Goal: Task Accomplishment & Management: Manage account settings

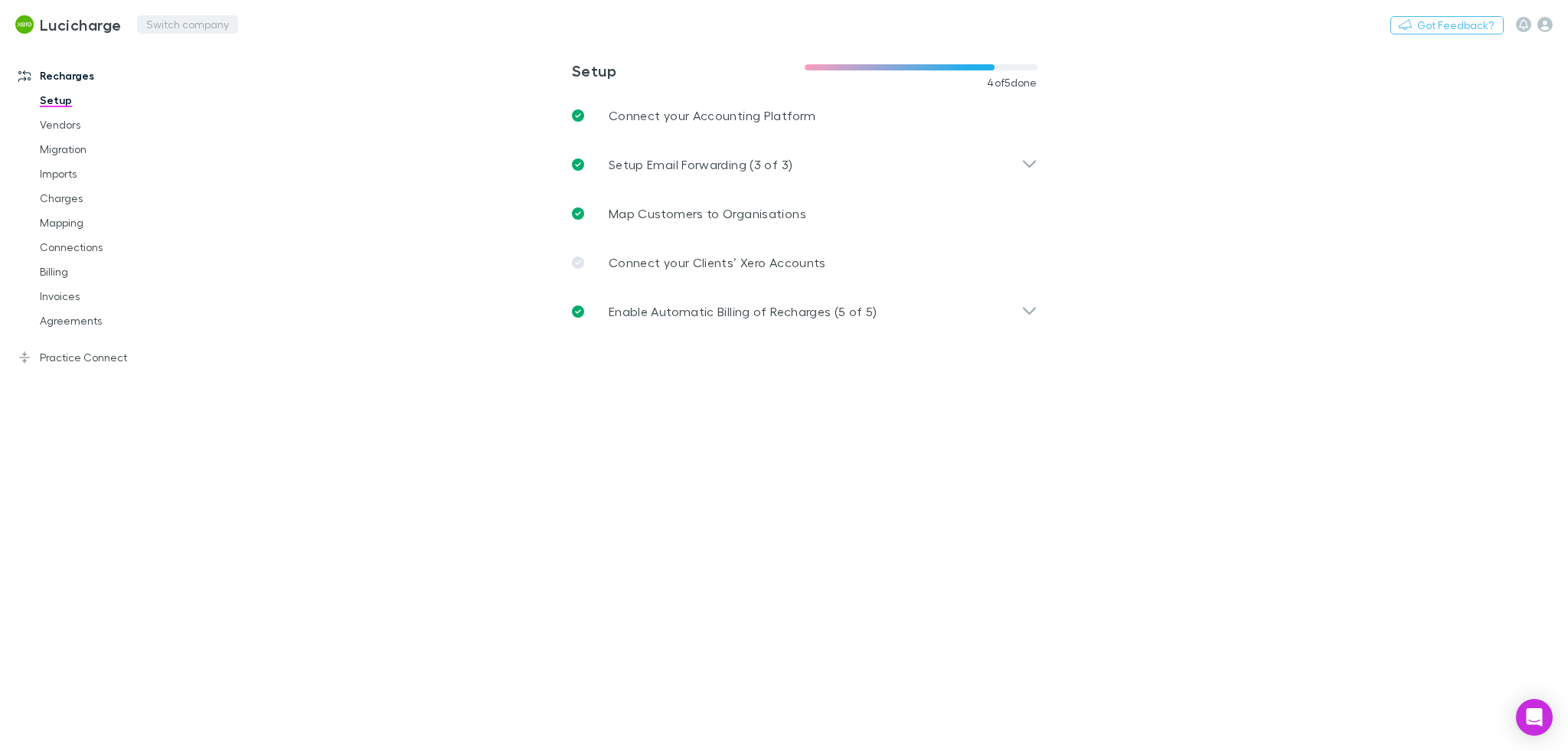
click at [198, 27] on button "Switch company" at bounding box center [187, 25] width 101 height 18
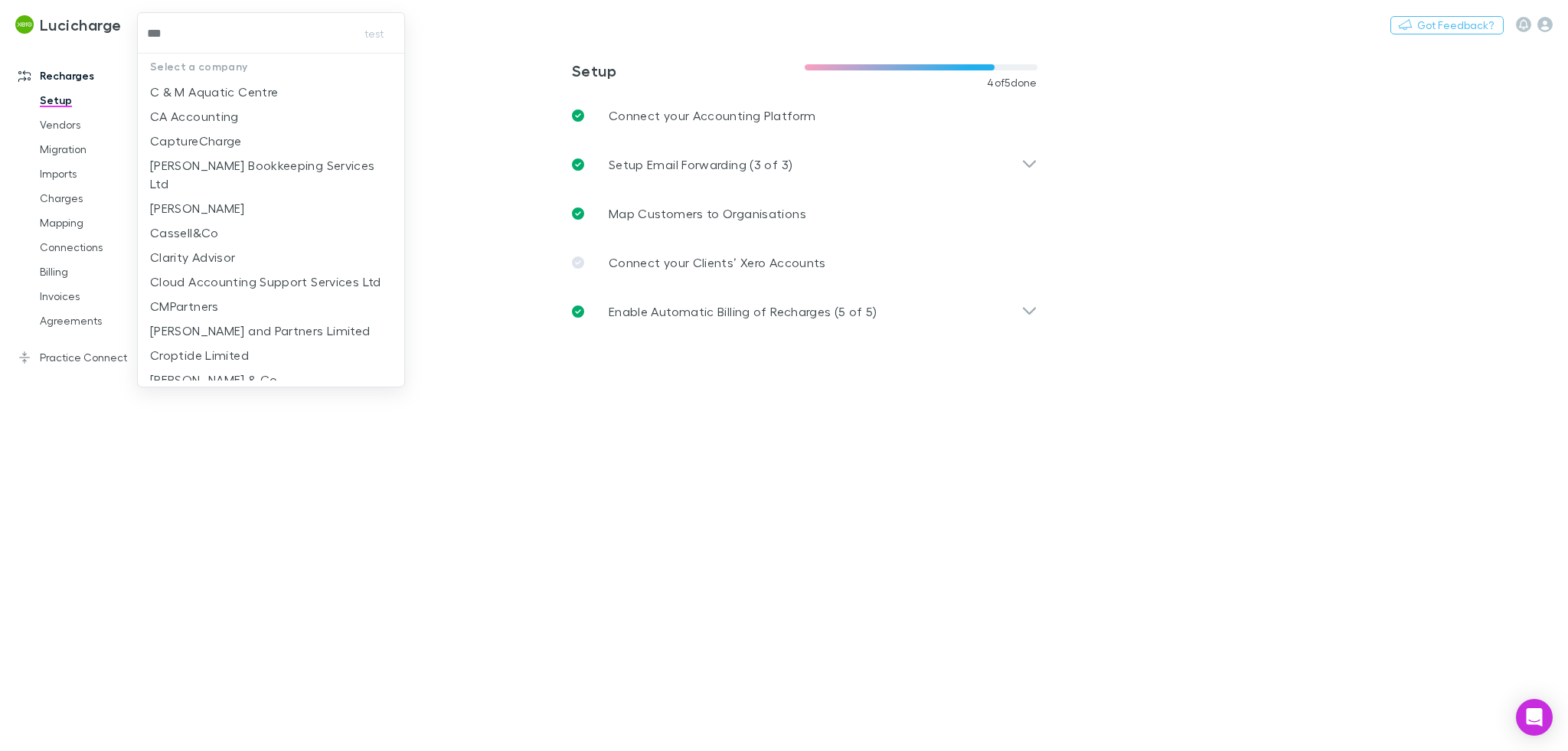
type input "****"
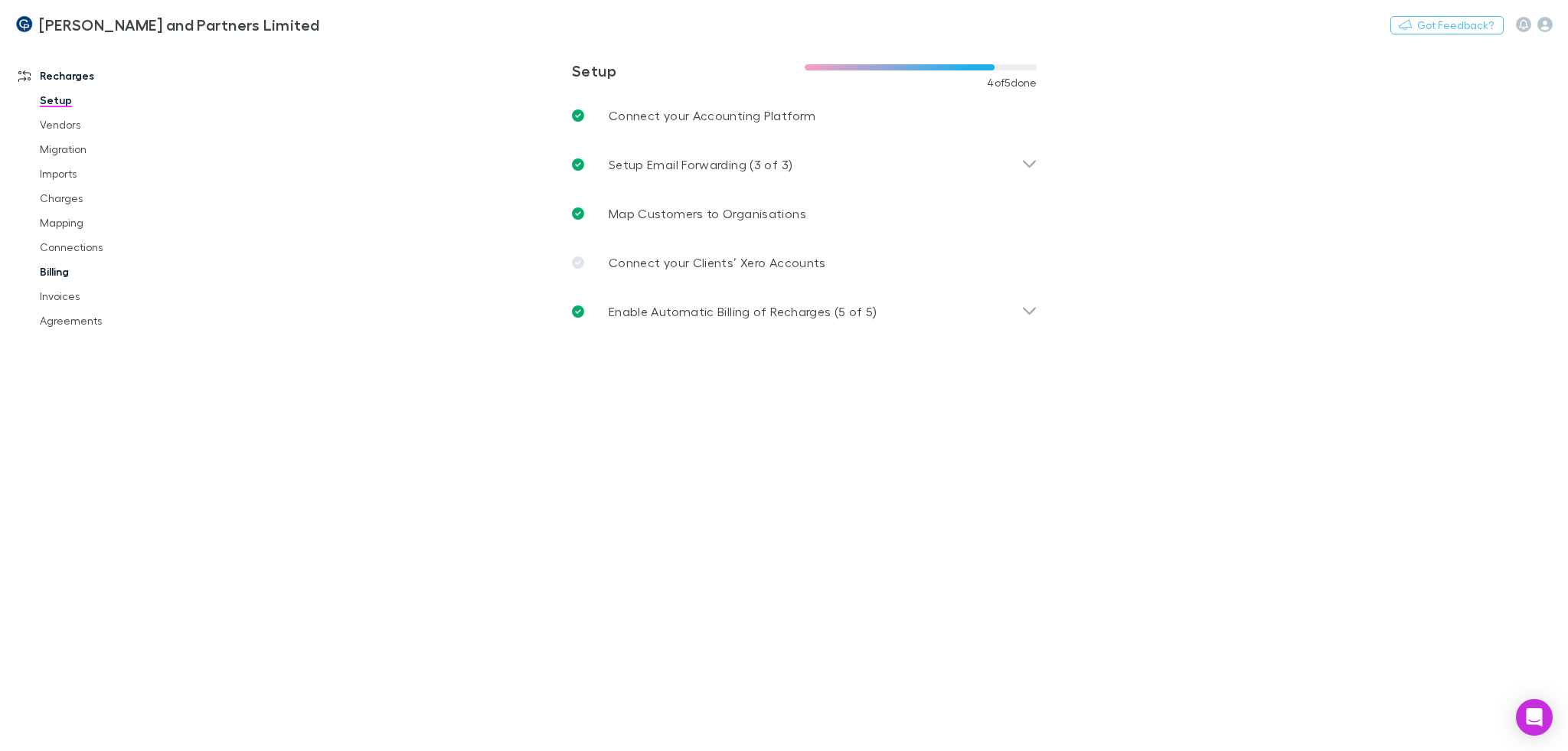
click at [122, 283] on link "Billing" at bounding box center [117, 272] width 185 height 25
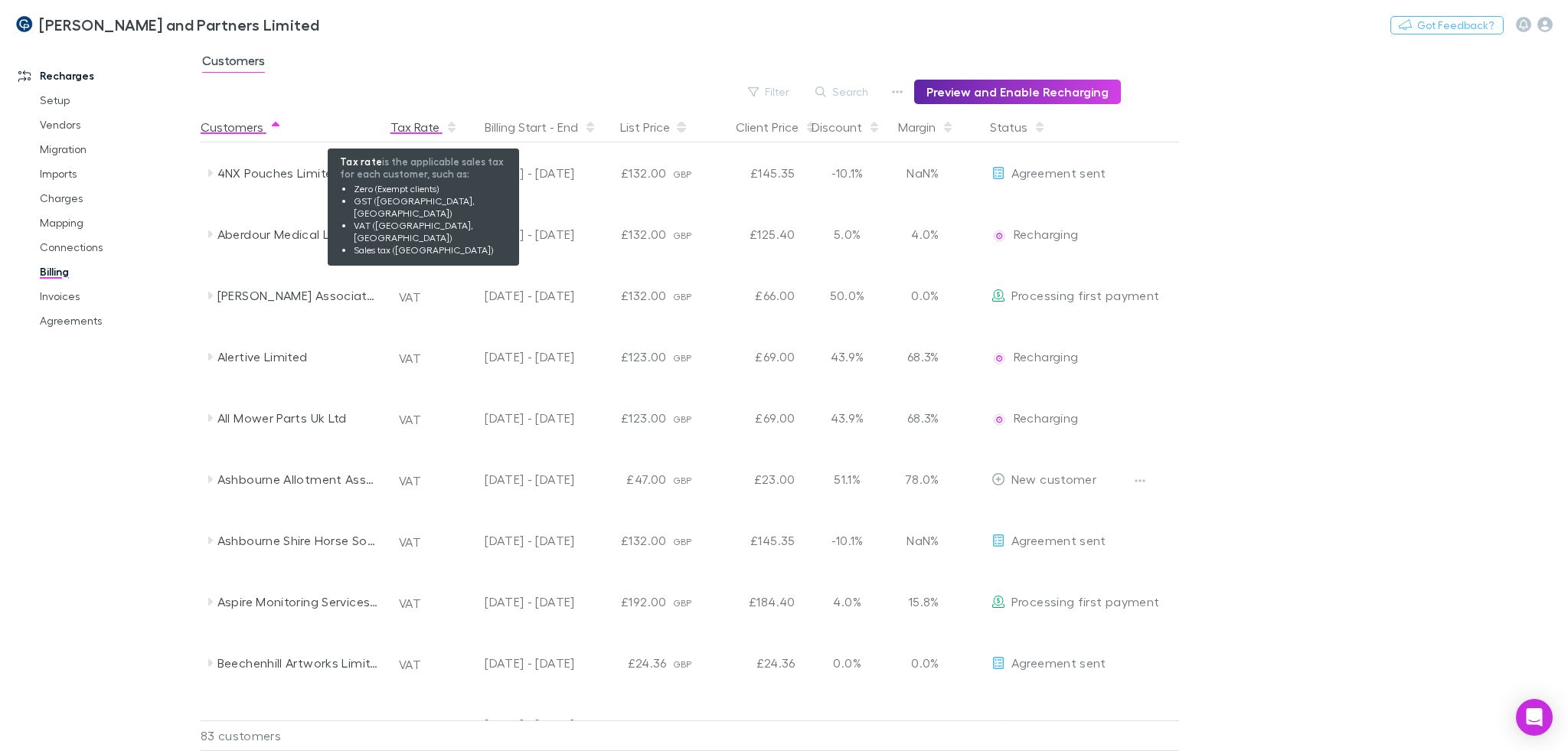
click at [392, 134] on div "Tax Rate" at bounding box center [425, 127] width 68 height 31
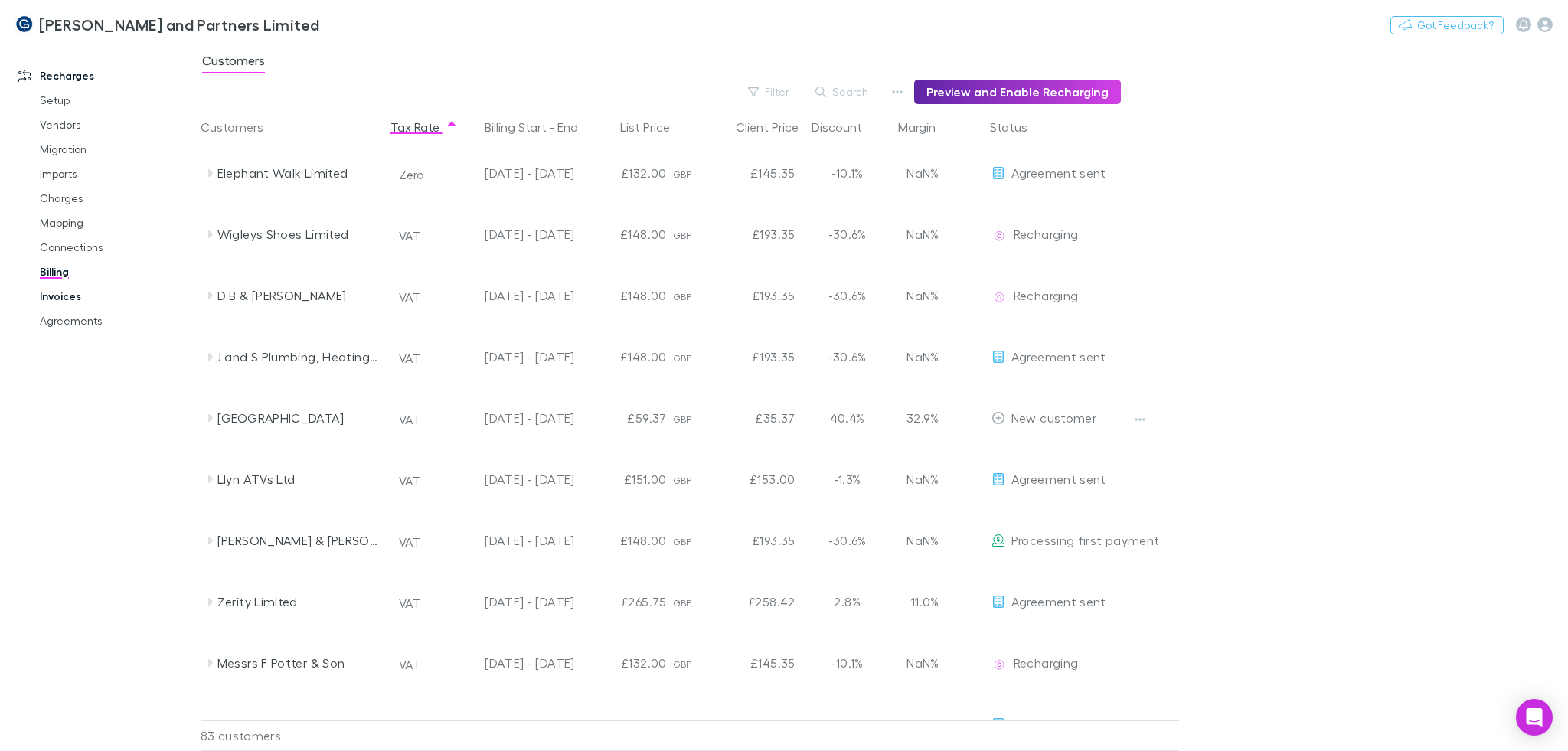
click at [54, 289] on link "Invoices" at bounding box center [117, 296] width 185 height 25
click at [745, 62] on div "Customers" at bounding box center [884, 64] width 1367 height 29
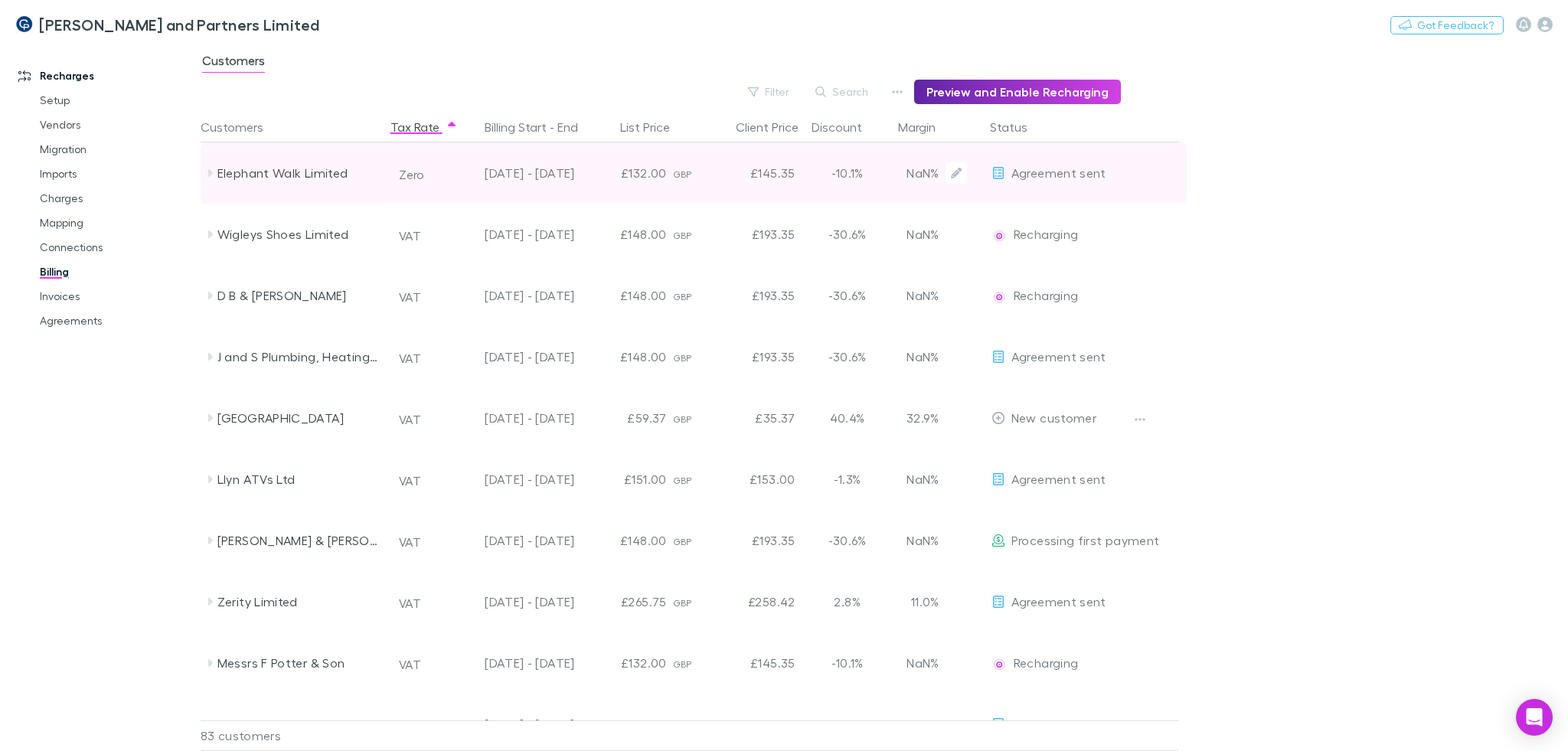
click at [312, 181] on div "Elephant Walk Limited" at bounding box center [298, 173] width 162 height 61
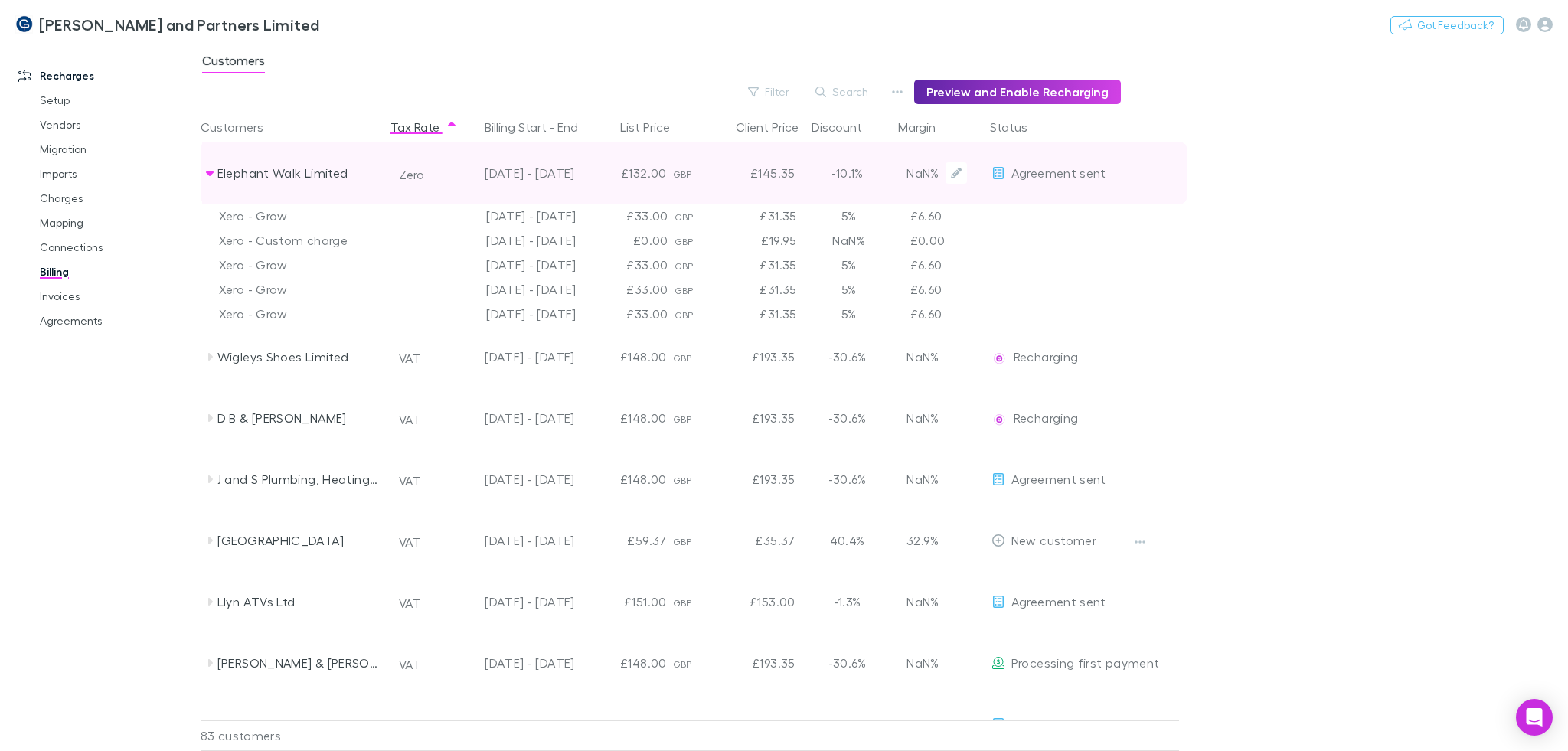
click at [312, 181] on div "Elephant Walk Limited" at bounding box center [298, 173] width 162 height 61
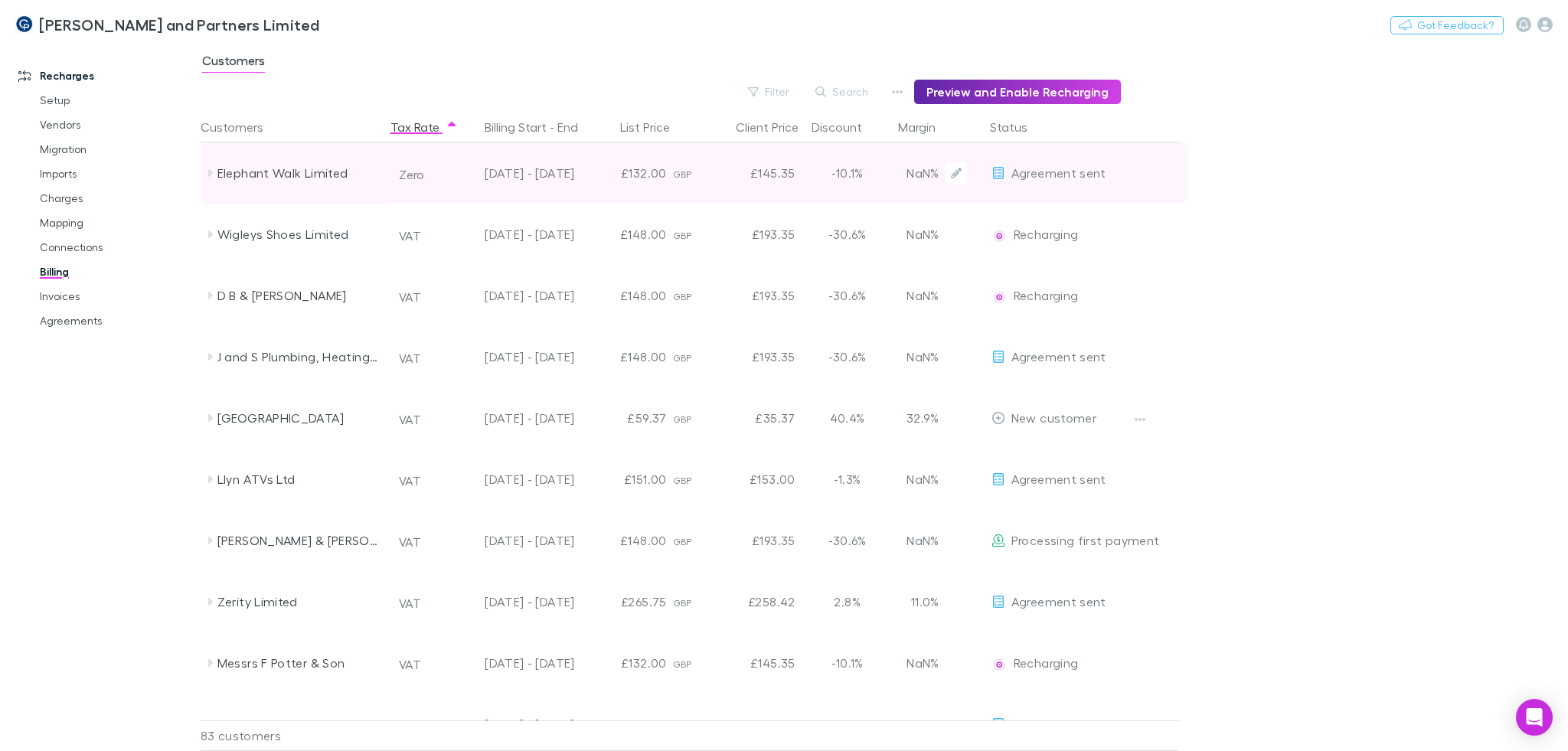
click at [306, 169] on div "Elephant Walk Limited" at bounding box center [298, 173] width 162 height 61
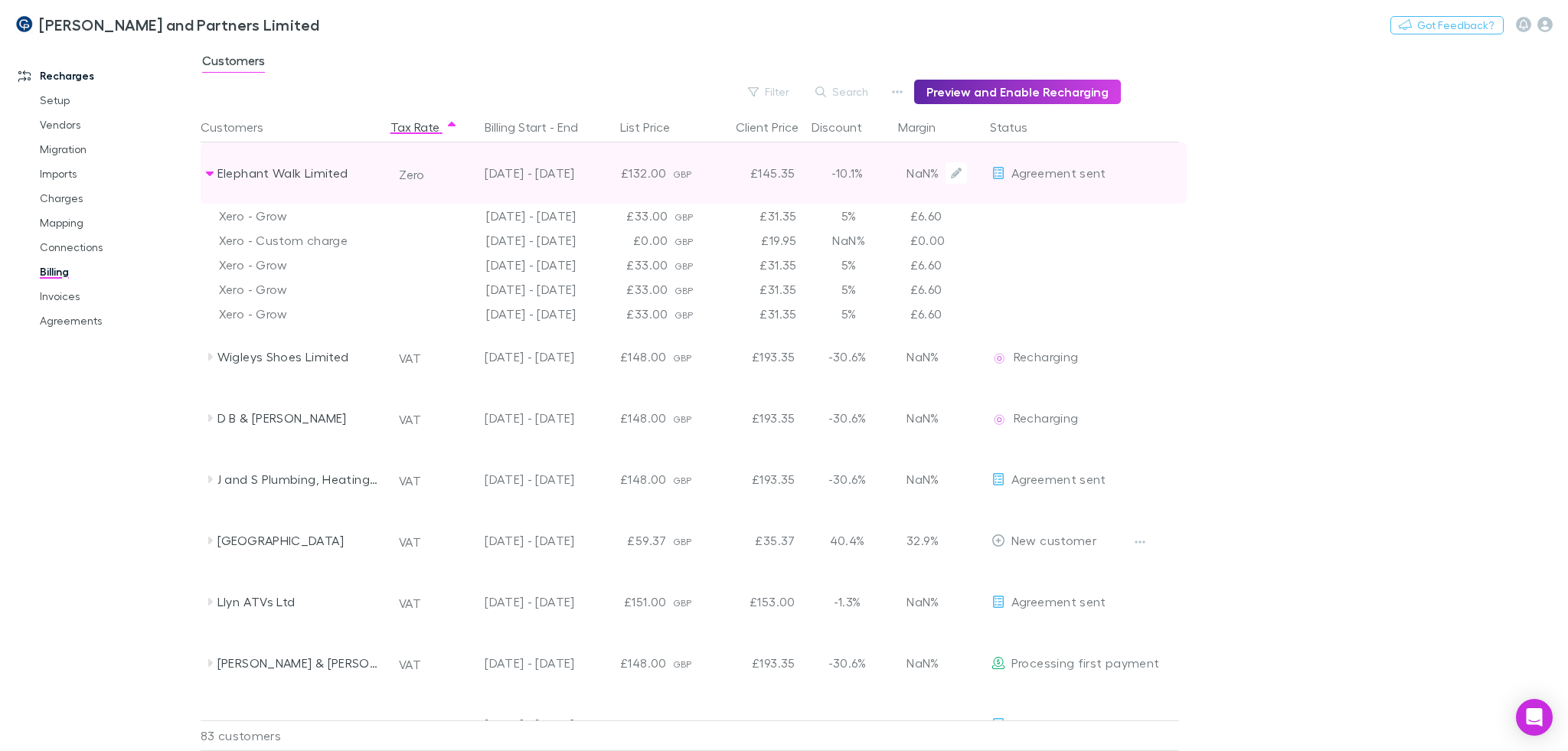
click at [300, 176] on div "Elephant Walk Limited" at bounding box center [298, 173] width 162 height 61
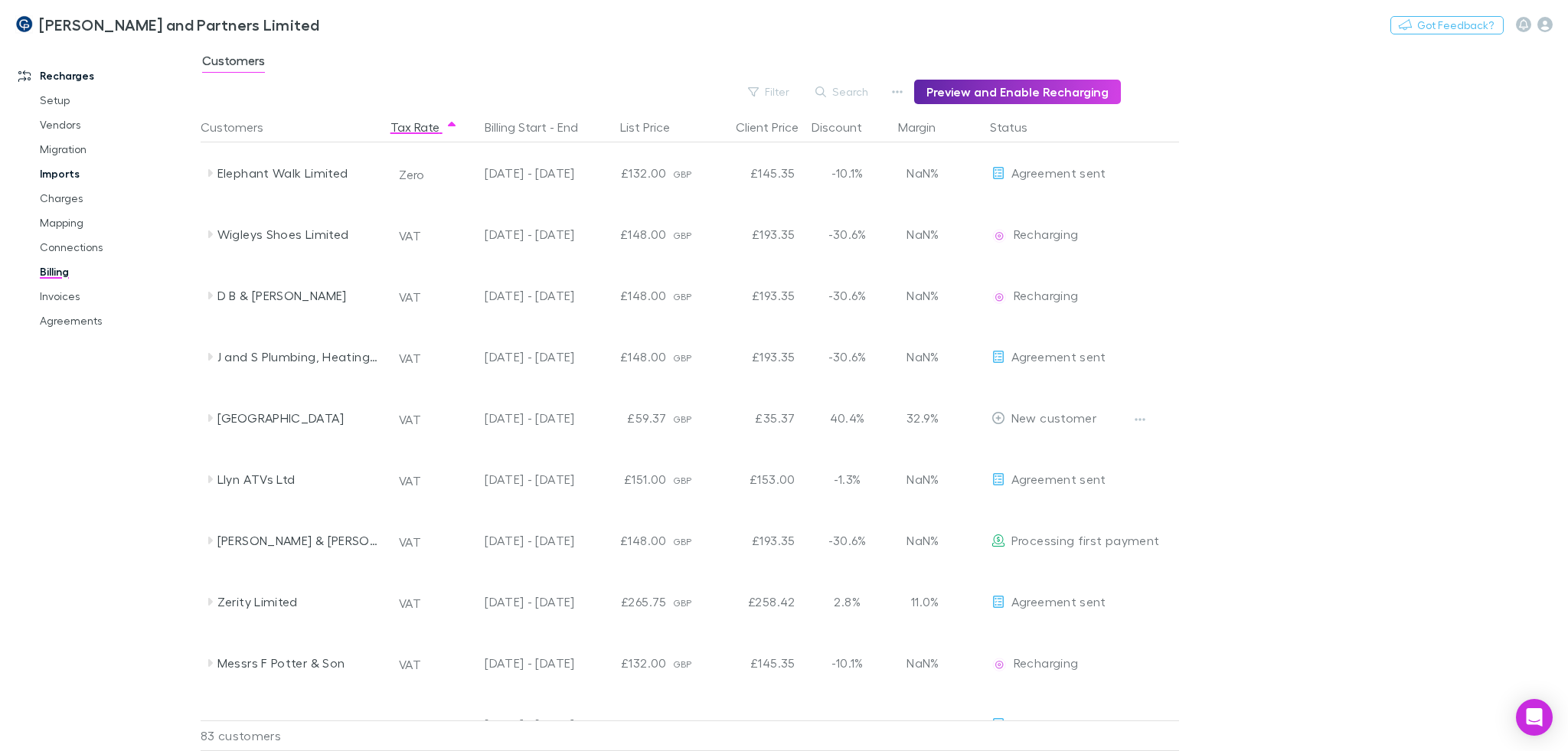
click at [63, 171] on link "Imports" at bounding box center [117, 174] width 185 height 25
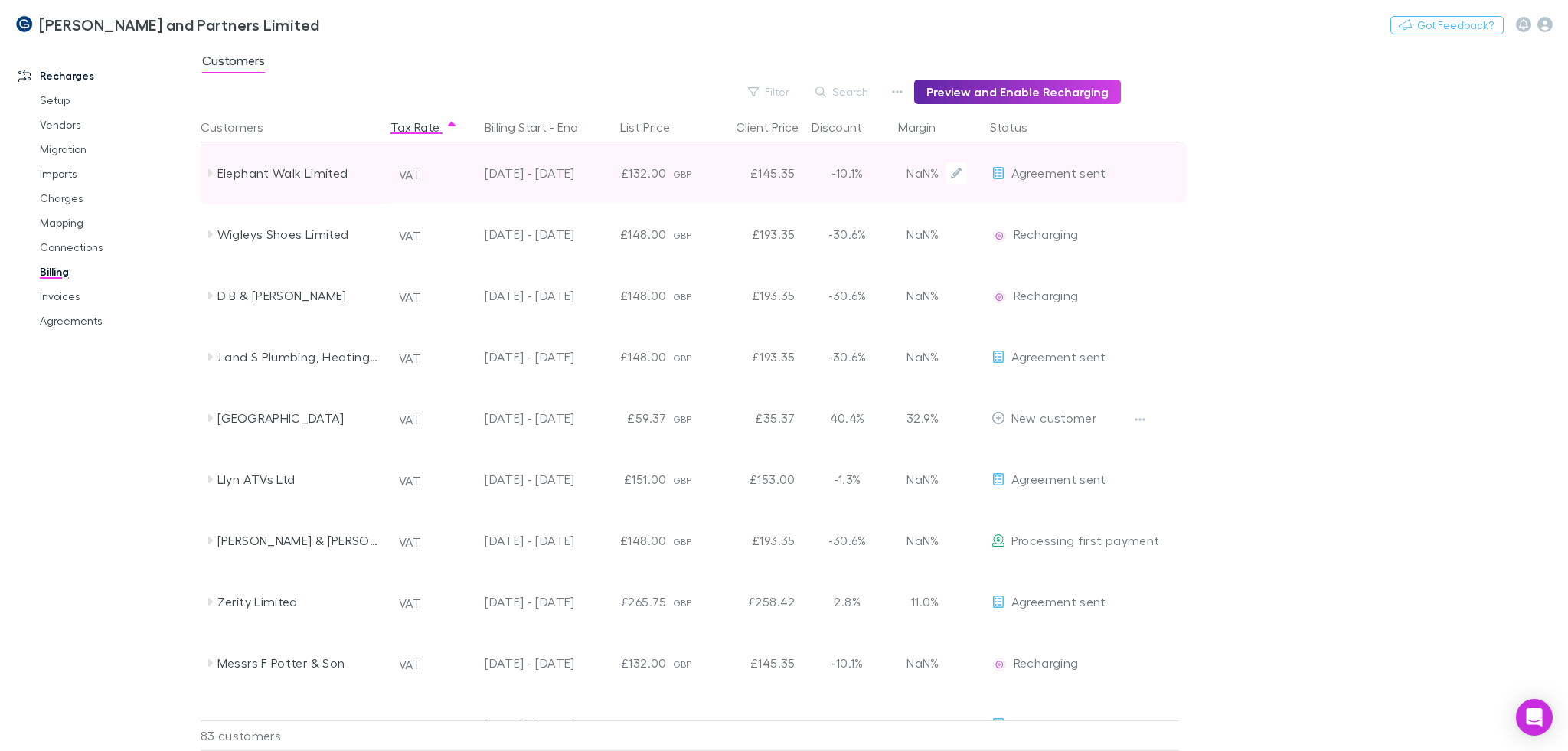
click at [366, 160] on div "Elephant Walk Limited" at bounding box center [298, 173] width 162 height 61
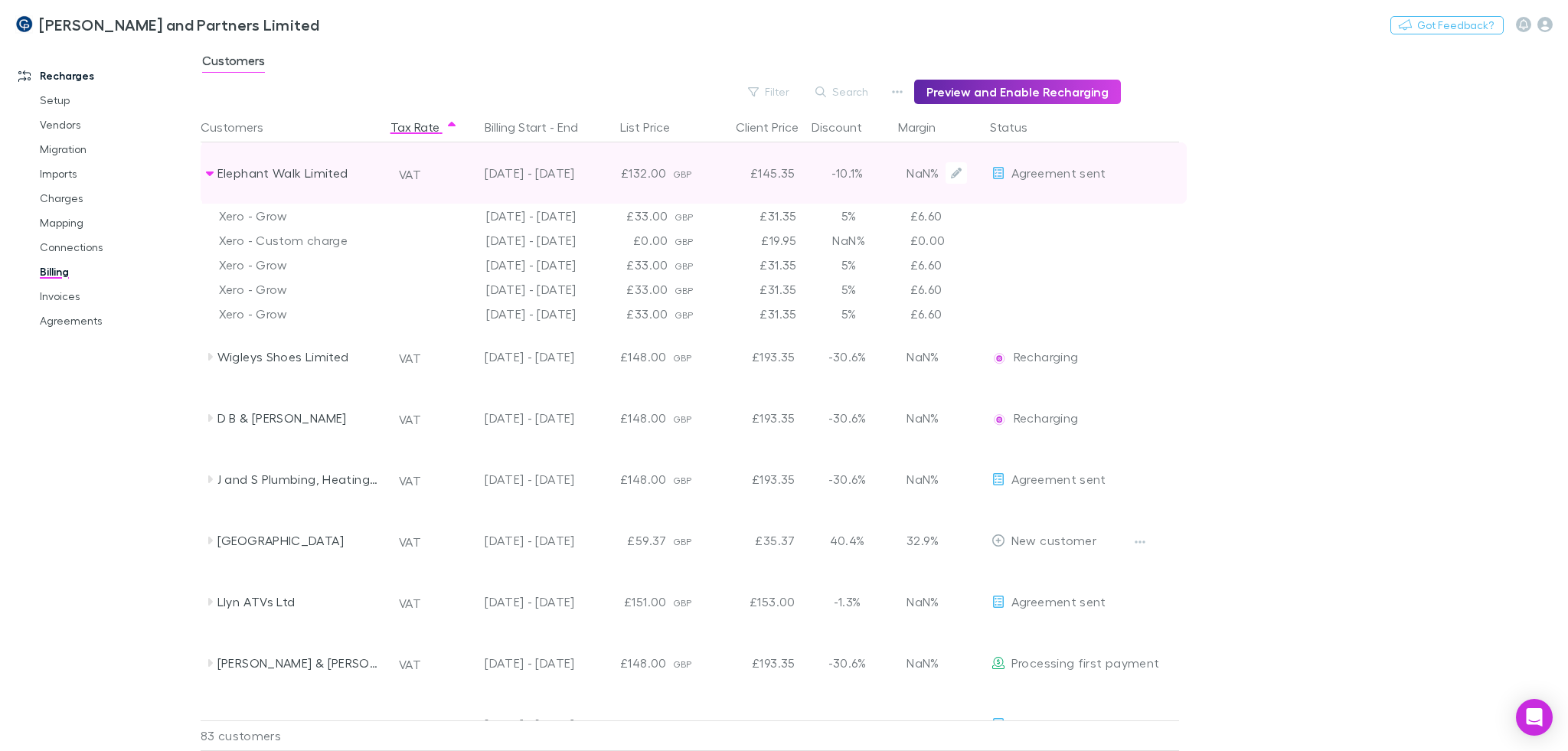
click at [358, 167] on div "Elephant Walk Limited" at bounding box center [298, 173] width 162 height 61
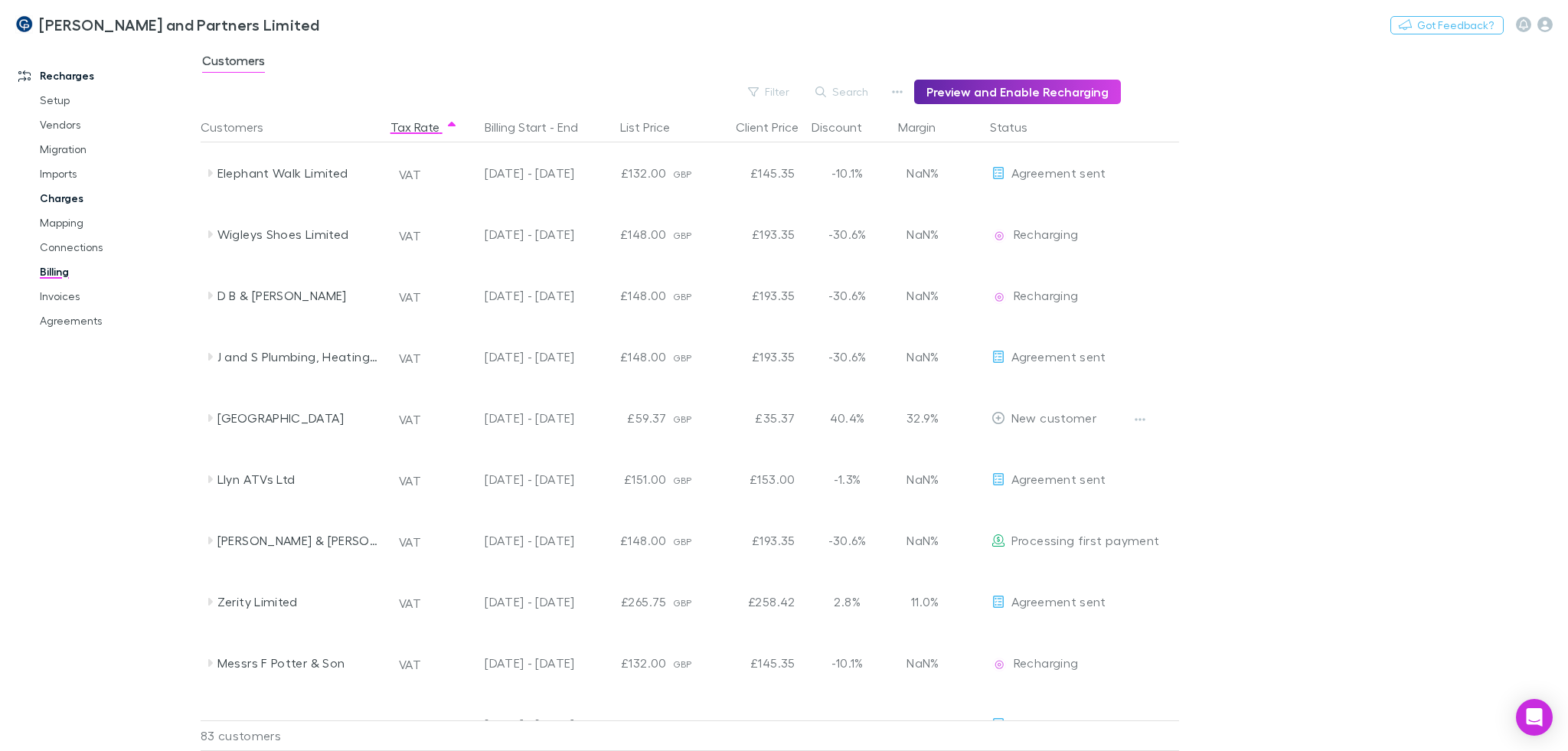
click at [74, 197] on link "Charges" at bounding box center [117, 199] width 185 height 25
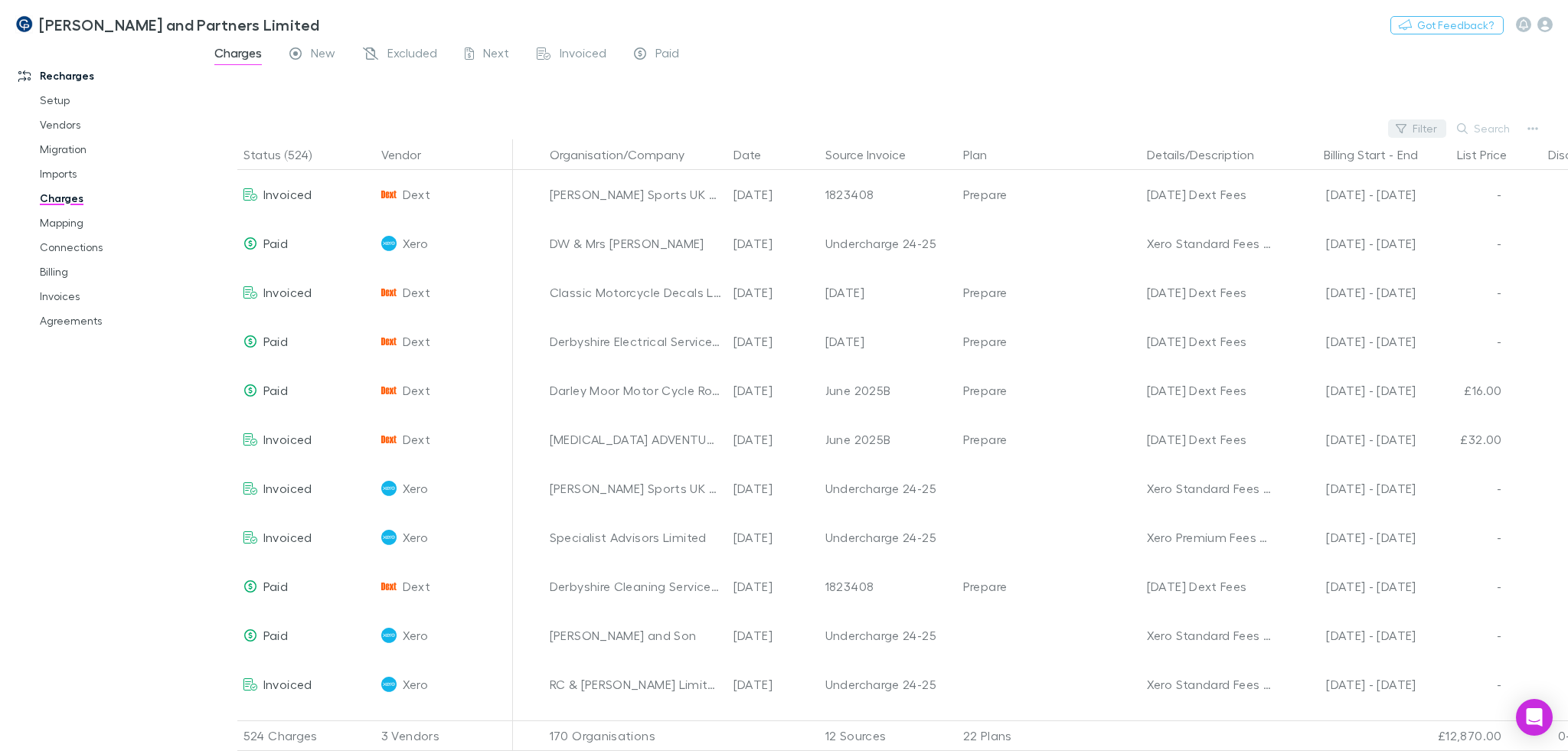
drag, startPoint x: 1477, startPoint y: 125, endPoint x: 1418, endPoint y: 127, distance: 59.0
click at [1418, 127] on div "Filter Search" at bounding box center [884, 129] width 1367 height 21
click at [1418, 127] on button "Filter" at bounding box center [1416, 129] width 59 height 18
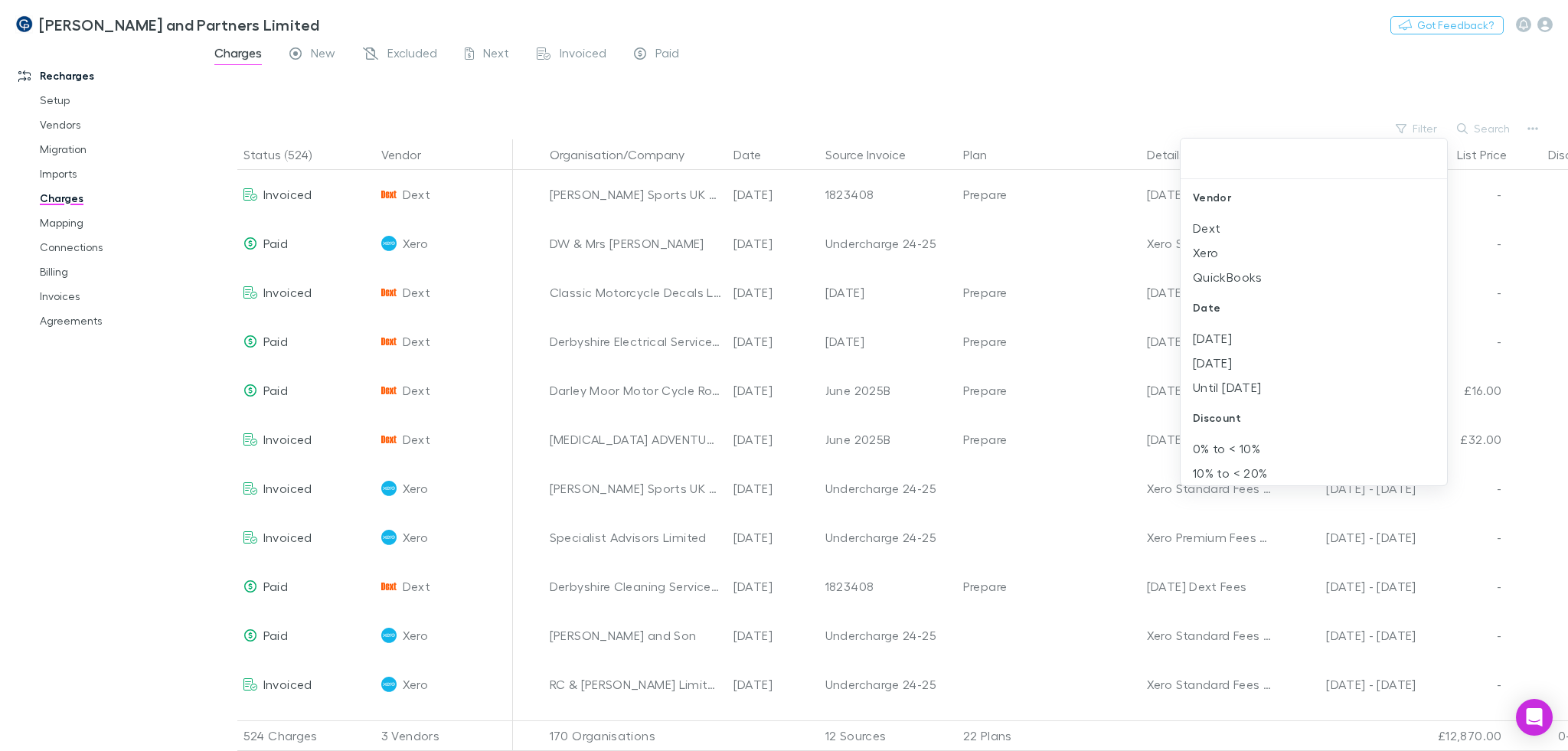
click at [1268, 214] on div "Vendor" at bounding box center [1313, 197] width 266 height 37
click at [1259, 229] on li "Dext" at bounding box center [1313, 228] width 266 height 25
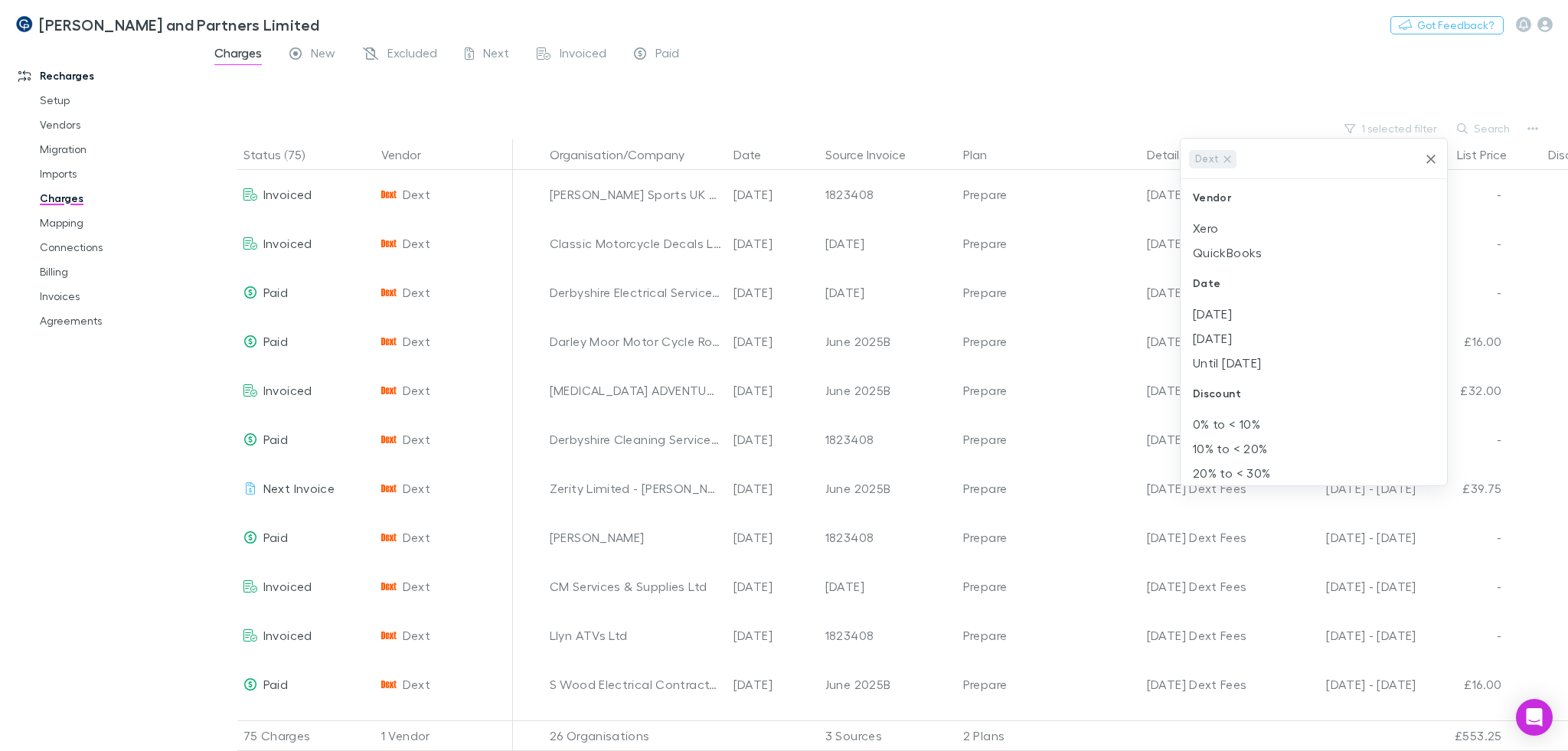
click at [1109, 64] on div at bounding box center [784, 375] width 1568 height 751
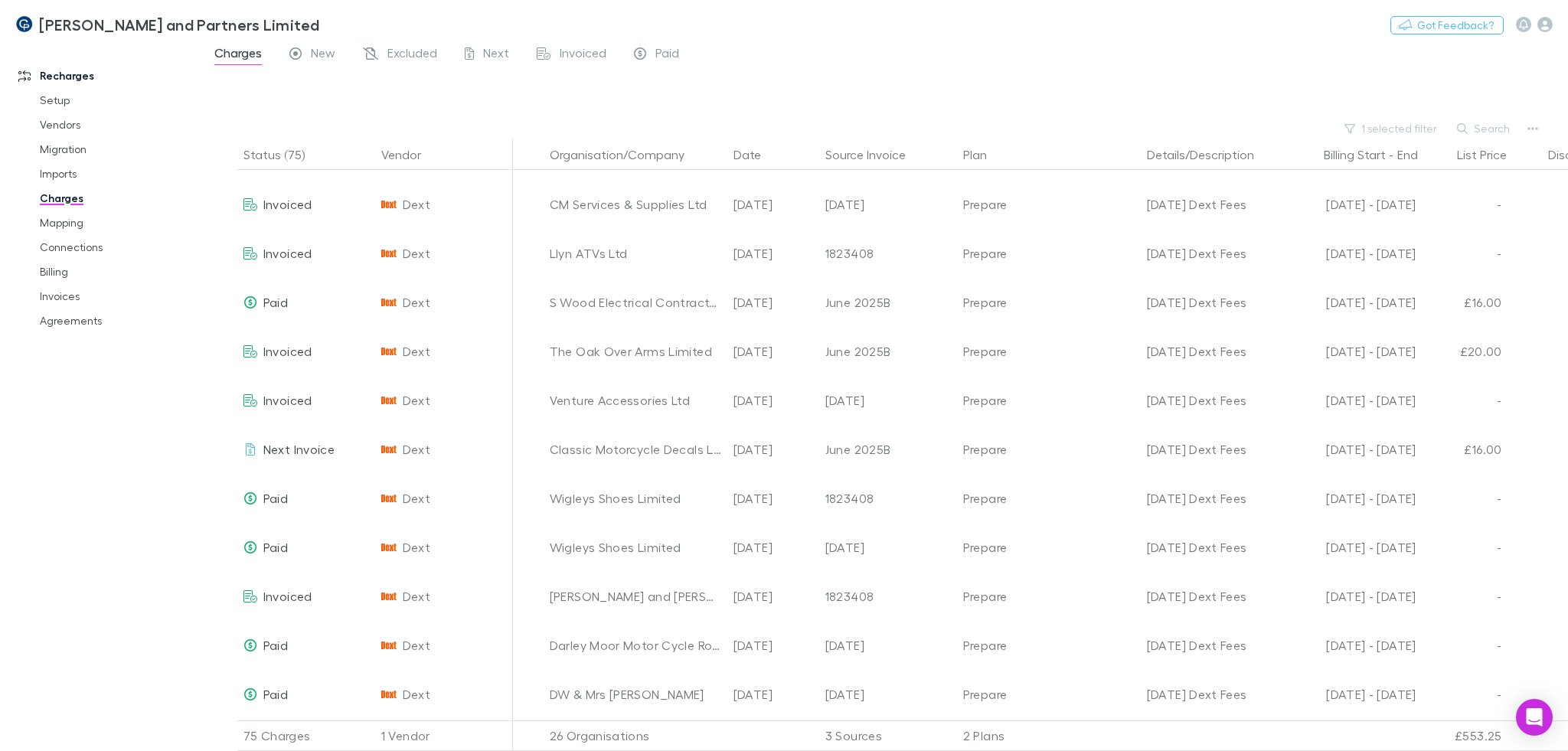
scroll to position [88, 0]
click at [1478, 132] on button "Search" at bounding box center [1484, 129] width 69 height 18
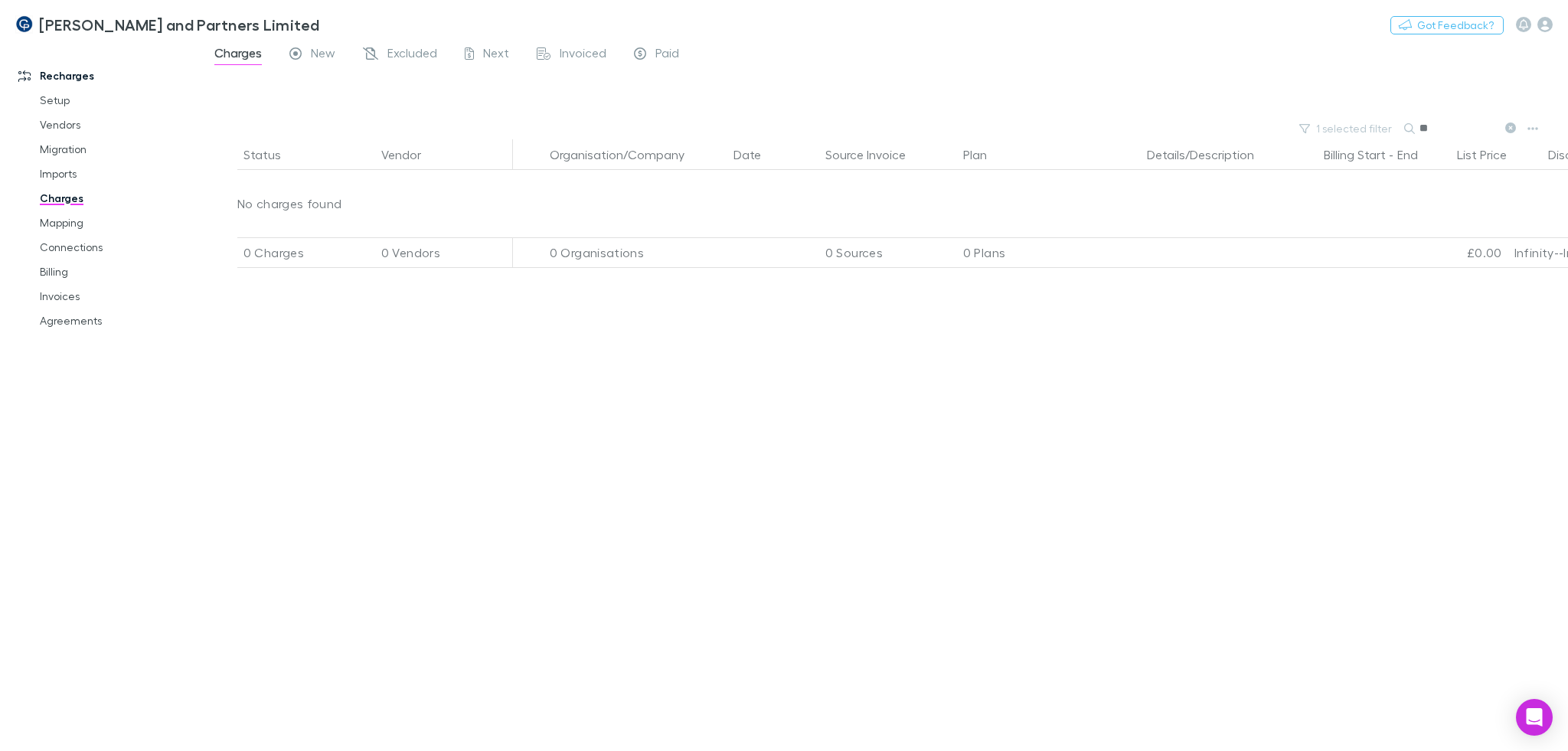
type input "*"
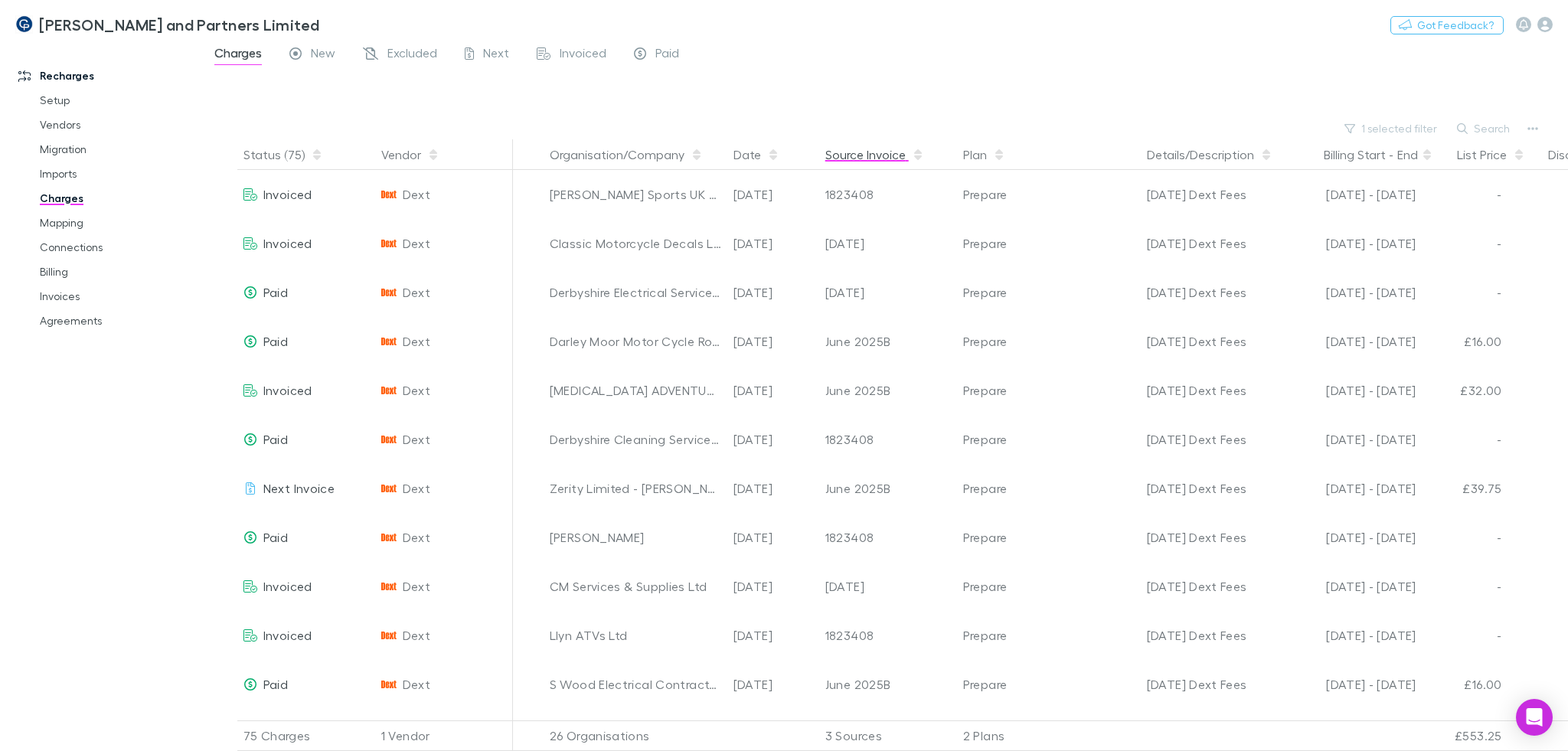
click at [865, 166] on button "Source Invoice" at bounding box center [875, 154] width 99 height 31
click at [871, 166] on button "Source Invoice" at bounding box center [875, 154] width 99 height 31
click at [1007, 103] on div at bounding box center [898, 95] width 1340 height 46
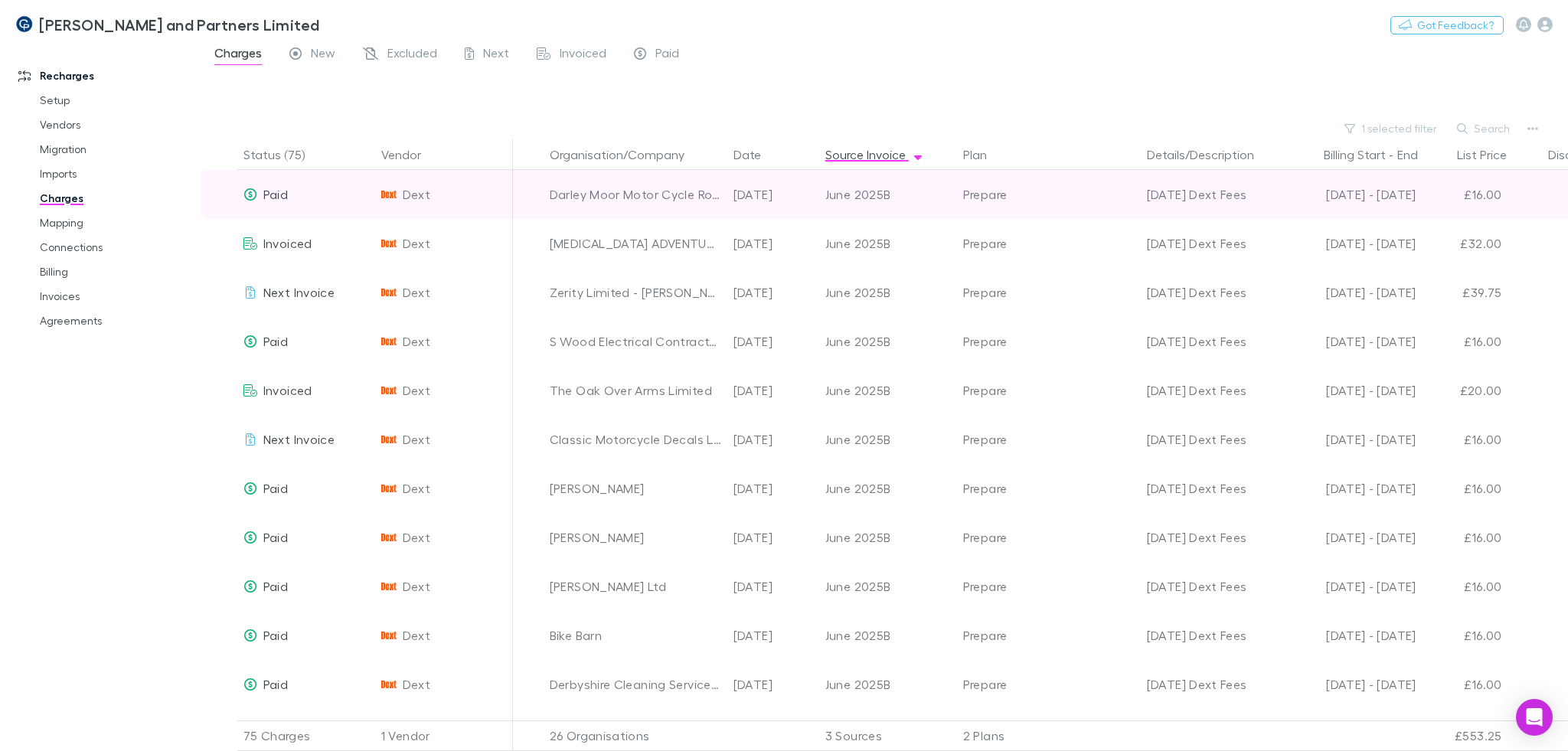
drag, startPoint x: 892, startPoint y: 192, endPoint x: 815, endPoint y: 196, distance: 77.1
click at [815, 196] on div "Paid Dext Darley Moor Motor Cycle Road Racing Club 29 Jun 2025 June 2025B Prepa…" at bounding box center [949, 194] width 1497 height 49
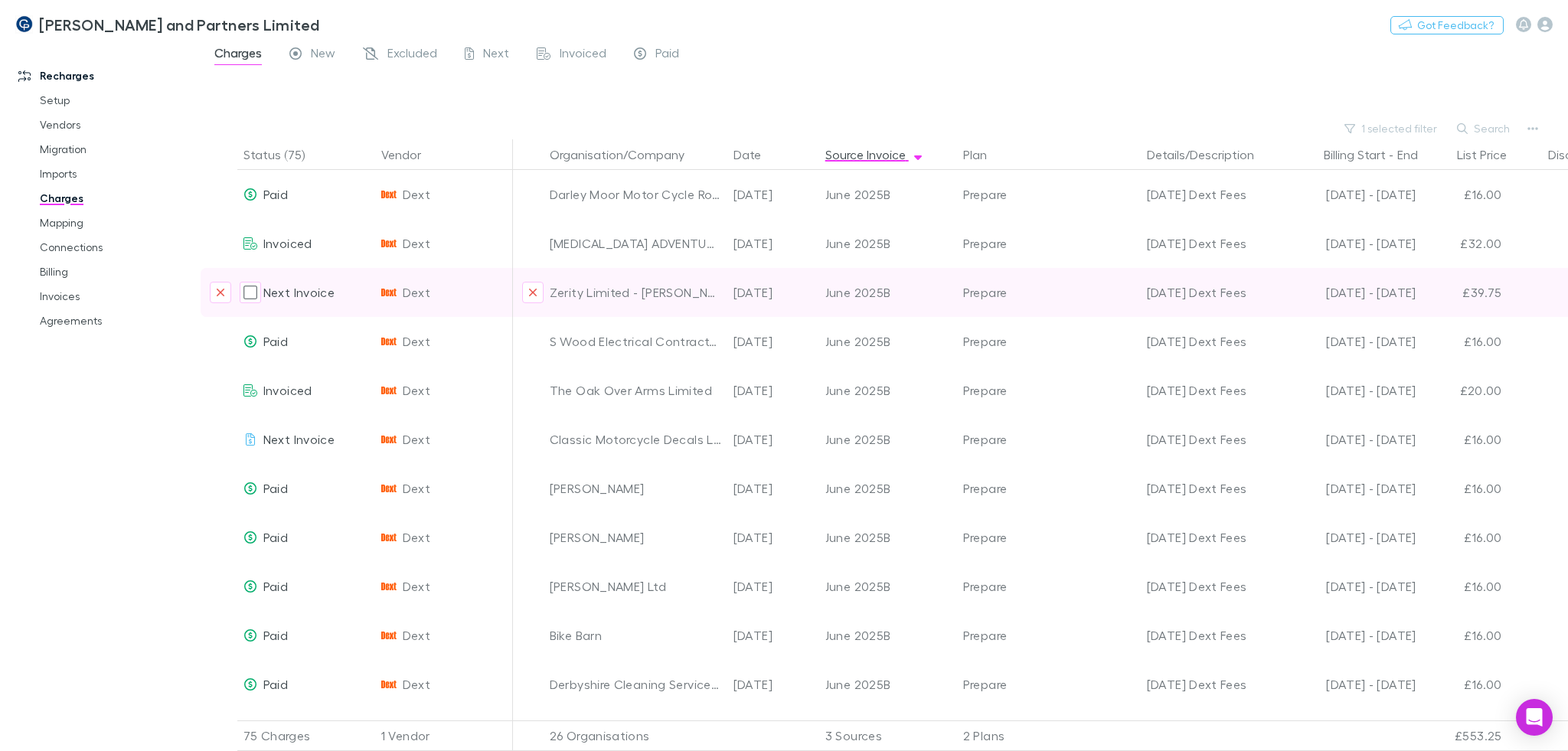
click at [959, 289] on div "Prepare" at bounding box center [1049, 292] width 184 height 49
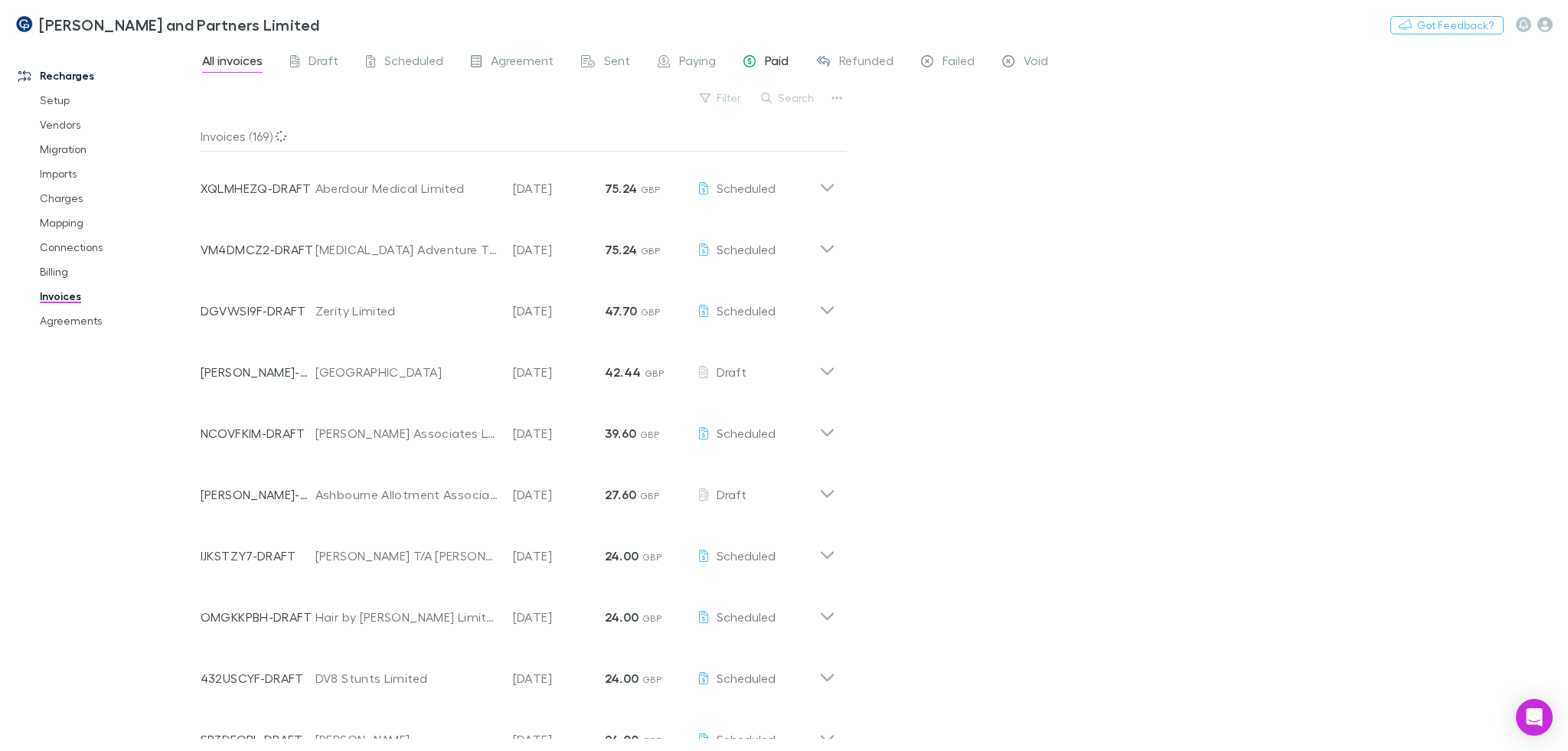
click at [770, 50] on link "Paid" at bounding box center [766, 63] width 48 height 25
click at [782, 92] on button "Search" at bounding box center [788, 98] width 69 height 18
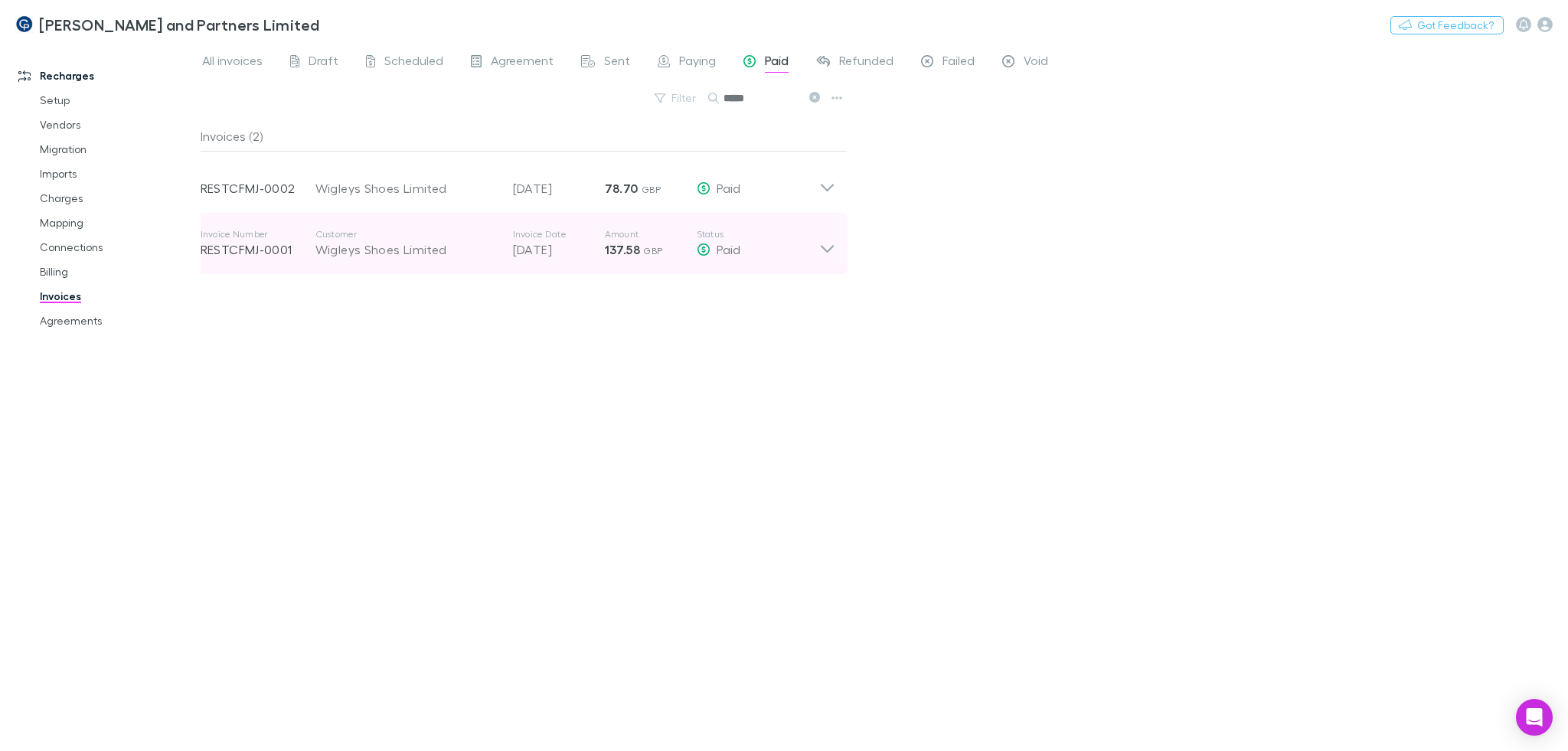
type input "*****"
click at [465, 243] on div "Wigleys Shoes Limited" at bounding box center [406, 250] width 182 height 18
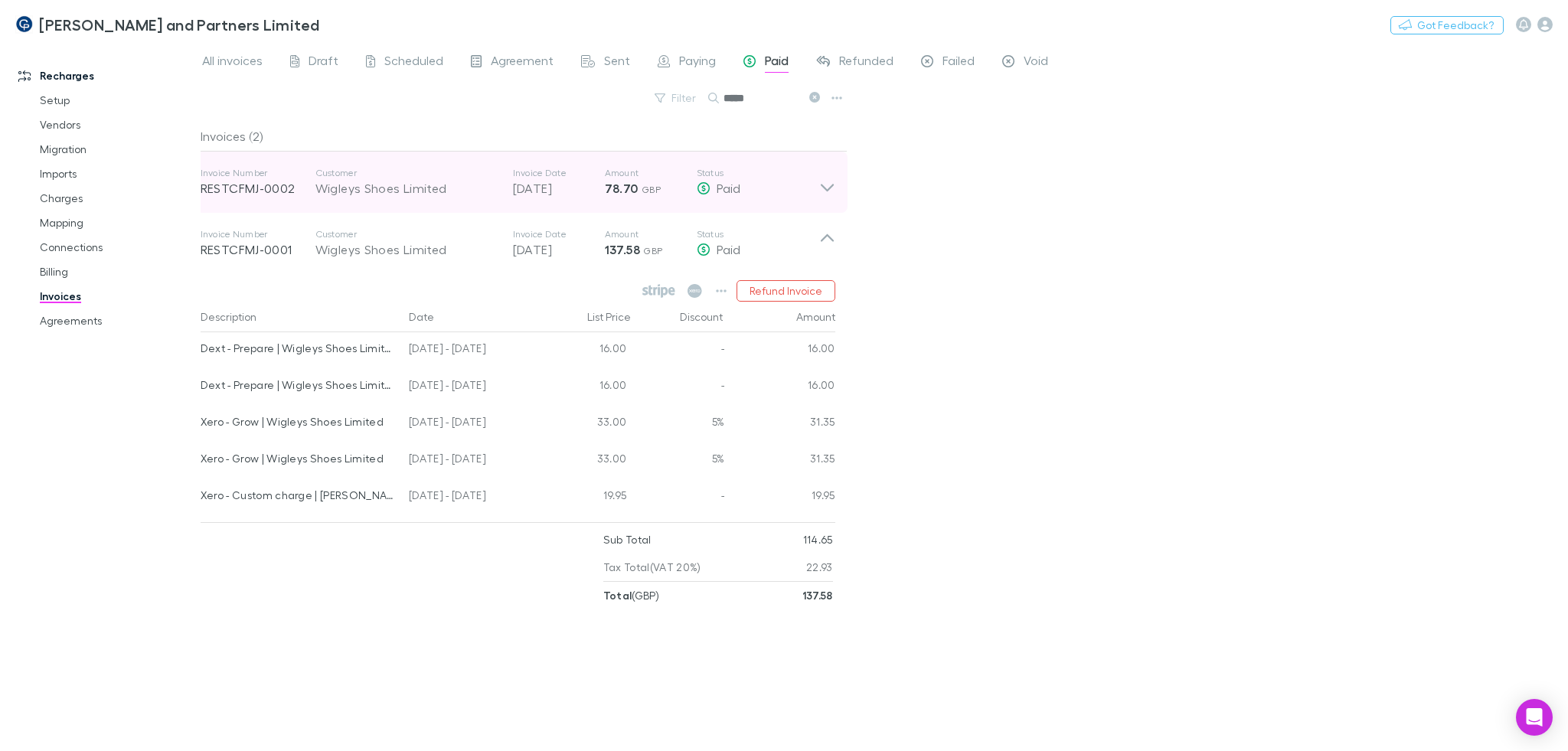
click at [502, 169] on div "Customer Wigleys Shoes Limited" at bounding box center [415, 181] width 198 height 31
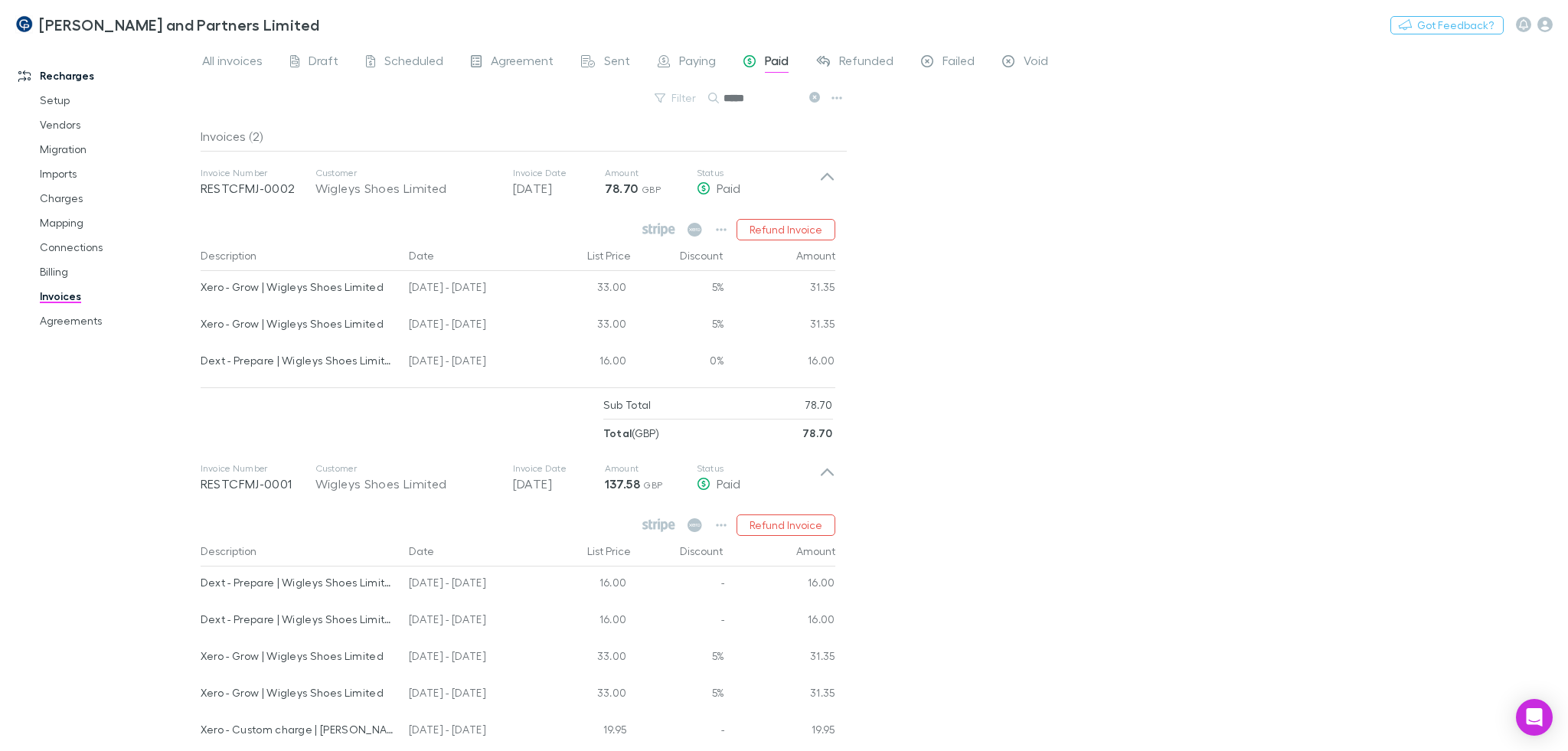
click at [941, 337] on div "All invoices Draft Scheduled Agreement Sent Paying Paid Refunded Failed Void Fi…" at bounding box center [884, 397] width 1367 height 708
click at [810, 224] on button "Refund Invoice" at bounding box center [786, 230] width 99 height 21
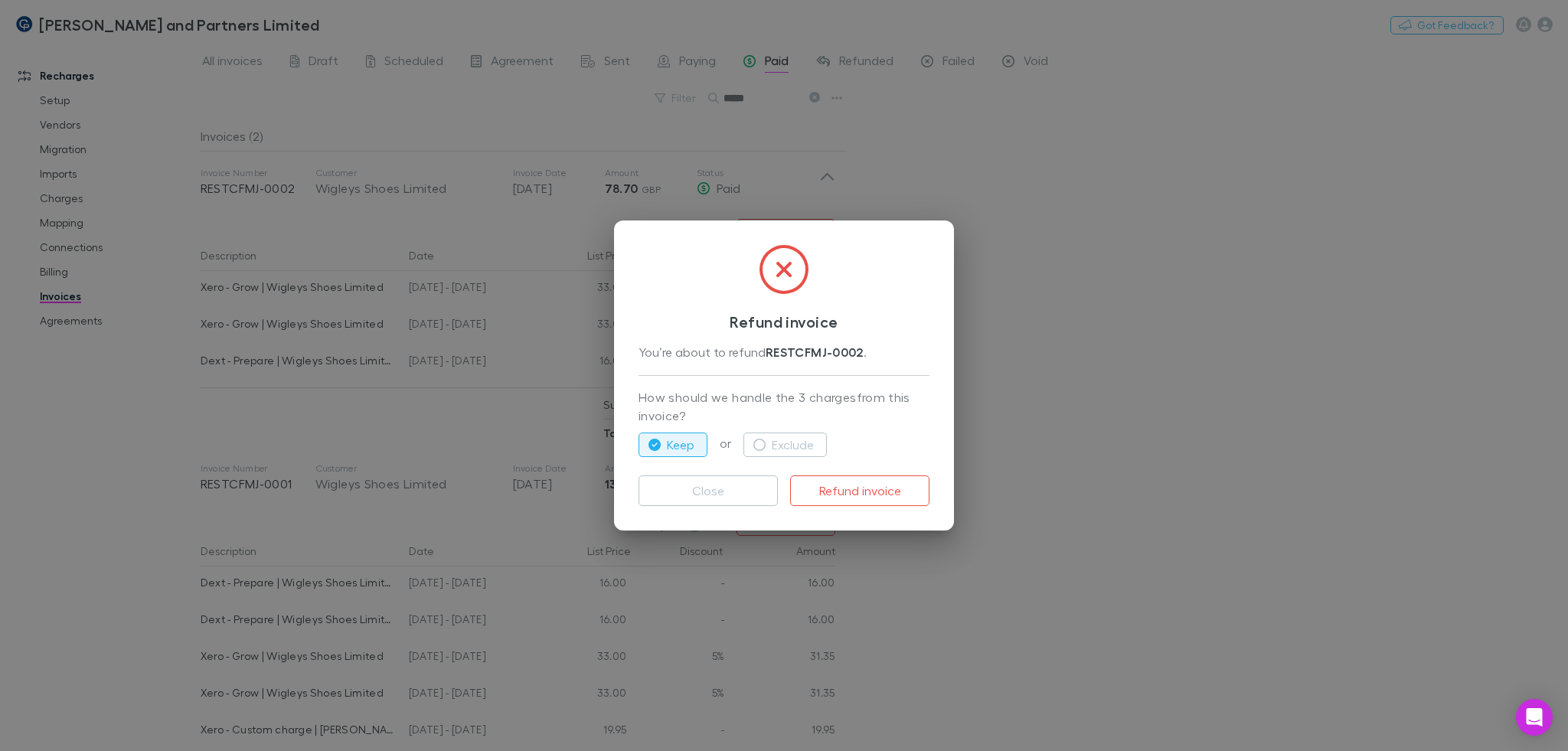
click at [1023, 382] on div "Refund invoice You’re about to refund RESTCFMJ-0002 . How should we handle the …" at bounding box center [784, 375] width 1568 height 751
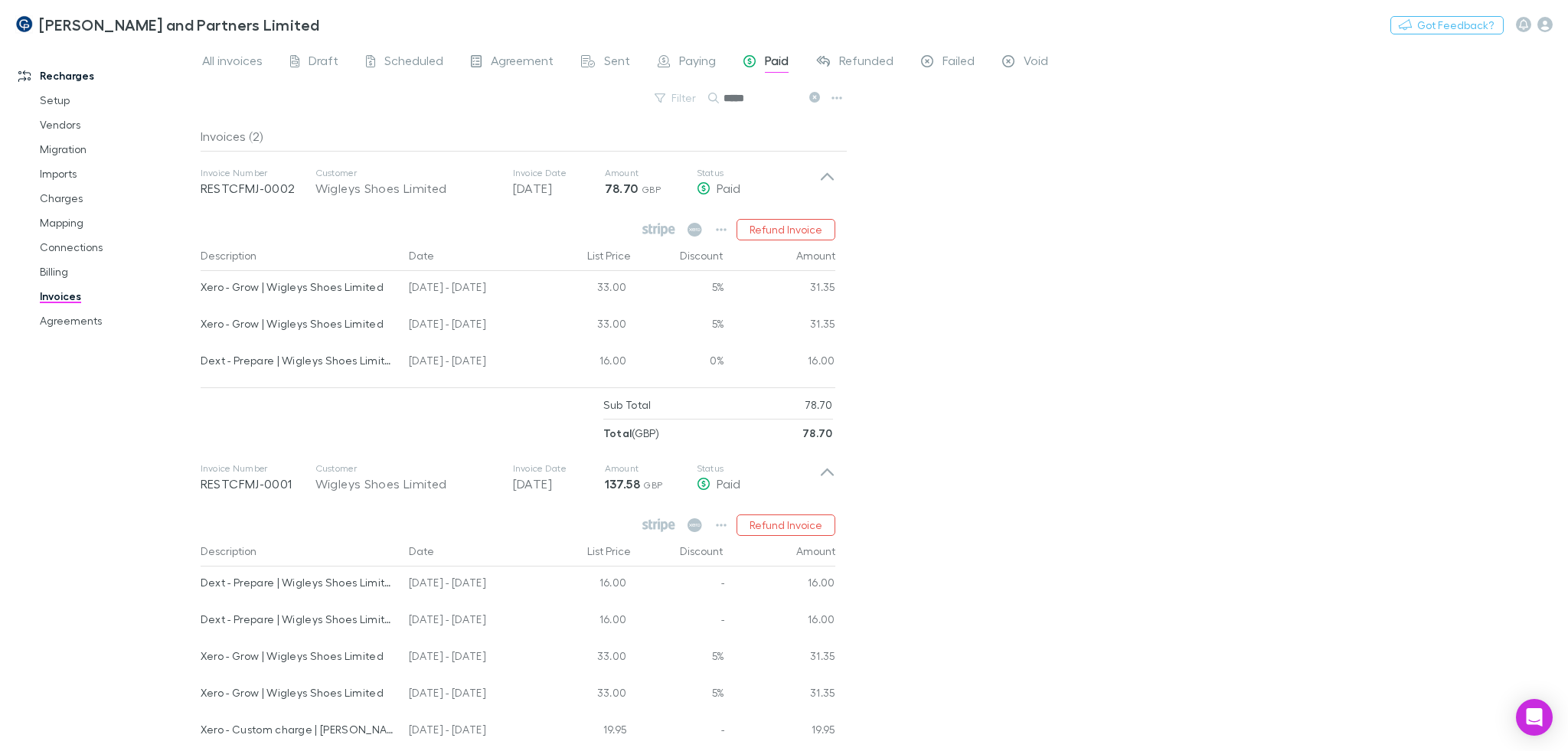
click at [1034, 373] on div "All invoices Draft Scheduled Agreement Sent Paying Paid Refunded Failed Void Fi…" at bounding box center [884, 397] width 1367 height 708
click at [1173, 238] on div "All invoices Draft Scheduled Agreement Sent Paying Paid Refunded Failed Void Fi…" at bounding box center [884, 397] width 1367 height 708
click at [721, 234] on icon "button" at bounding box center [721, 229] width 11 height 12
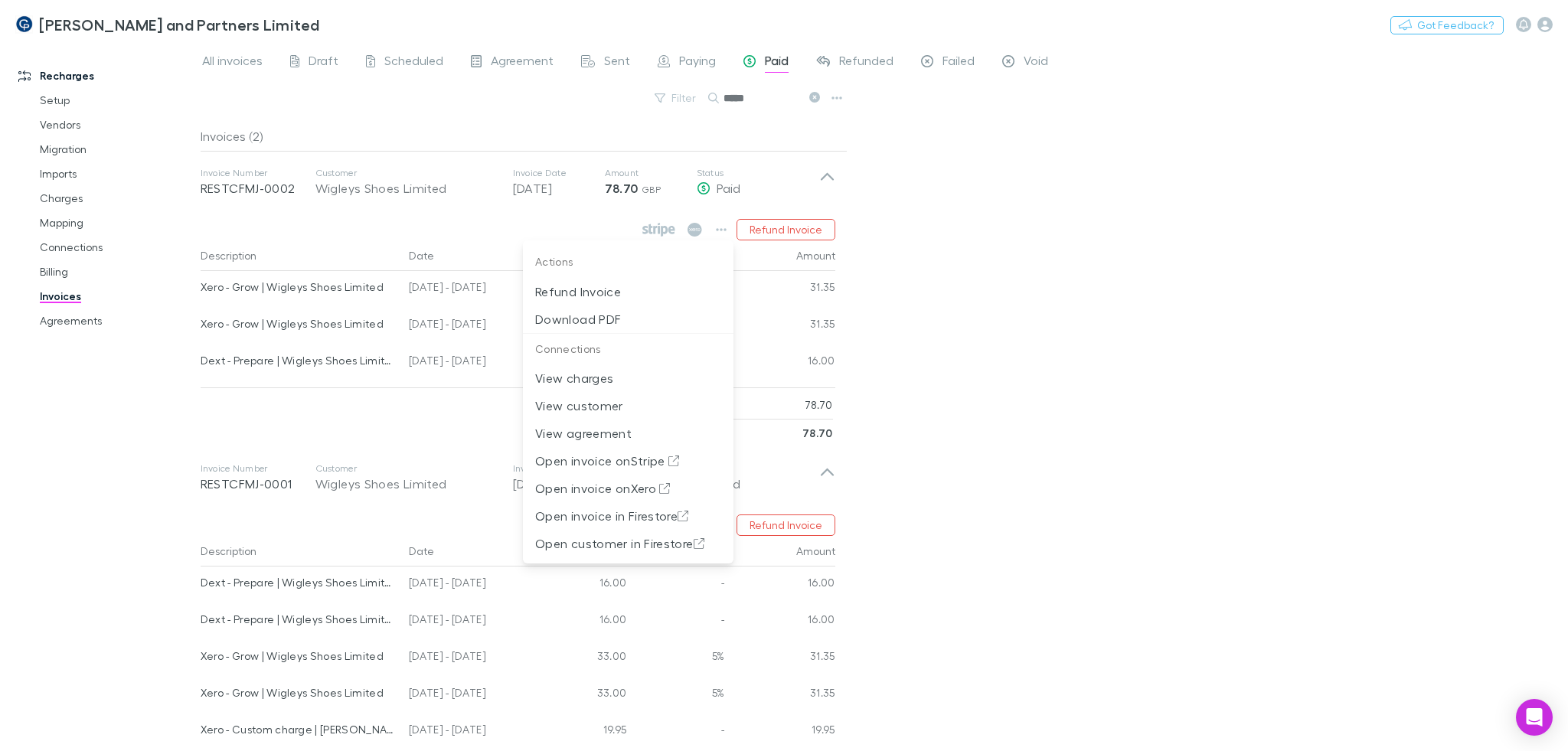
click at [940, 298] on div at bounding box center [784, 375] width 1568 height 751
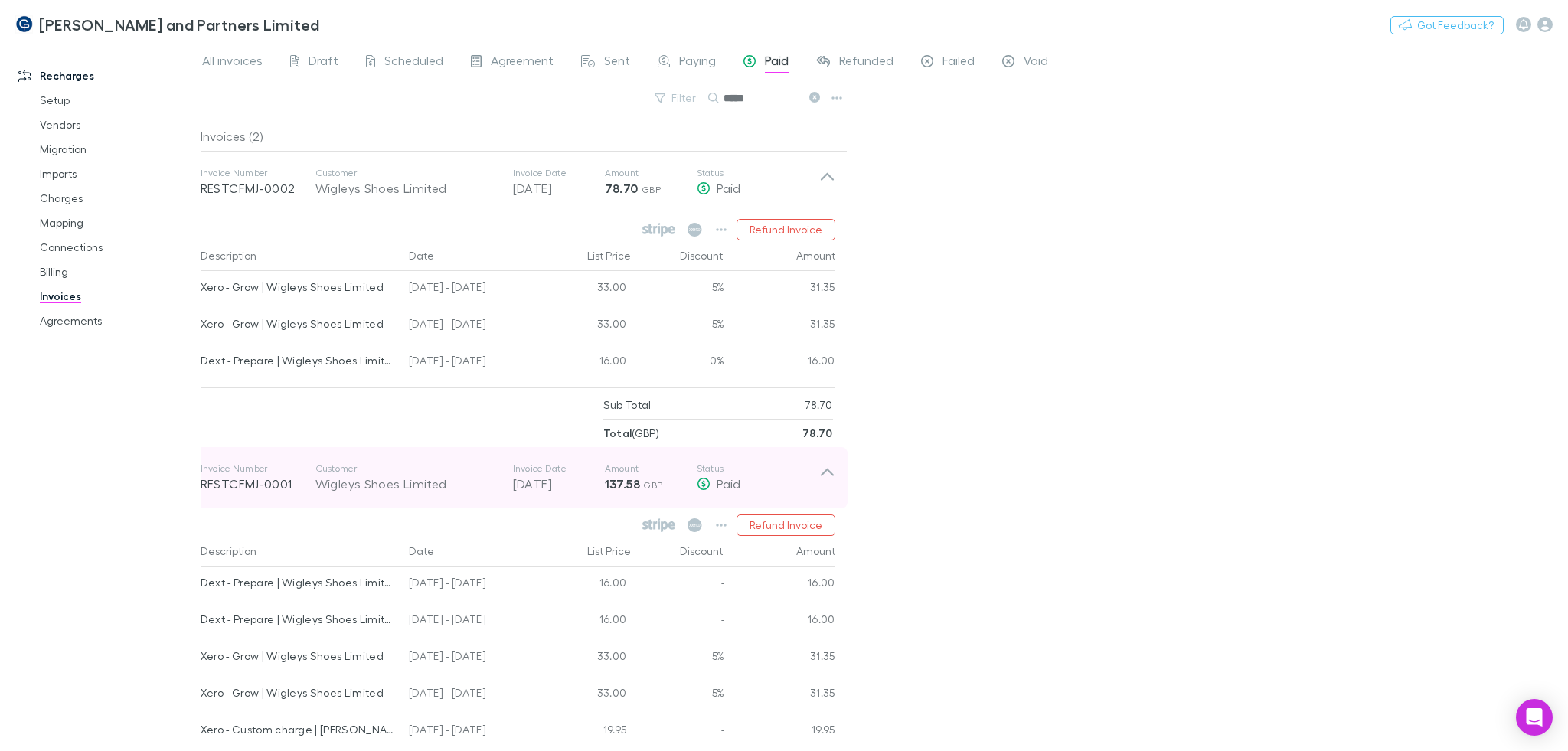
click at [770, 458] on div "Invoice Number RESTCFMJ-0001 Customer Wigleys Shoes Limited Invoice Date 30 Jun…" at bounding box center [509, 477] width 618 height 55
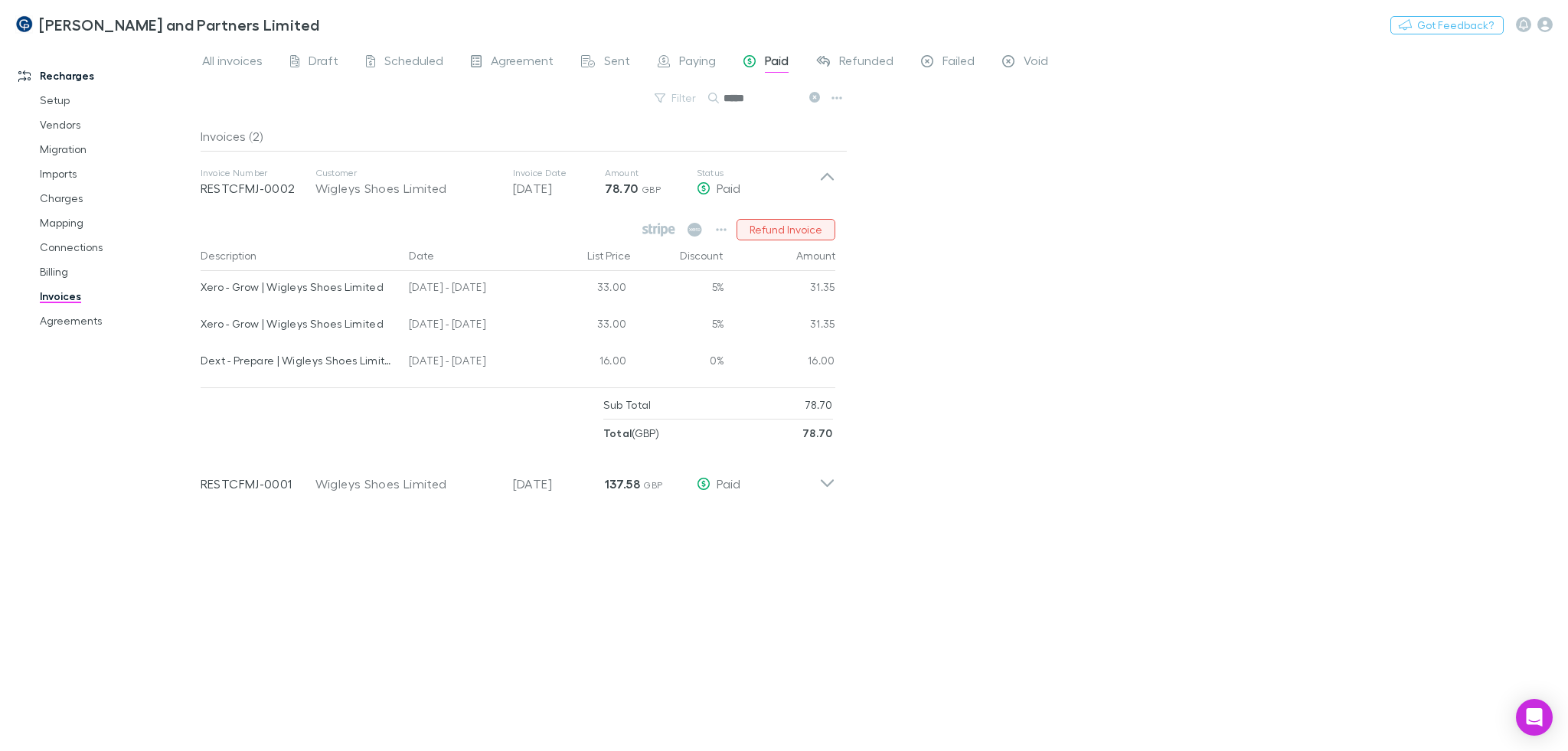
click at [777, 230] on button "Refund Invoice" at bounding box center [786, 230] width 99 height 21
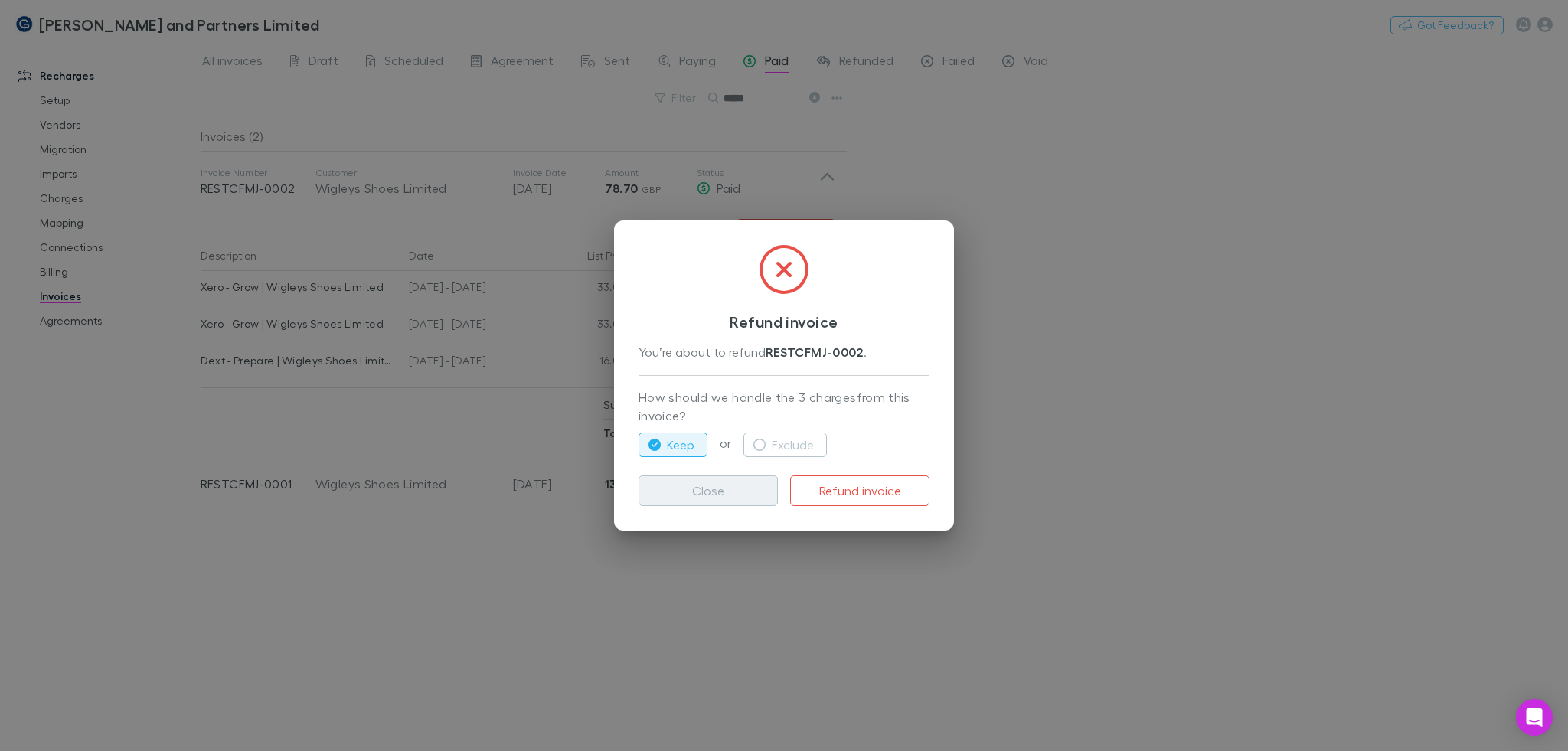
click at [704, 490] on button "Close" at bounding box center [707, 490] width 139 height 31
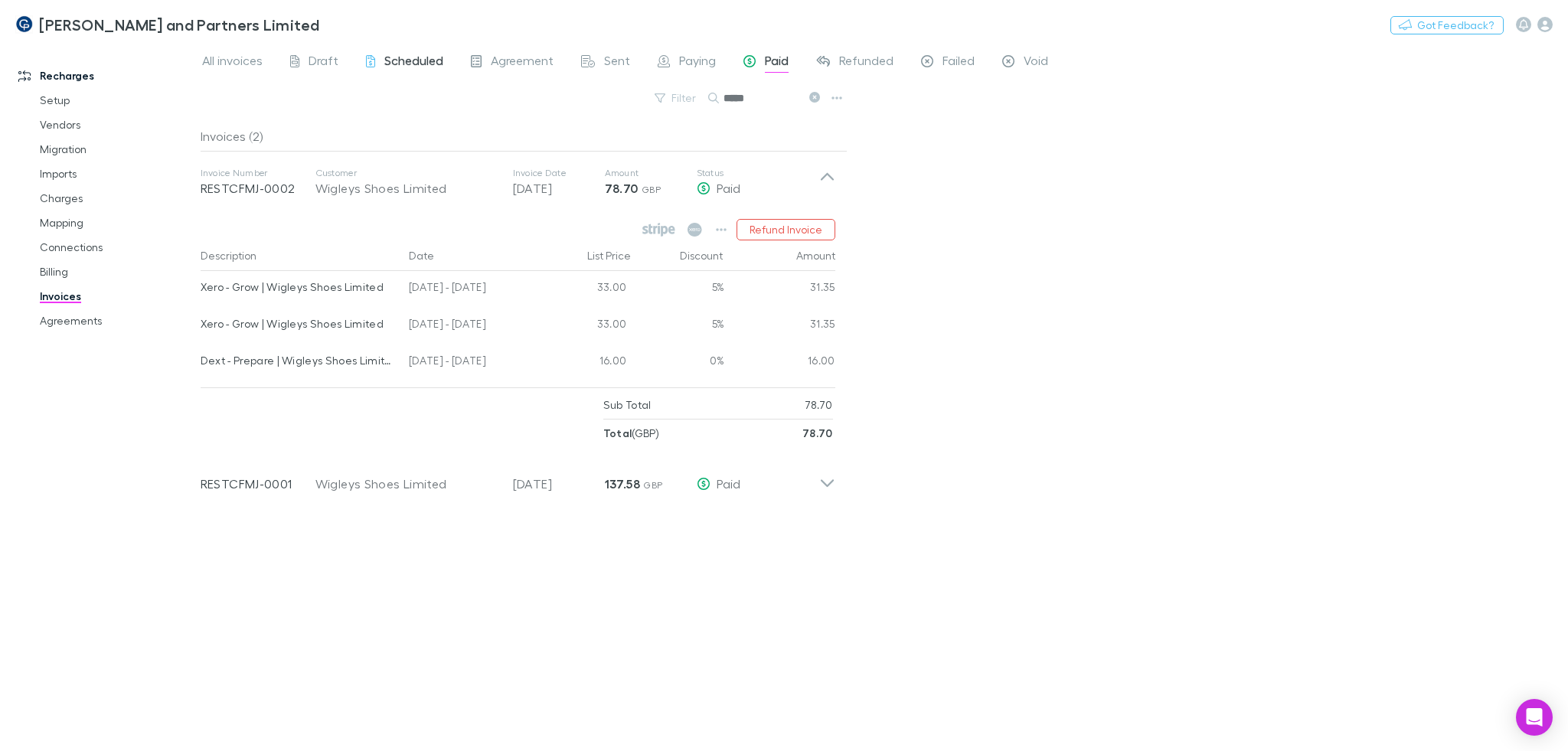
click at [417, 59] on span "Scheduled" at bounding box center [413, 63] width 59 height 20
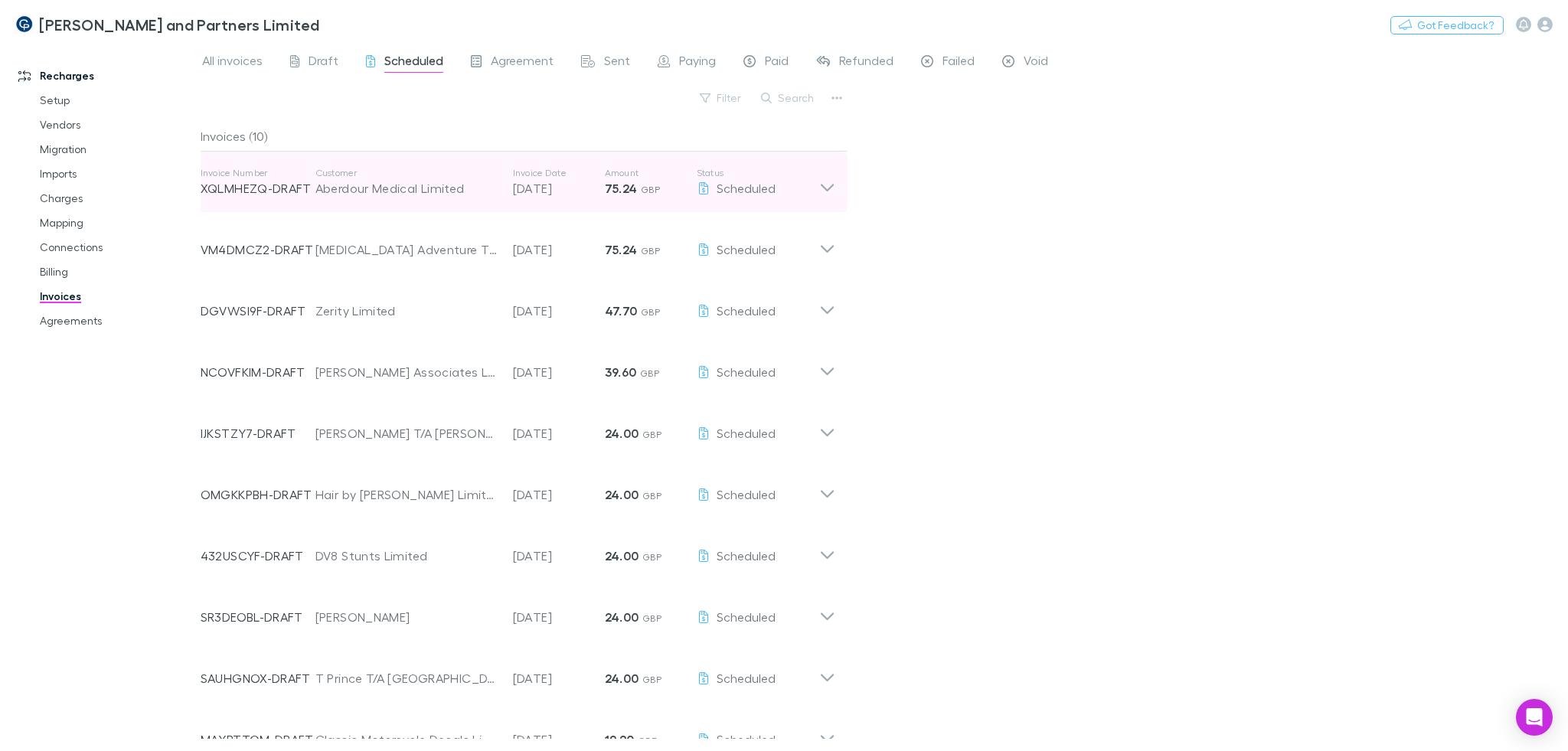
click at [744, 208] on div "Invoice Number XQLMHEZQ-DRAFT Customer Aberdour Medical Limited Invoice Date 30…" at bounding box center [509, 182] width 618 height 55
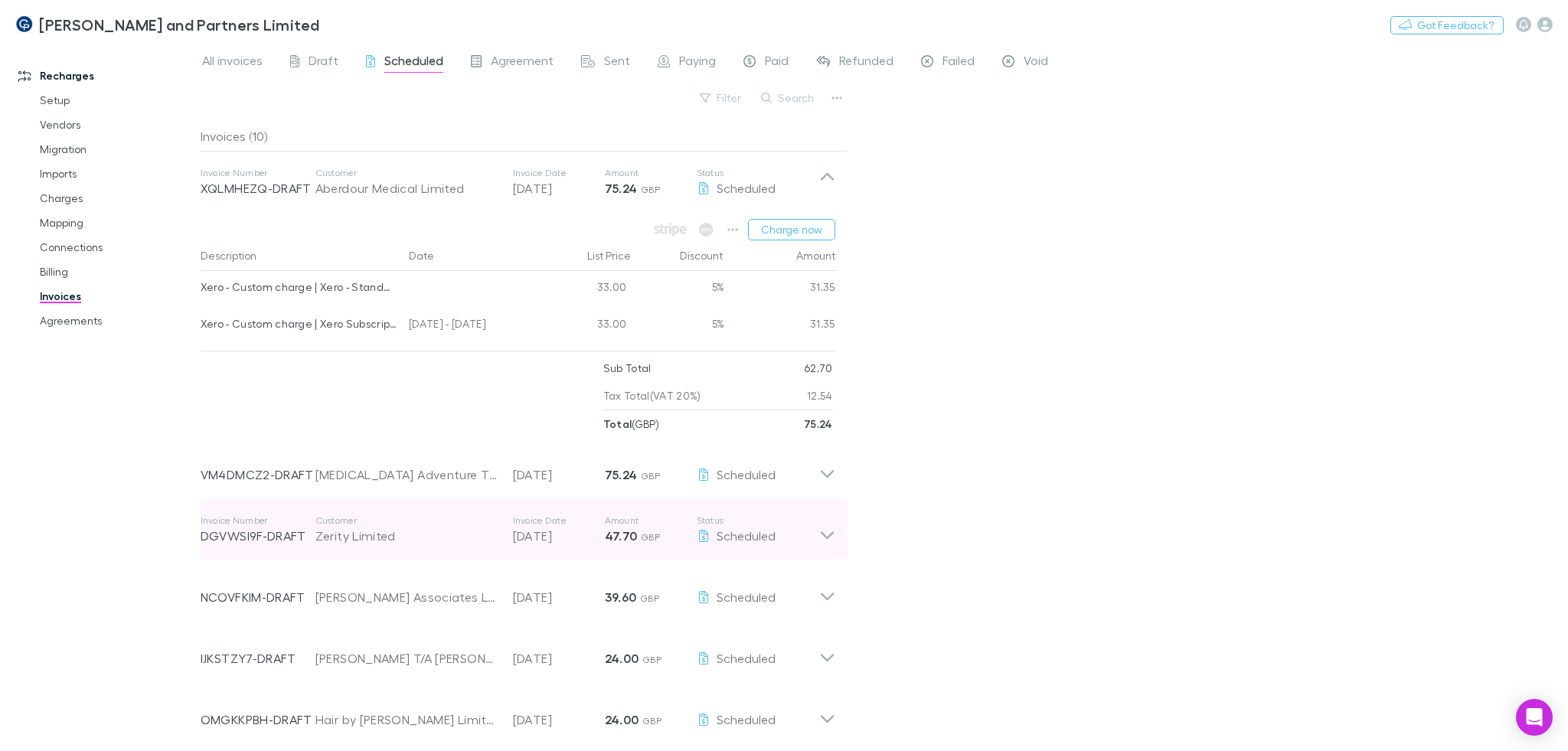
click at [655, 543] on p "47.70 GBP" at bounding box center [650, 536] width 92 height 18
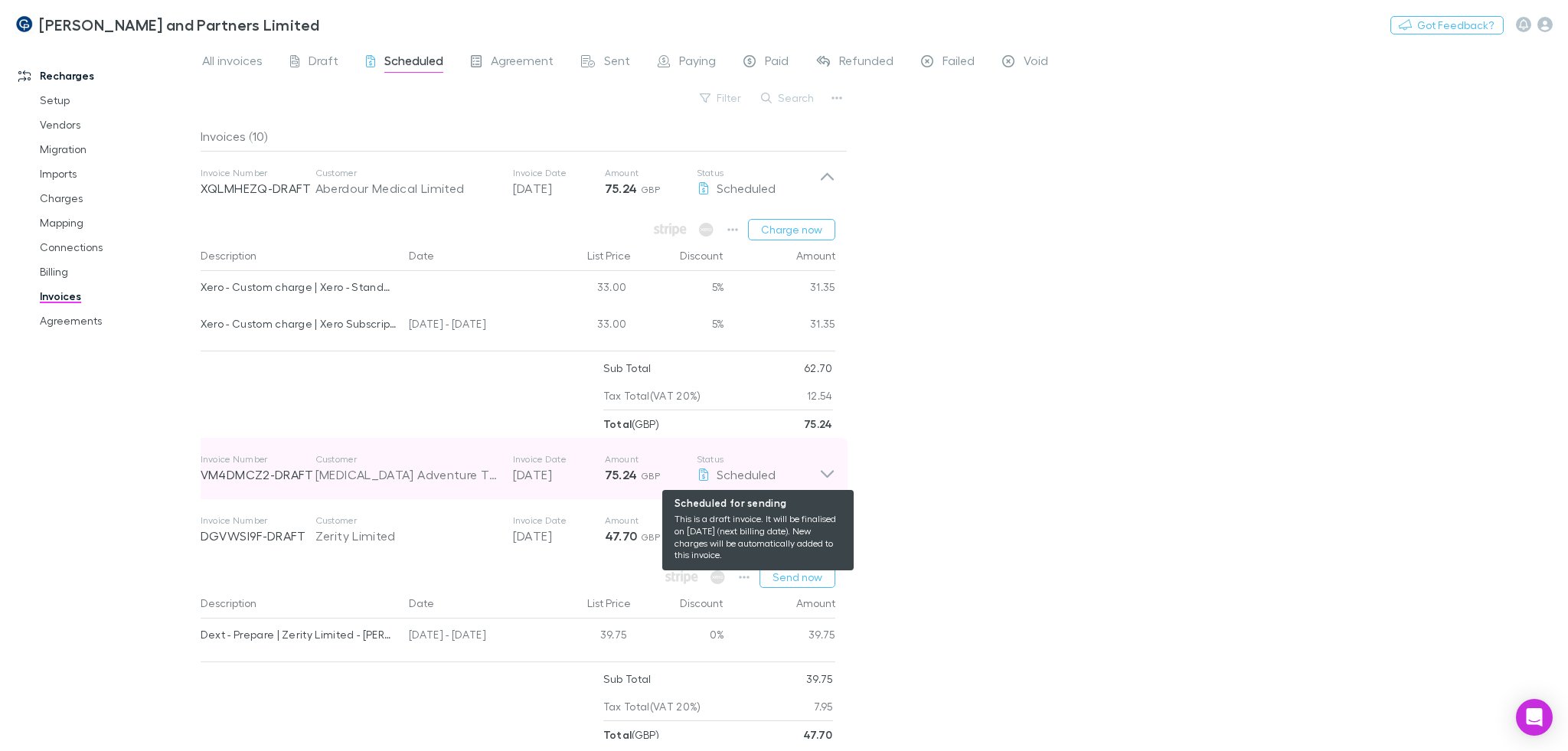
click at [753, 478] on span "Scheduled" at bounding box center [745, 474] width 59 height 15
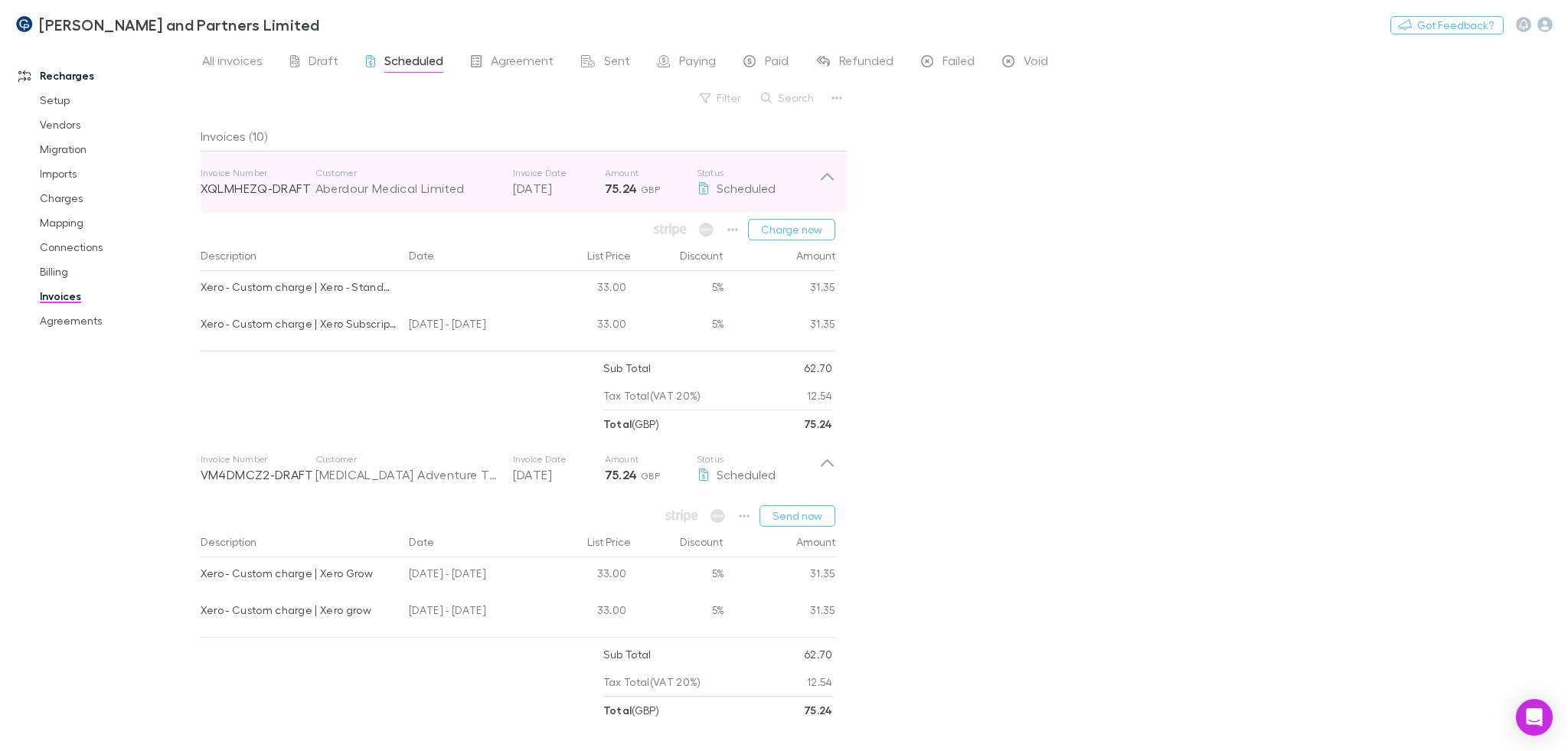
click at [329, 199] on div "Invoice Number XQLMHEZQ-DRAFT Customer Aberdour Medical Limited Invoice Date 30…" at bounding box center [509, 182] width 618 height 55
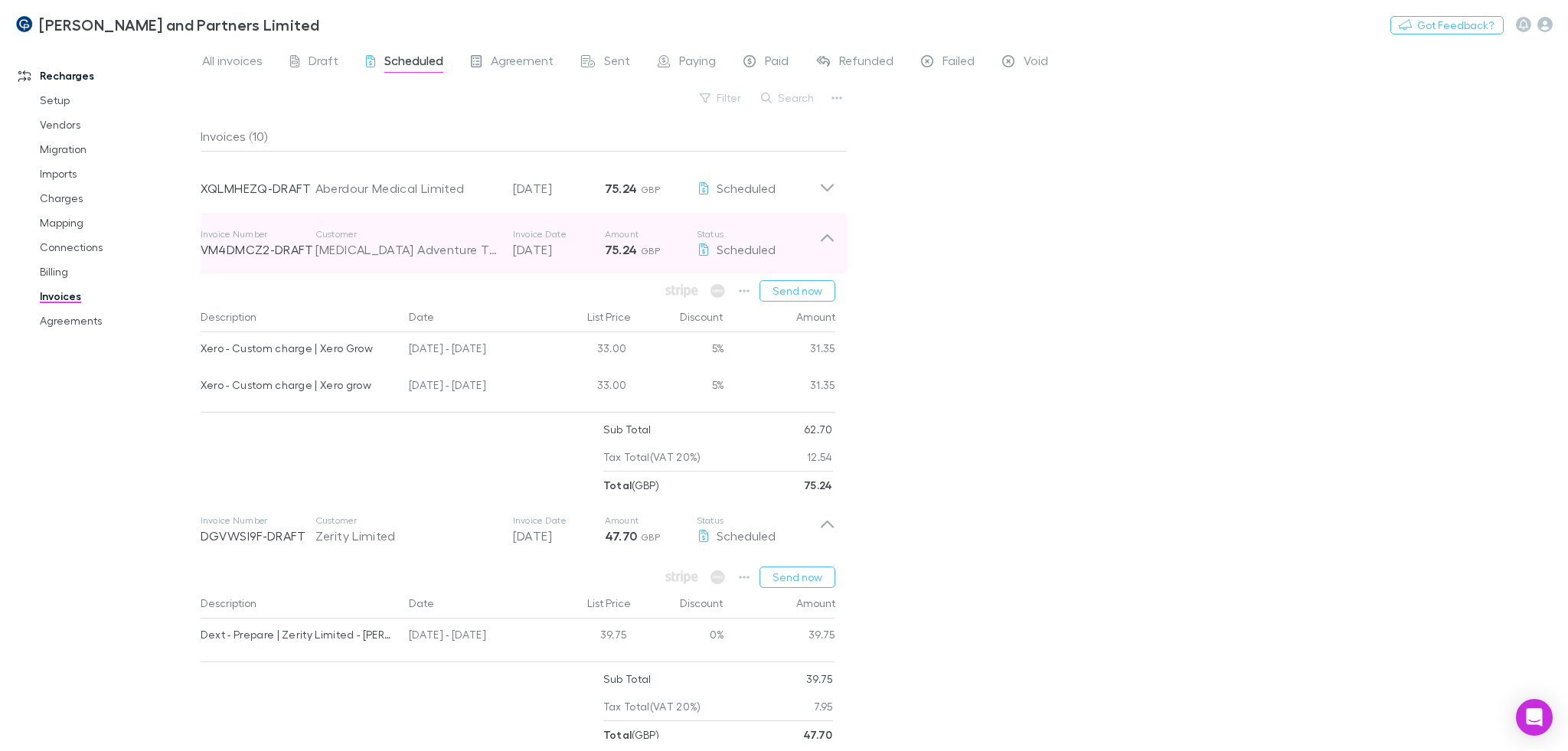
click at [519, 226] on div "Invoice Number VM4DMCZ2-DRAFT Customer TAO Adventure Therapies Ltd Invoice Date…" at bounding box center [509, 243] width 618 height 55
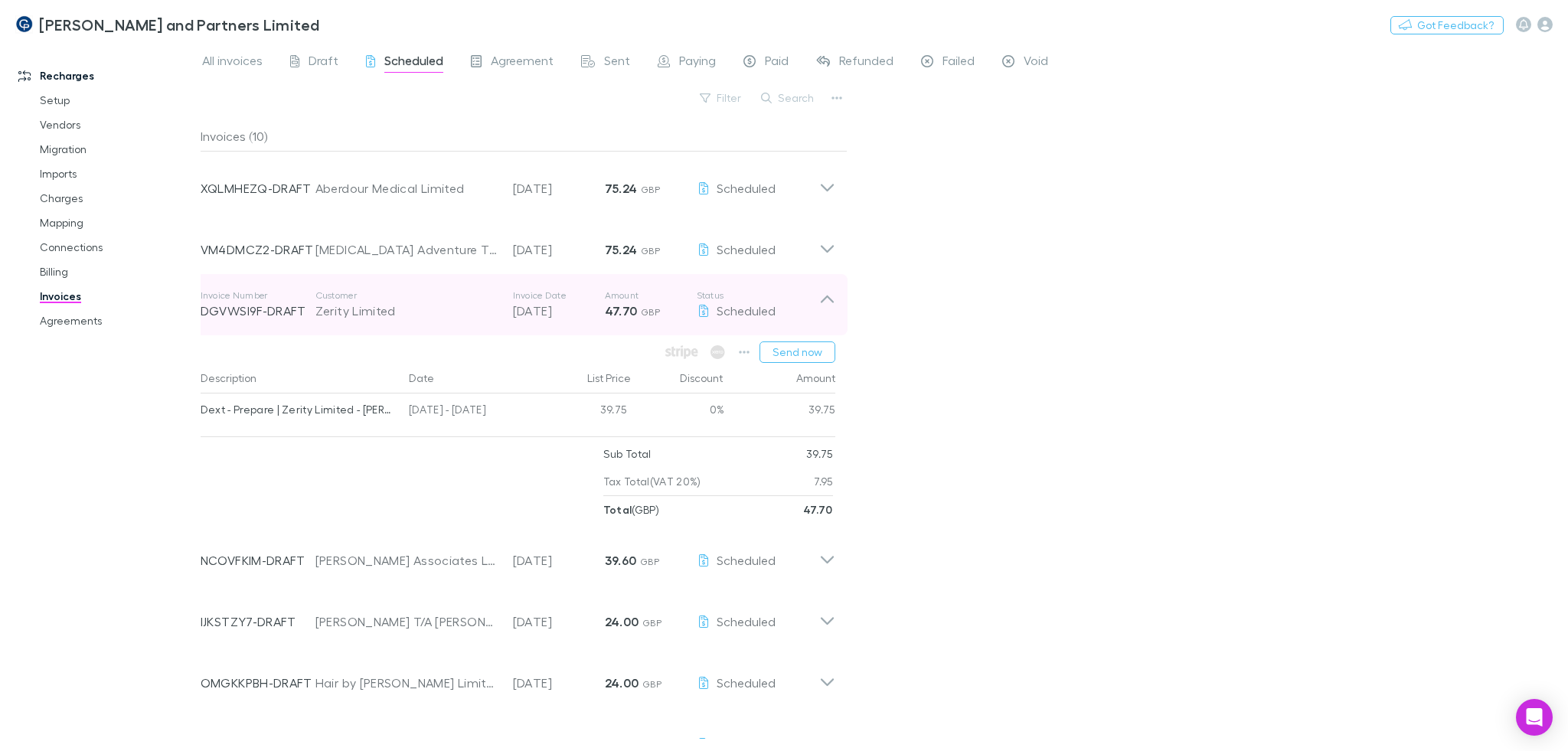
click at [602, 303] on p "30 Aug 2025" at bounding box center [558, 311] width 92 height 18
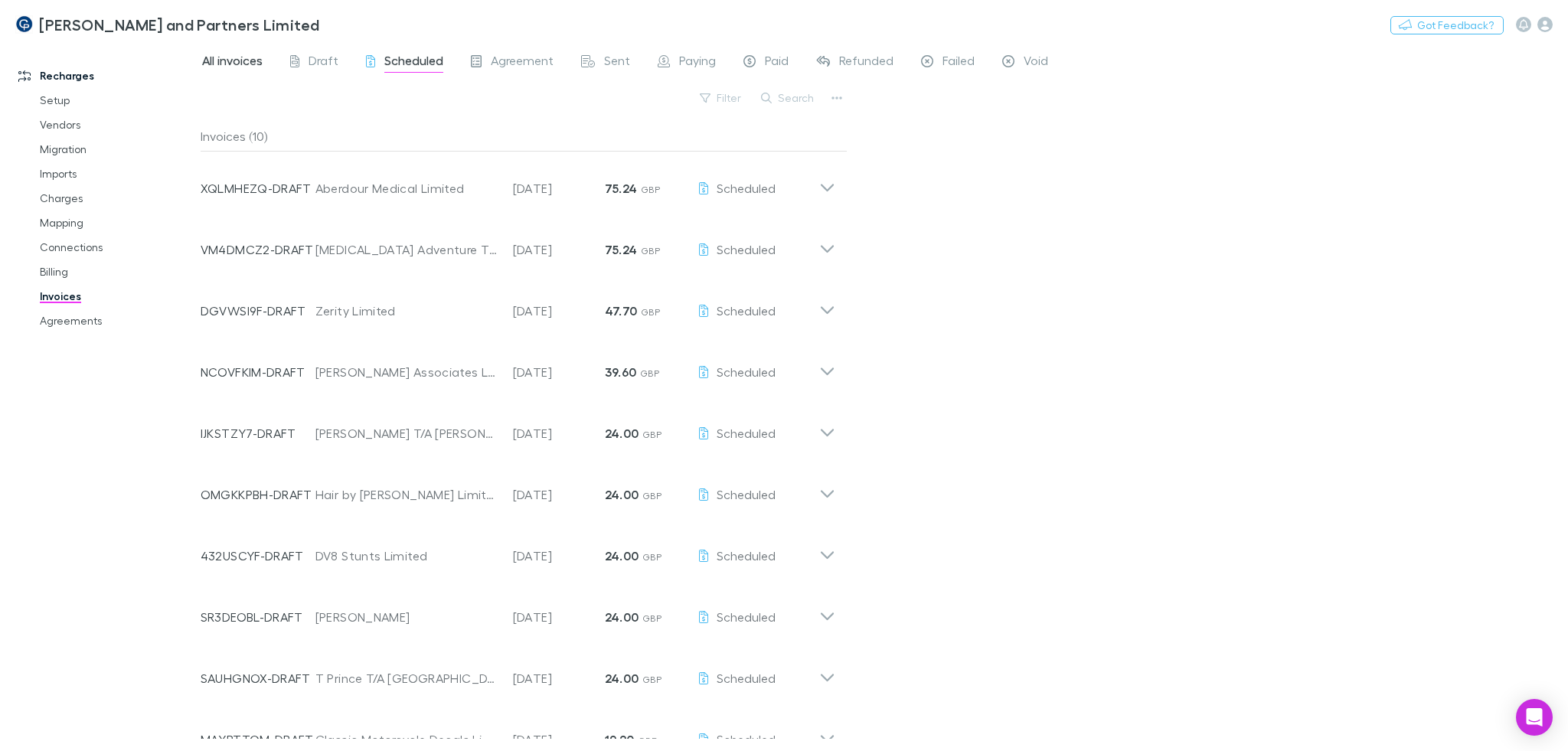
click at [214, 60] on span "All invoices" at bounding box center [232, 63] width 60 height 20
click at [778, 101] on button "Search" at bounding box center [788, 98] width 69 height 18
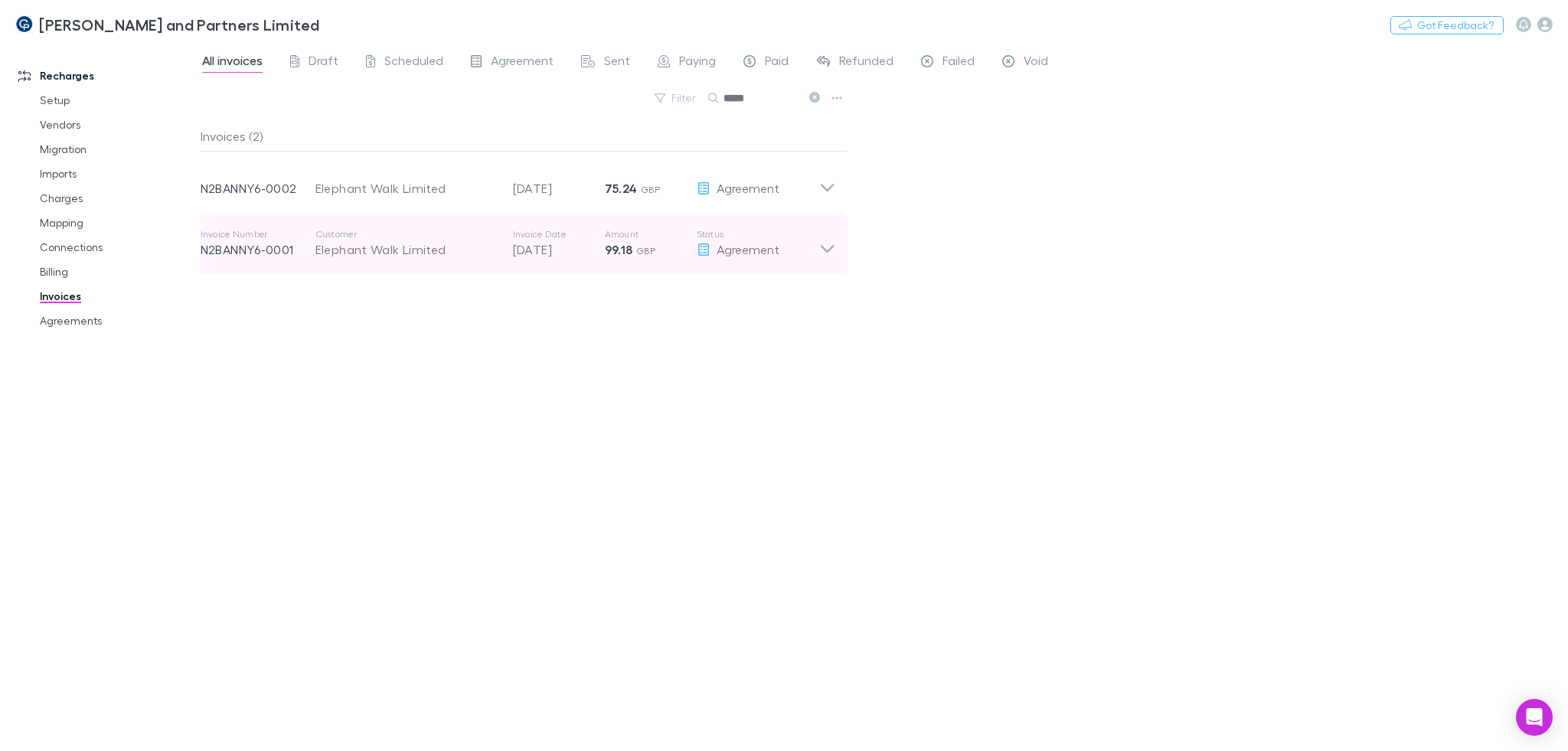
type input "*****"
click at [711, 247] on div "Agreement" at bounding box center [758, 250] width 123 height 18
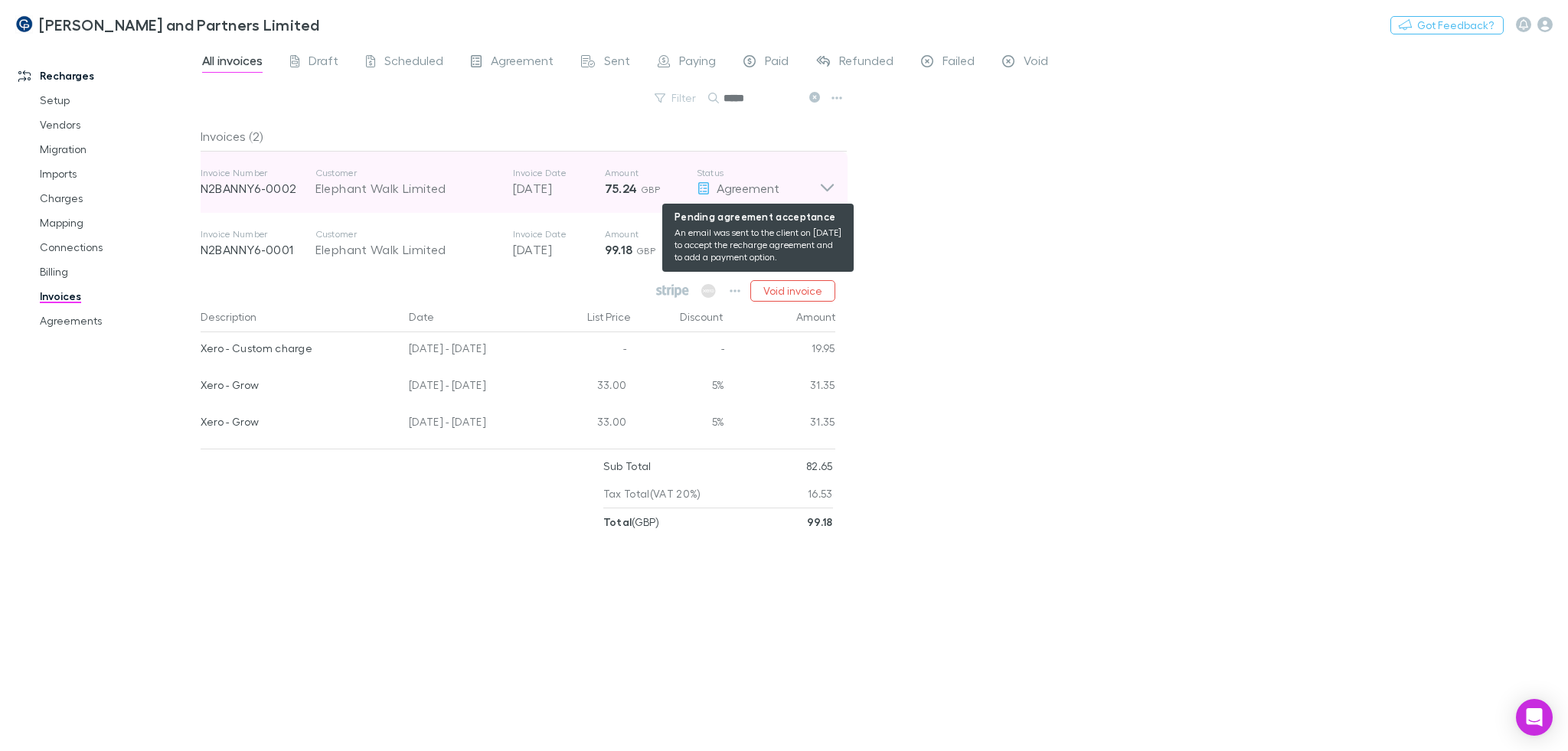
click at [706, 185] on icon at bounding box center [703, 188] width 11 height 12
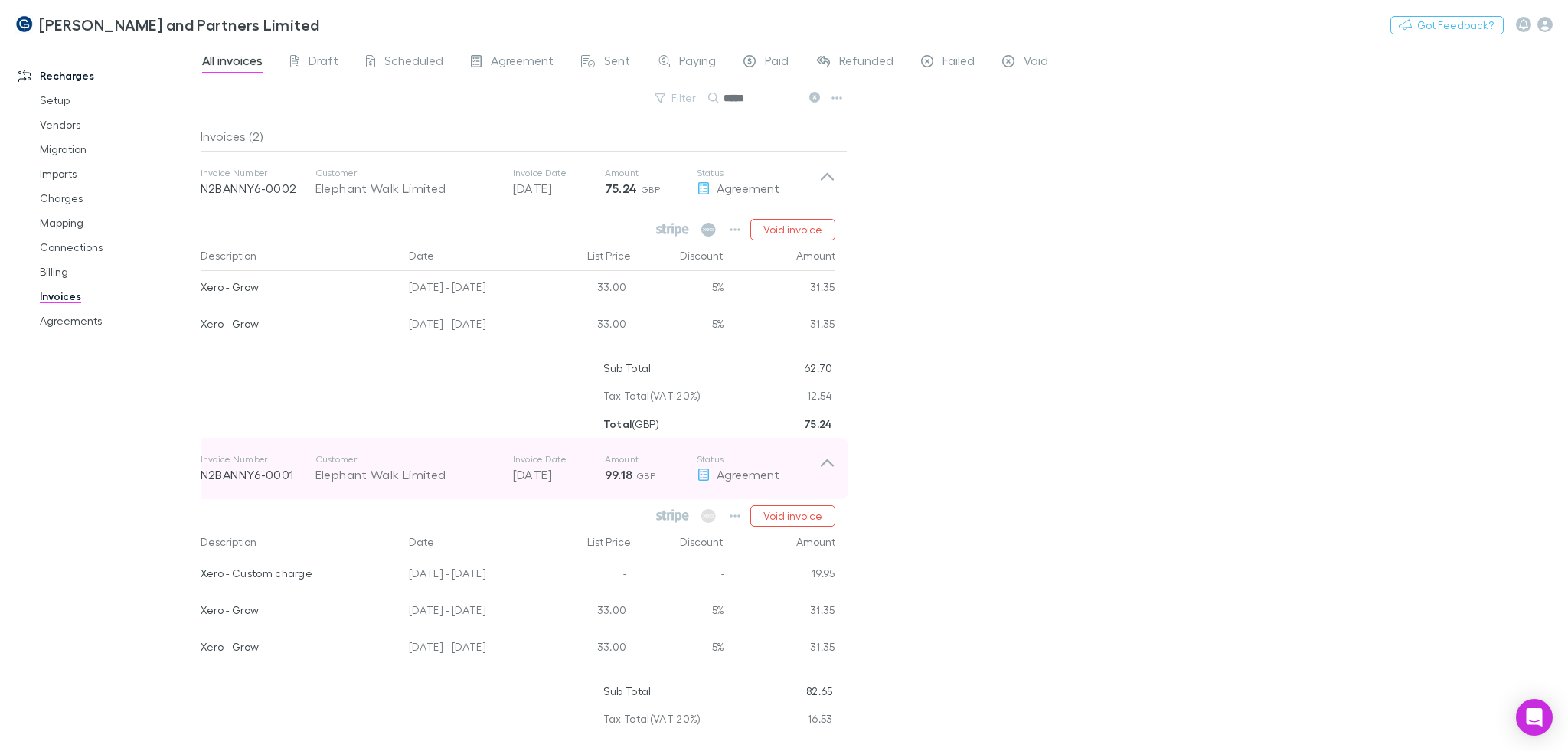
scroll to position [22, 0]
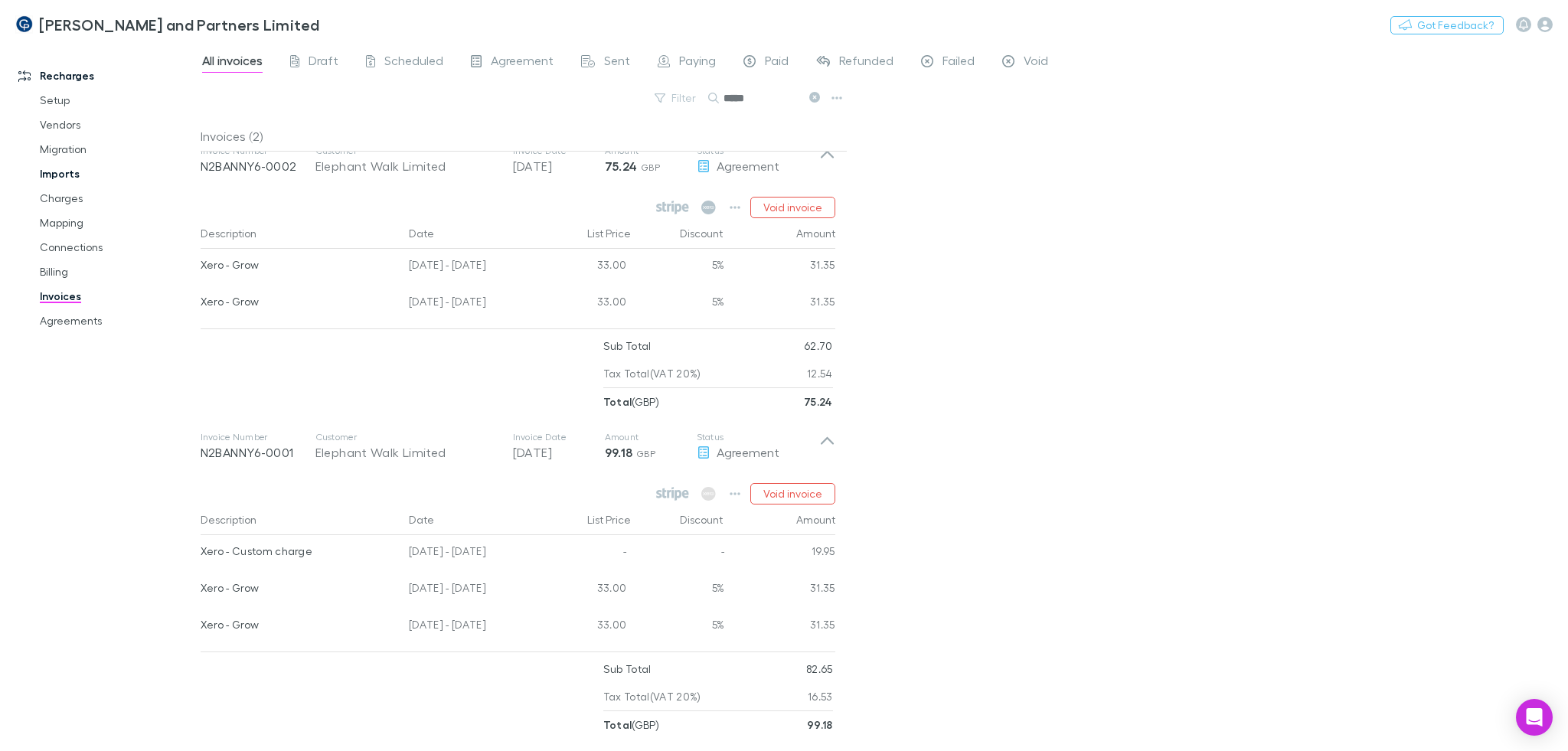
click at [63, 166] on link "Imports" at bounding box center [117, 174] width 185 height 25
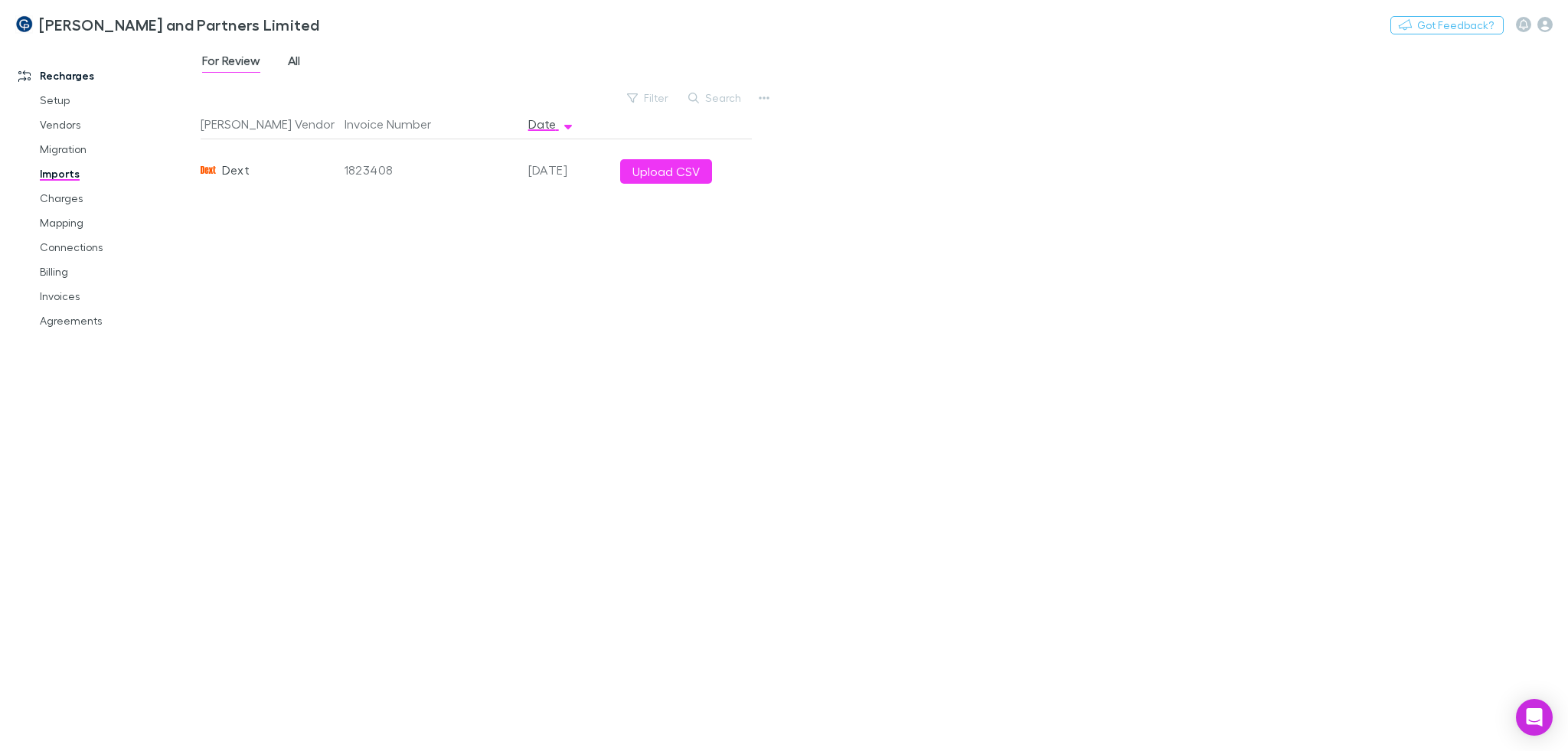
click at [294, 62] on span "All" at bounding box center [293, 63] width 12 height 20
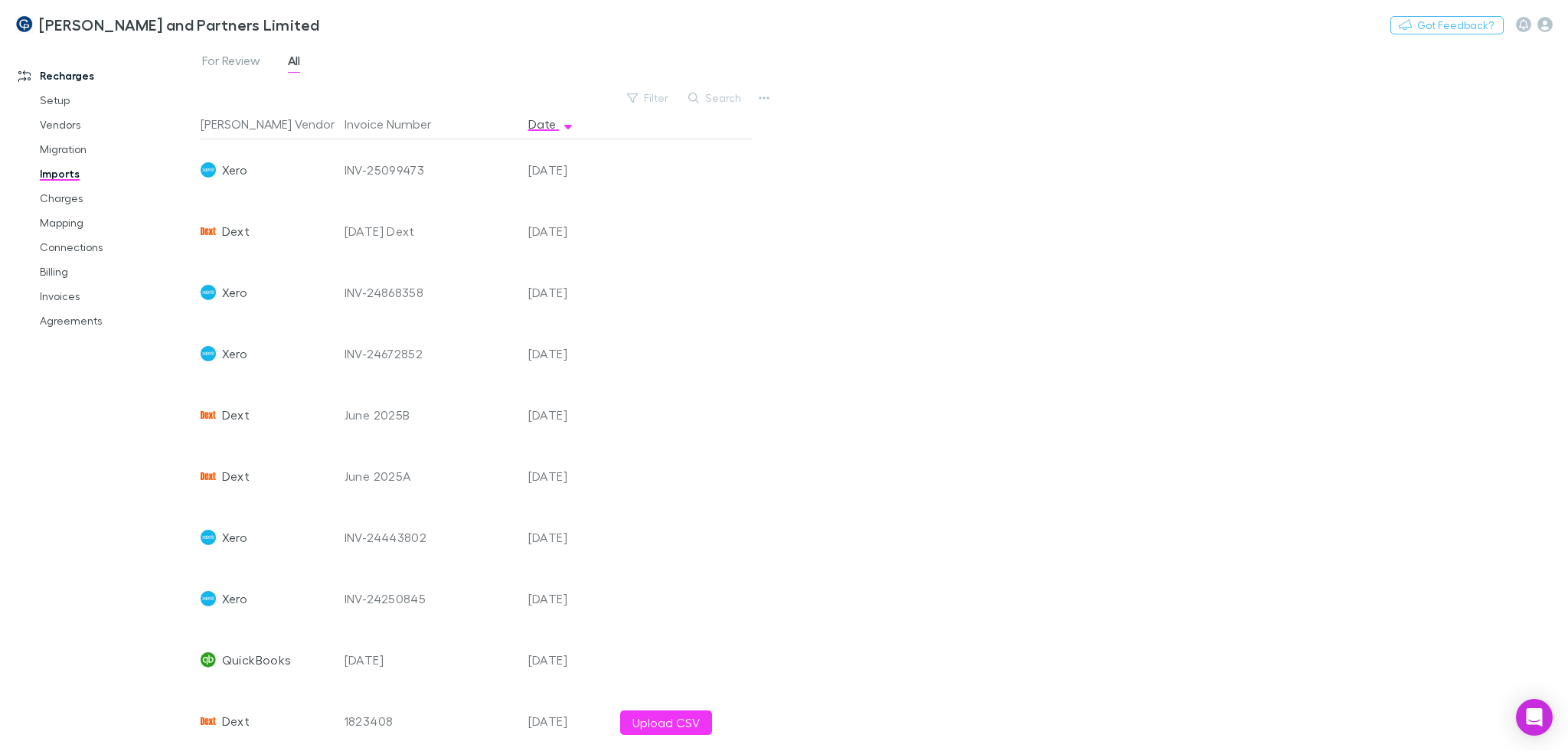
click at [1167, 310] on div "For Review All Filter Search Rech Vendor Invoice Number Date Xero INV-25099473 …" at bounding box center [884, 397] width 1367 height 708
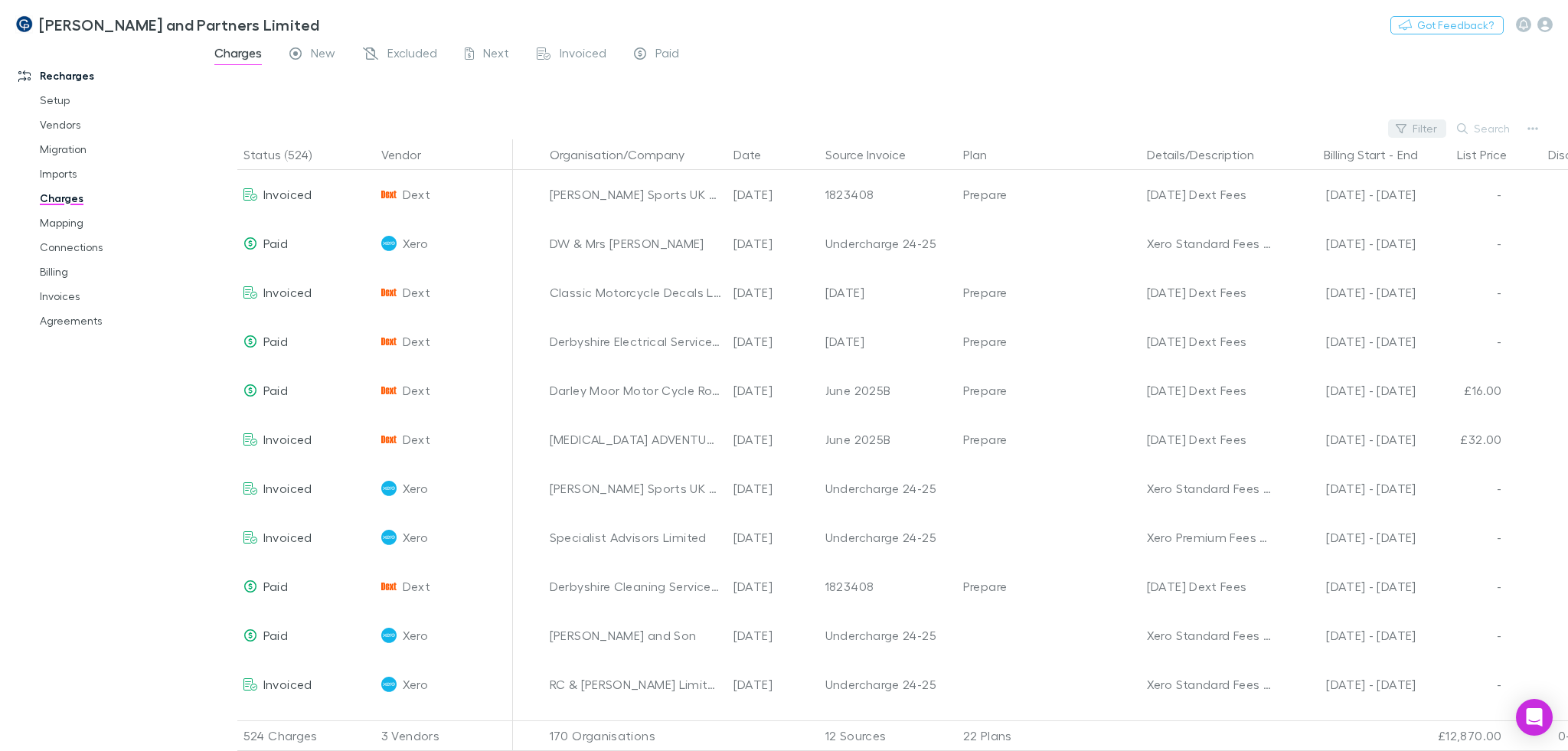
click at [1415, 124] on button "Filter" at bounding box center [1416, 129] width 59 height 18
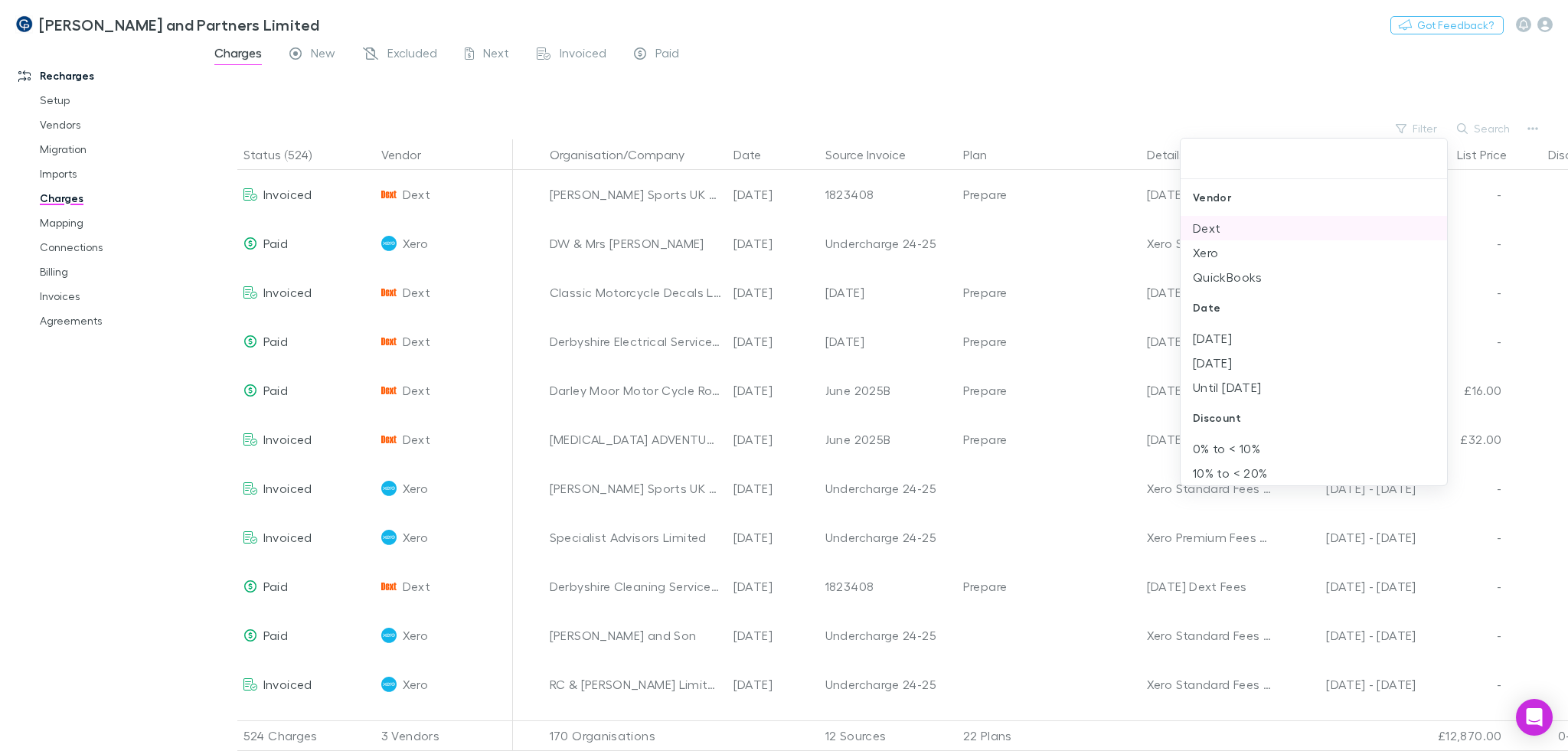
click at [1270, 223] on li "Dext" at bounding box center [1313, 228] width 266 height 25
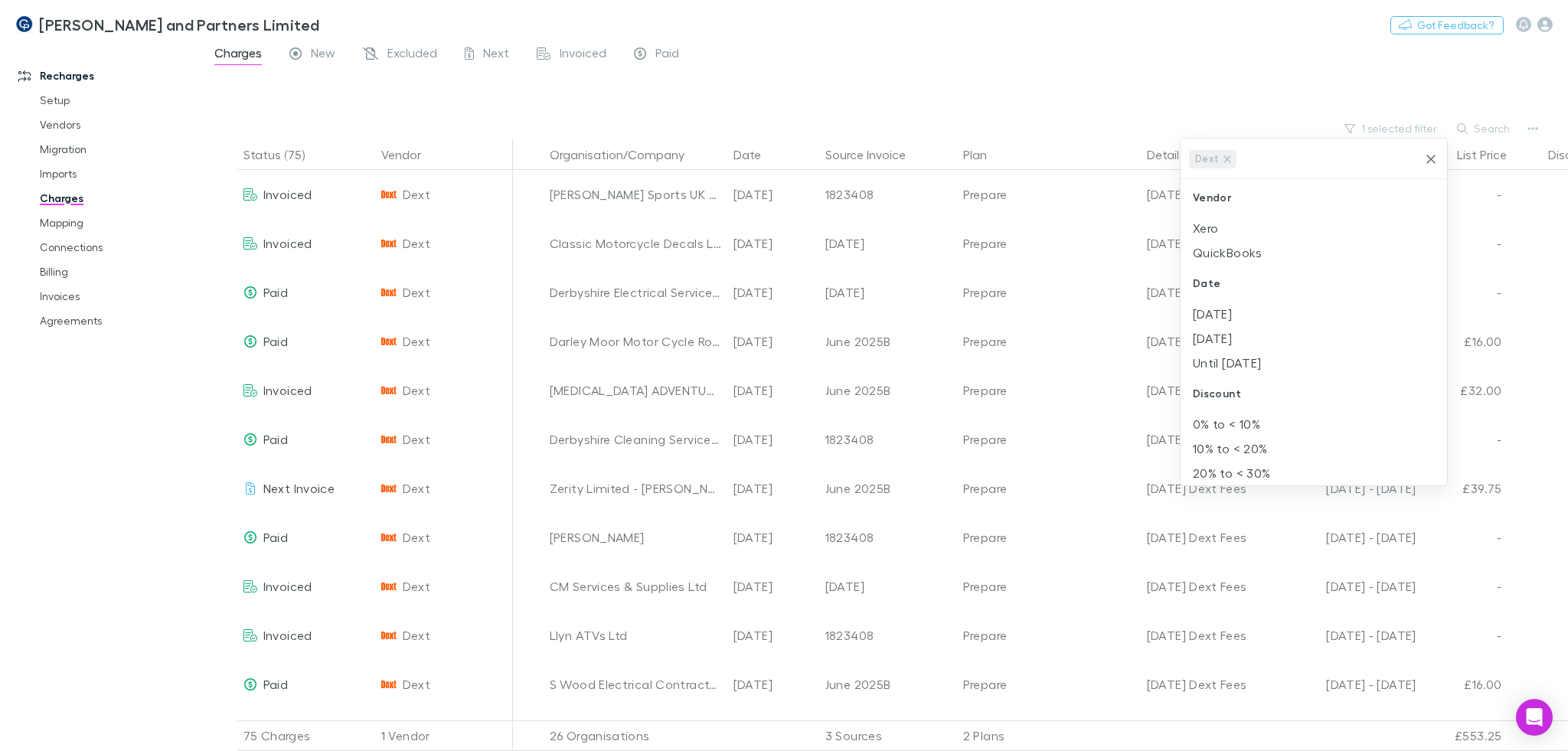
click at [953, 305] on div at bounding box center [784, 375] width 1568 height 751
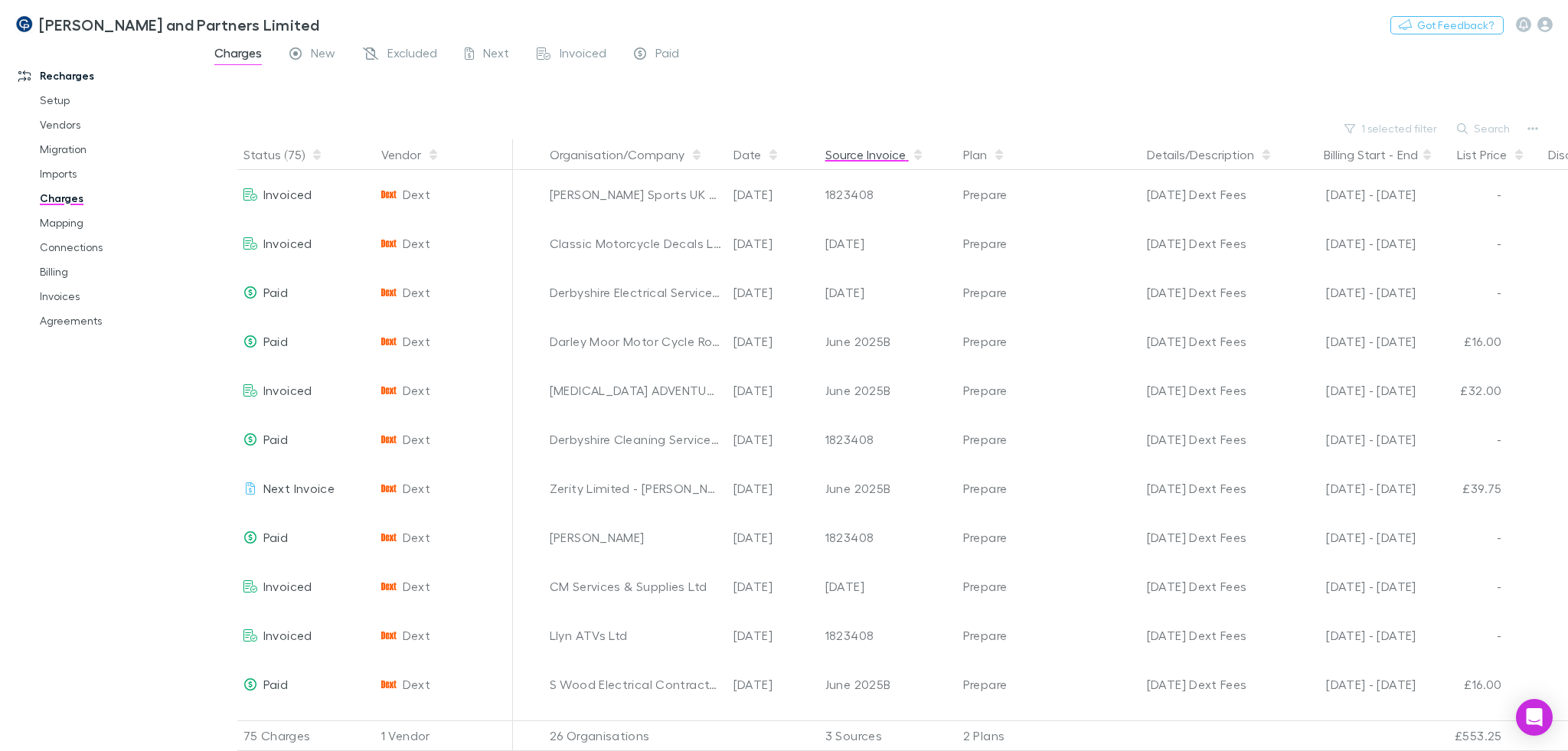
click at [845, 156] on button "Source Invoice" at bounding box center [875, 154] width 99 height 31
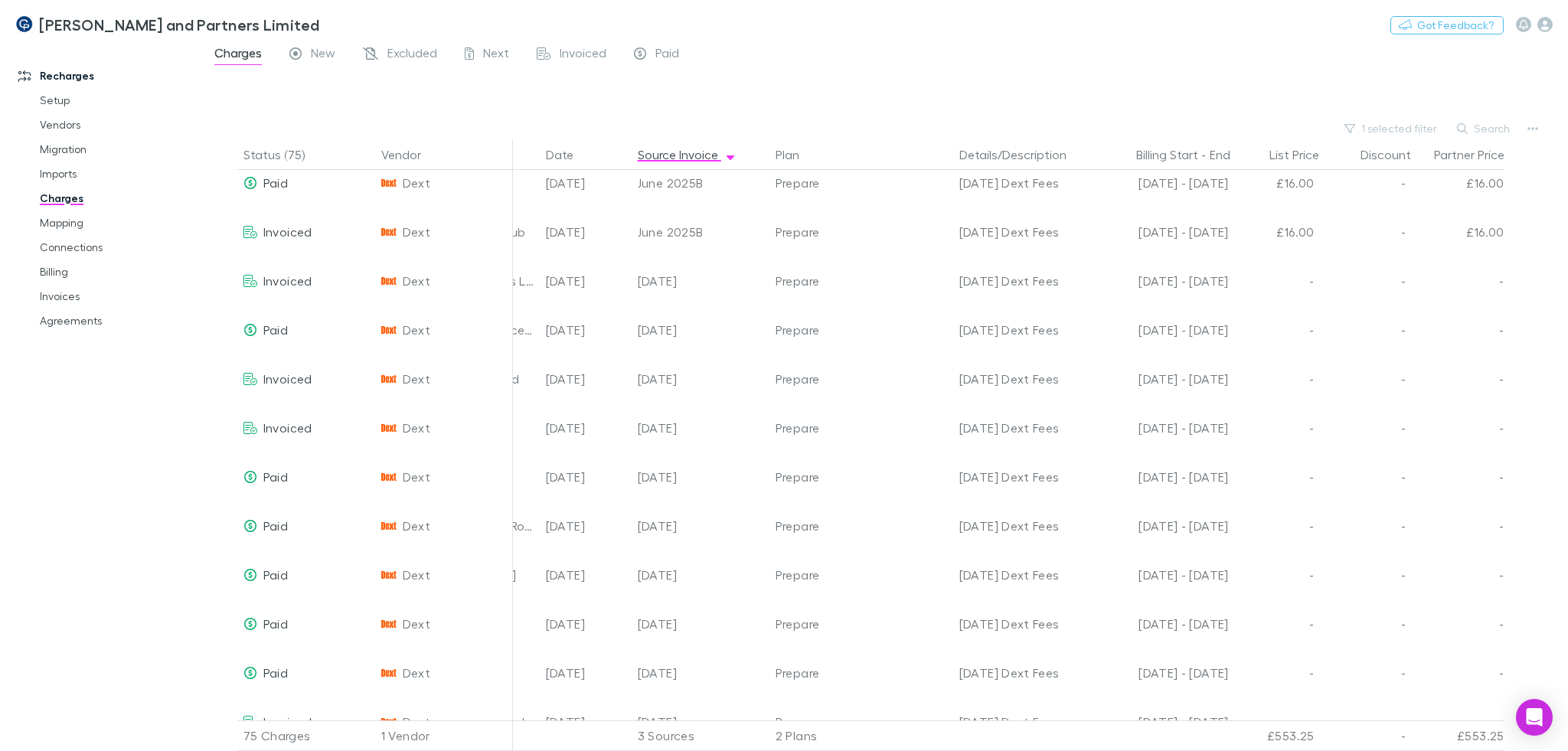
scroll to position [0, 187]
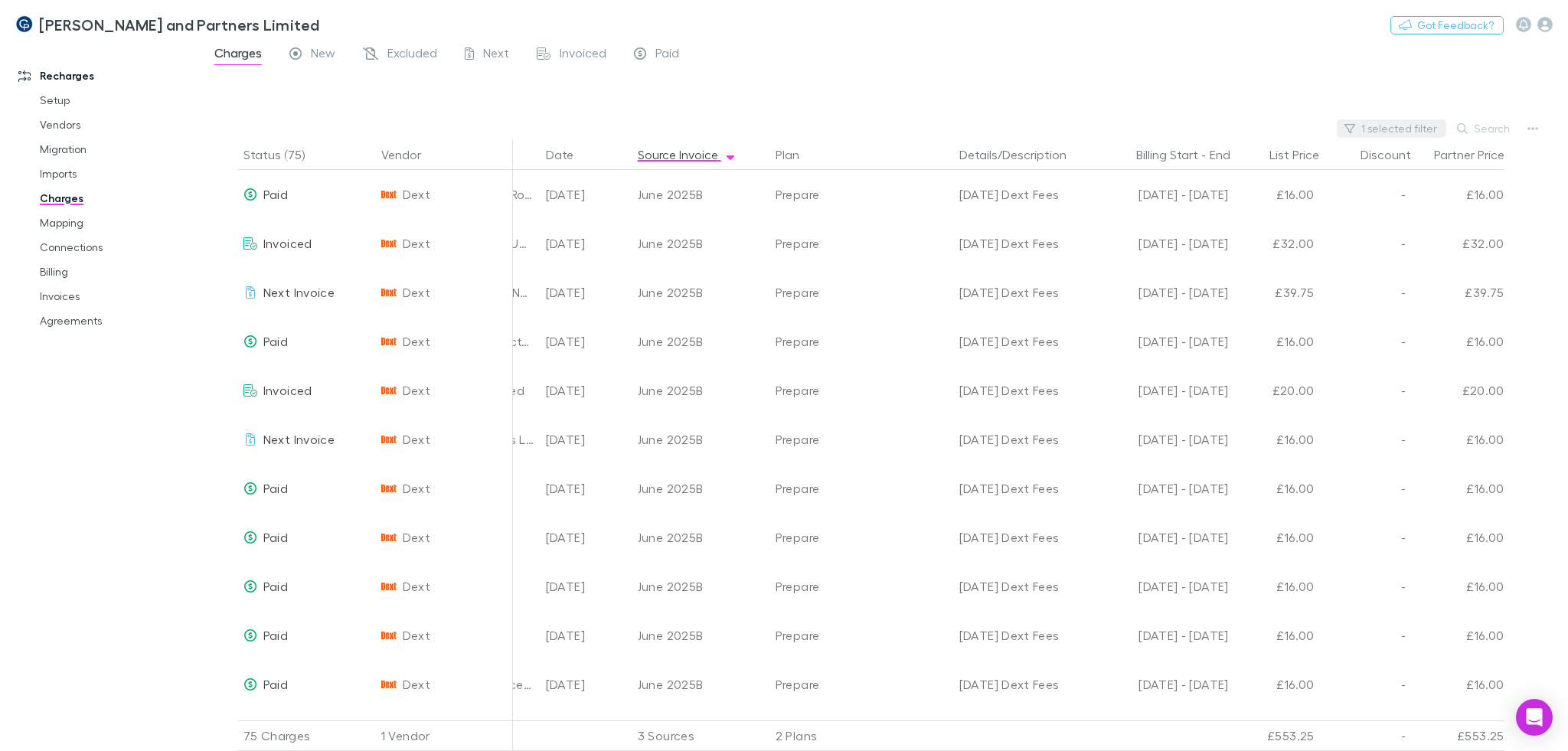
click at [1376, 134] on button "1 selected filter" at bounding box center [1391, 129] width 110 height 18
click at [1128, 123] on div at bounding box center [784, 375] width 1568 height 751
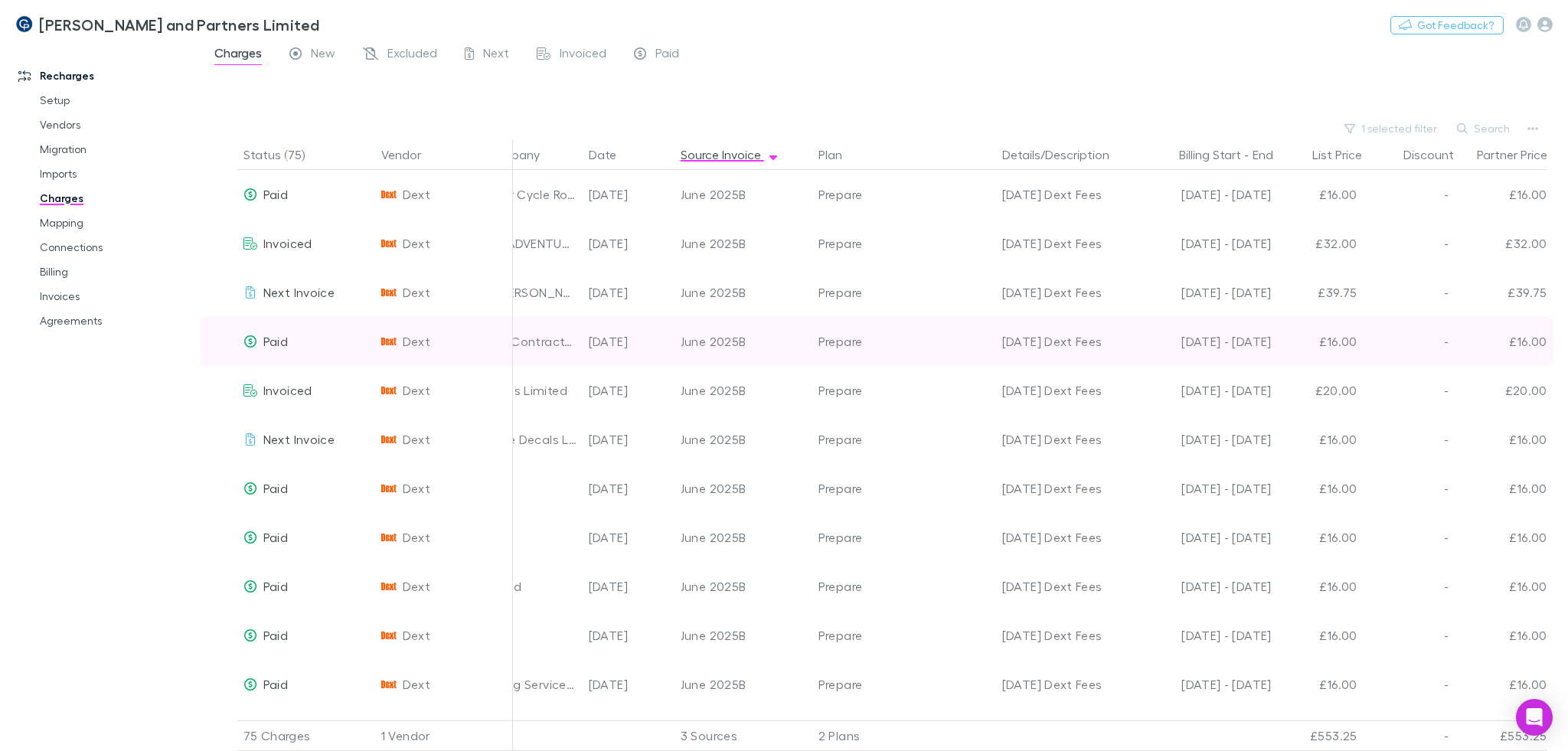
scroll to position [0, 0]
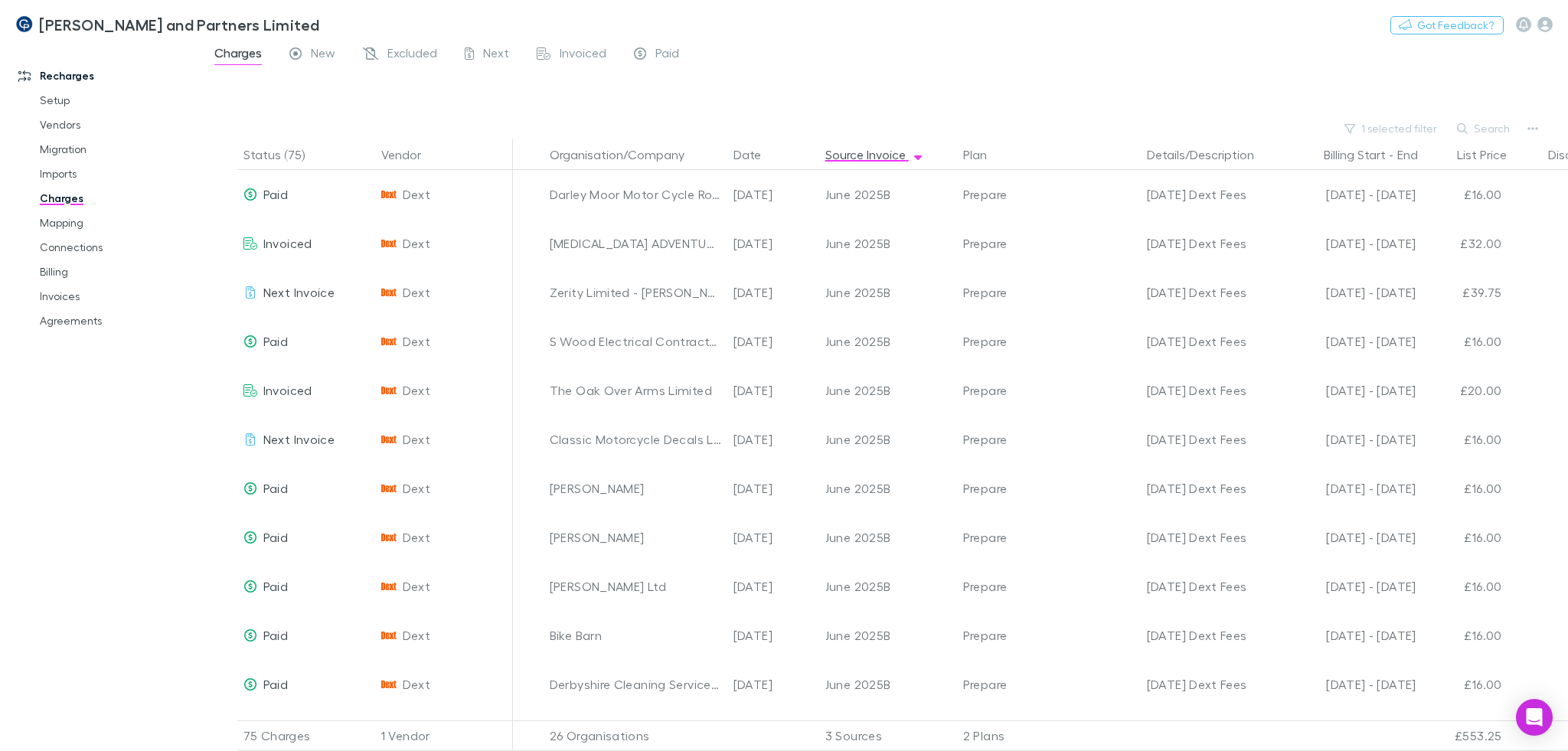
click at [991, 97] on div at bounding box center [898, 95] width 1340 height 46
click at [63, 171] on link "Imports" at bounding box center [117, 174] width 185 height 25
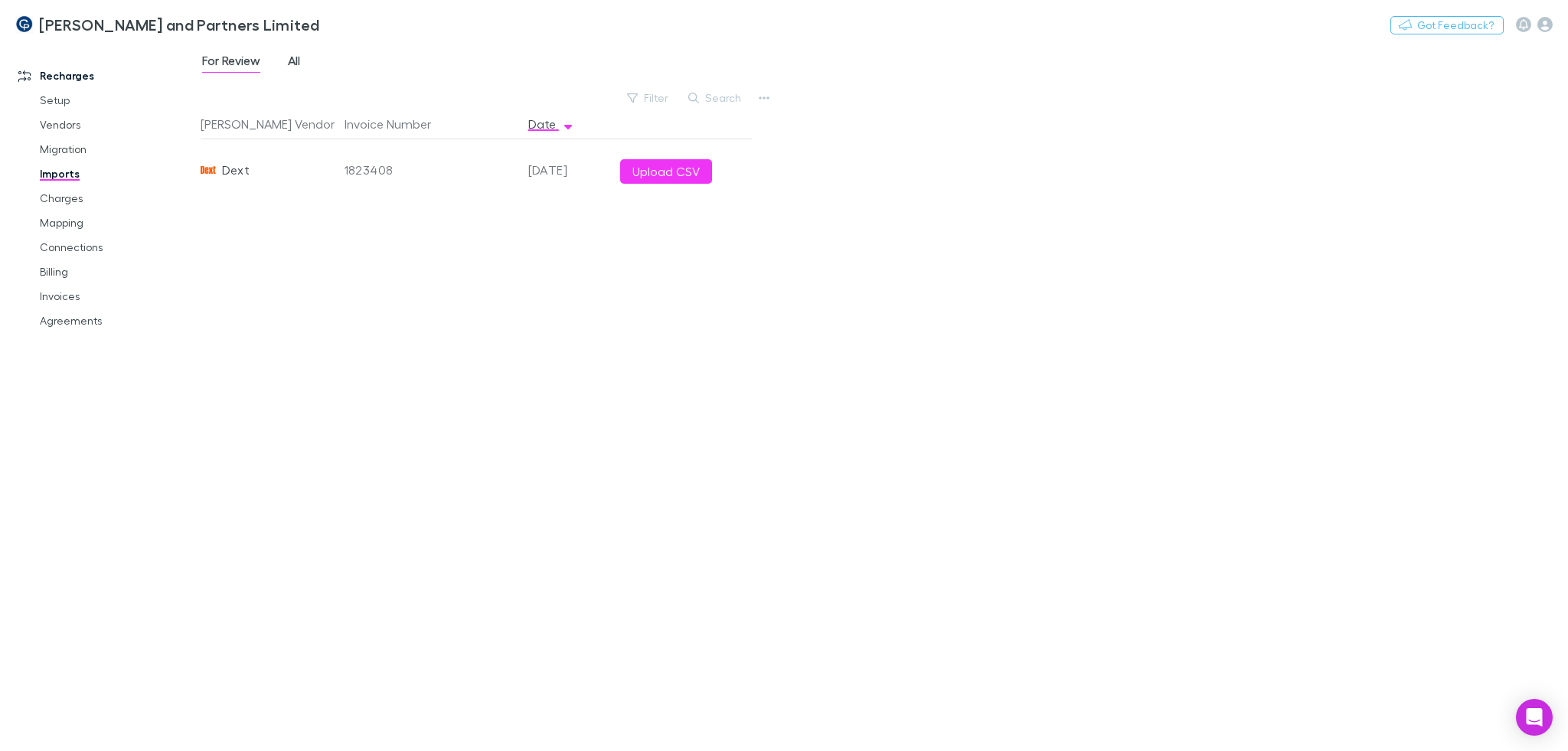
click at [293, 63] on span "All" at bounding box center [293, 63] width 12 height 20
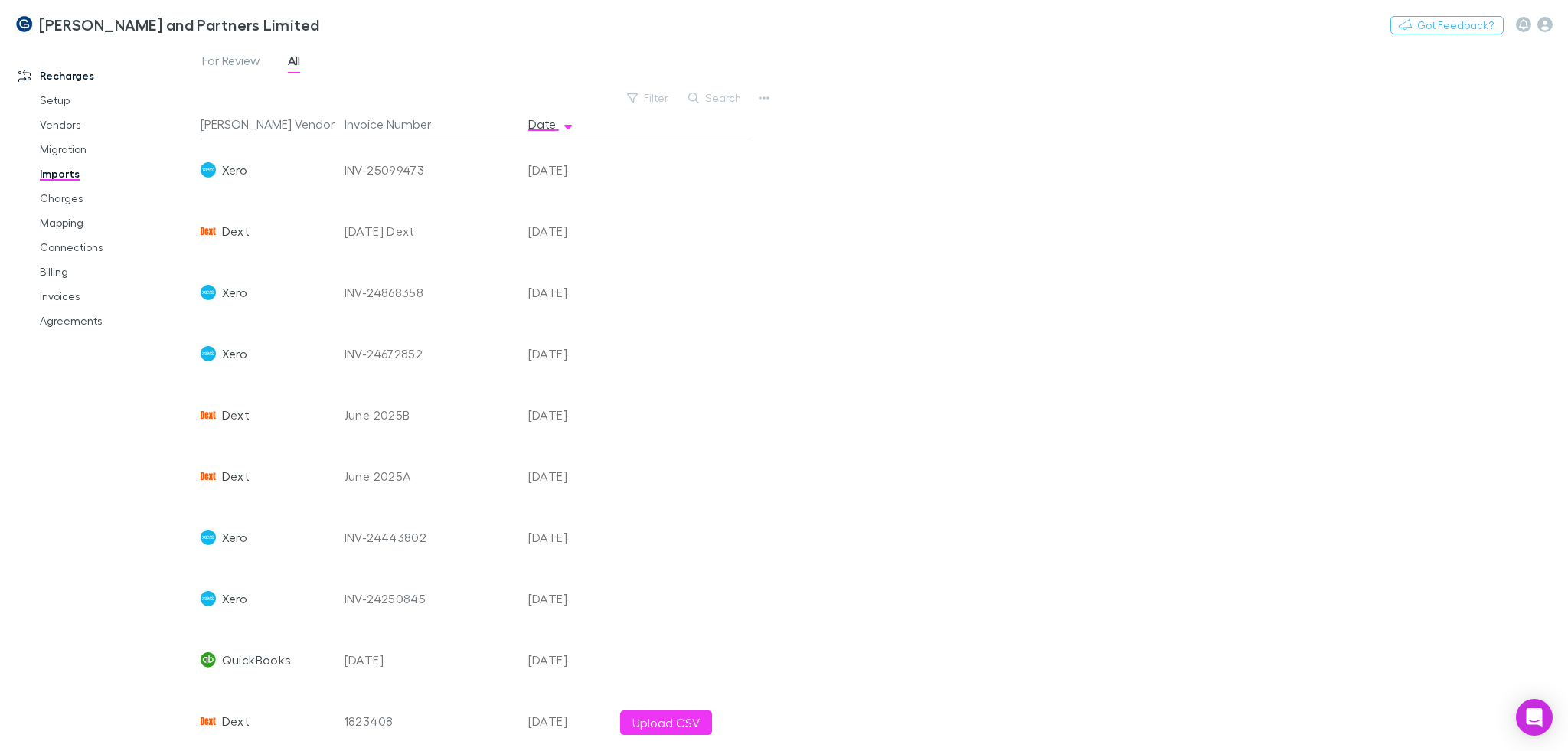
drag, startPoint x: 341, startPoint y: 232, endPoint x: 603, endPoint y: 245, distance: 262.3
click at [603, 245] on div "Dext July 2025 Dext 30 Jul 2025" at bounding box center [470, 231] width 539 height 61
click at [410, 247] on div "July 2025 Dext" at bounding box center [430, 231] width 171 height 61
click at [392, 223] on div "July 2025 Dext" at bounding box center [430, 231] width 171 height 61
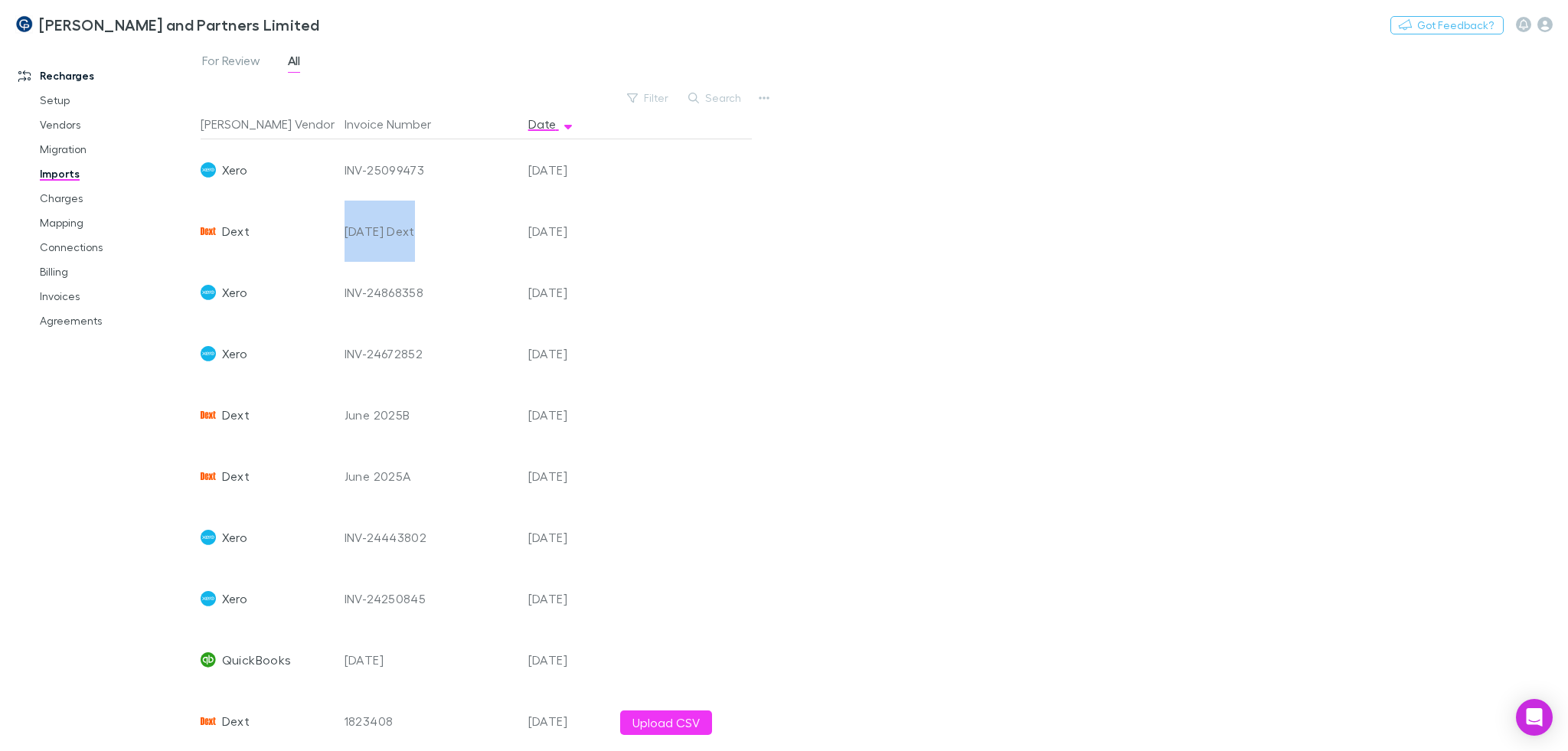
click at [392, 223] on div "July 2025 Dext" at bounding box center [430, 231] width 171 height 61
copy div "July 2025 Dext"
click at [63, 195] on link "Charges" at bounding box center [117, 199] width 185 height 25
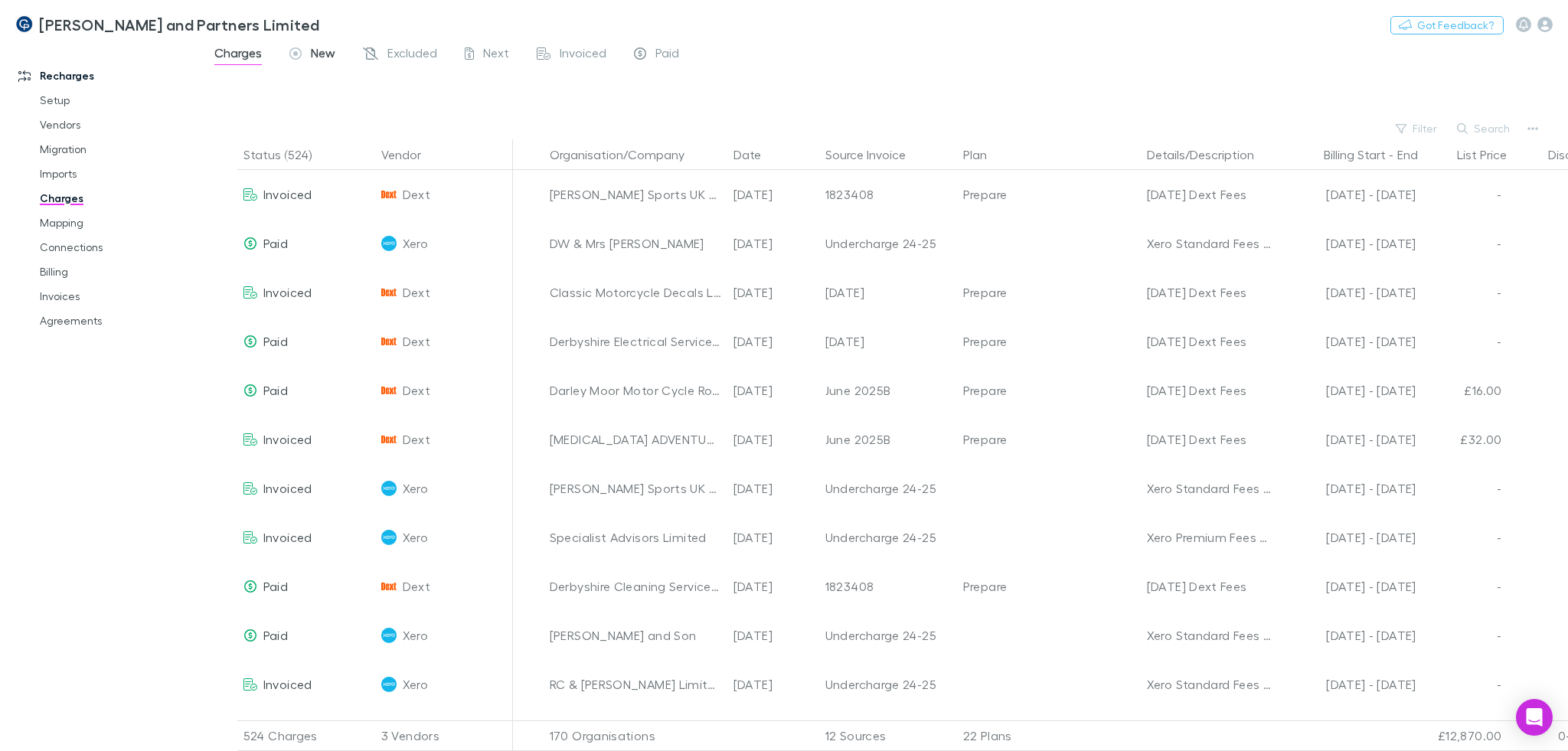
click at [331, 54] on span "New" at bounding box center [323, 55] width 25 height 20
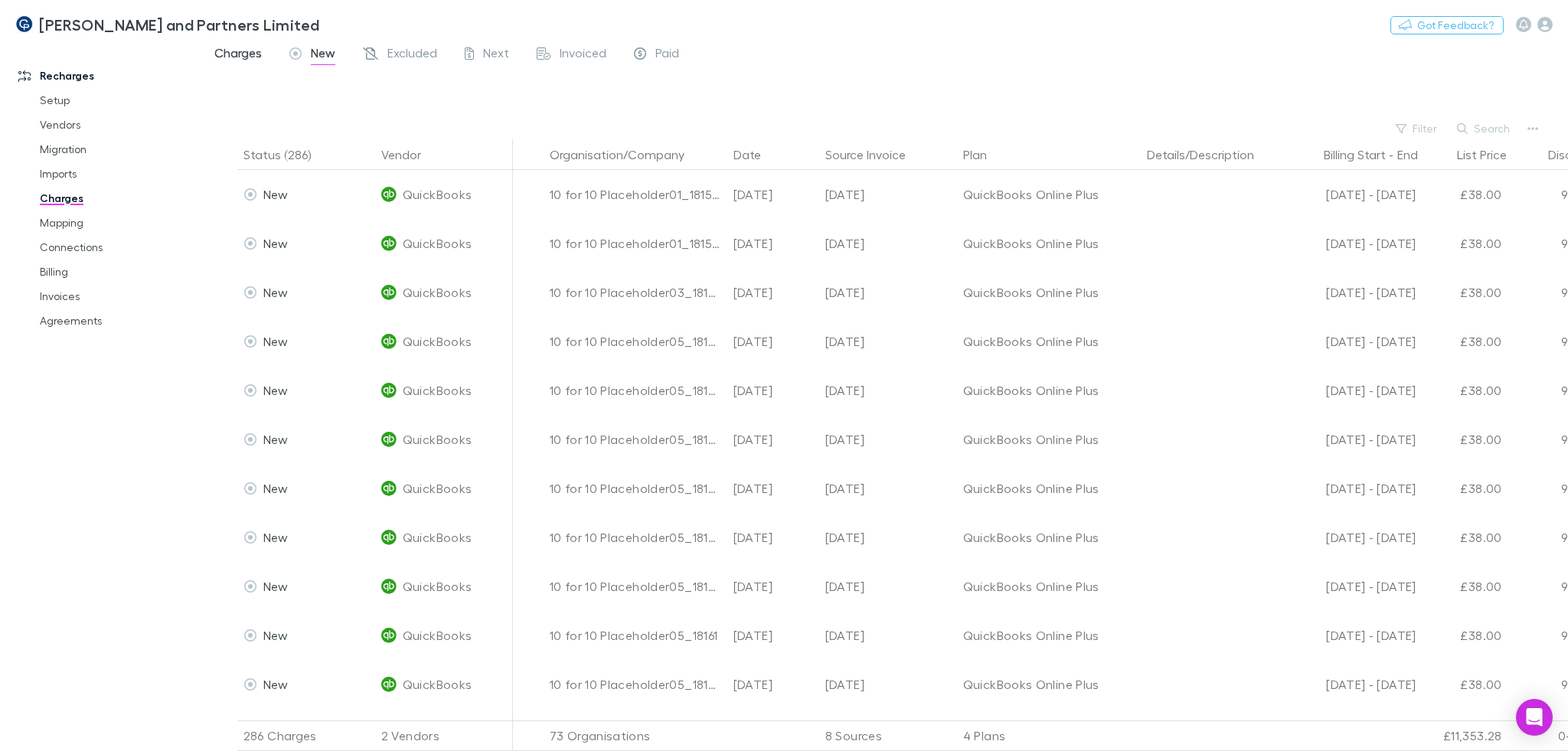
click at [225, 58] on span "Charges" at bounding box center [238, 55] width 48 height 20
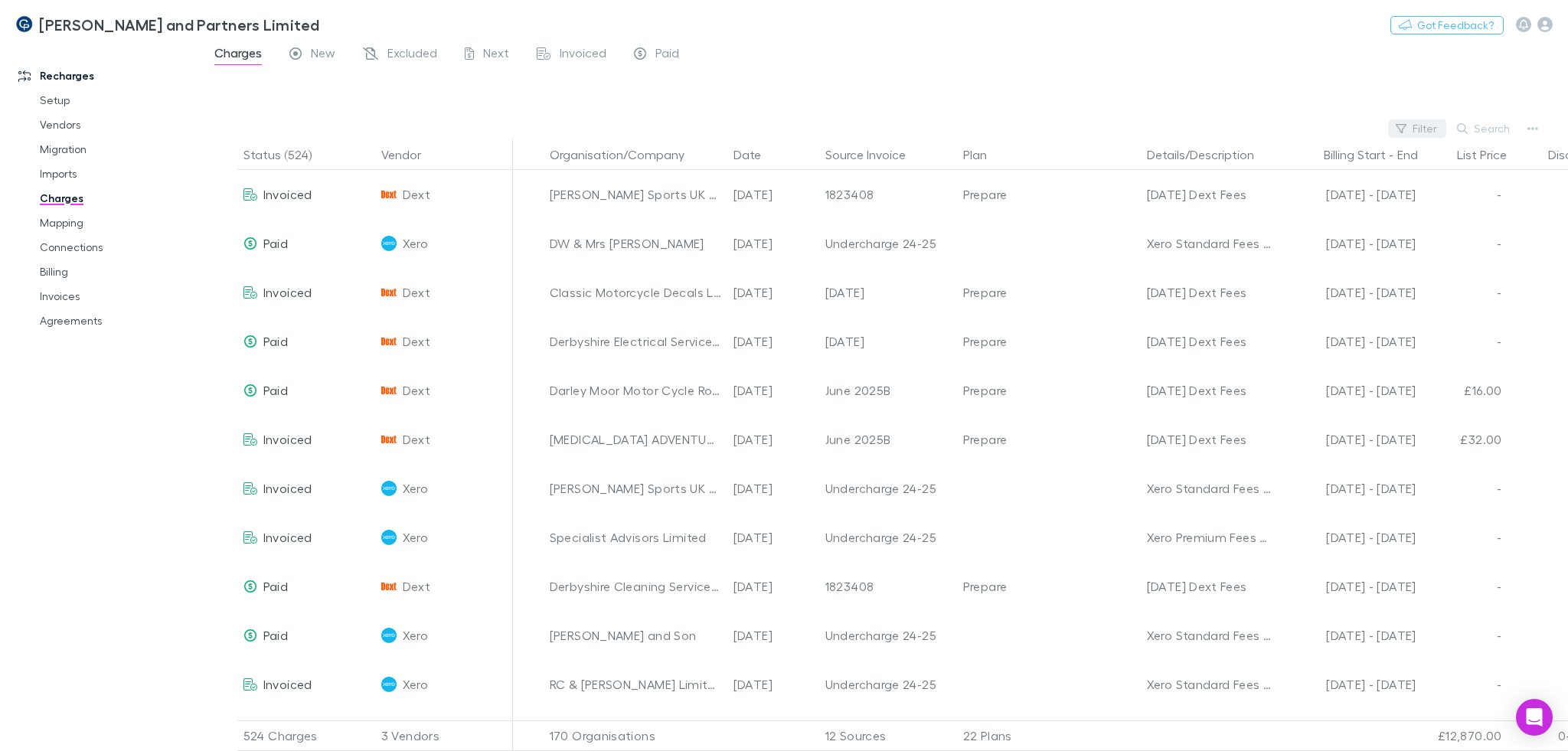
click at [1422, 126] on button "Filter" at bounding box center [1416, 129] width 59 height 18
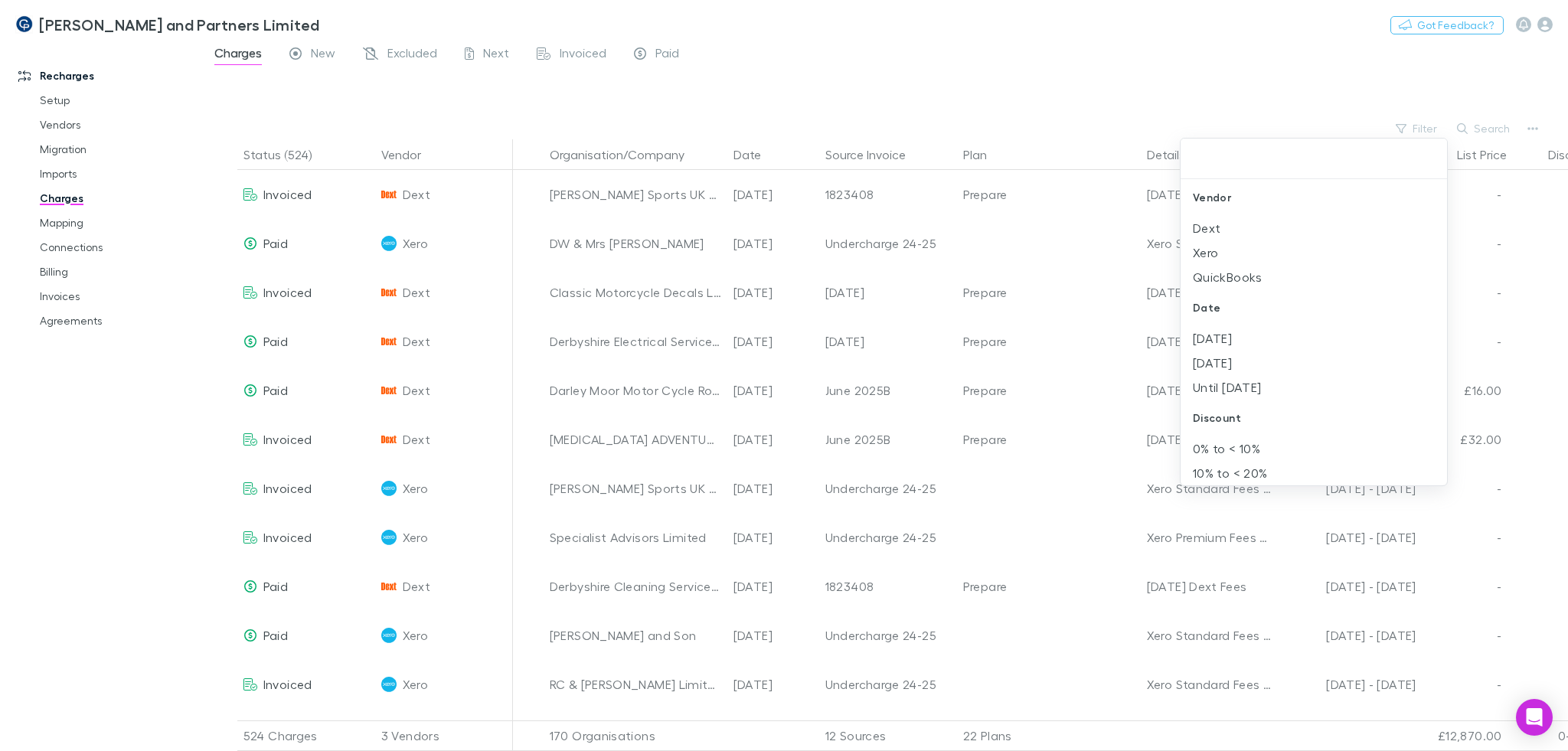
click at [1477, 123] on div at bounding box center [784, 375] width 1568 height 751
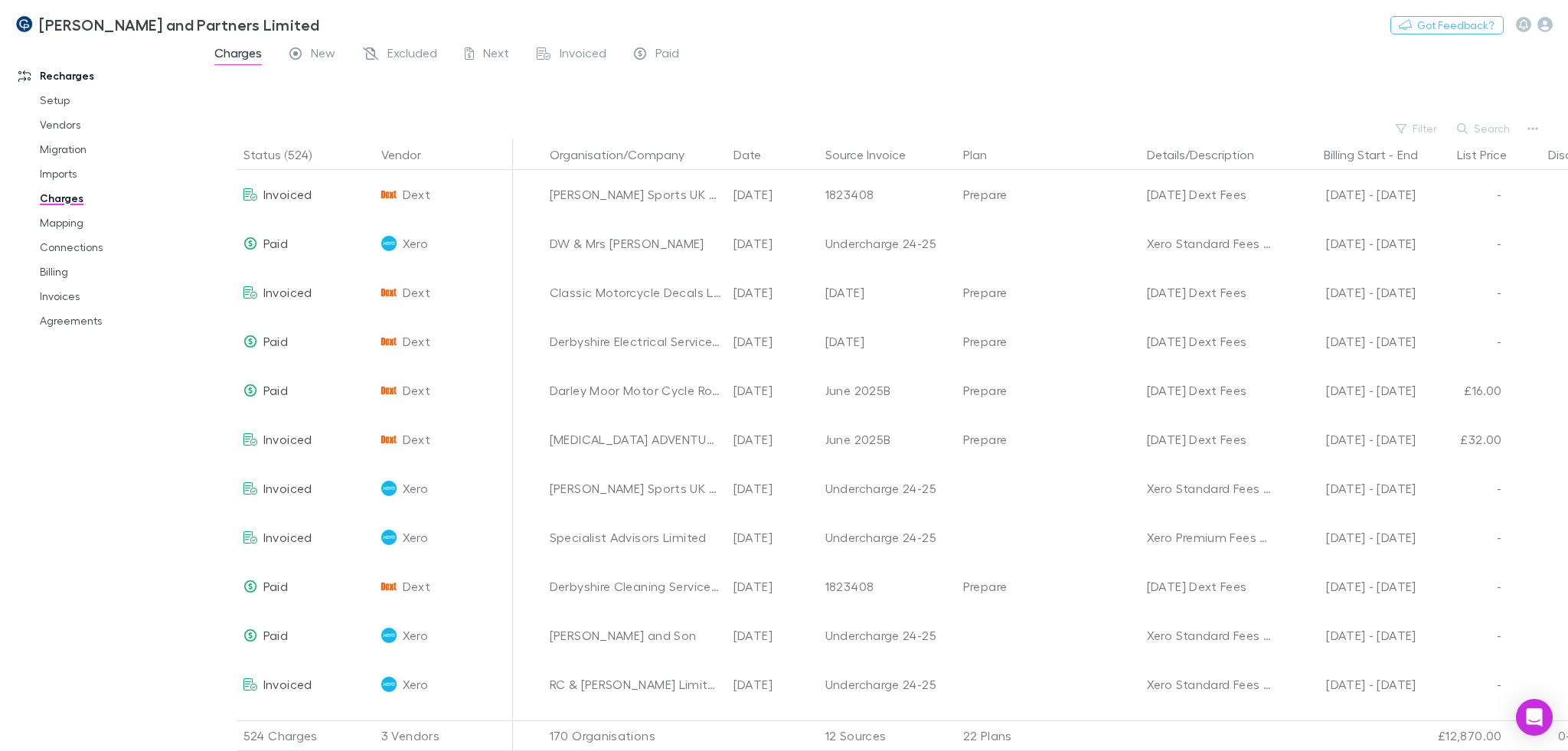
click at [1483, 125] on div "Vendor Dext Xero QuickBooks Date Aug 2025 Jul 2025 Until 30 Jun 2025 Discount 0…" at bounding box center [784, 375] width 1568 height 751
click at [1490, 128] on button "Search" at bounding box center [1484, 129] width 69 height 18
paste input "**********"
type input "**********"
click at [1381, 124] on div "Filter Search" at bounding box center [884, 129] width 1367 height 21
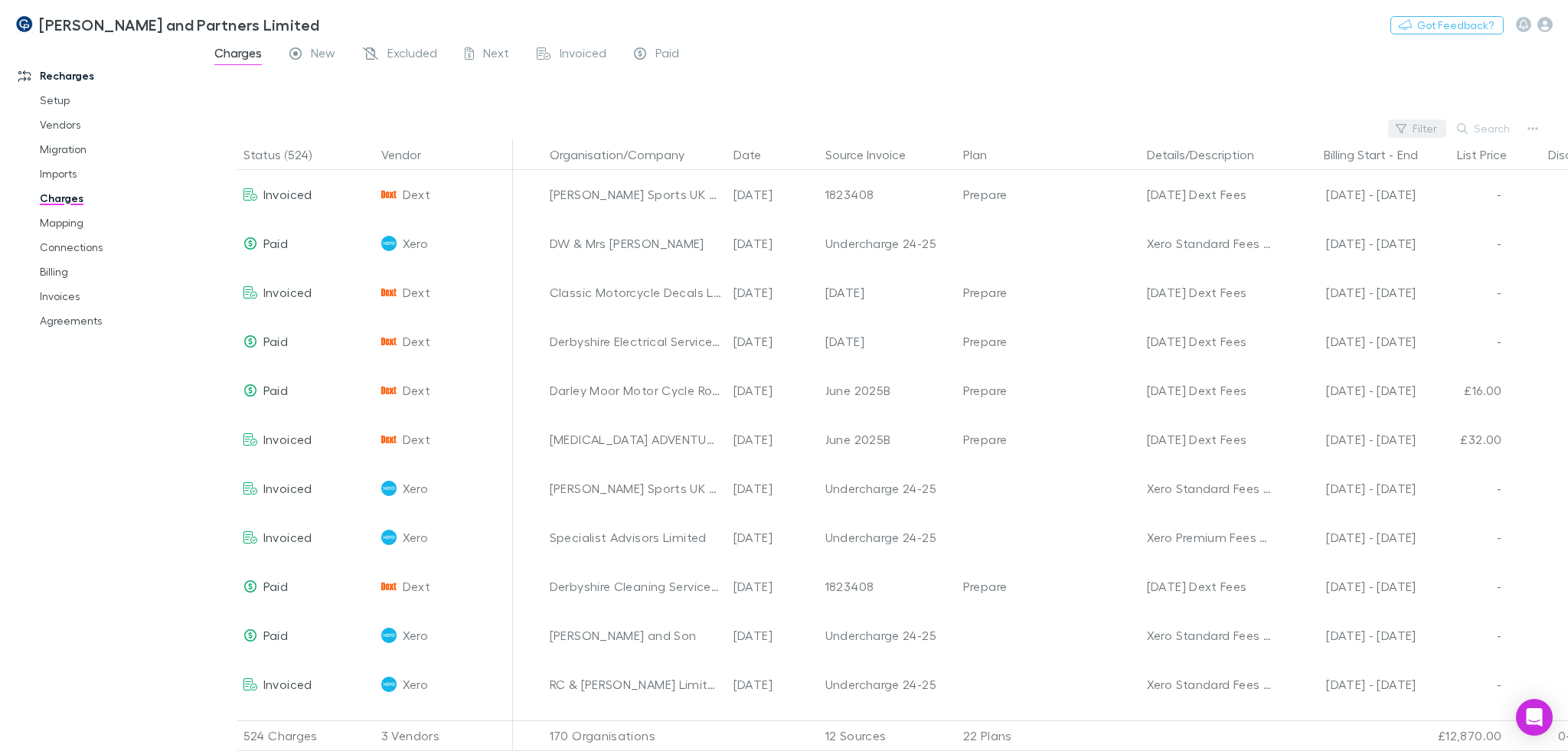
click at [1434, 124] on button "Filter" at bounding box center [1416, 129] width 59 height 18
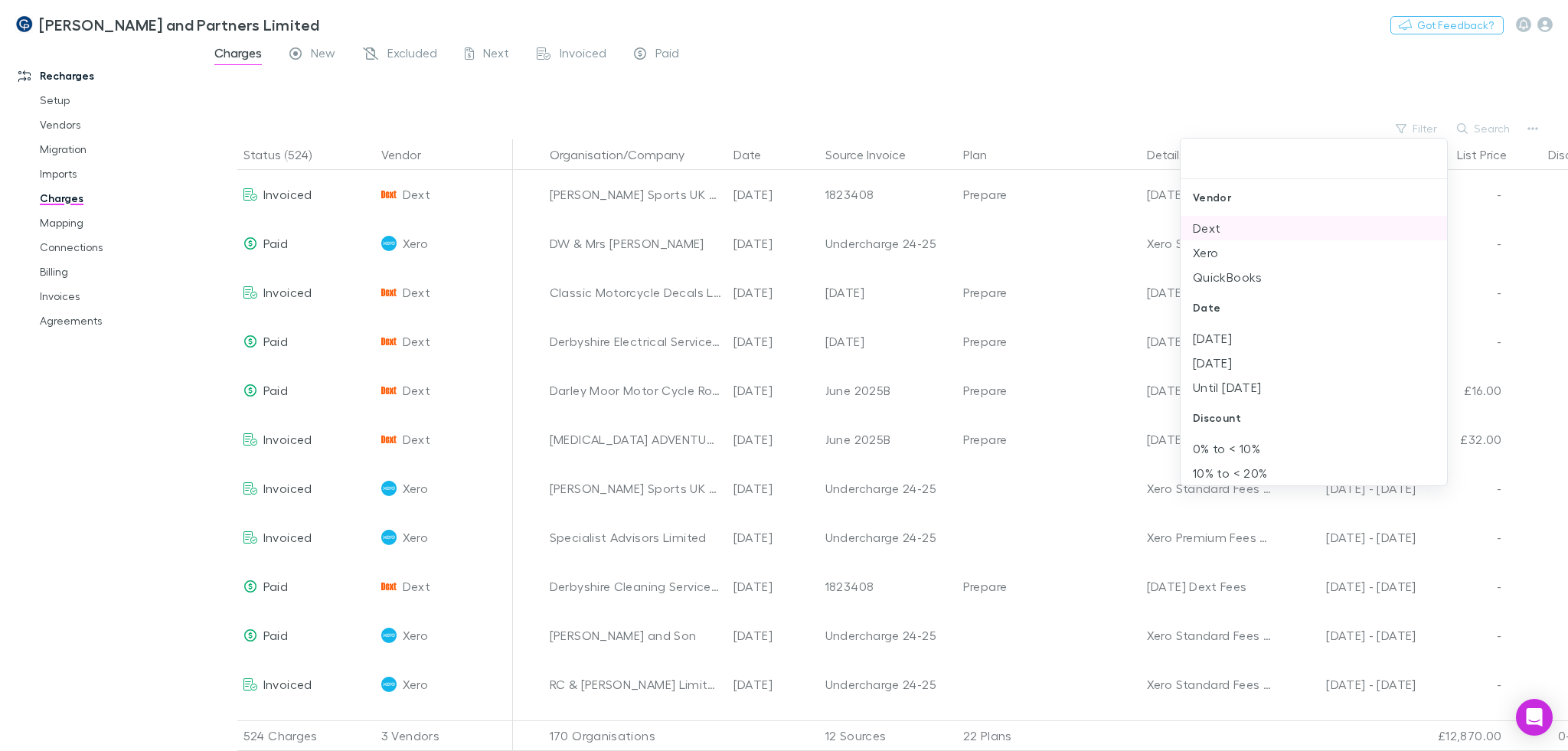
click at [1345, 228] on li "Dext" at bounding box center [1313, 228] width 266 height 25
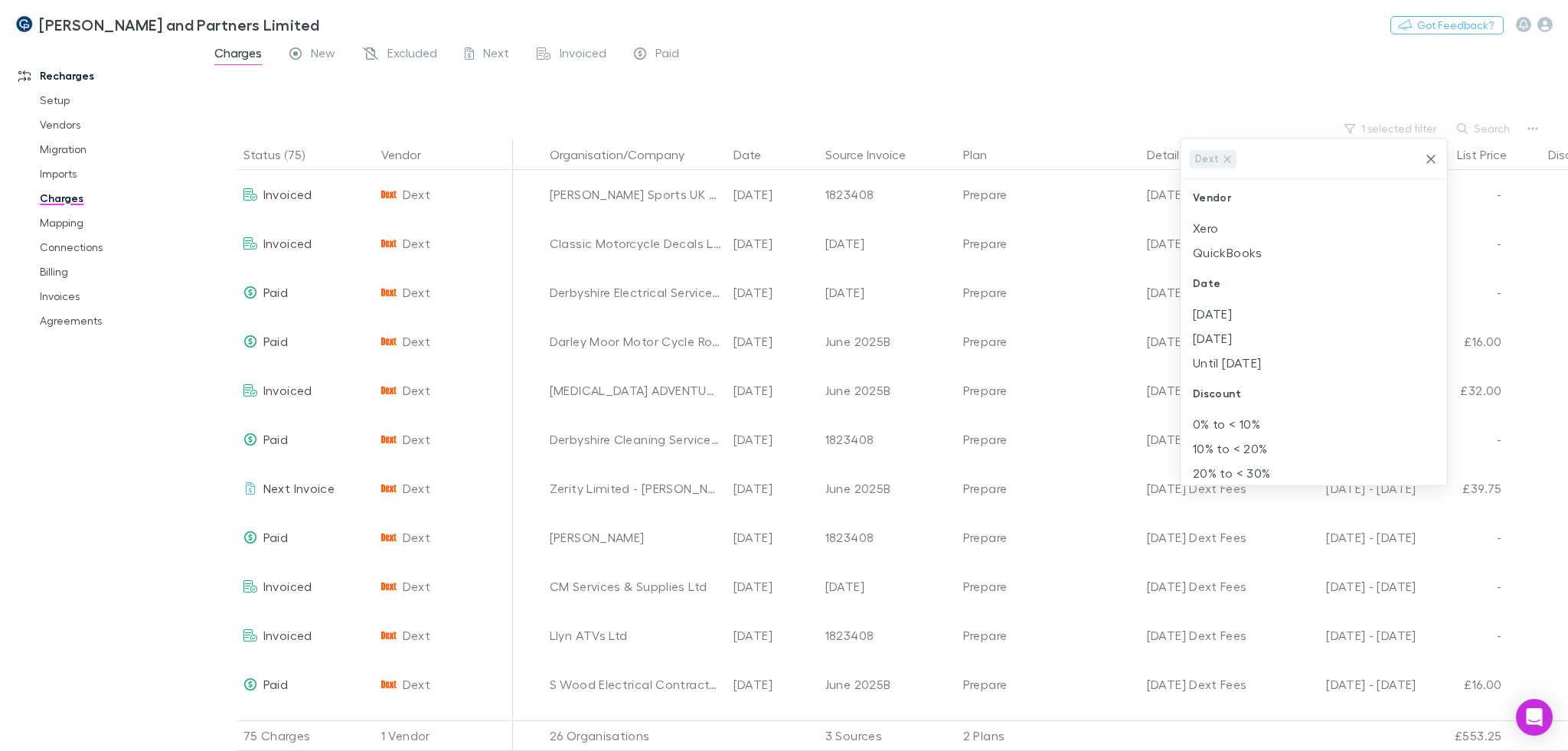
click at [1394, 75] on div at bounding box center [784, 375] width 1568 height 751
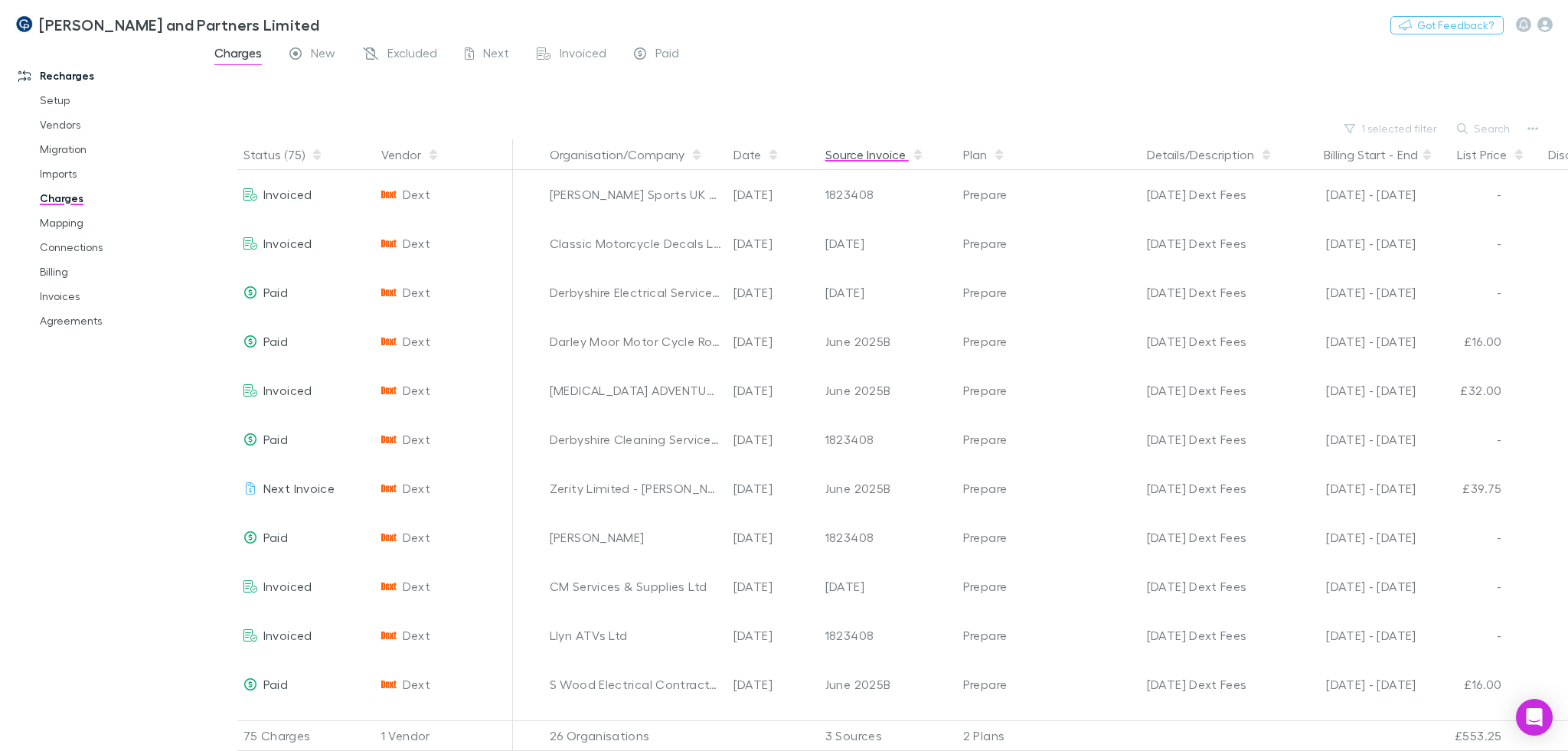
click at [838, 152] on button "Source Invoice" at bounding box center [875, 154] width 99 height 31
click at [1398, 115] on div at bounding box center [898, 95] width 1340 height 46
click at [1400, 121] on button "1 selected filter" at bounding box center [1391, 129] width 110 height 18
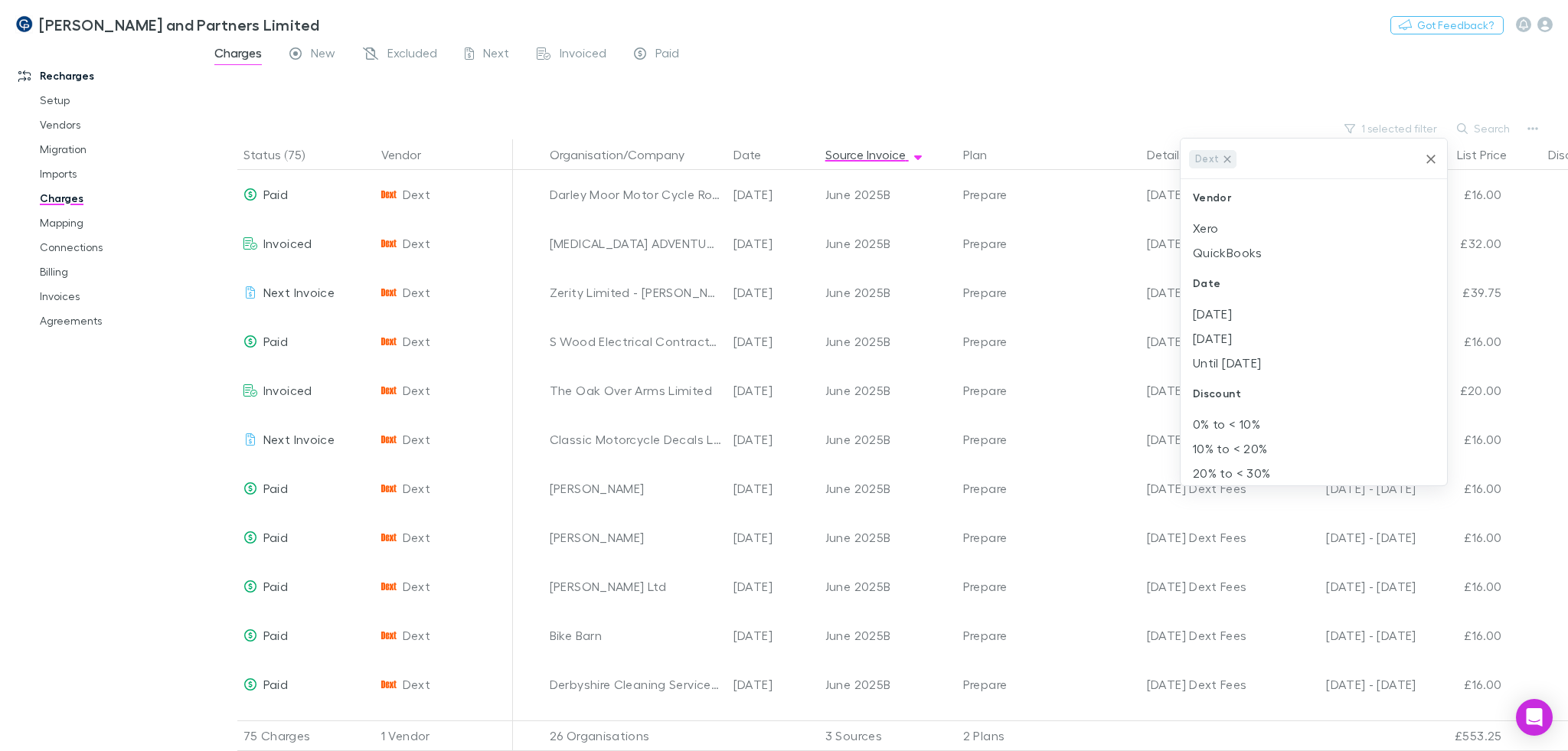
click at [1227, 162] on icon at bounding box center [1227, 159] width 12 height 12
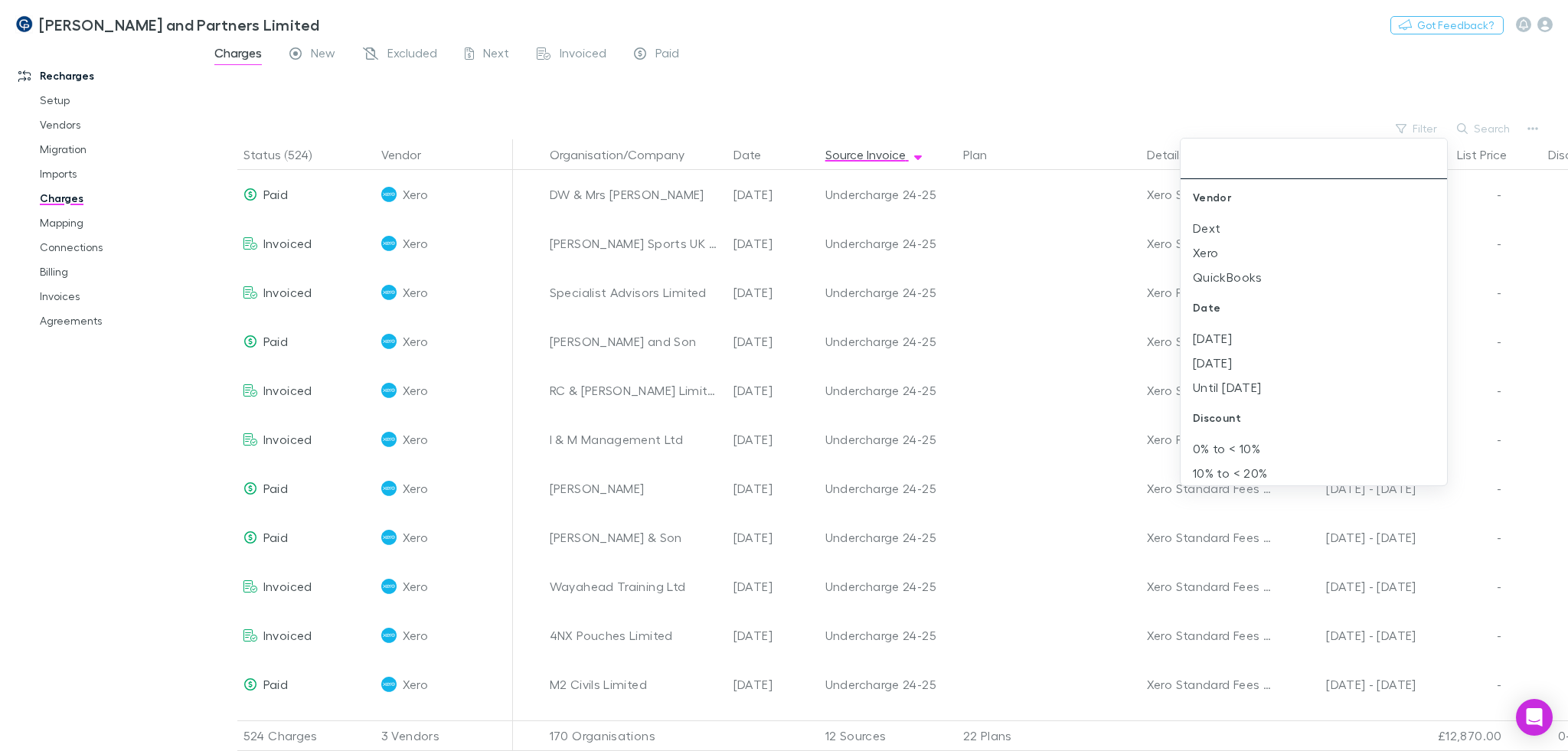
drag, startPoint x: 1019, startPoint y: 219, endPoint x: 1003, endPoint y: 214, distance: 16.8
click at [1019, 219] on div at bounding box center [784, 375] width 1568 height 751
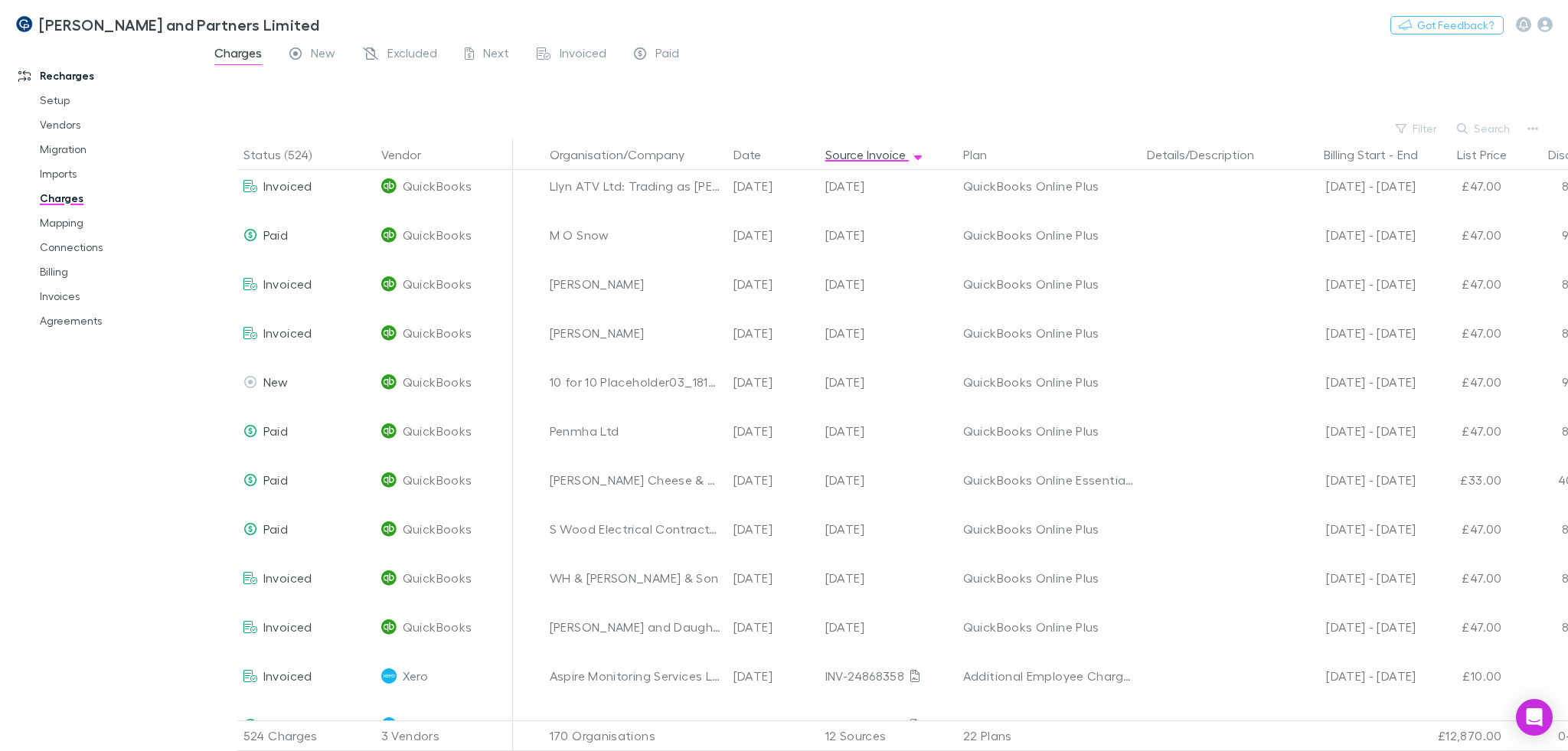
scroll to position [7921, 0]
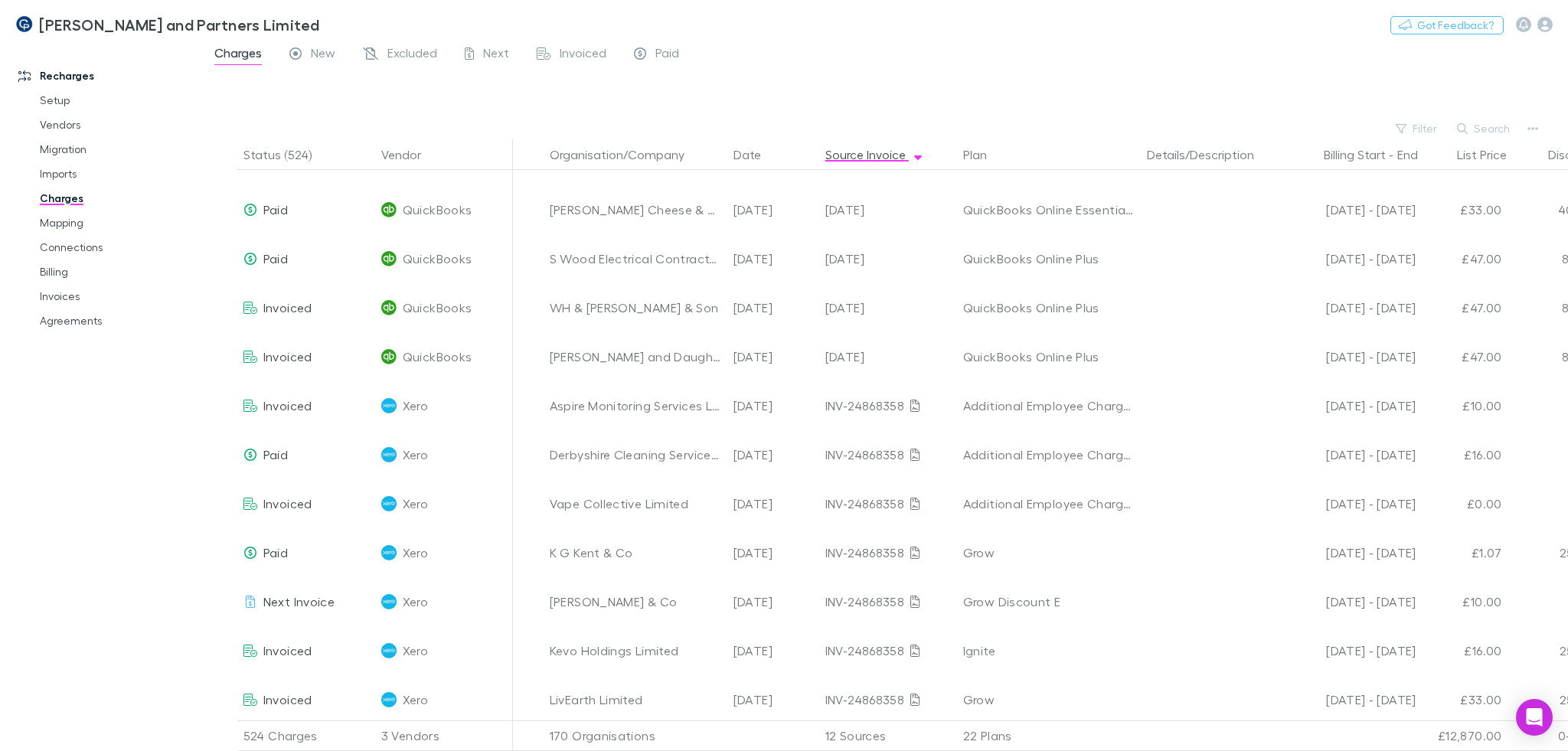
click at [1084, 91] on div at bounding box center [898, 95] width 1340 height 46
click at [59, 277] on link "Billing" at bounding box center [117, 272] width 185 height 25
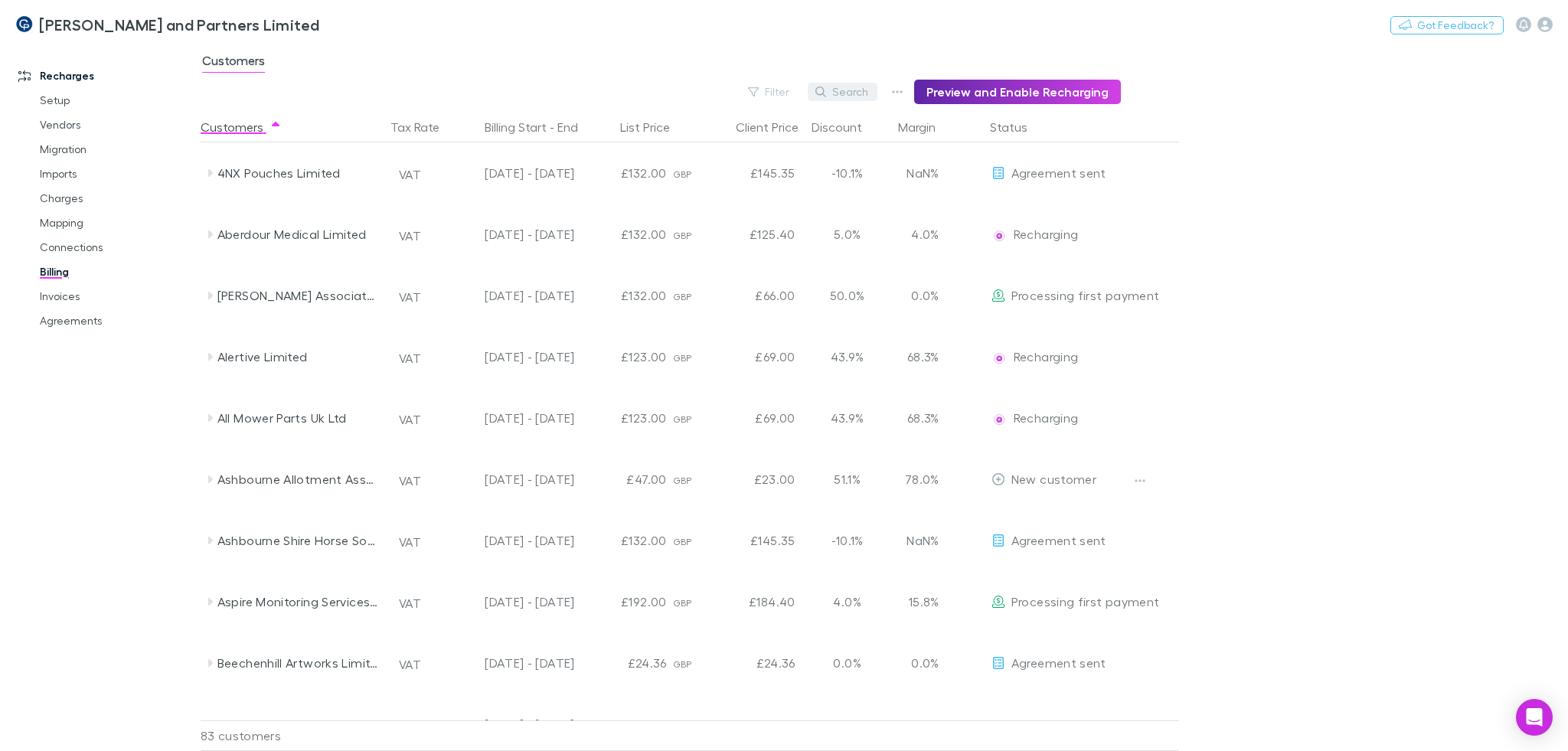
click at [833, 97] on button "Search" at bounding box center [843, 92] width 69 height 18
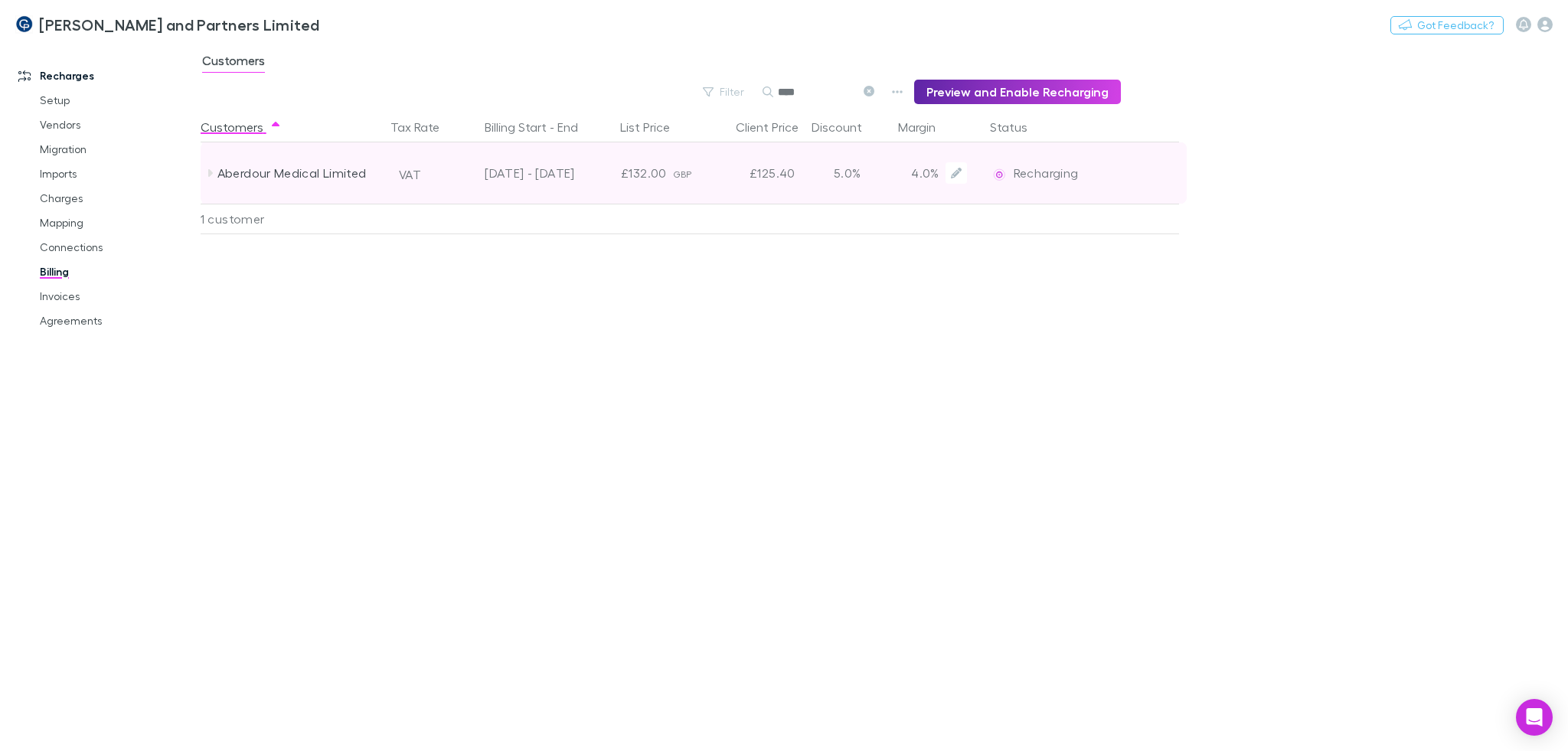
type input "****"
click at [381, 187] on div "Aberdour Medical Limited" at bounding box center [293, 173] width 184 height 61
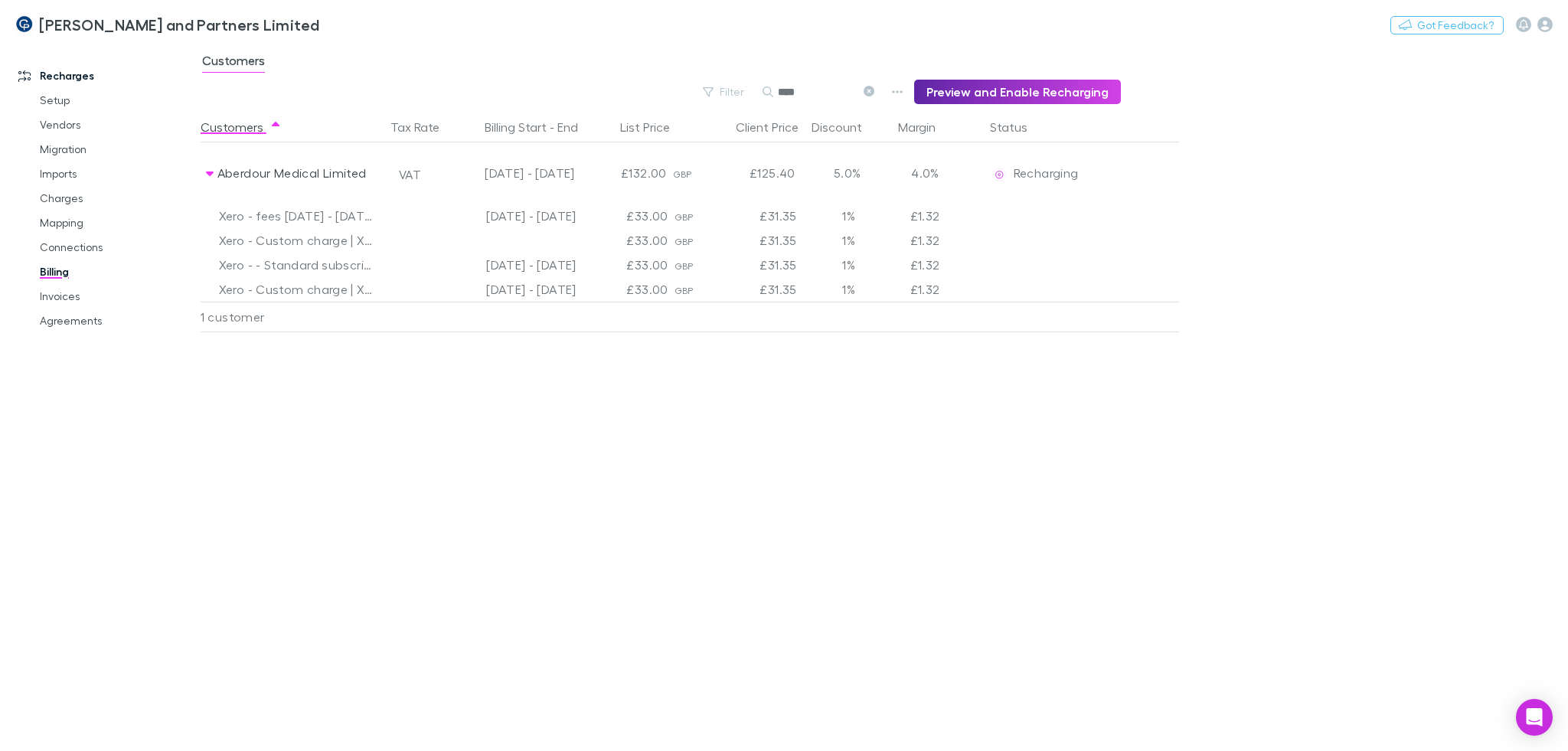
click at [447, 373] on div "Customers Tax Rate Billing Start - End List Price Client Price Discount Margin …" at bounding box center [726, 431] width 1053 height 639
click at [59, 303] on link "Invoices" at bounding box center [117, 296] width 185 height 25
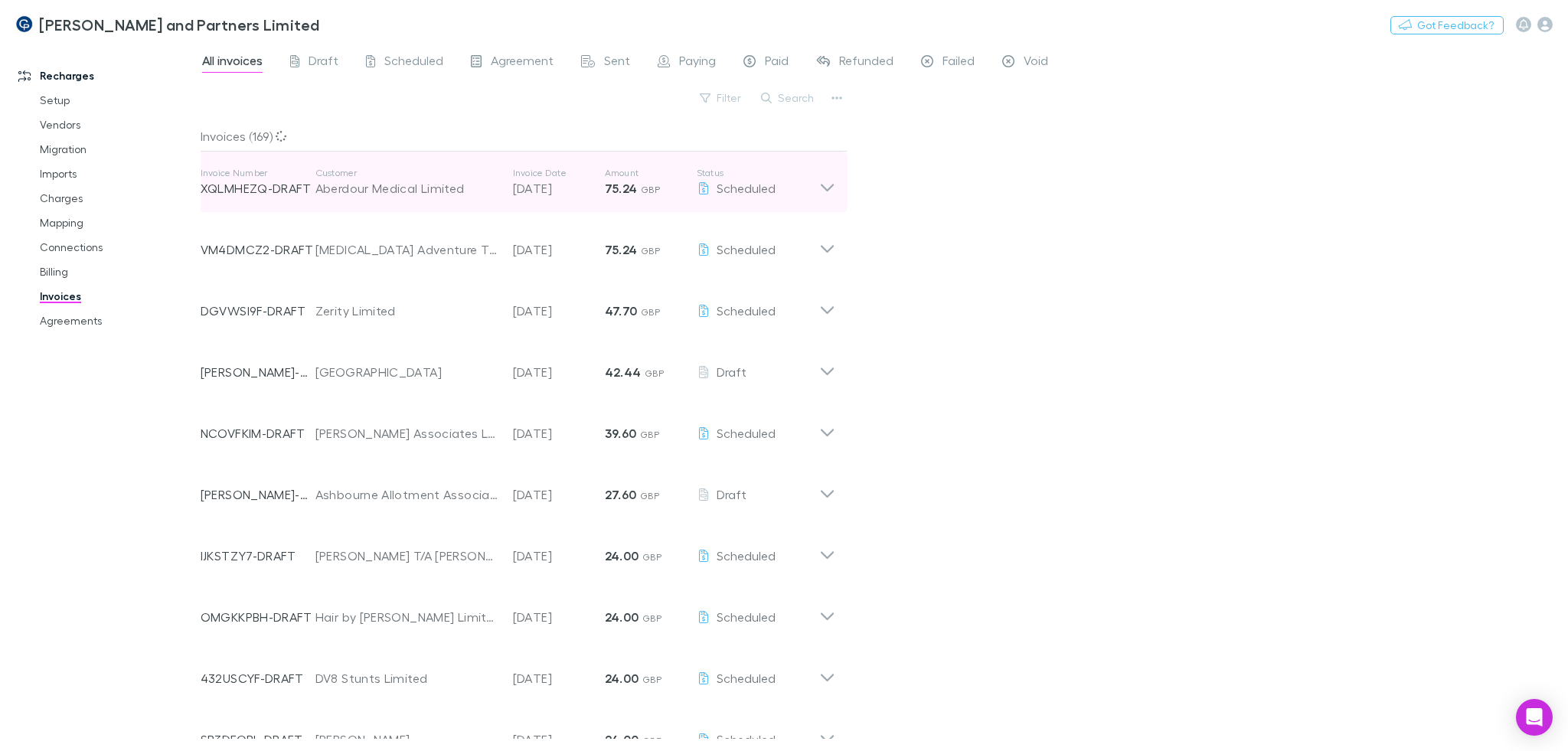
click at [377, 177] on p "Customer" at bounding box center [406, 172] width 182 height 12
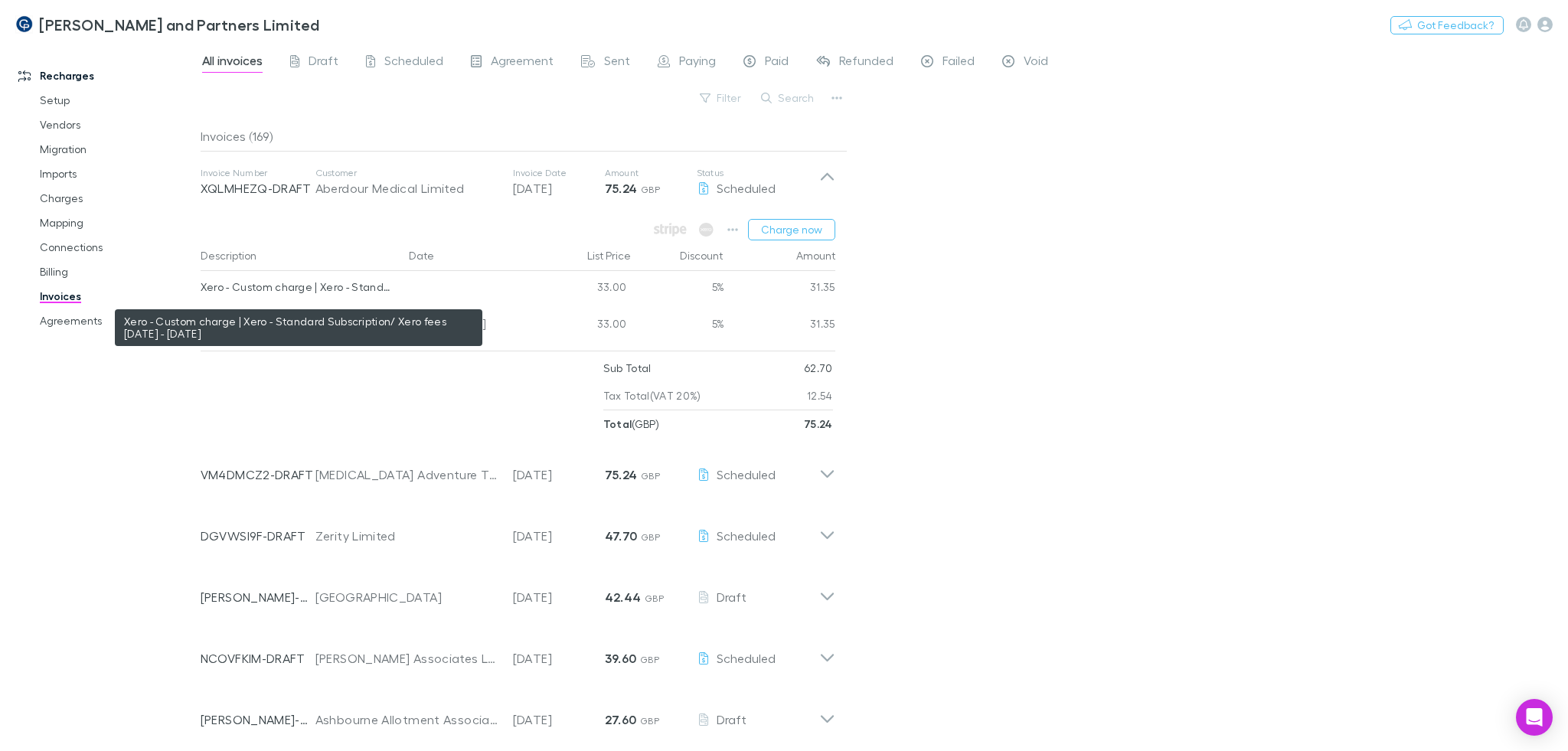
drag, startPoint x: 509, startPoint y: 329, endPoint x: 202, endPoint y: 292, distance: 309.2
click at [202, 292] on div "Xero - Custom charge | Xero - Standard Subscription/ Xero fees 25.05.25 - 24.06…" at bounding box center [518, 307] width 635 height 73
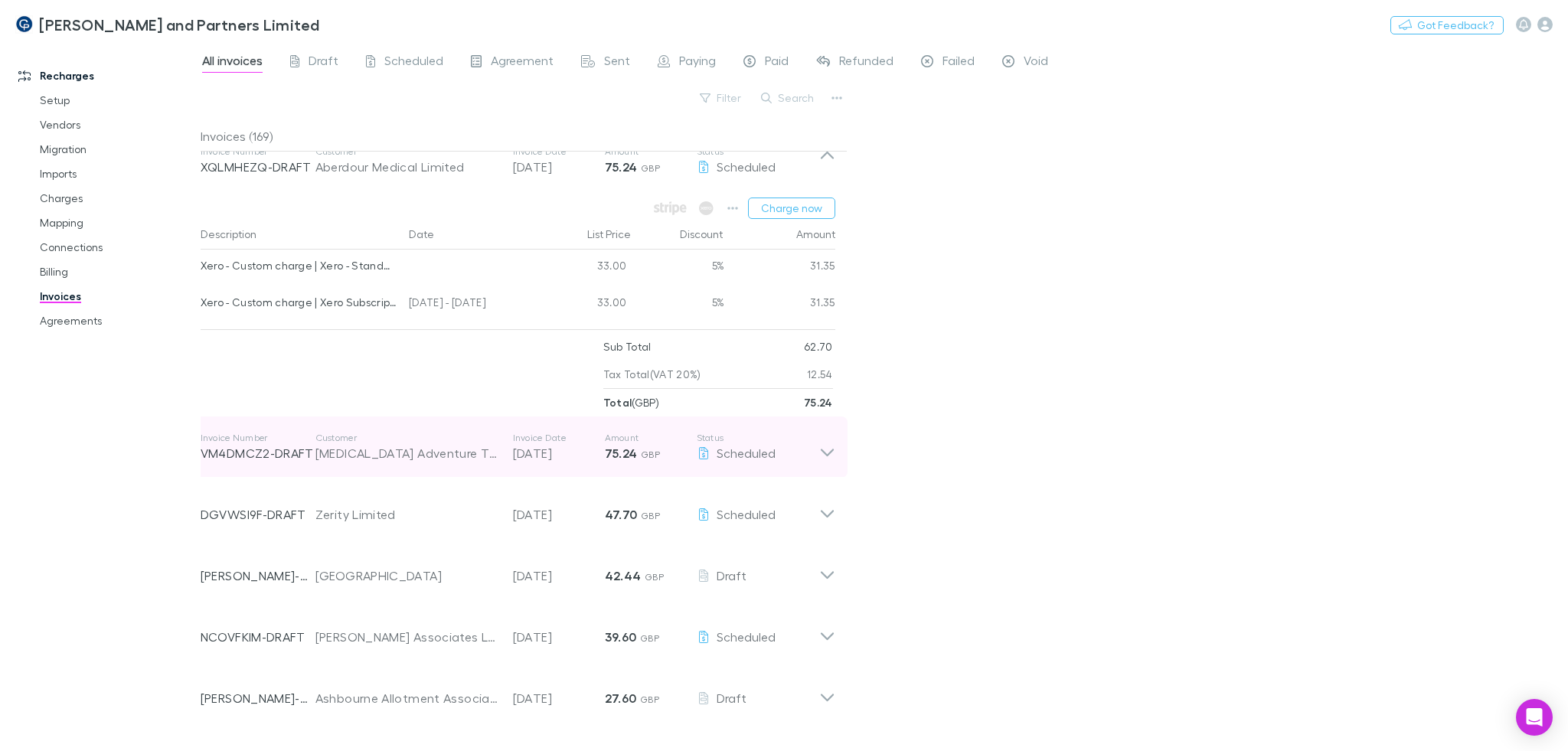
scroll to position [31, 0]
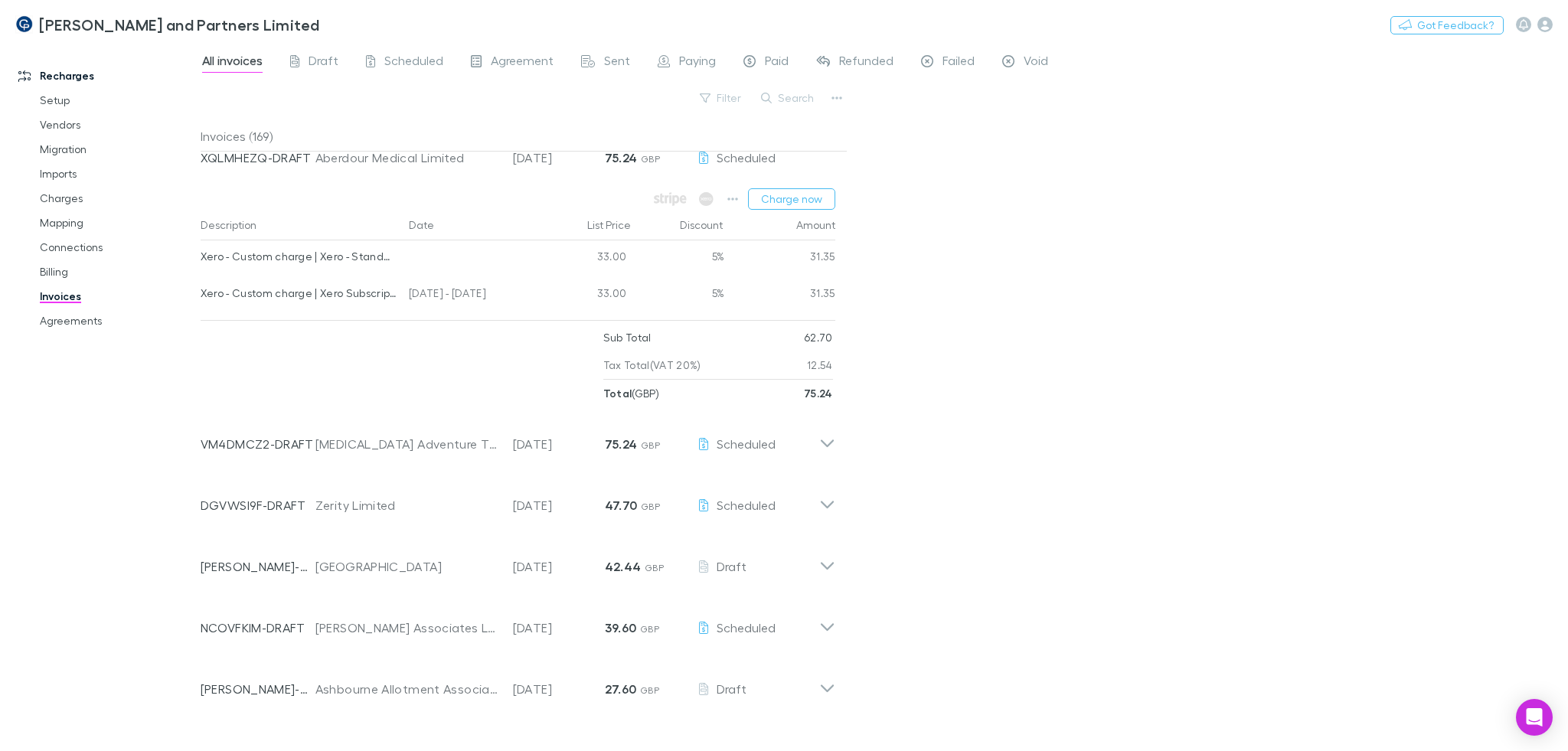
click at [597, 300] on div "33.00" at bounding box center [586, 295] width 92 height 37
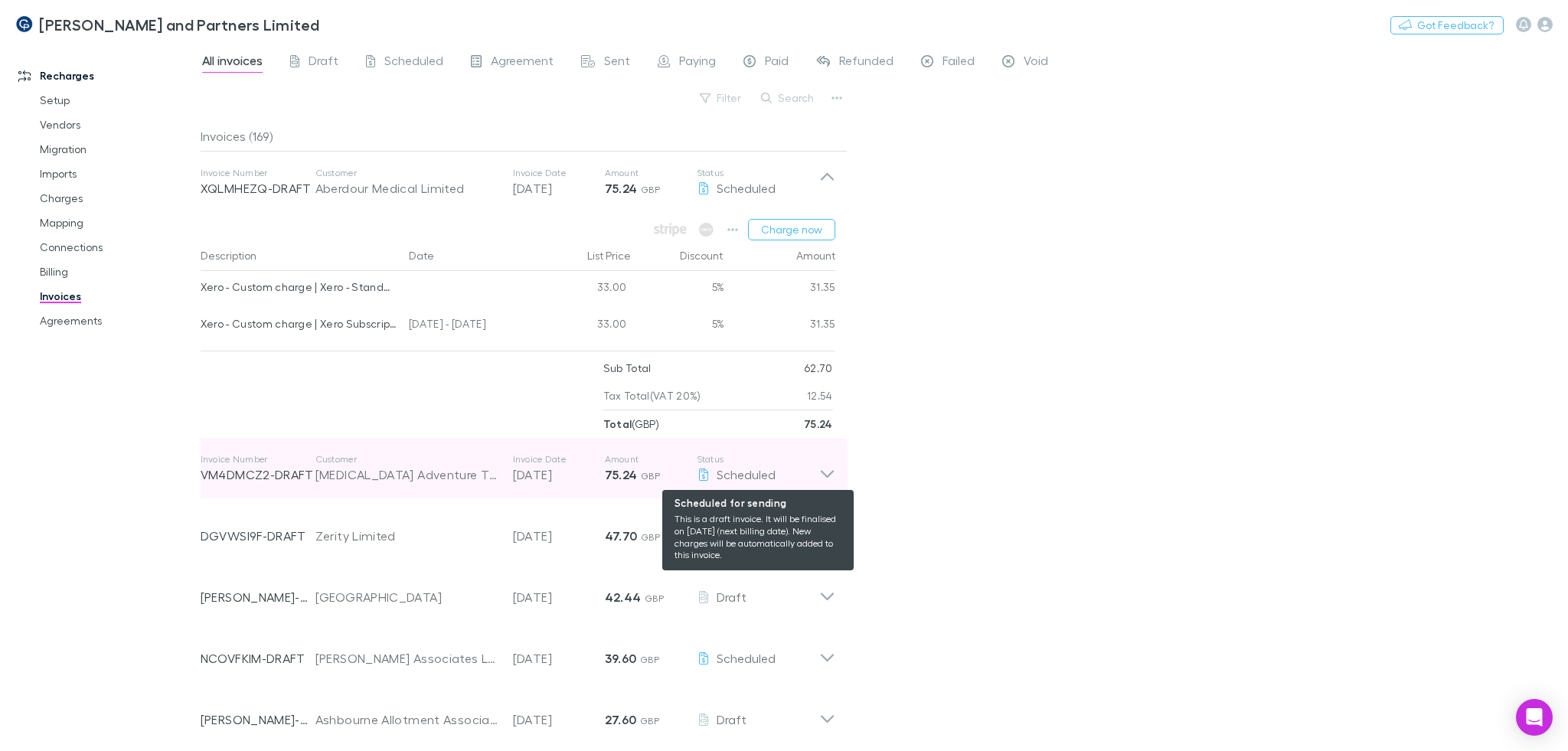
click at [735, 483] on div "Scheduled" at bounding box center [758, 475] width 123 height 18
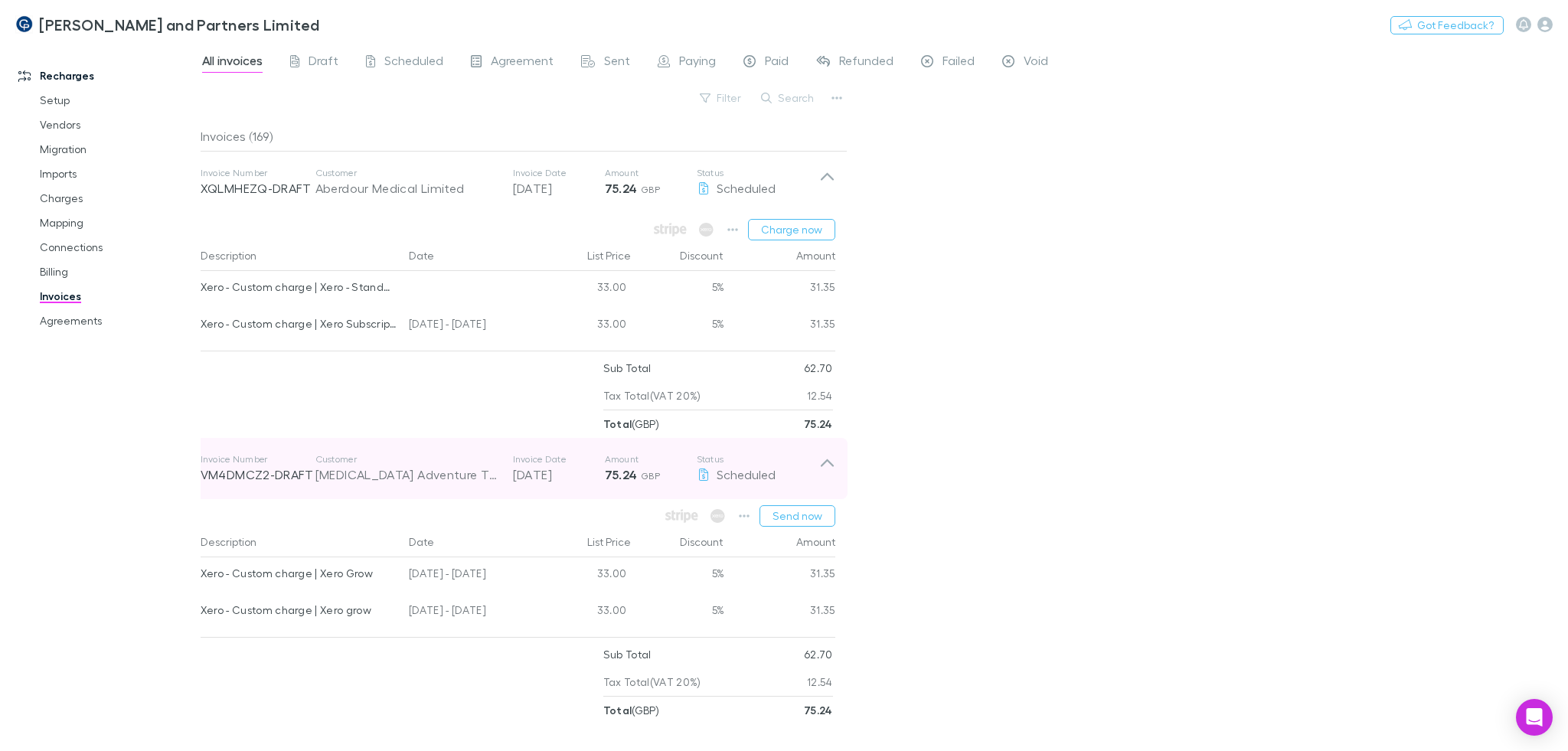
click at [646, 481] on span "GBP" at bounding box center [650, 476] width 19 height 12
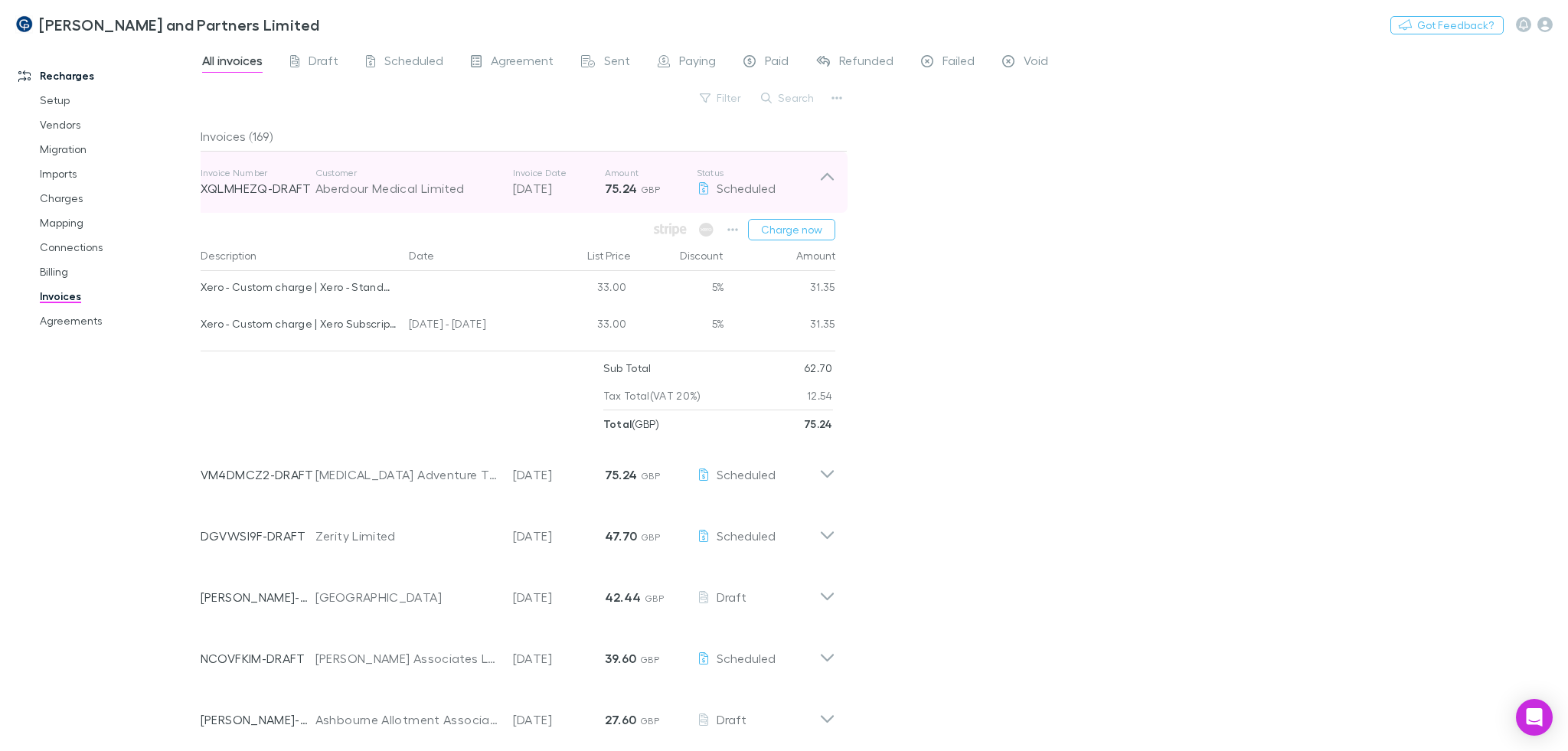
click at [632, 199] on div "Invoice Number XQLMHEZQ-DRAFT Customer Aberdour Medical Limited Invoice Date 30…" at bounding box center [509, 182] width 618 height 55
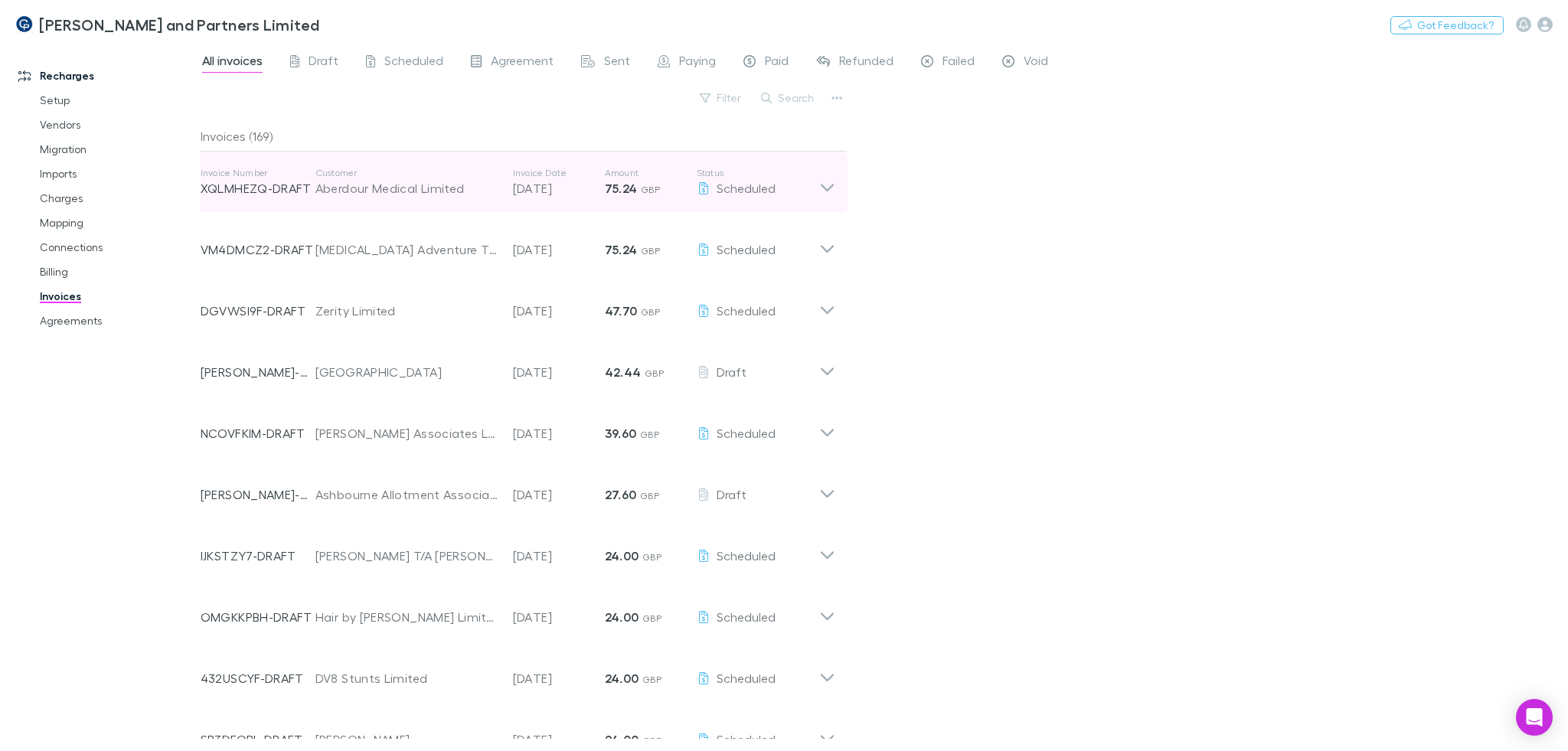
click at [631, 179] on p "75.24 GBP" at bounding box center [650, 188] width 92 height 18
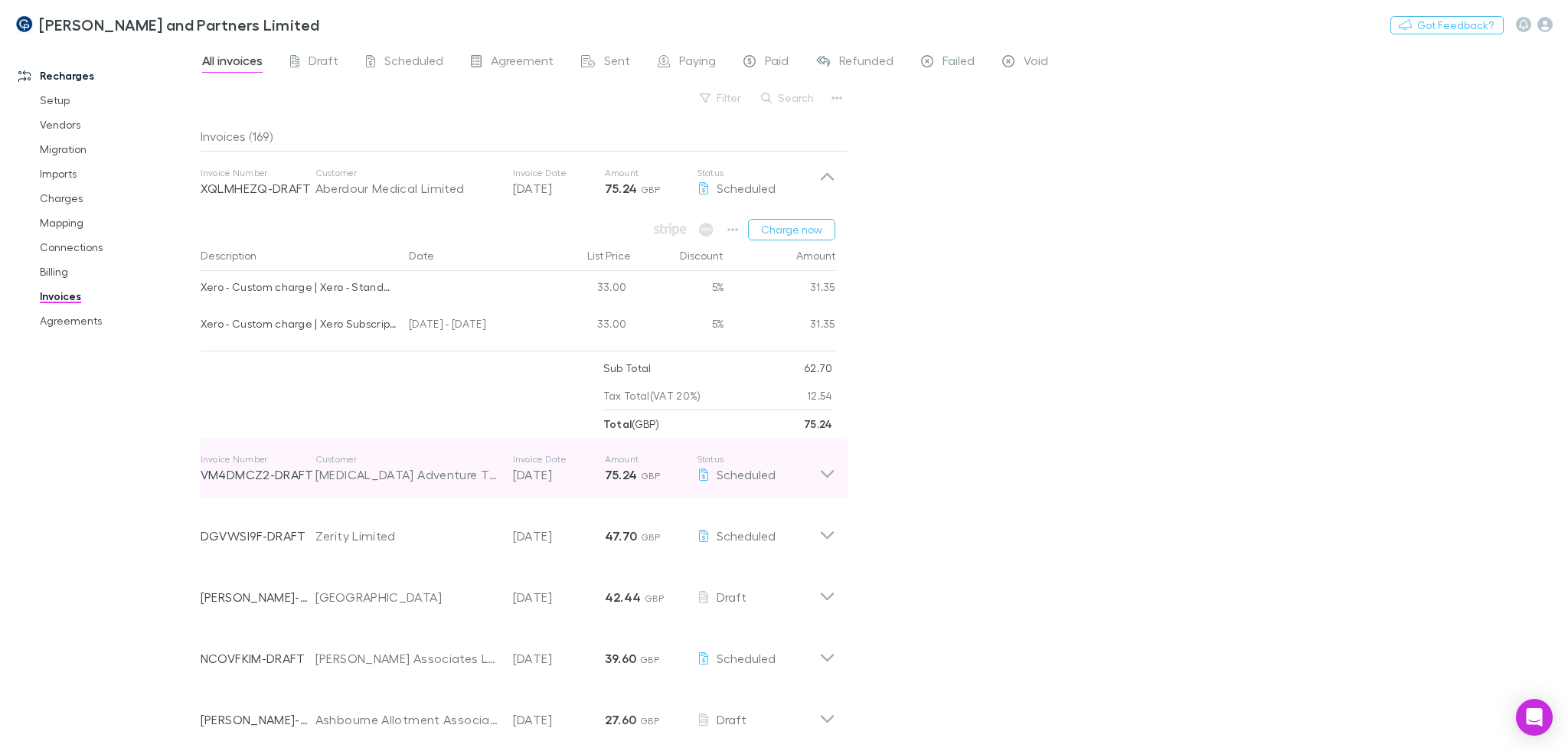
click at [628, 467] on strong "75.24" at bounding box center [622, 474] width 33 height 16
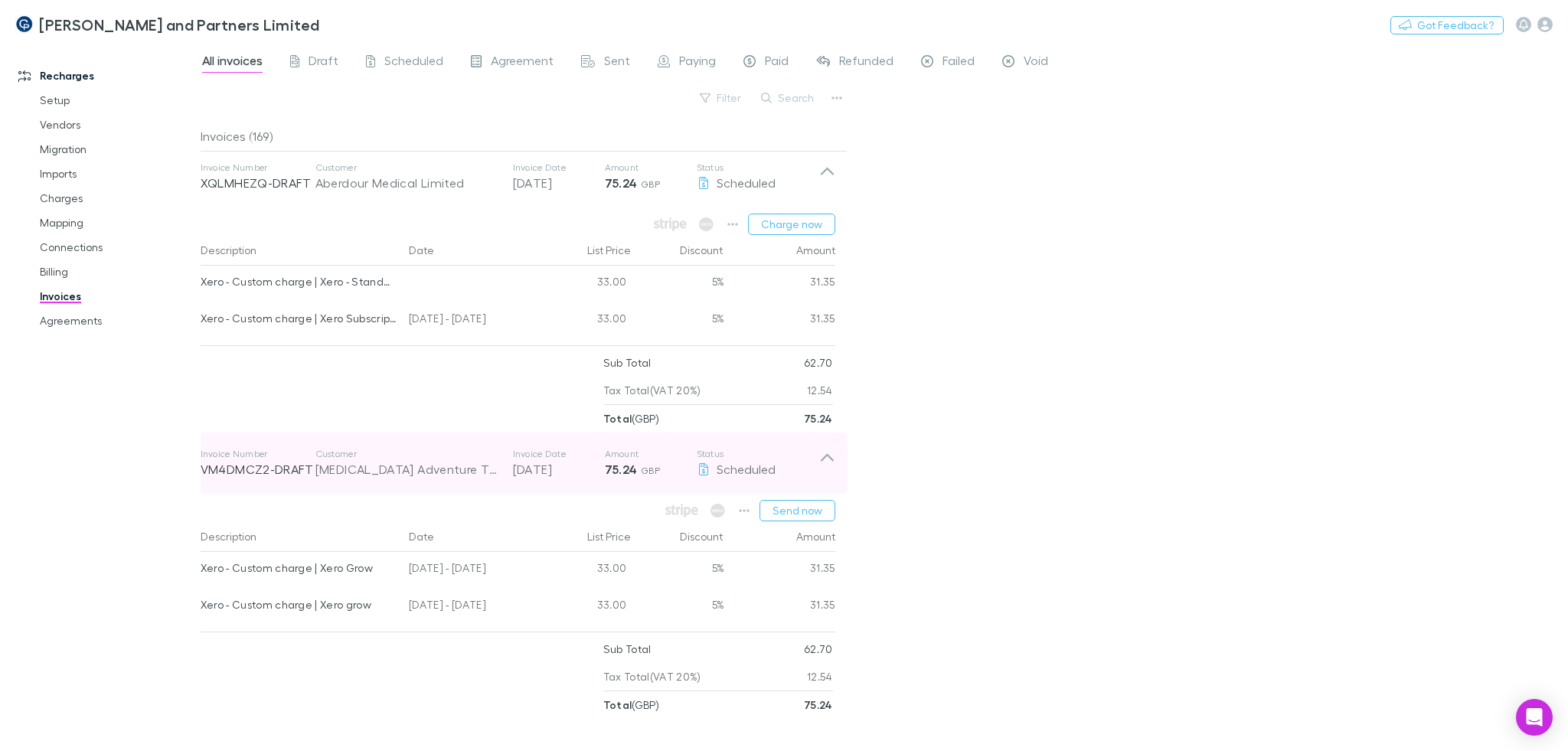
scroll to position [6, 0]
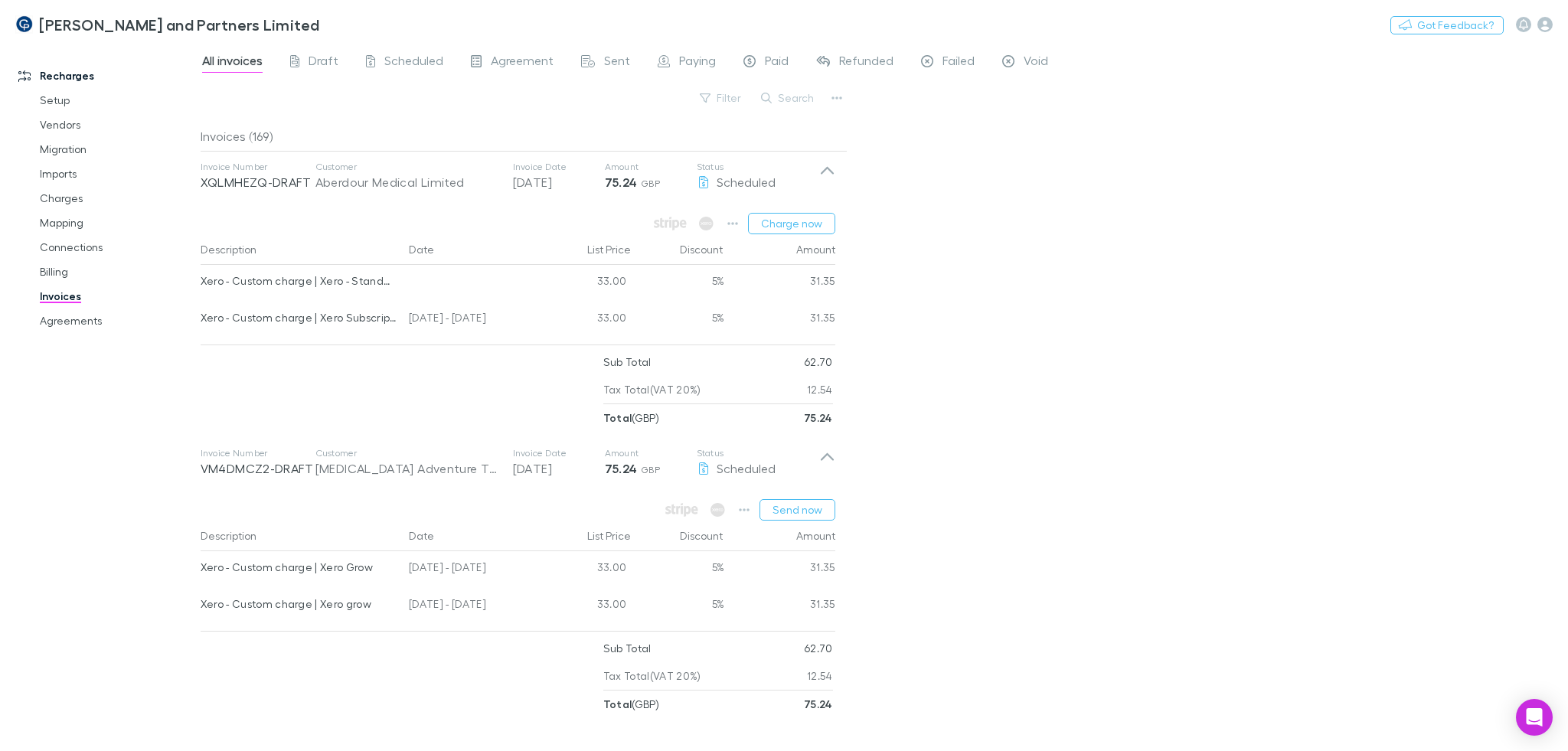
click at [1115, 467] on div "All invoices Draft Scheduled Agreement Sent Paying Paid Refunded Failed Void Fi…" at bounding box center [884, 397] width 1367 height 708
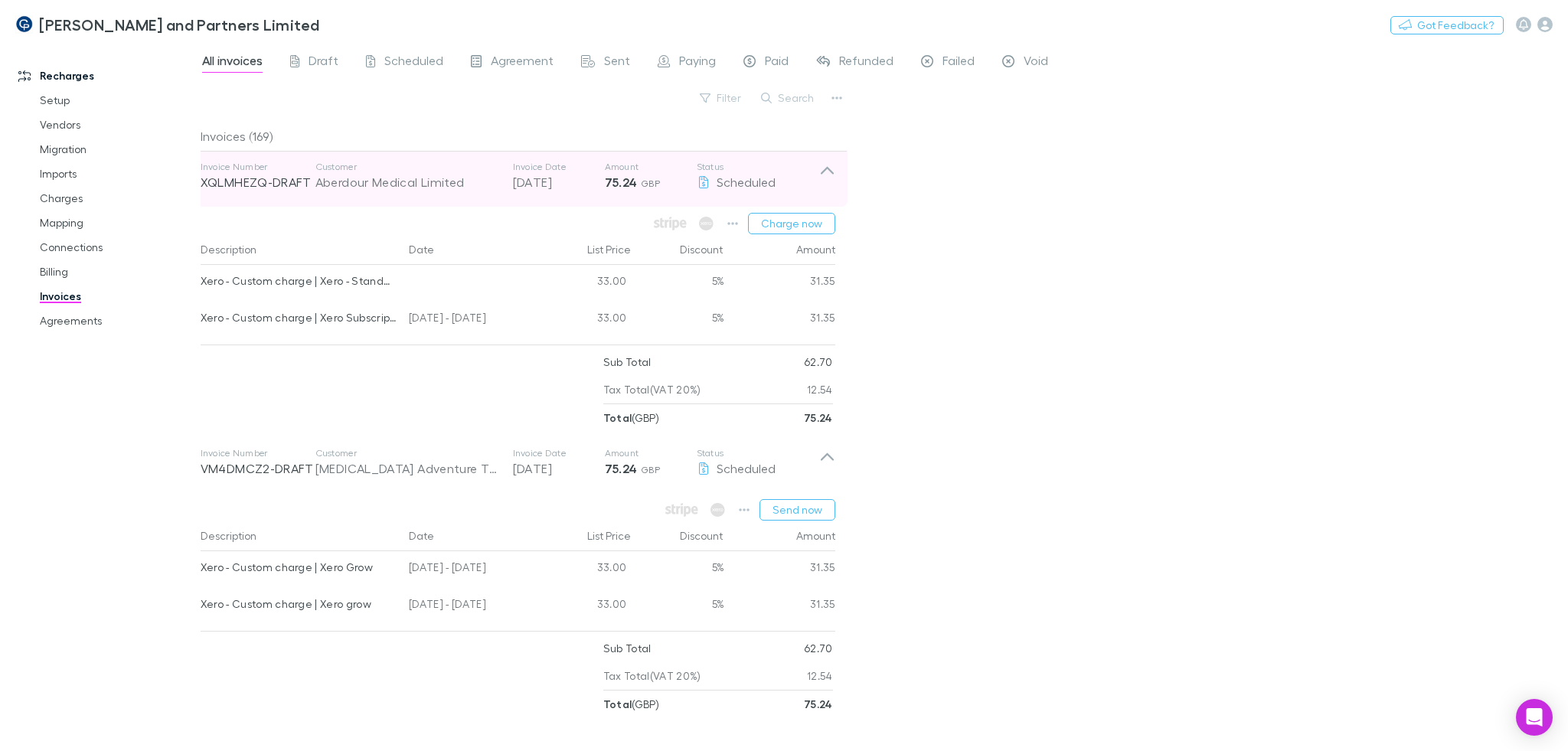
click at [809, 166] on p "Status" at bounding box center [758, 167] width 123 height 12
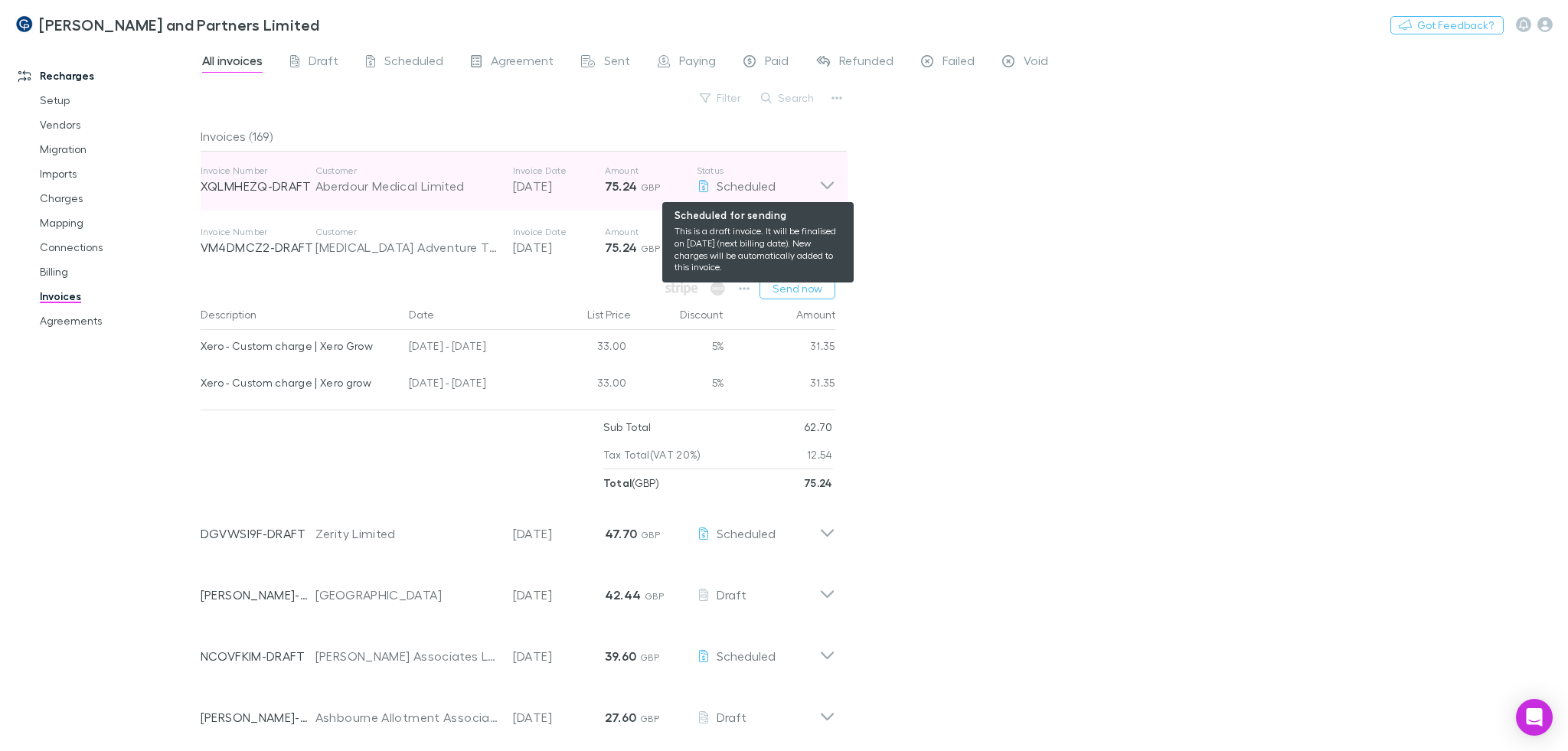
scroll to position [0, 0]
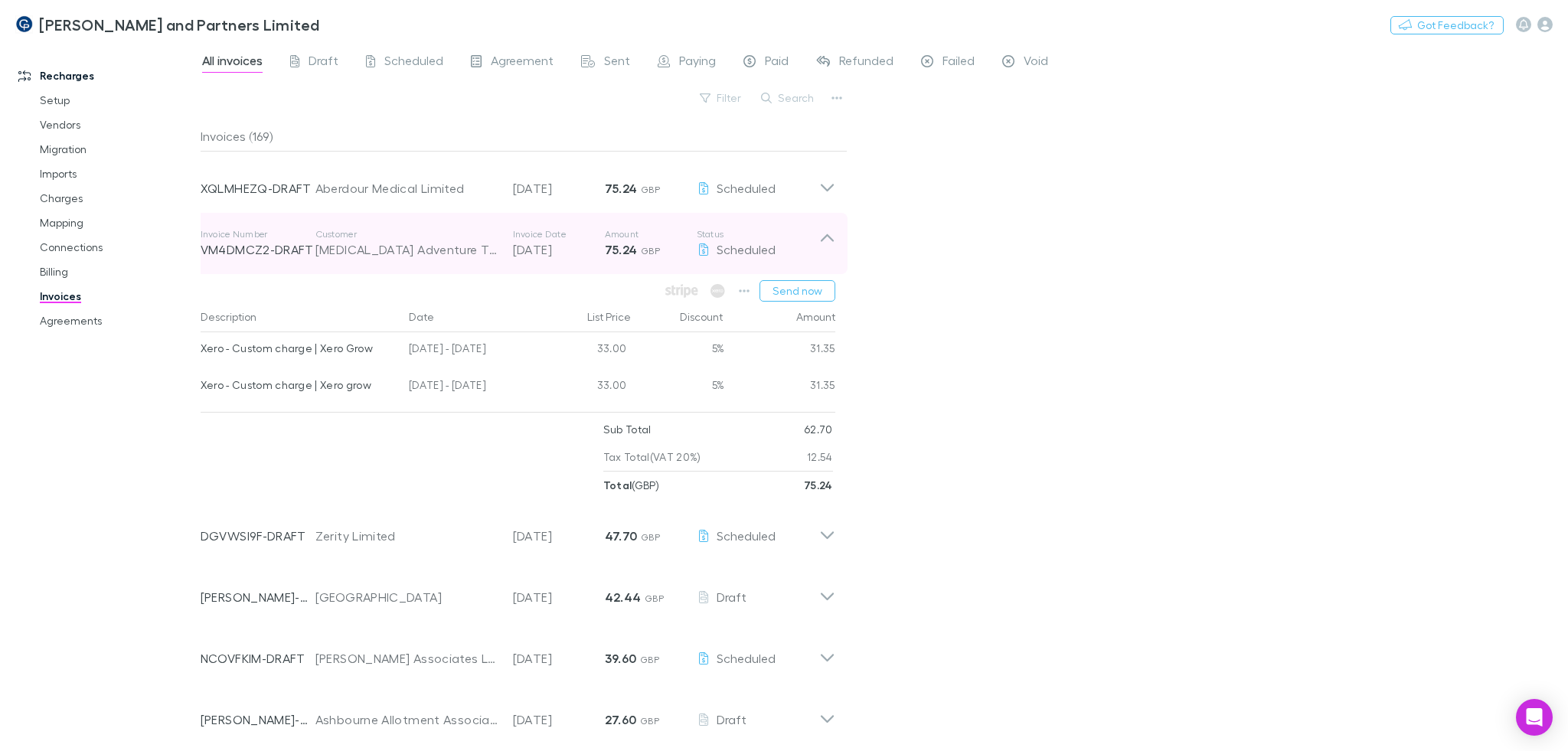
click at [733, 251] on span "Scheduled" at bounding box center [745, 249] width 59 height 15
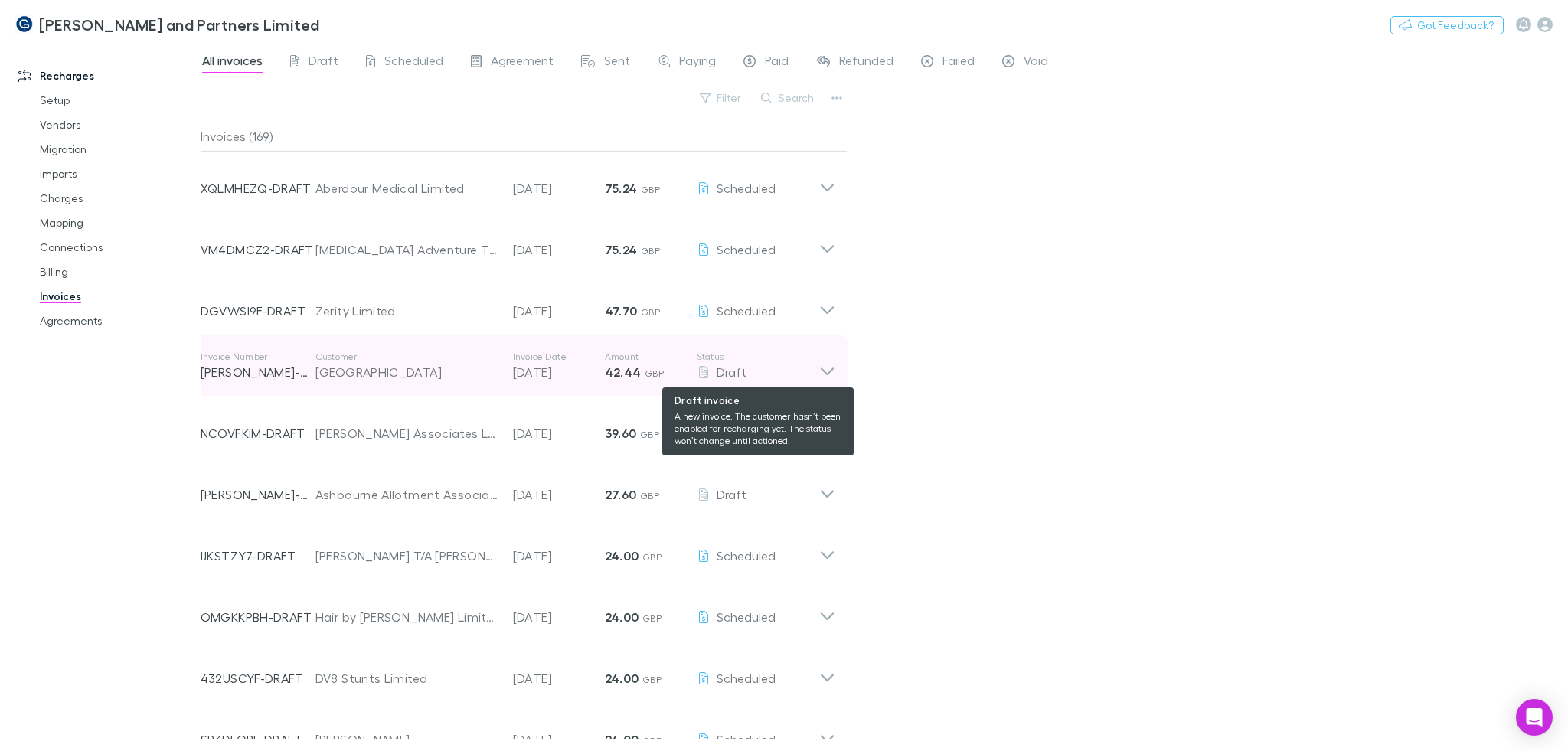
click at [803, 380] on div "Draft" at bounding box center [758, 372] width 123 height 18
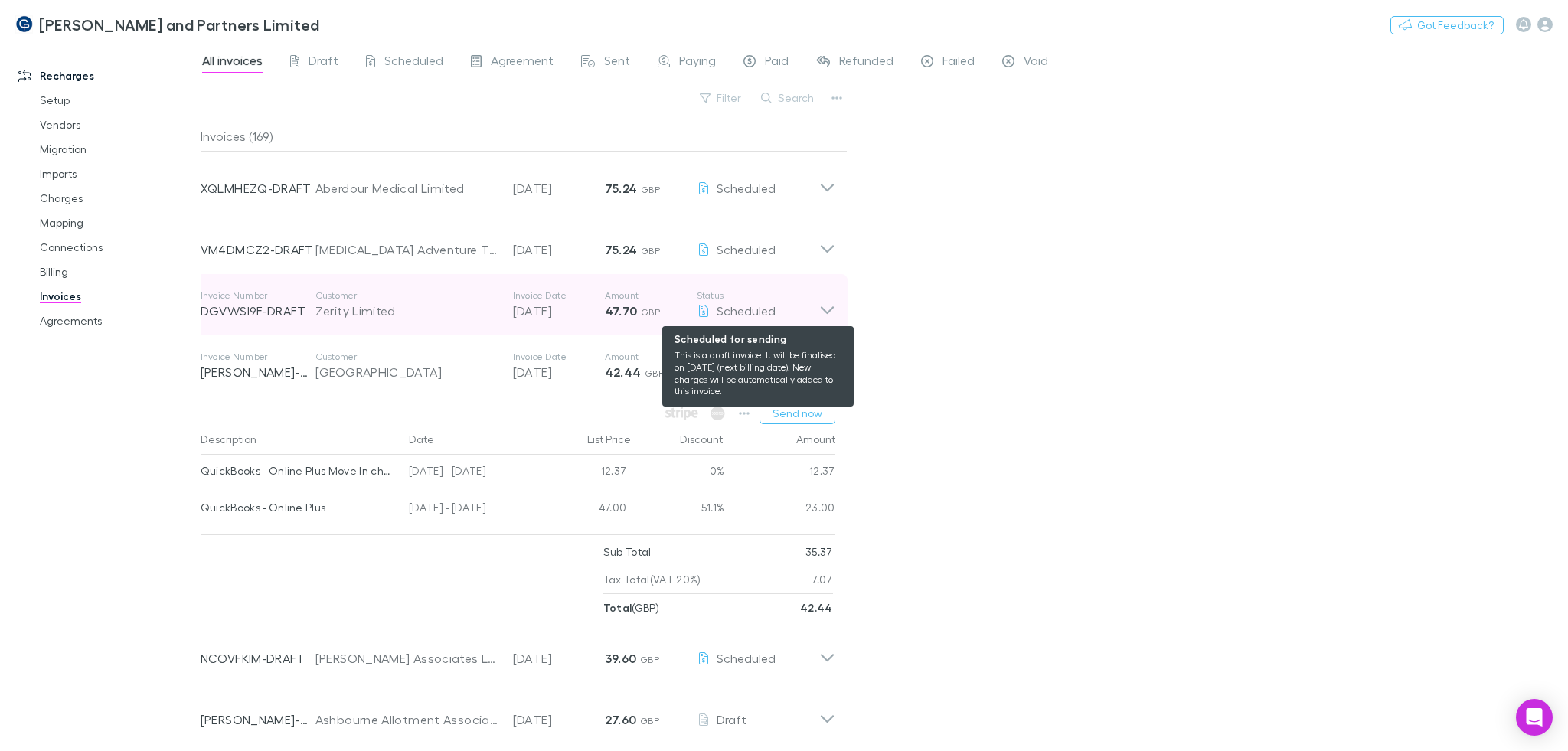
click at [790, 316] on div "Scheduled" at bounding box center [758, 311] width 123 height 18
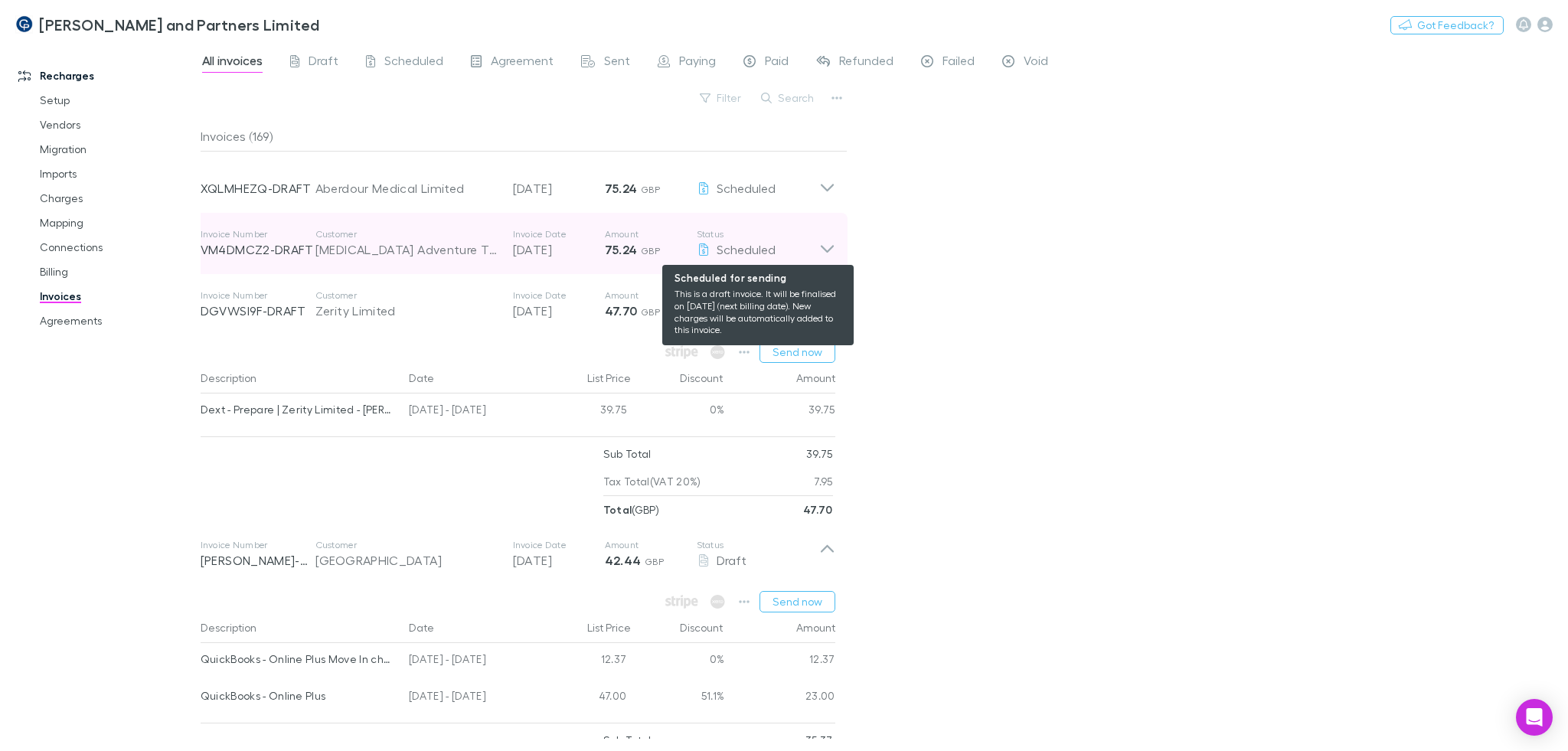
click at [803, 242] on div "Scheduled" at bounding box center [758, 250] width 123 height 18
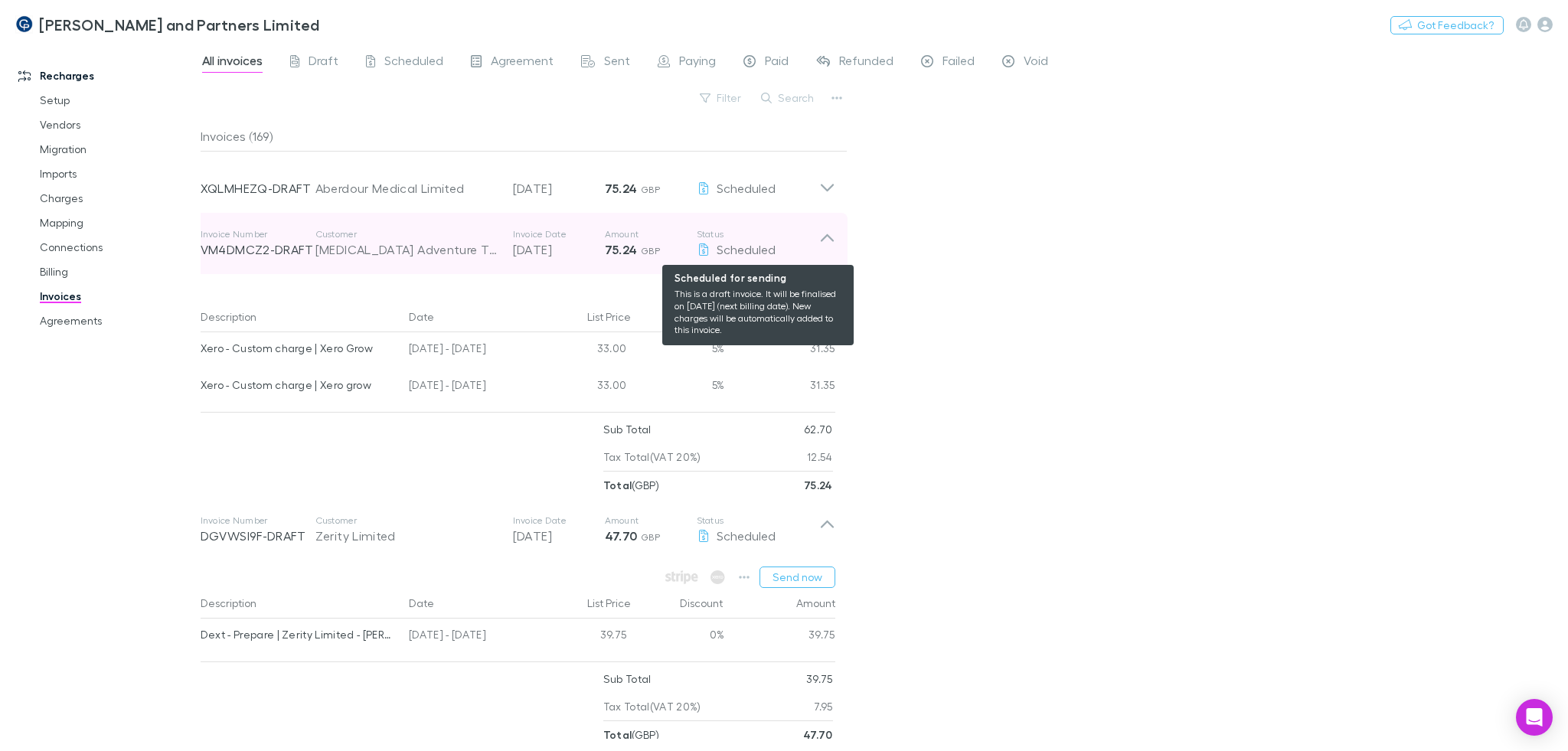
click at [803, 242] on div "Scheduled" at bounding box center [758, 250] width 123 height 18
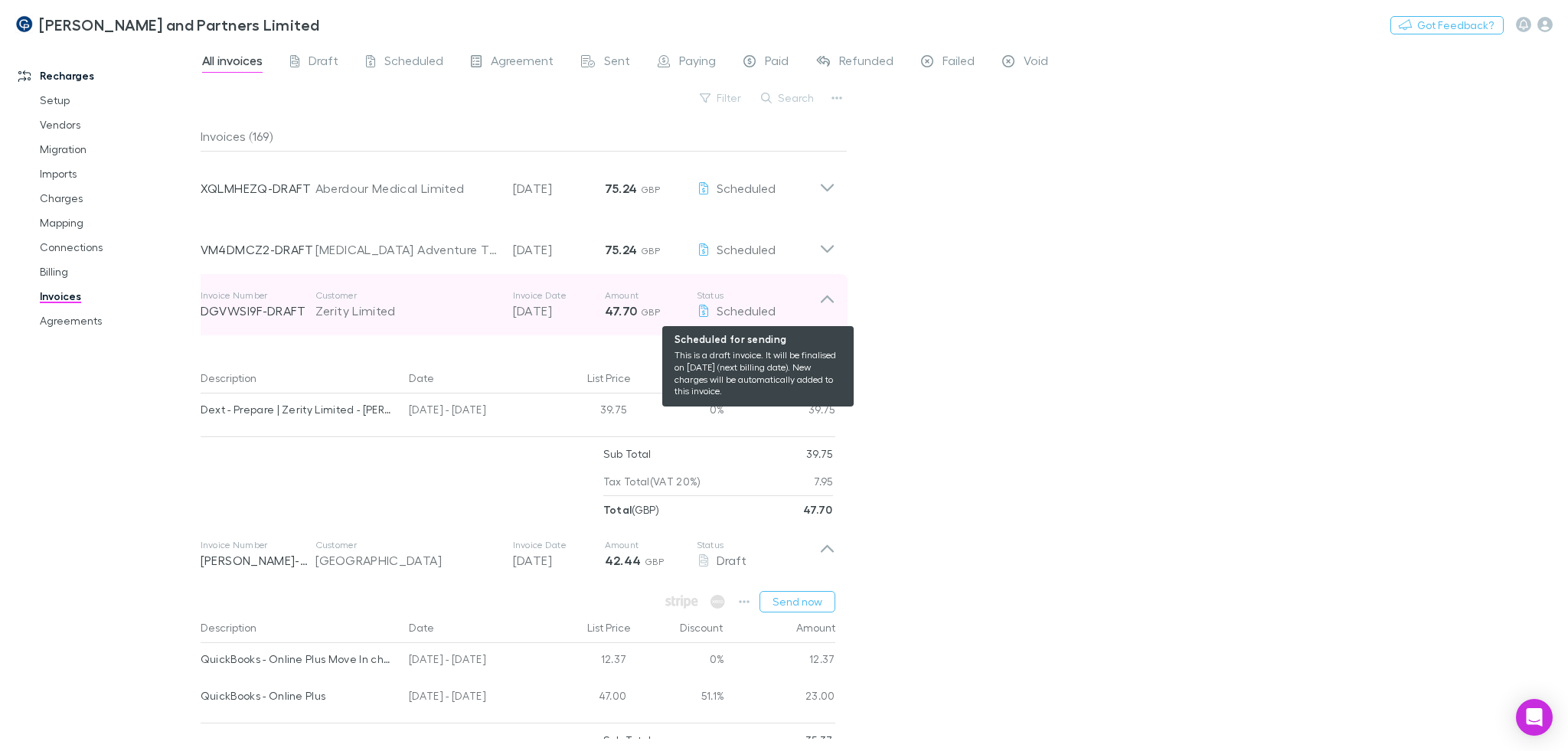
click at [815, 305] on div "Scheduled" at bounding box center [758, 311] width 123 height 18
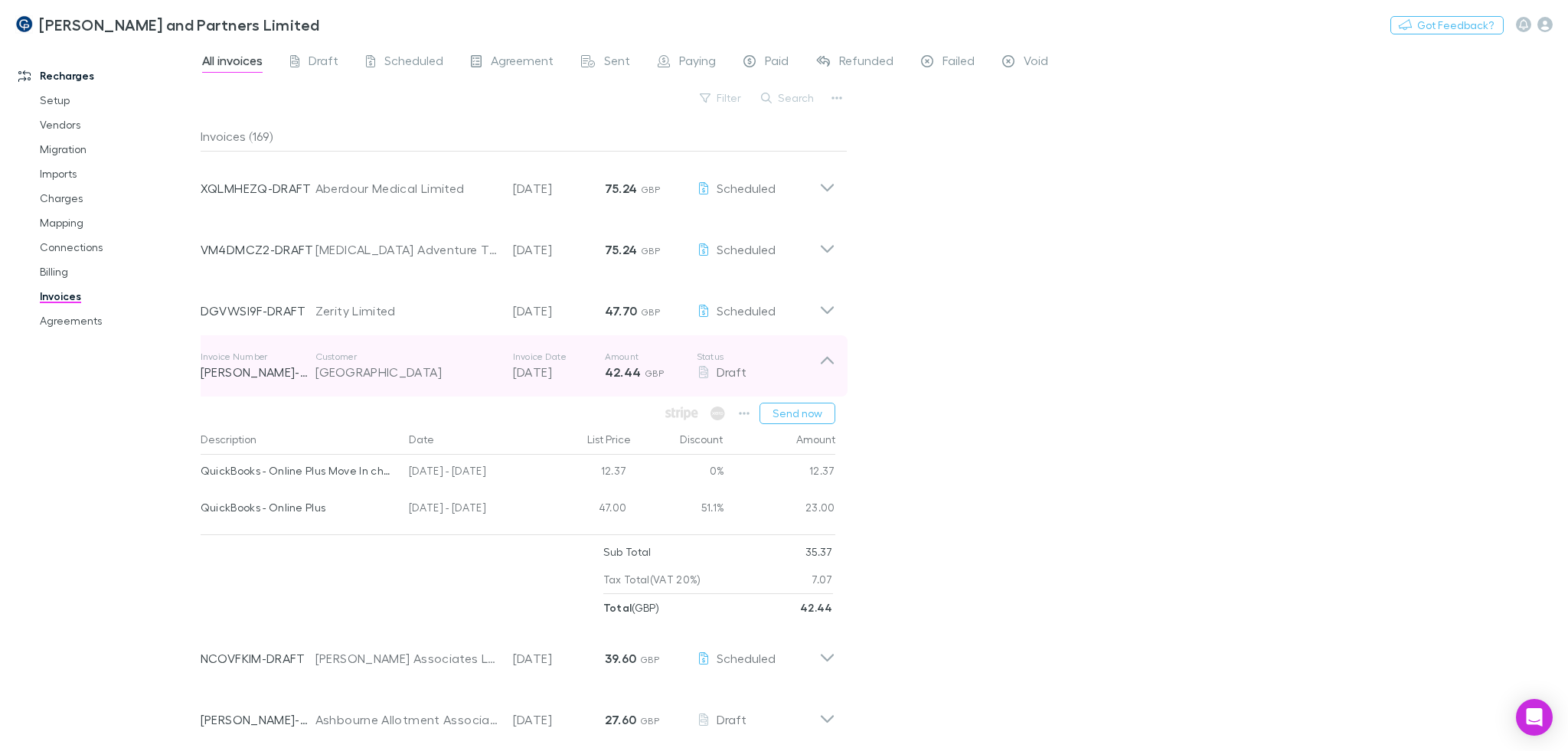
click at [717, 386] on div "Invoice Number RECH-0224 Customer Culland Hall Farm Invoice Date 30 Aug 2025 Am…" at bounding box center [509, 365] width 618 height 55
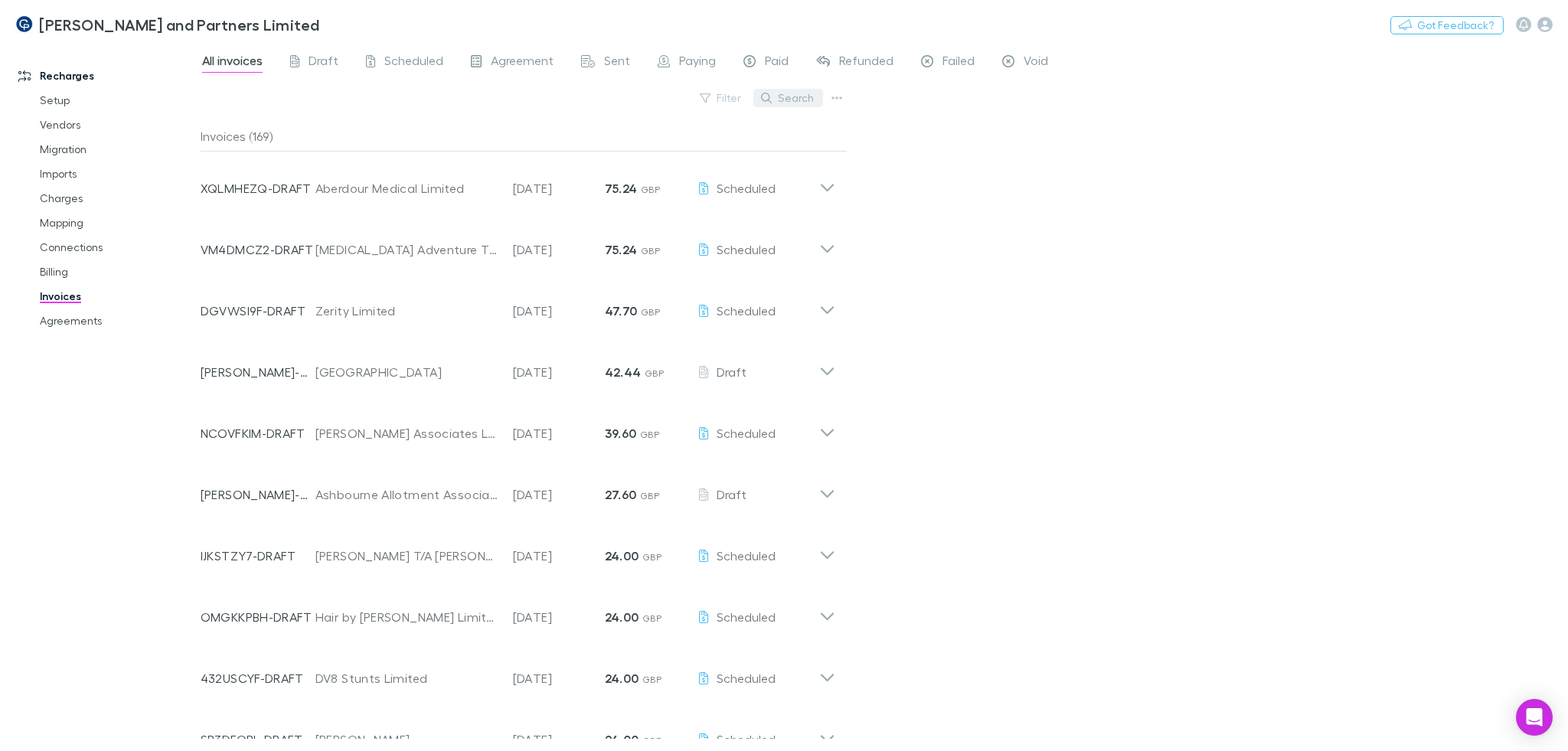
click at [786, 101] on button "Search" at bounding box center [788, 98] width 69 height 18
click at [815, 96] on button "Search" at bounding box center [788, 98] width 69 height 18
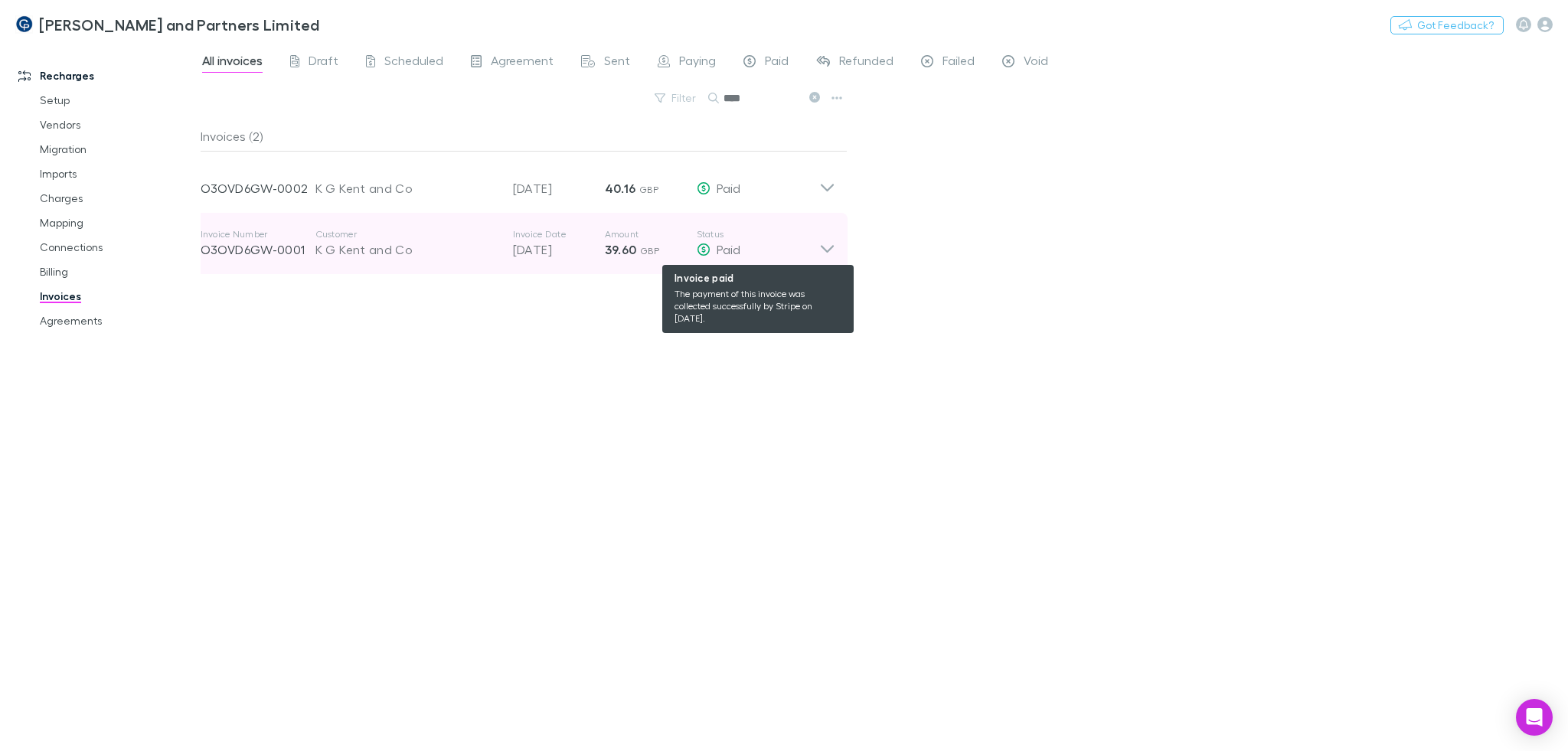
type input "****"
click at [763, 241] on div "Paid" at bounding box center [758, 250] width 123 height 18
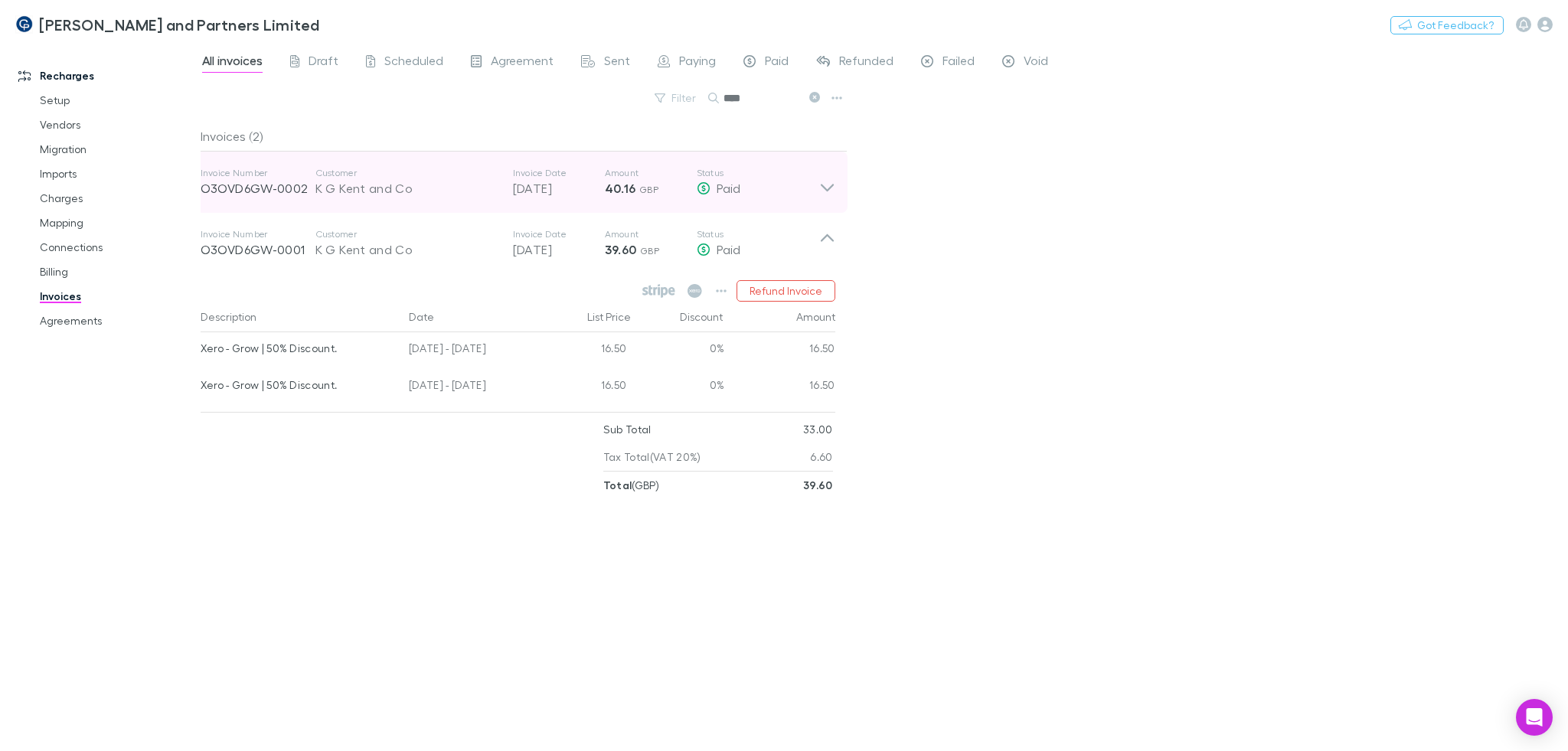
click at [764, 172] on p "Status" at bounding box center [758, 172] width 123 height 12
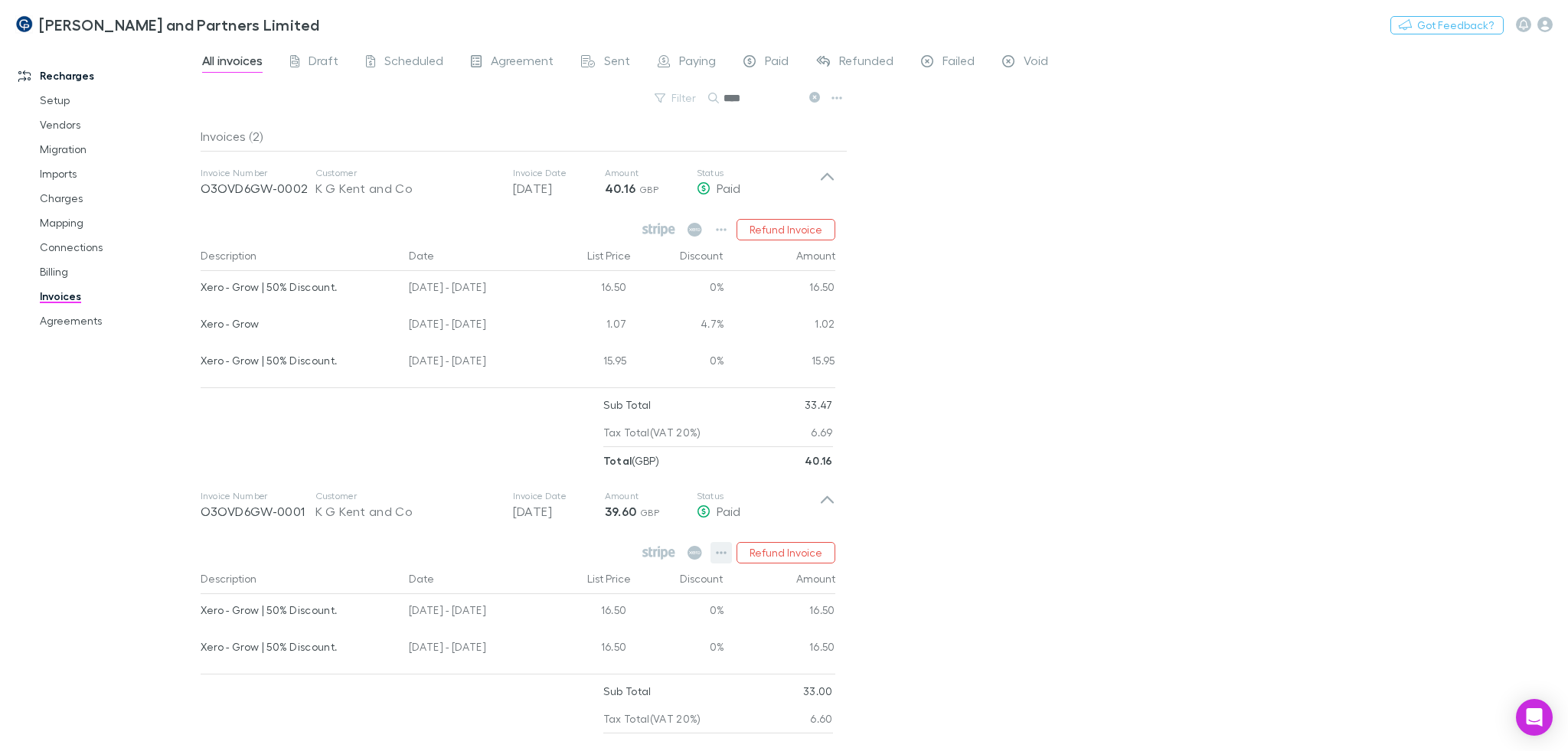
click at [715, 553] on button "button" at bounding box center [721, 552] width 21 height 21
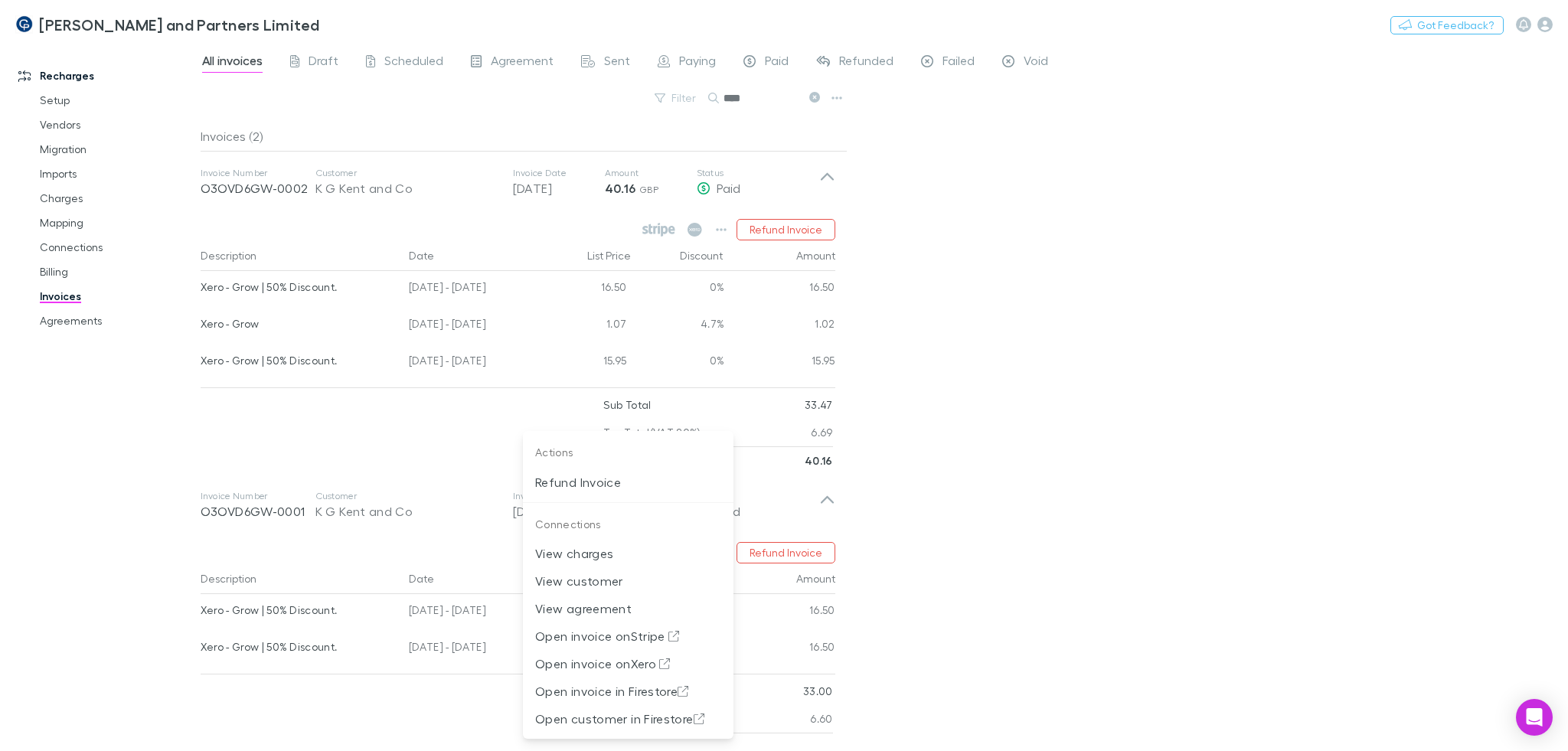
click at [1020, 531] on div at bounding box center [784, 375] width 1568 height 751
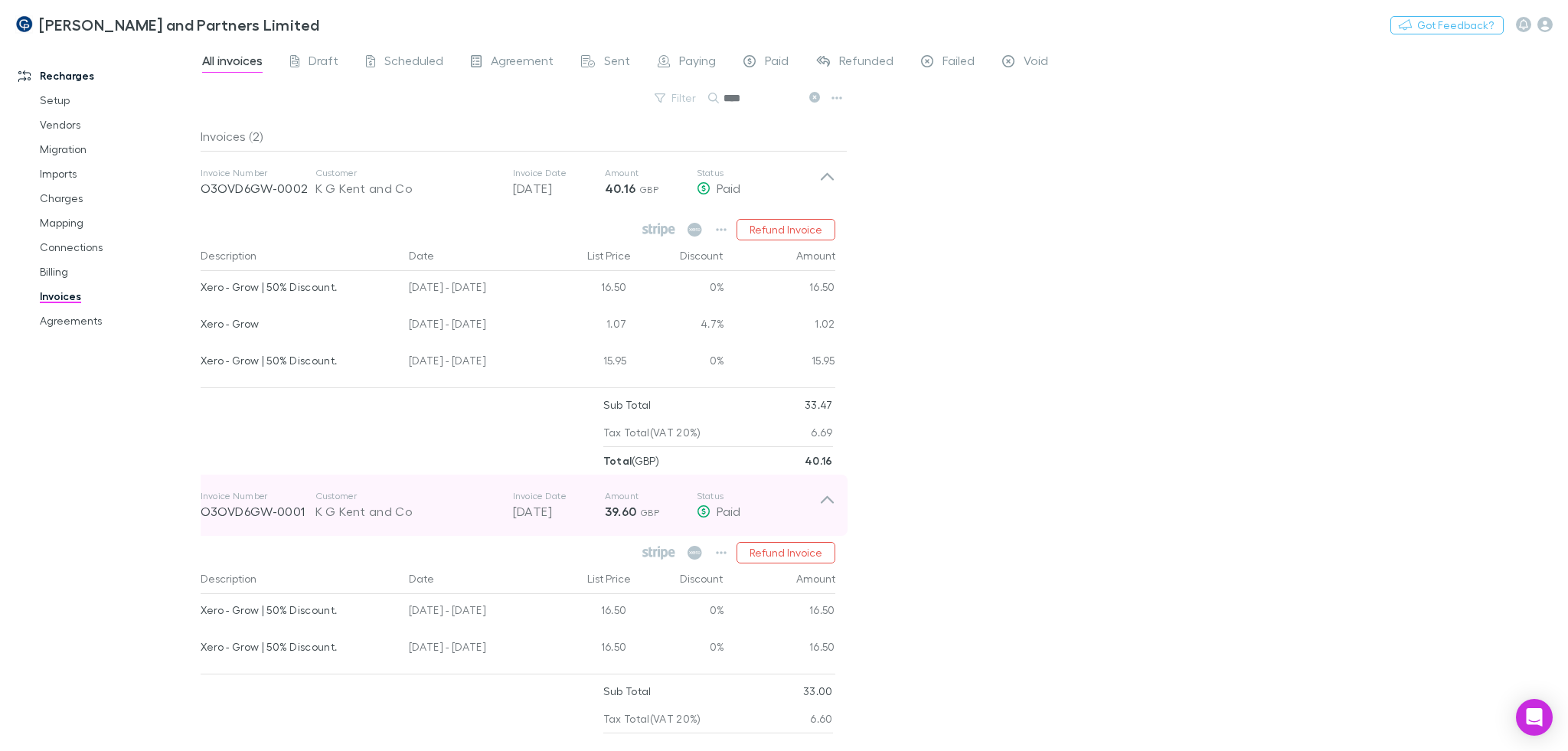
click at [833, 494] on icon at bounding box center [827, 505] width 16 height 31
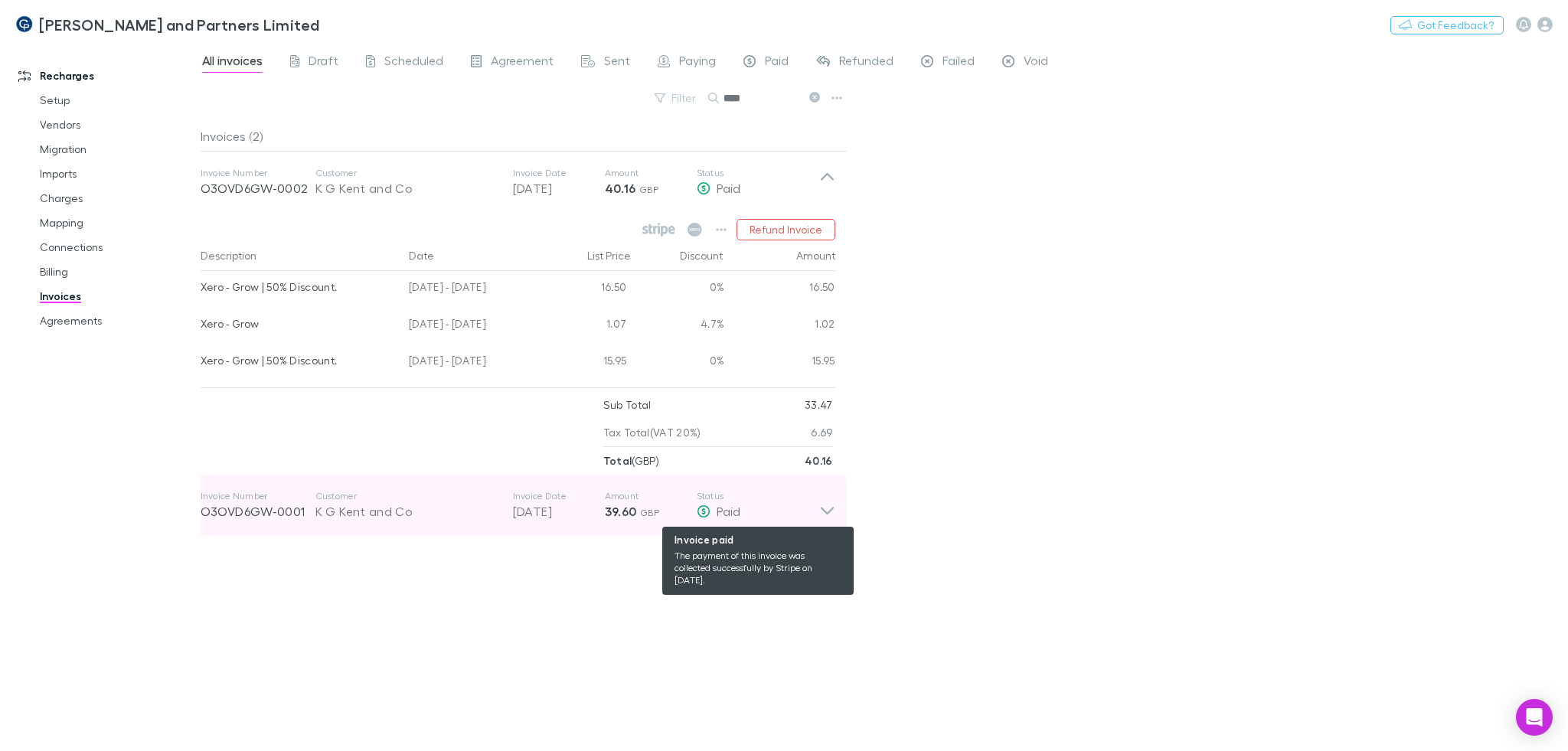
click at [786, 519] on div "Paid" at bounding box center [758, 511] width 123 height 18
click at [777, 517] on div "Paid" at bounding box center [758, 511] width 123 height 18
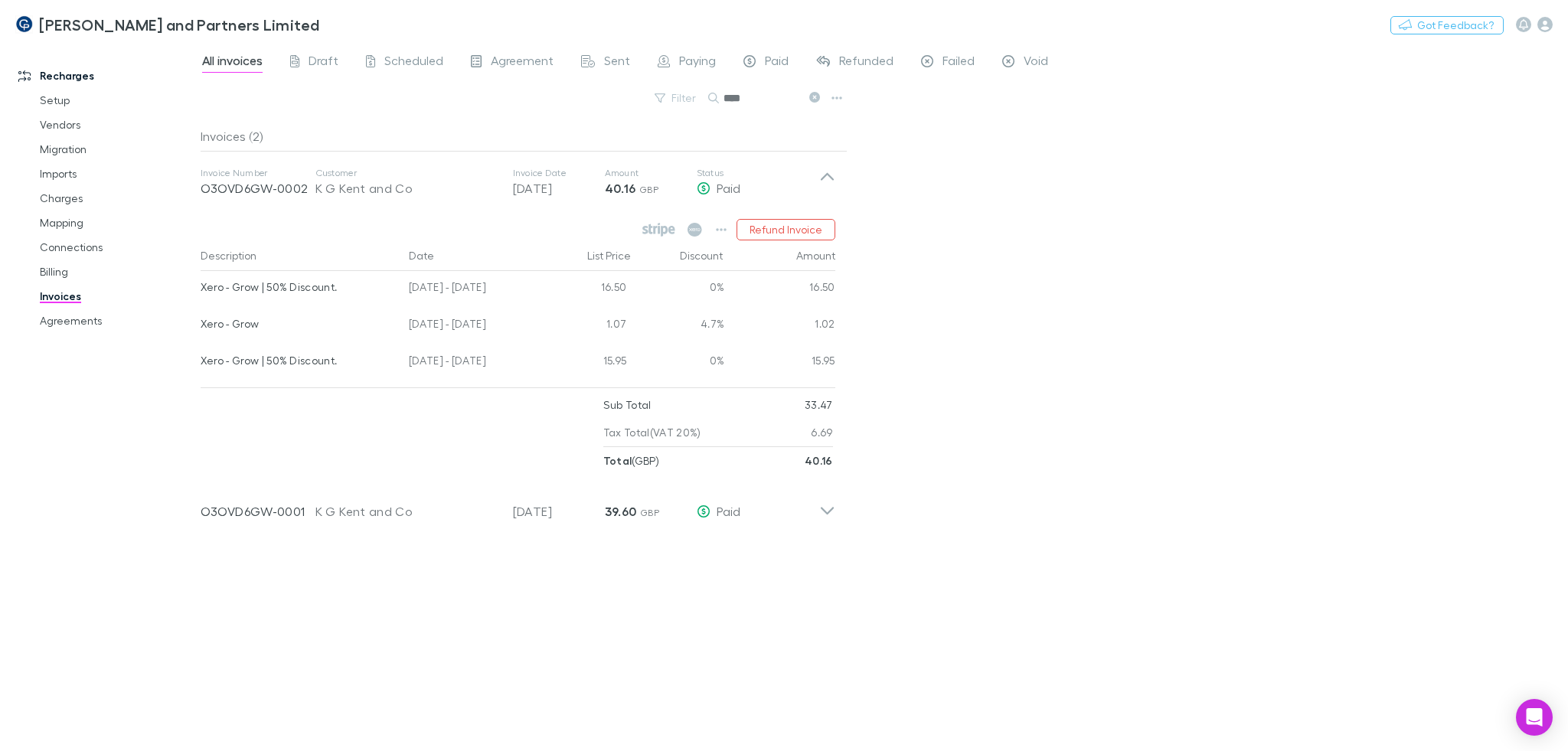
click at [1127, 453] on div "All invoices Draft Scheduled Agreement Sent Paying Paid Refunded Failed Void Fi…" at bounding box center [884, 397] width 1367 height 708
click at [1548, 26] on icon "button" at bounding box center [1544, 24] width 16 height 16
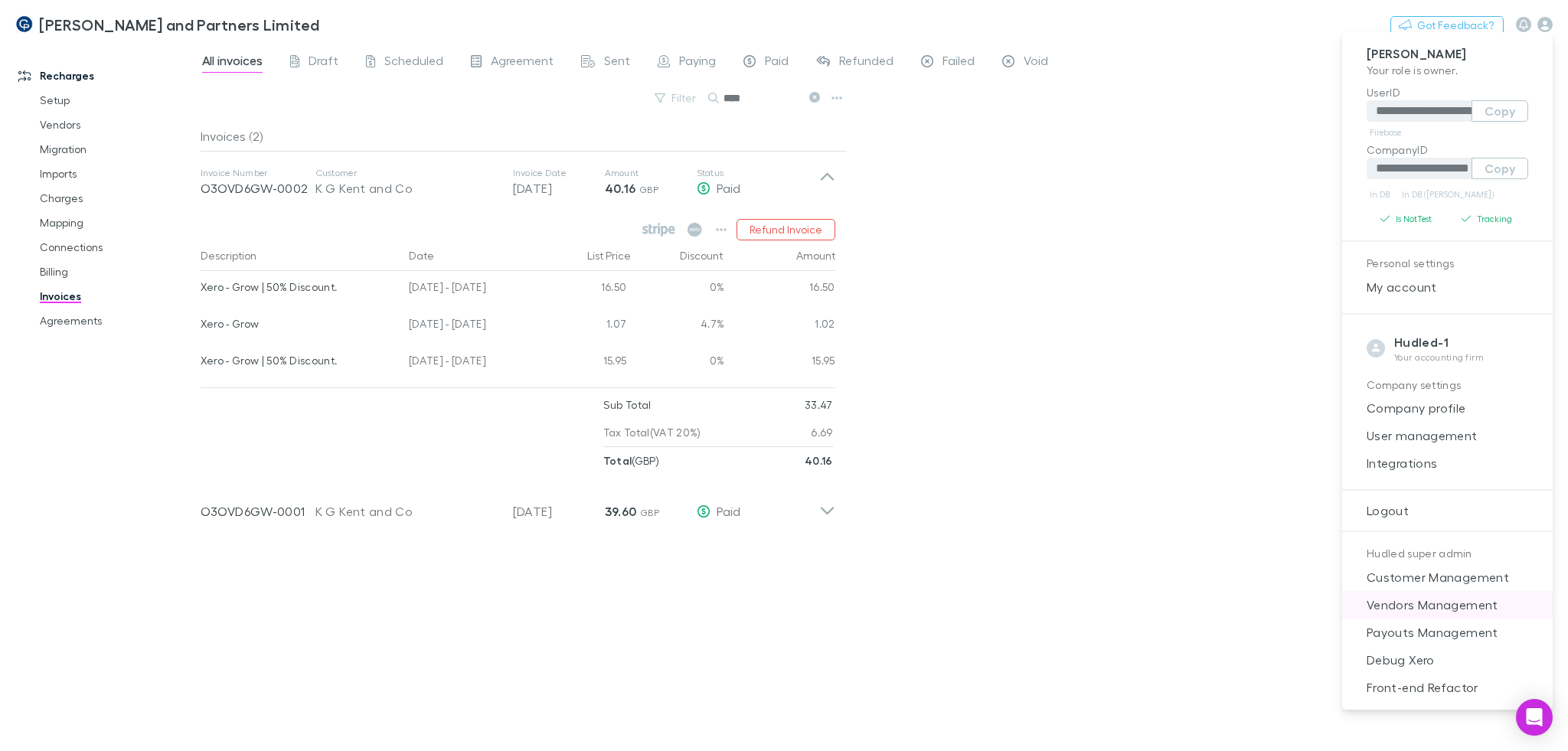
scroll to position [8, 0]
click at [1409, 633] on span "Payouts Management" at bounding box center [1448, 628] width 186 height 18
select select "****"
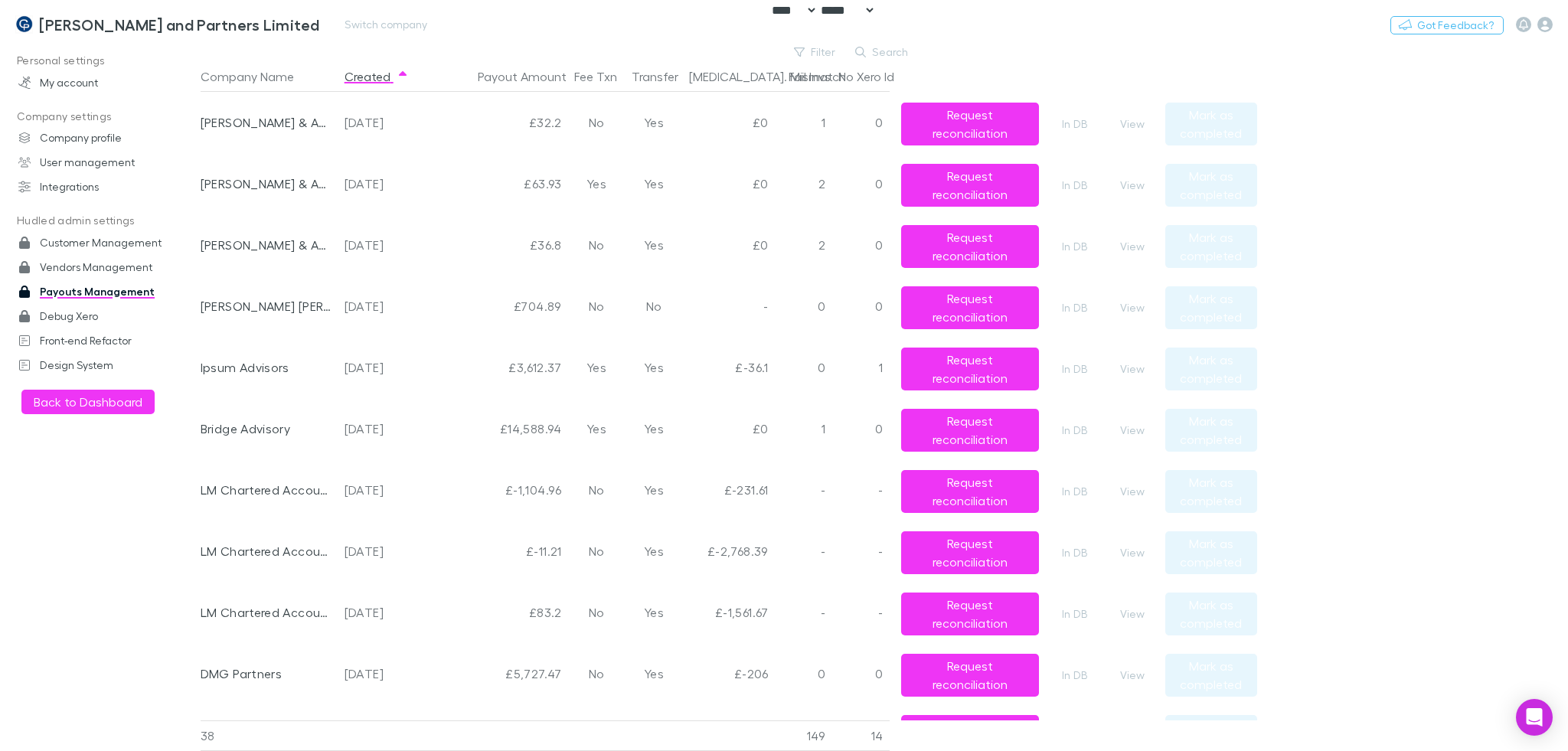
click at [49, 9] on link "[PERSON_NAME] and Partners Limited" at bounding box center [167, 24] width 323 height 37
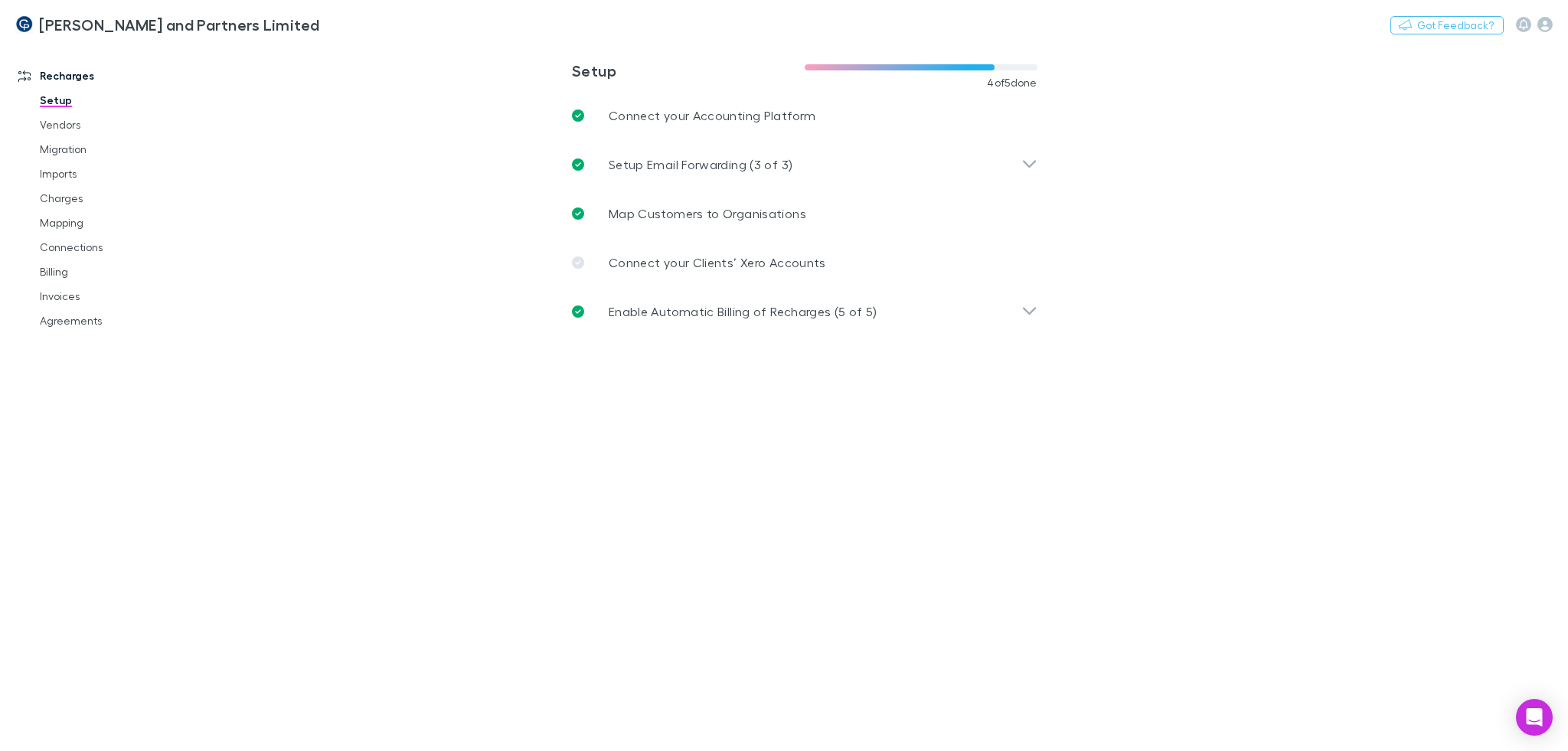
click at [738, 455] on main "**********" at bounding box center [884, 397] width 1367 height 708
click at [61, 295] on link "Invoices" at bounding box center [117, 296] width 185 height 25
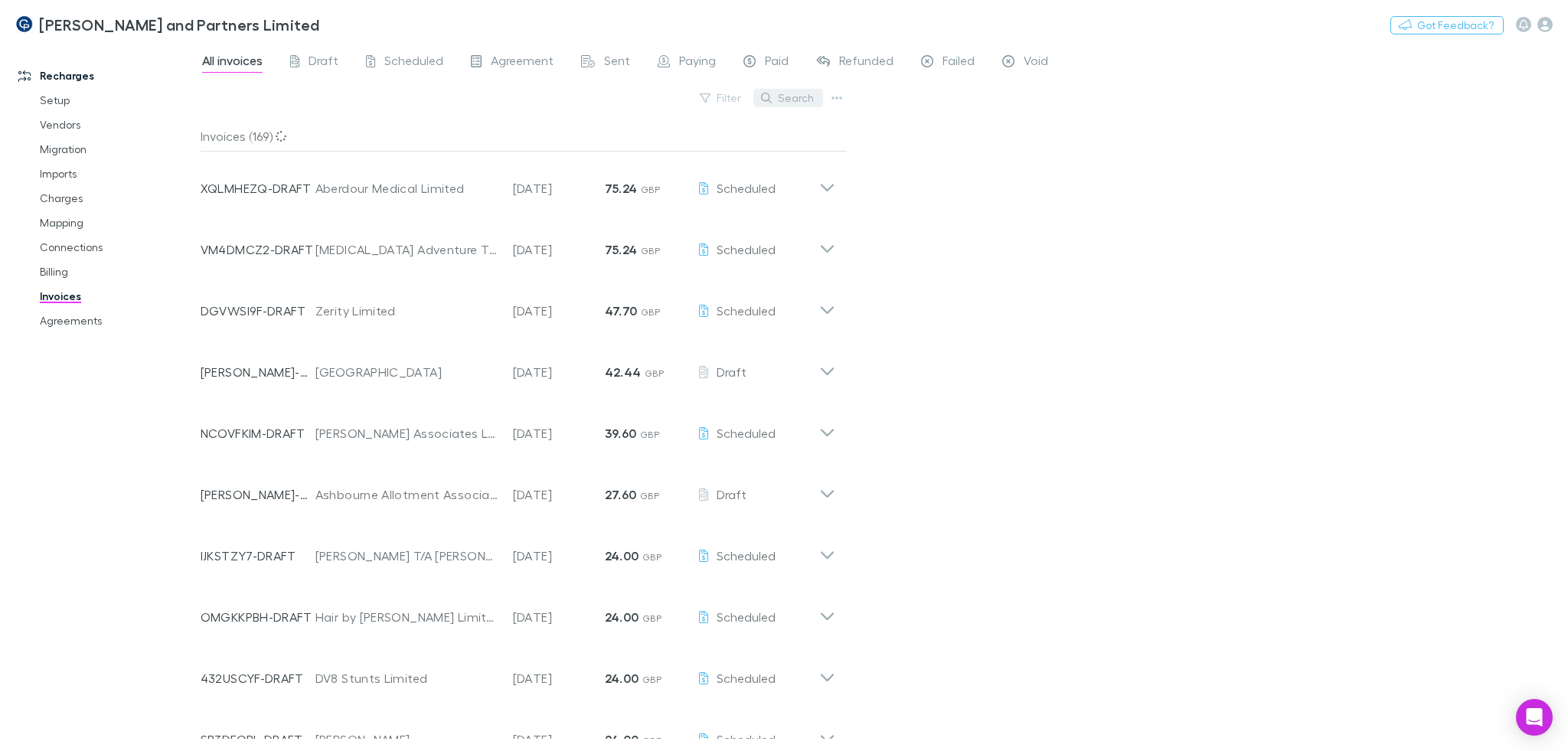
click at [777, 101] on button "Search" at bounding box center [788, 98] width 69 height 18
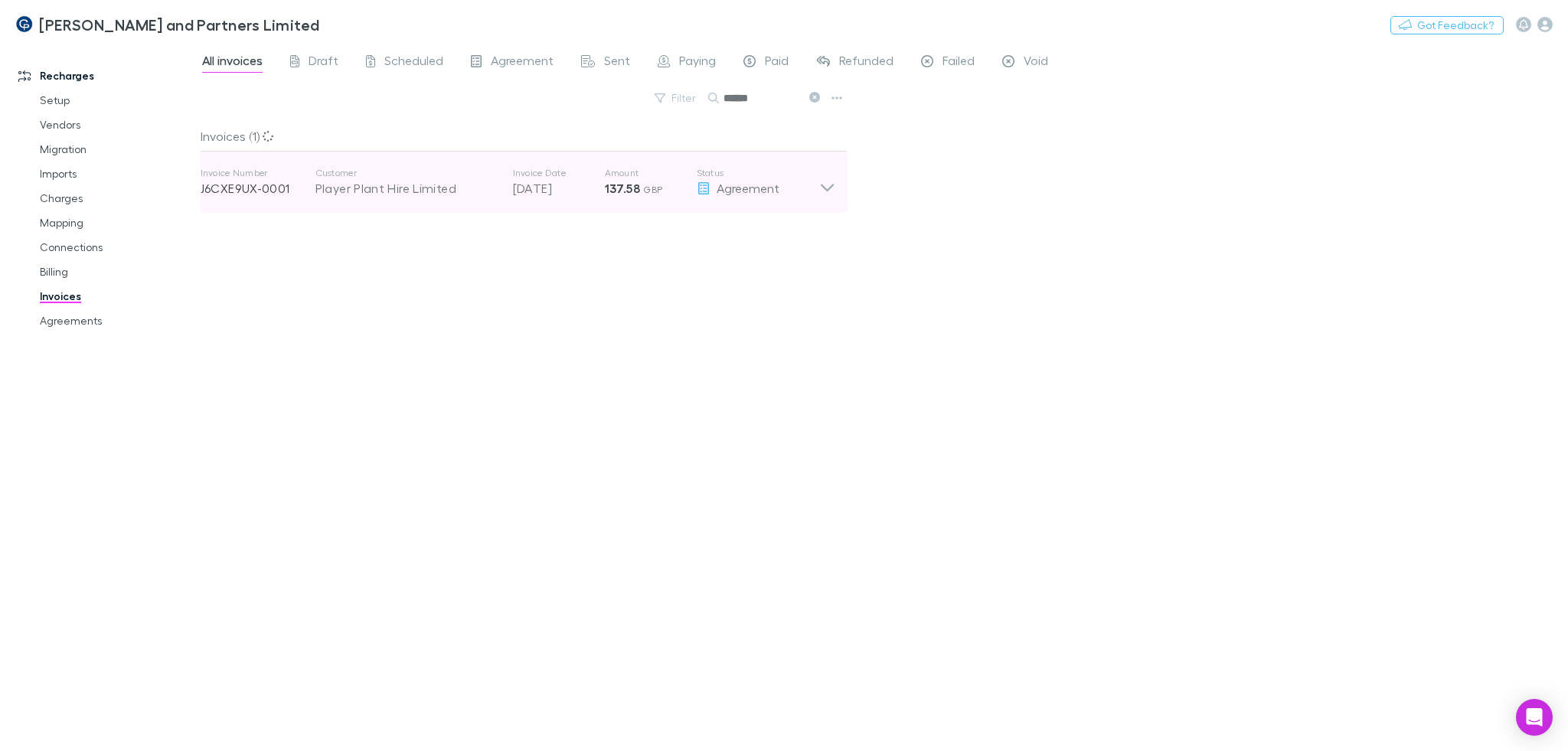
type input "******"
click at [702, 185] on icon at bounding box center [703, 188] width 14 height 12
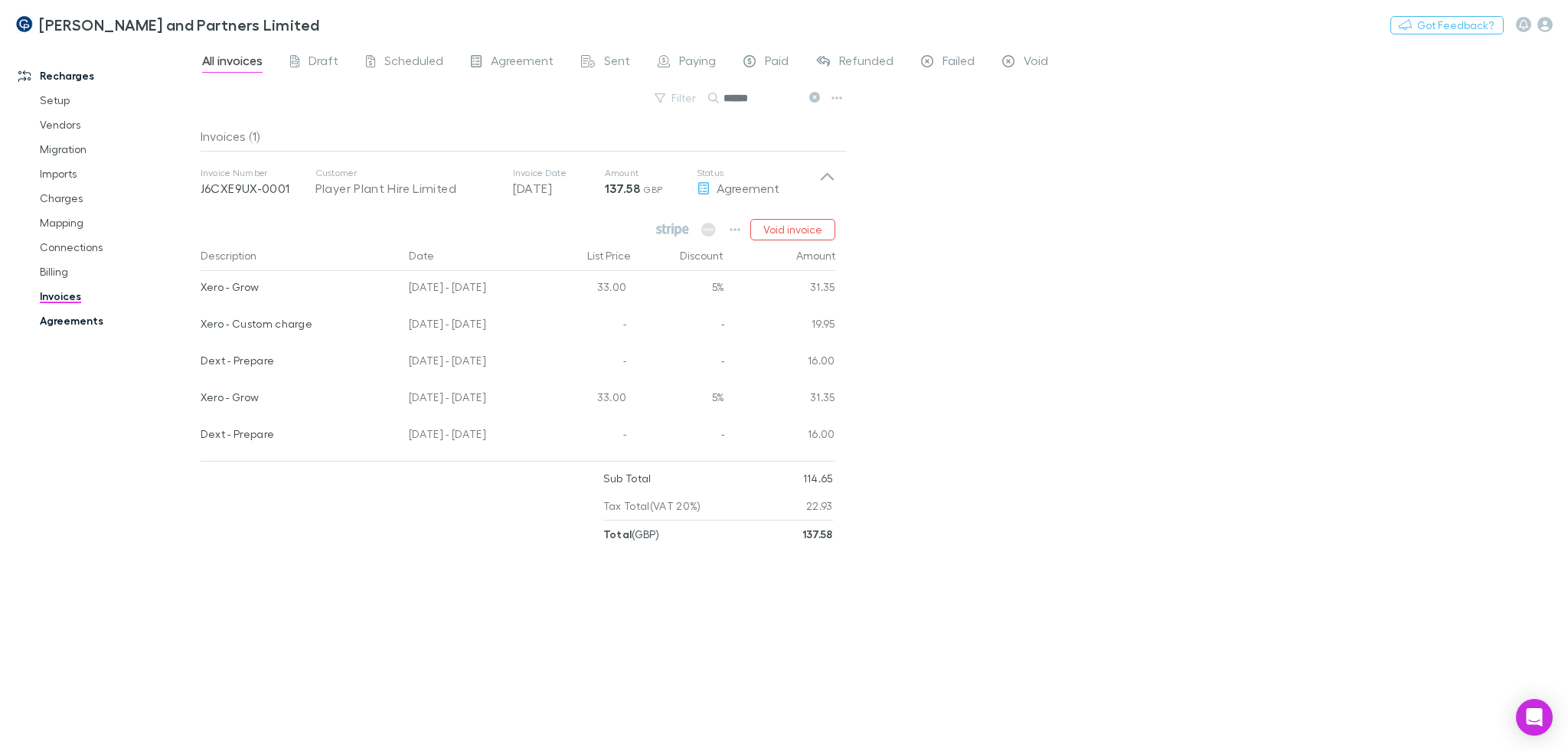
click at [86, 318] on link "Agreements" at bounding box center [117, 321] width 185 height 25
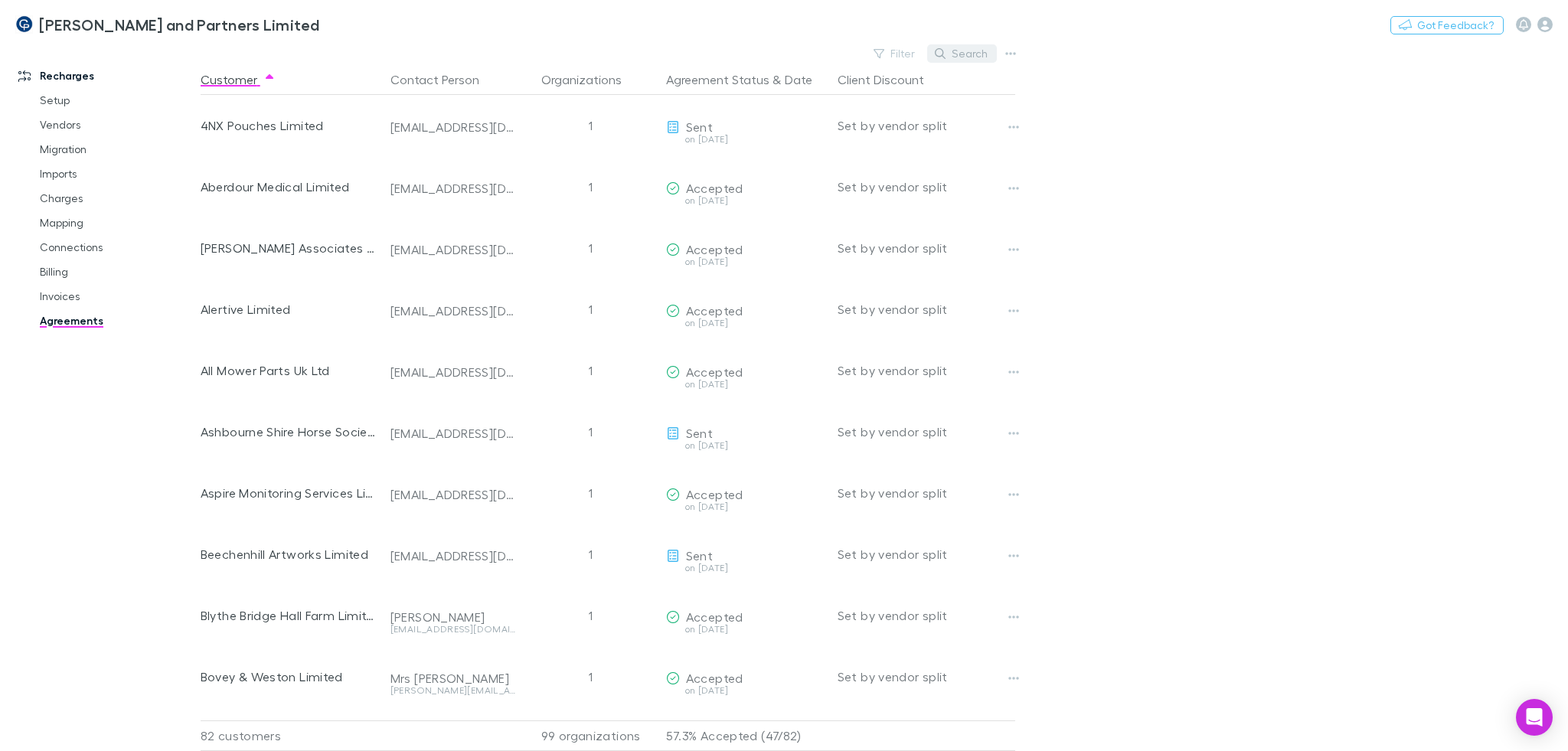
click at [984, 51] on button "Search" at bounding box center [961, 54] width 69 height 18
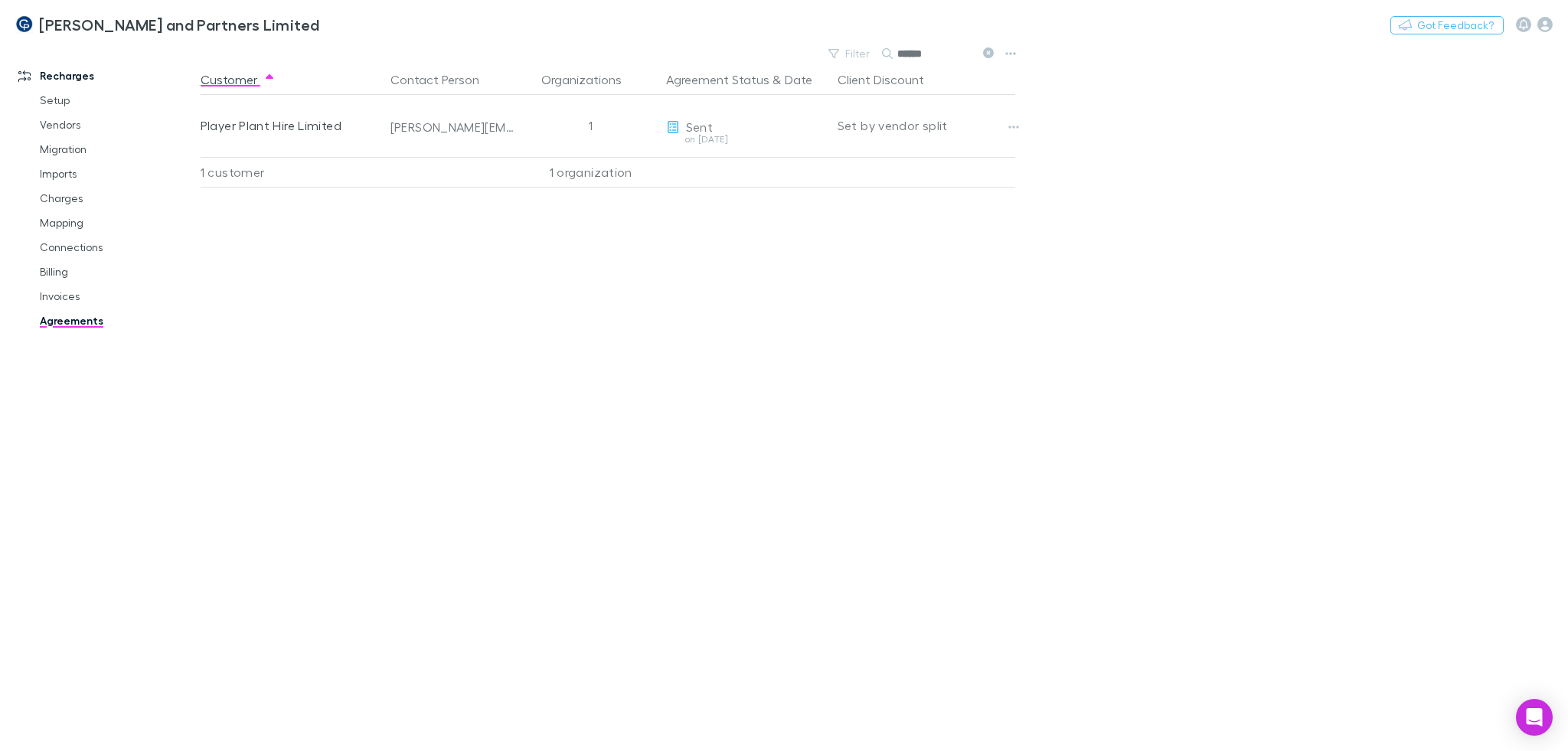
click at [552, 242] on div "Customer Contact Person Organizations Agreement Status & Date Client Discount P…" at bounding box center [621, 407] width 842 height 687
click at [904, 46] on input "******" at bounding box center [935, 54] width 77 height 21
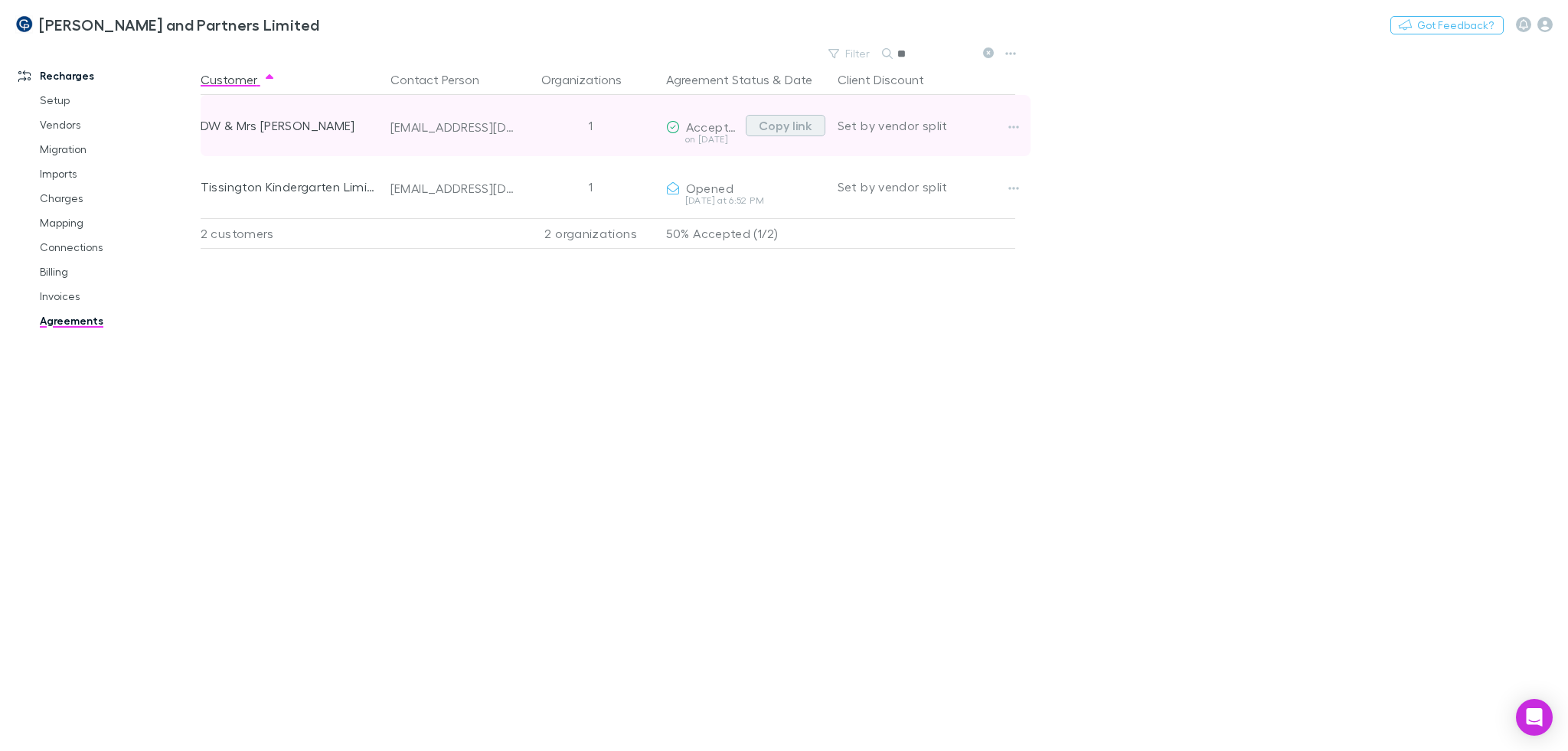
type input "**"
click at [804, 123] on button "Copy link" at bounding box center [785, 125] width 80 height 21
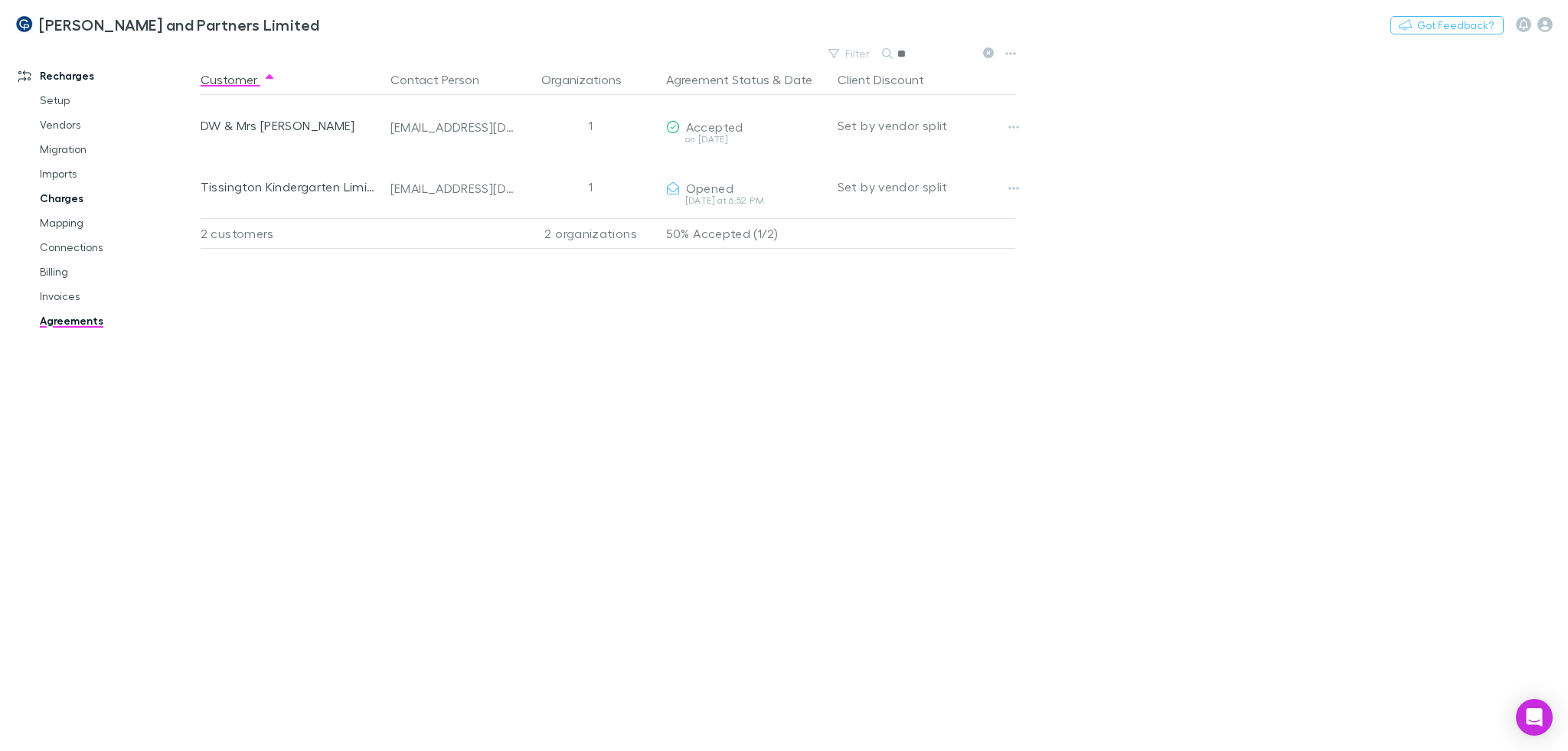
click at [98, 200] on link "Charges" at bounding box center [117, 199] width 185 height 25
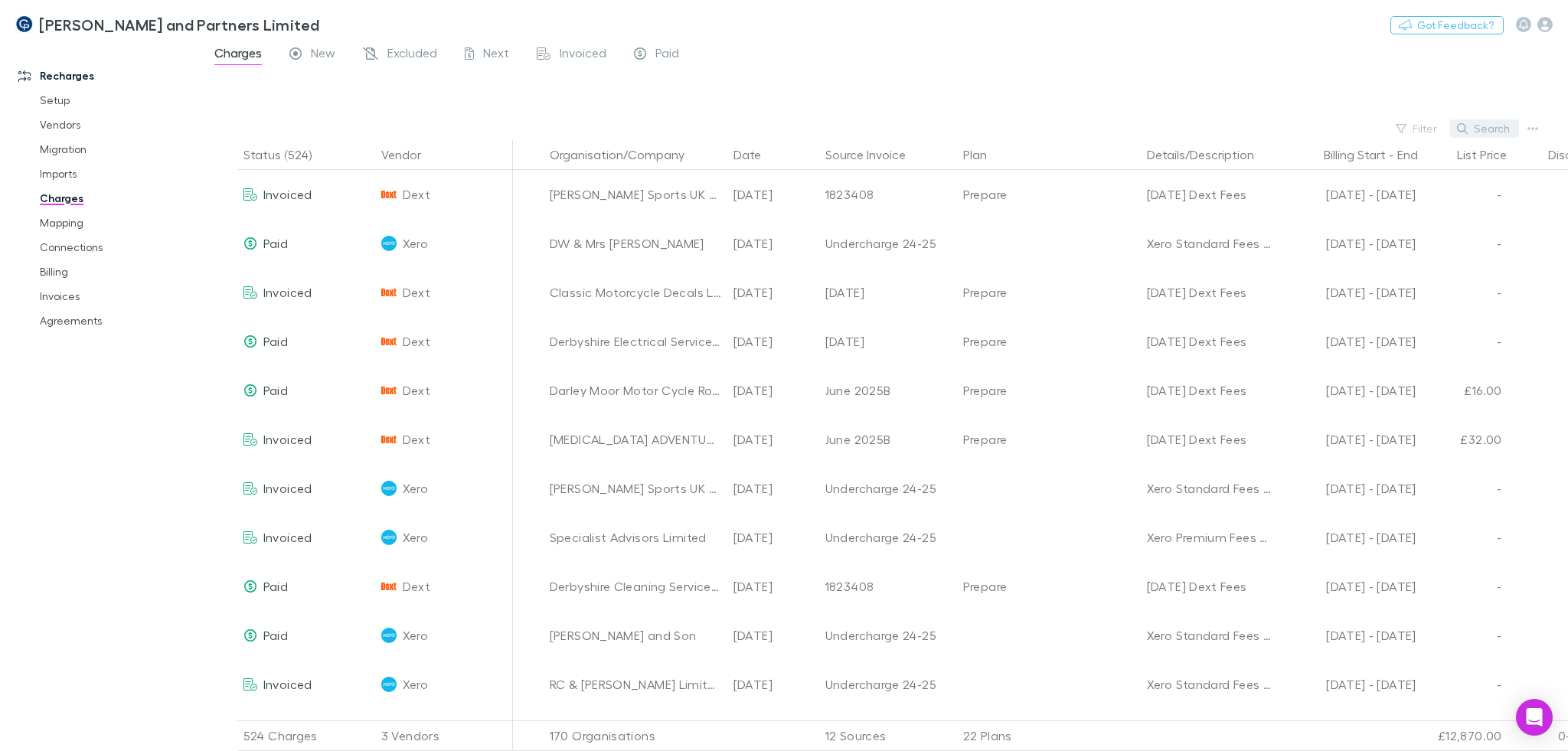
click at [1500, 134] on button "Search" at bounding box center [1484, 129] width 69 height 18
paste input "**********"
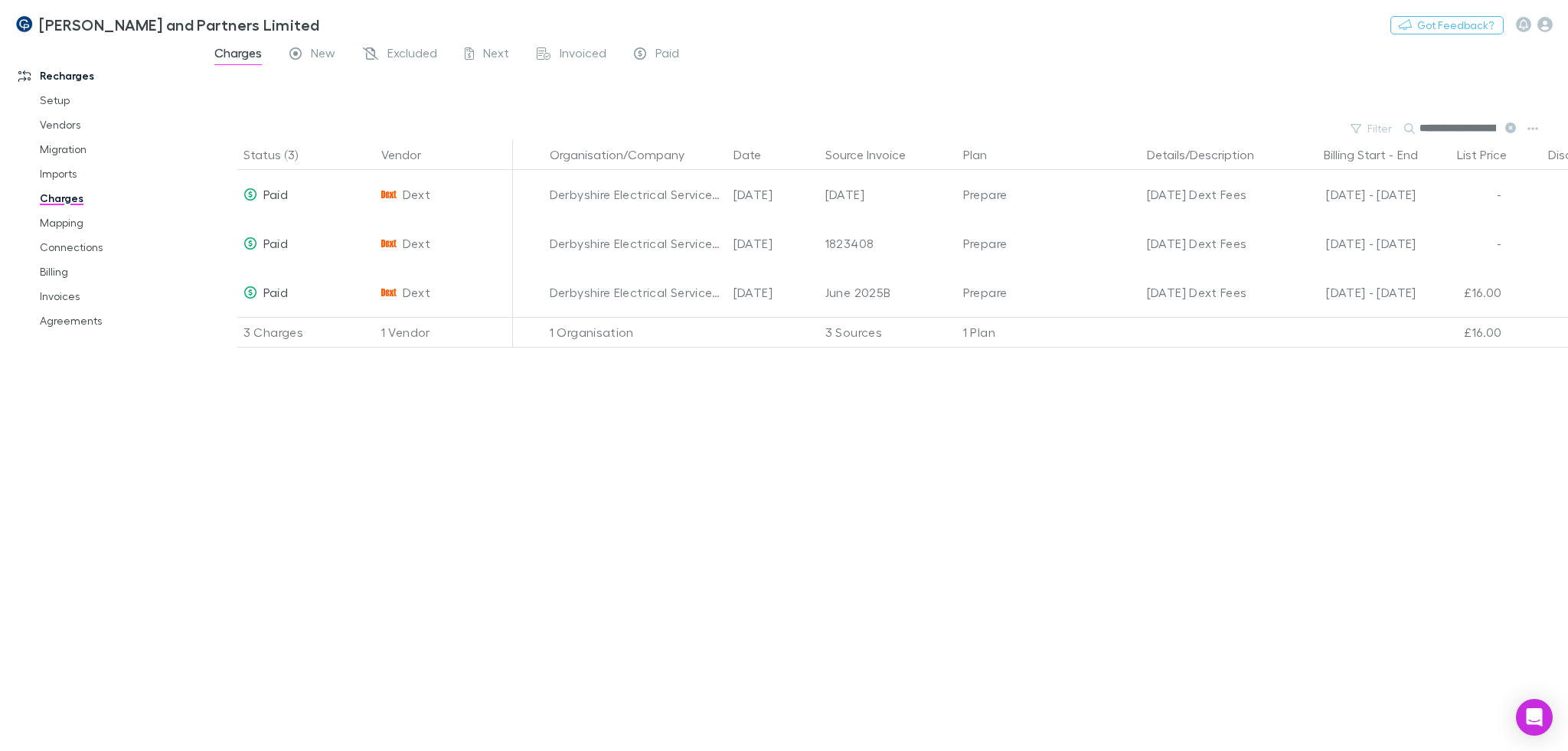
scroll to position [0, 75]
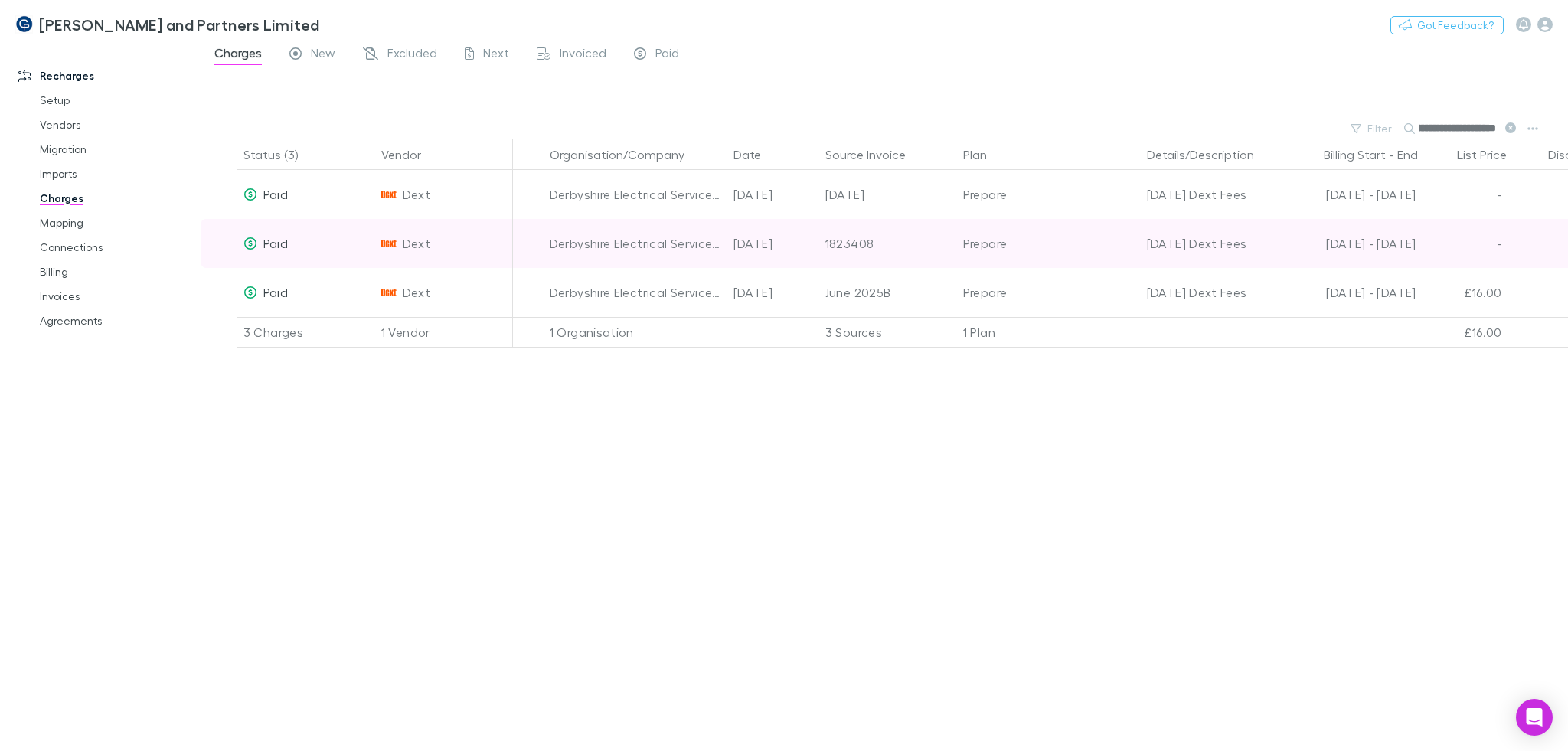
type input "**********"
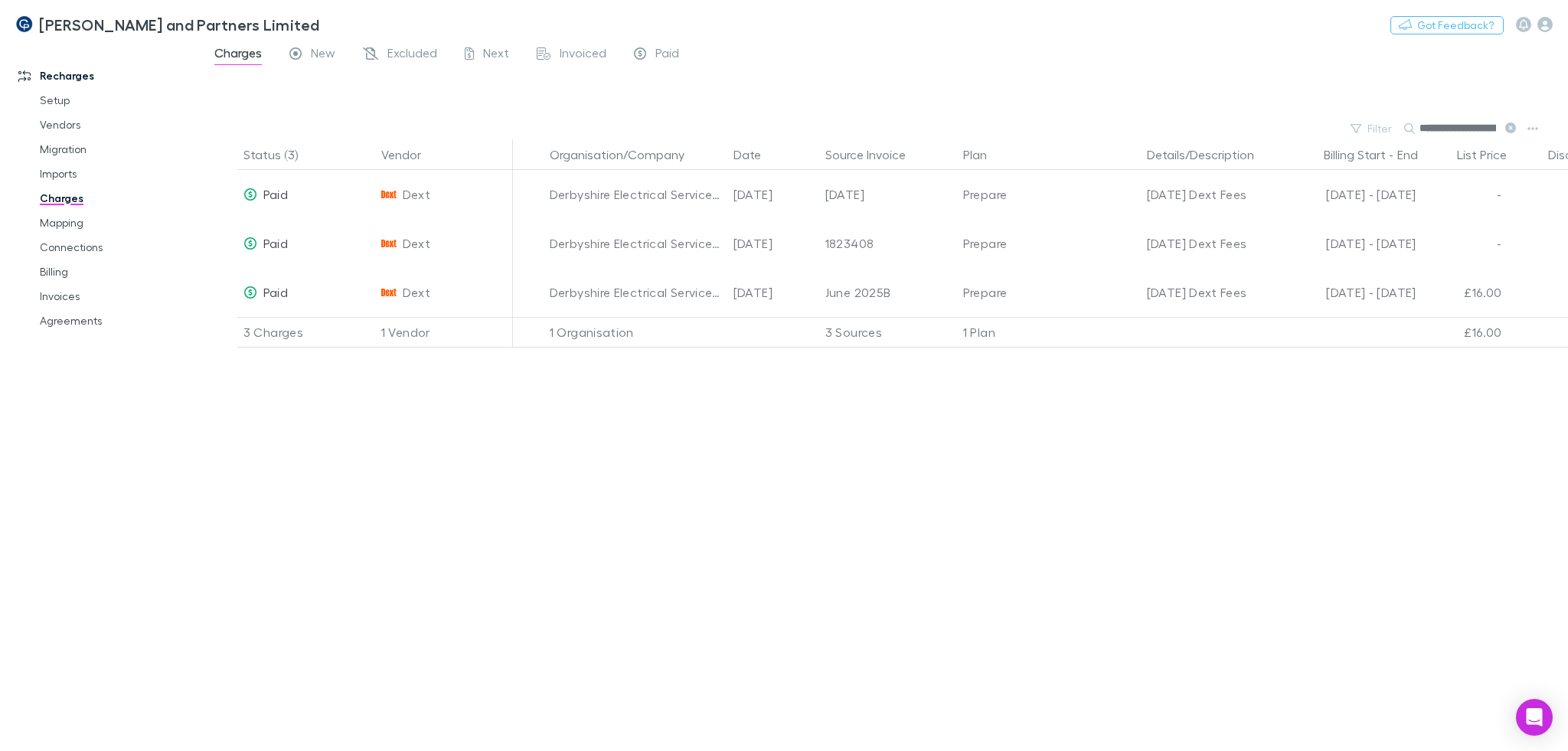
click at [960, 433] on div "Status (3) Vendor Organisation/Company Date Source Invoice Plan Details/Descrip…" at bounding box center [884, 445] width 1367 height 612
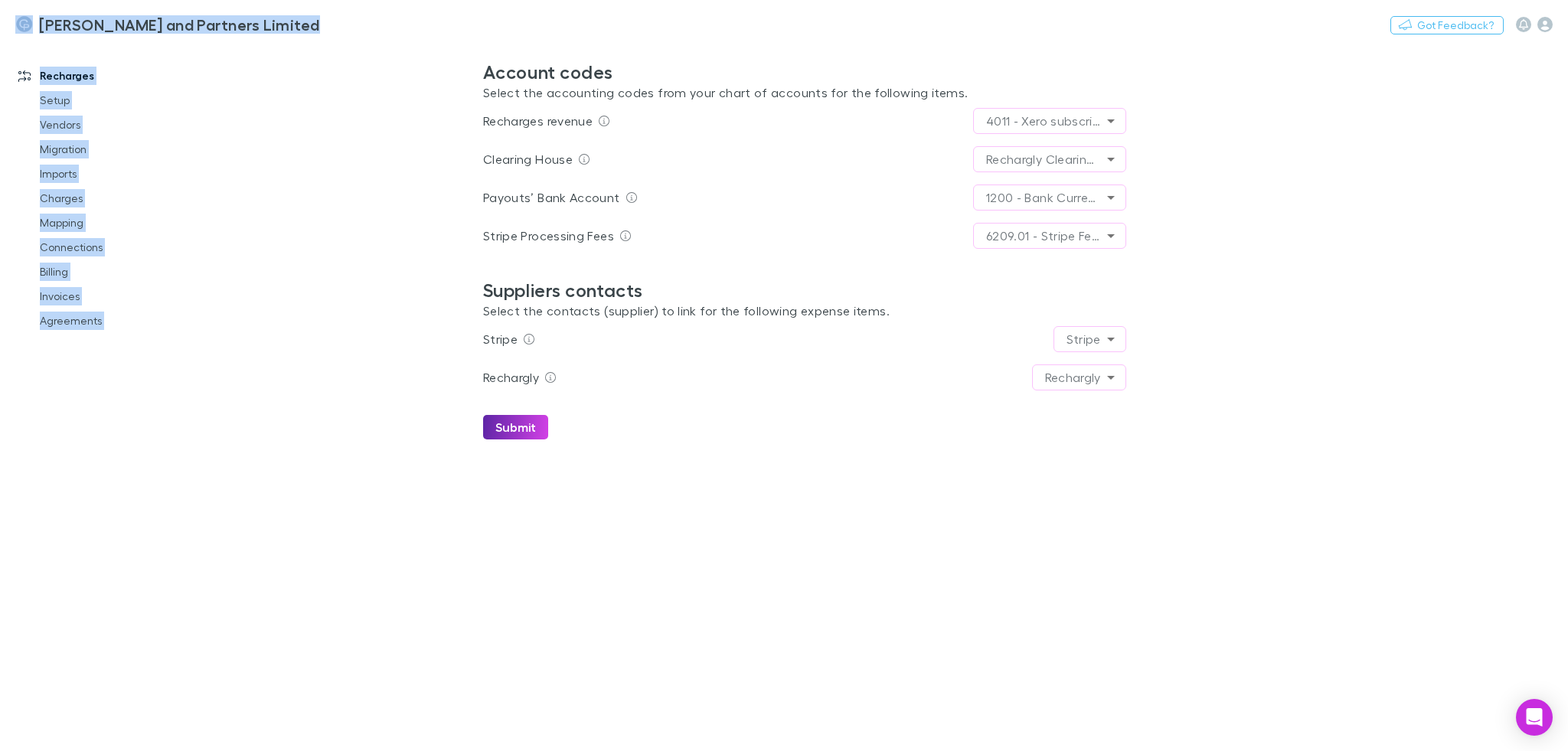
drag, startPoint x: 478, startPoint y: 49, endPoint x: 862, endPoint y: 381, distance: 507.6
click at [862, 381] on main "**********" at bounding box center [884, 397] width 1367 height 708
click at [907, 397] on div "**********" at bounding box center [805, 250] width 643 height 378
drag, startPoint x: 461, startPoint y: 54, endPoint x: 1147, endPoint y: 383, distance: 760.8
click at [1147, 383] on main "**********" at bounding box center [884, 397] width 1367 height 708
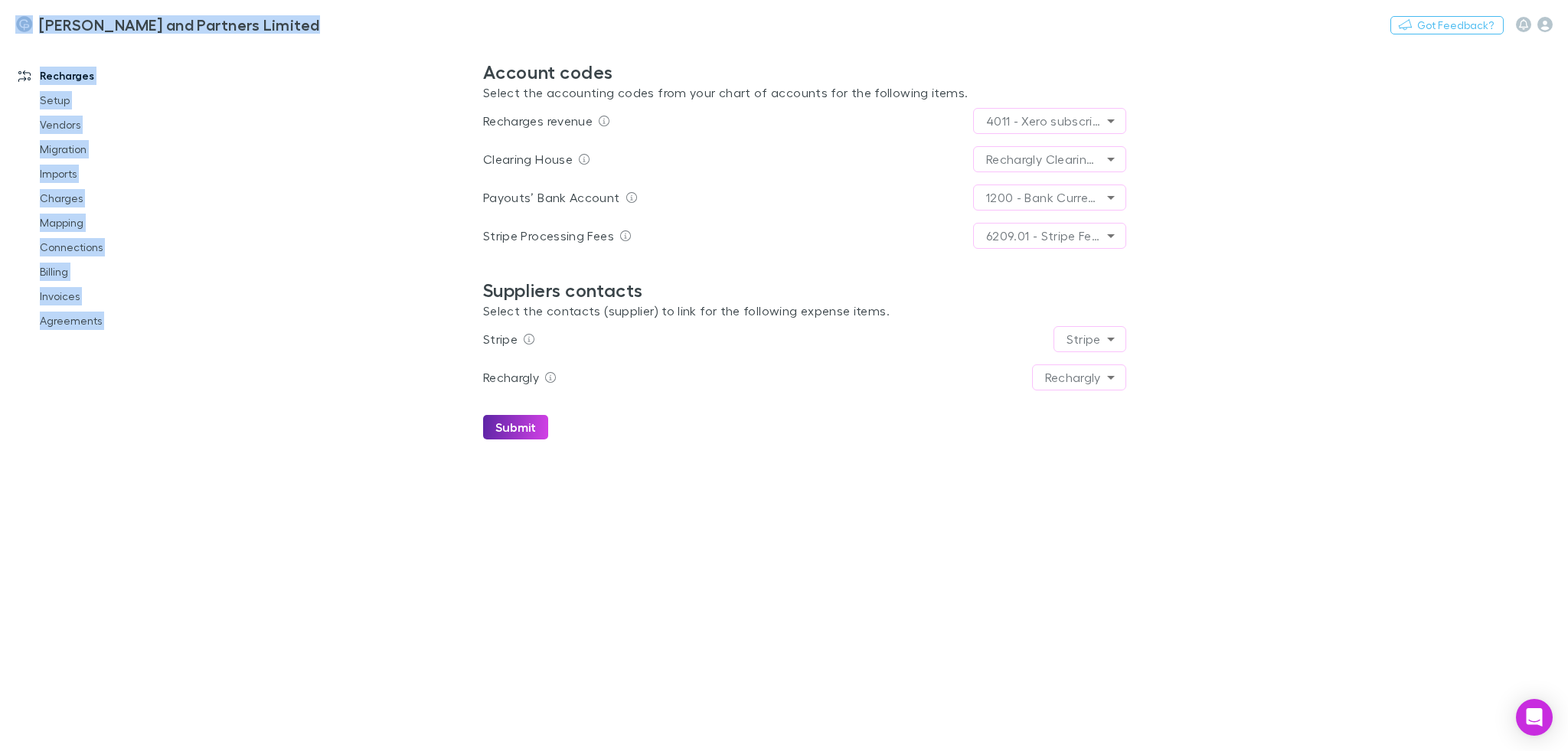
click at [1195, 387] on main "**********" at bounding box center [884, 397] width 1367 height 708
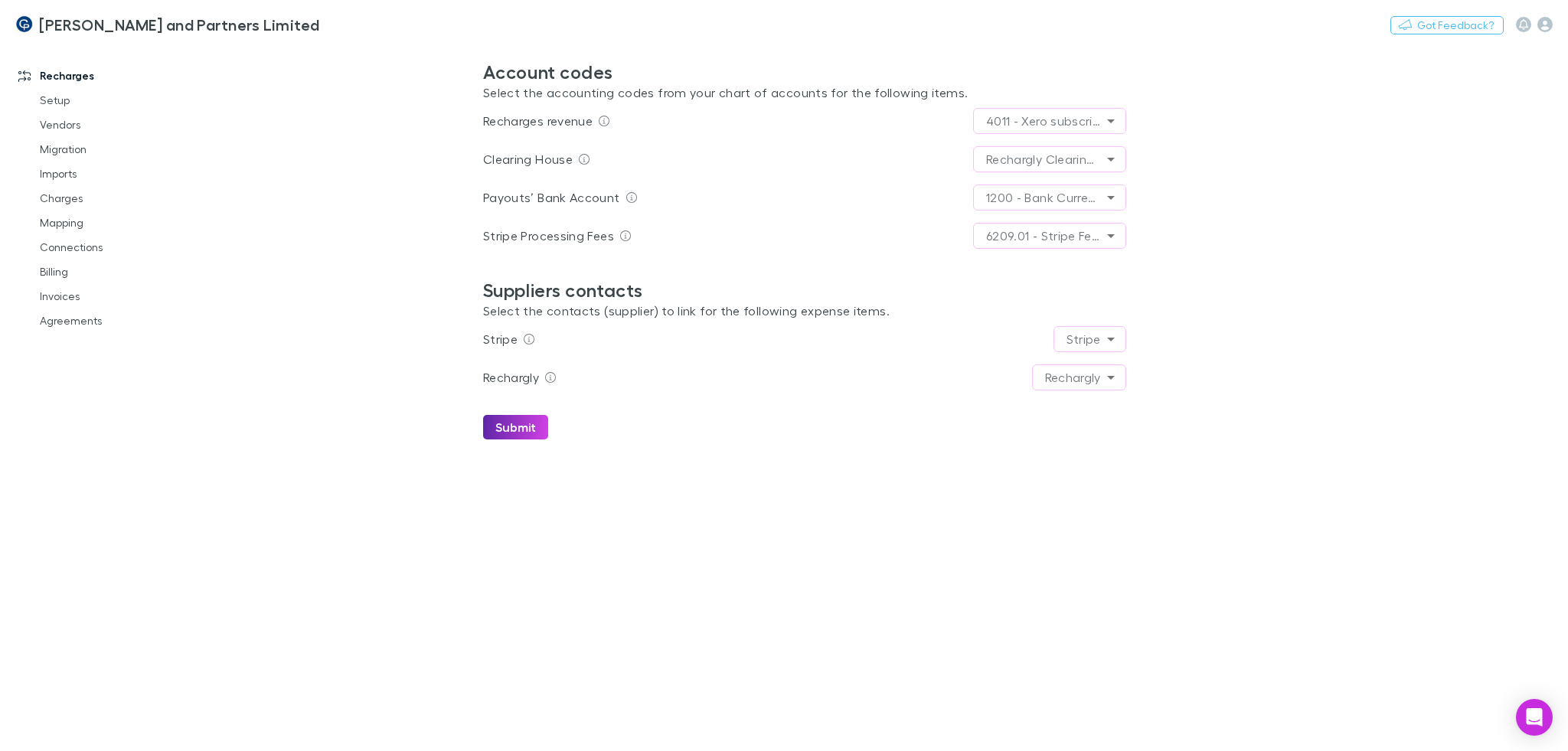
click at [1085, 157] on body "**********" at bounding box center [784, 375] width 1568 height 751
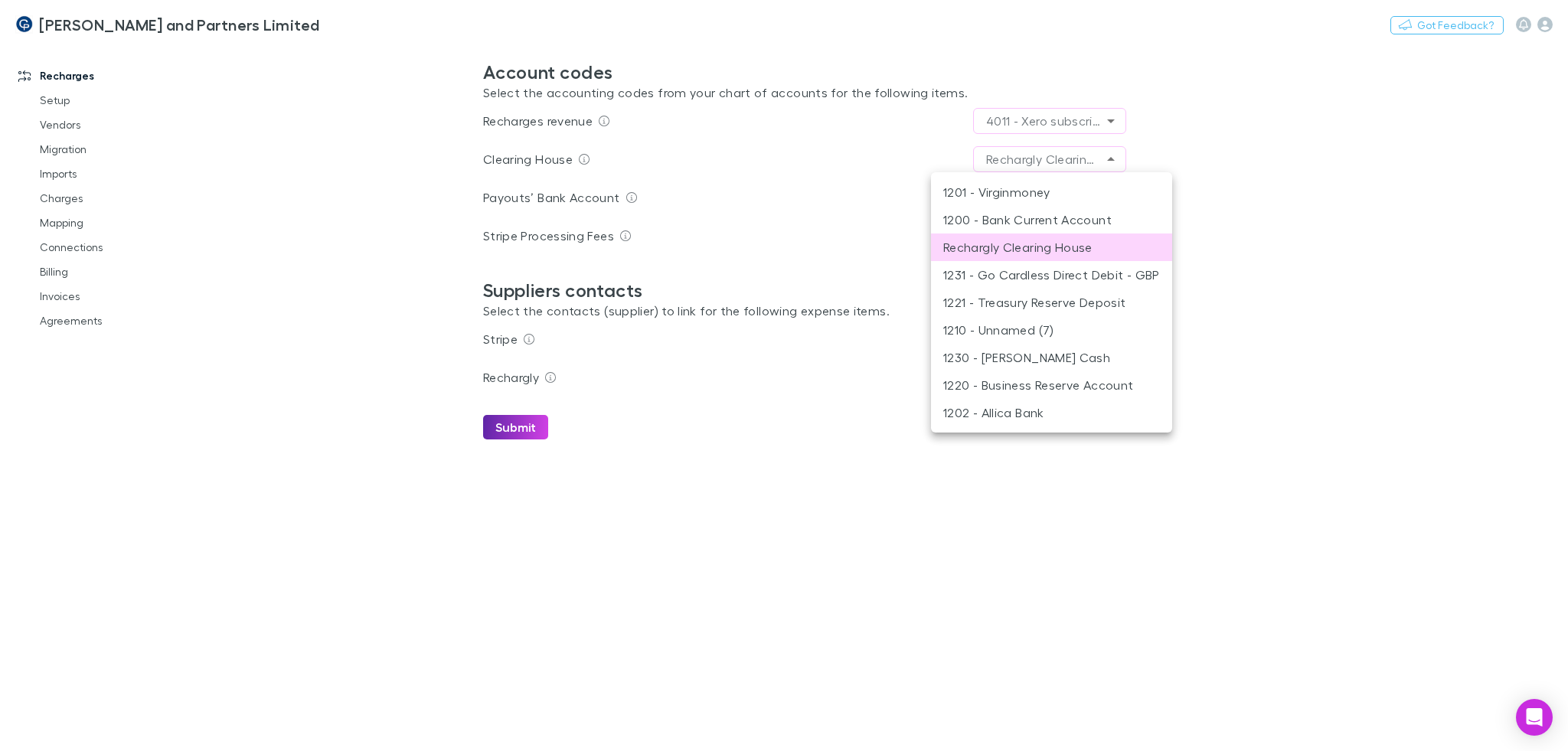
click at [1273, 154] on div at bounding box center [784, 375] width 1568 height 751
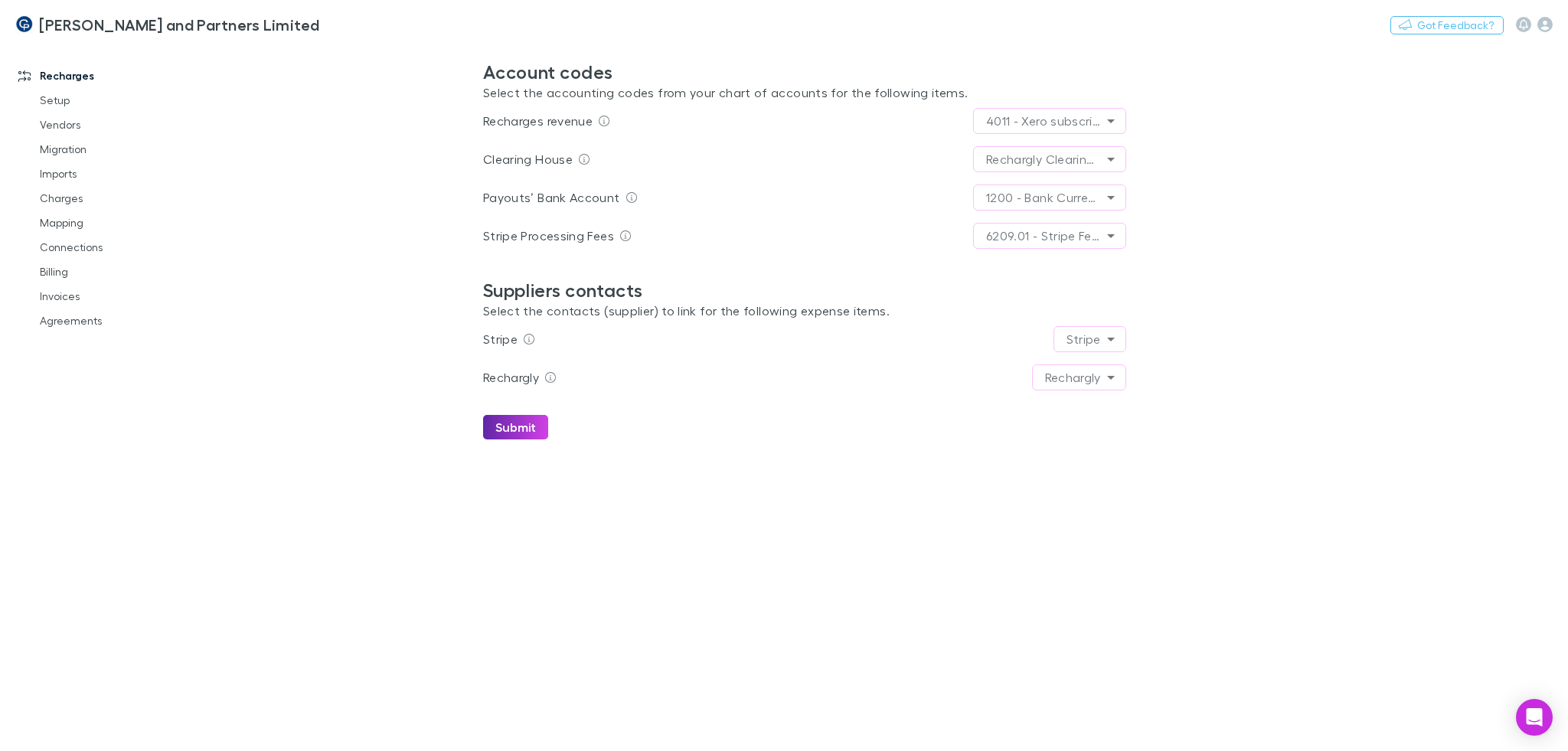
click at [1091, 157] on body "**********" at bounding box center [784, 375] width 1568 height 751
click at [1082, 206] on body "**********" at bounding box center [784, 375] width 1568 height 751
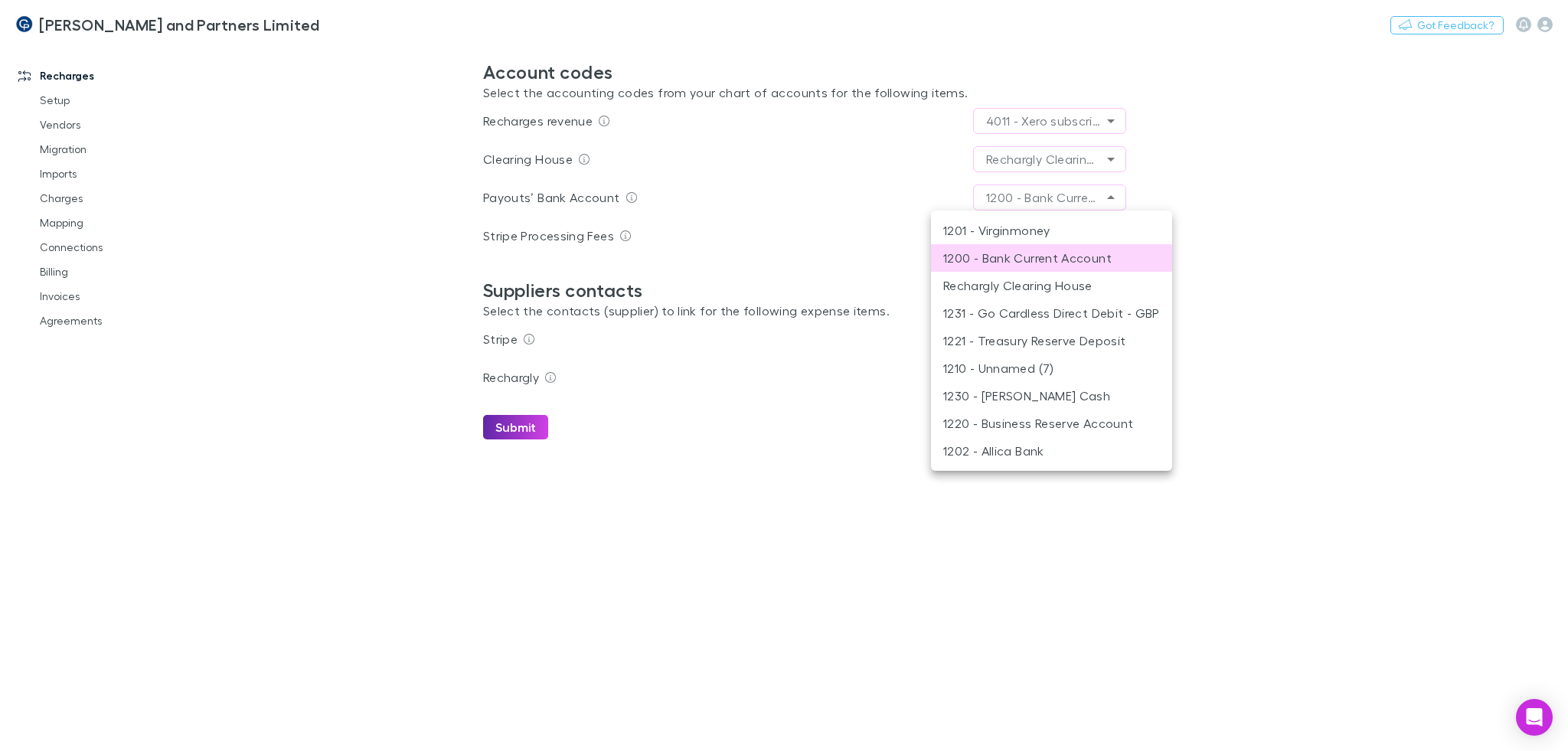
click at [1225, 180] on div at bounding box center [784, 375] width 1568 height 751
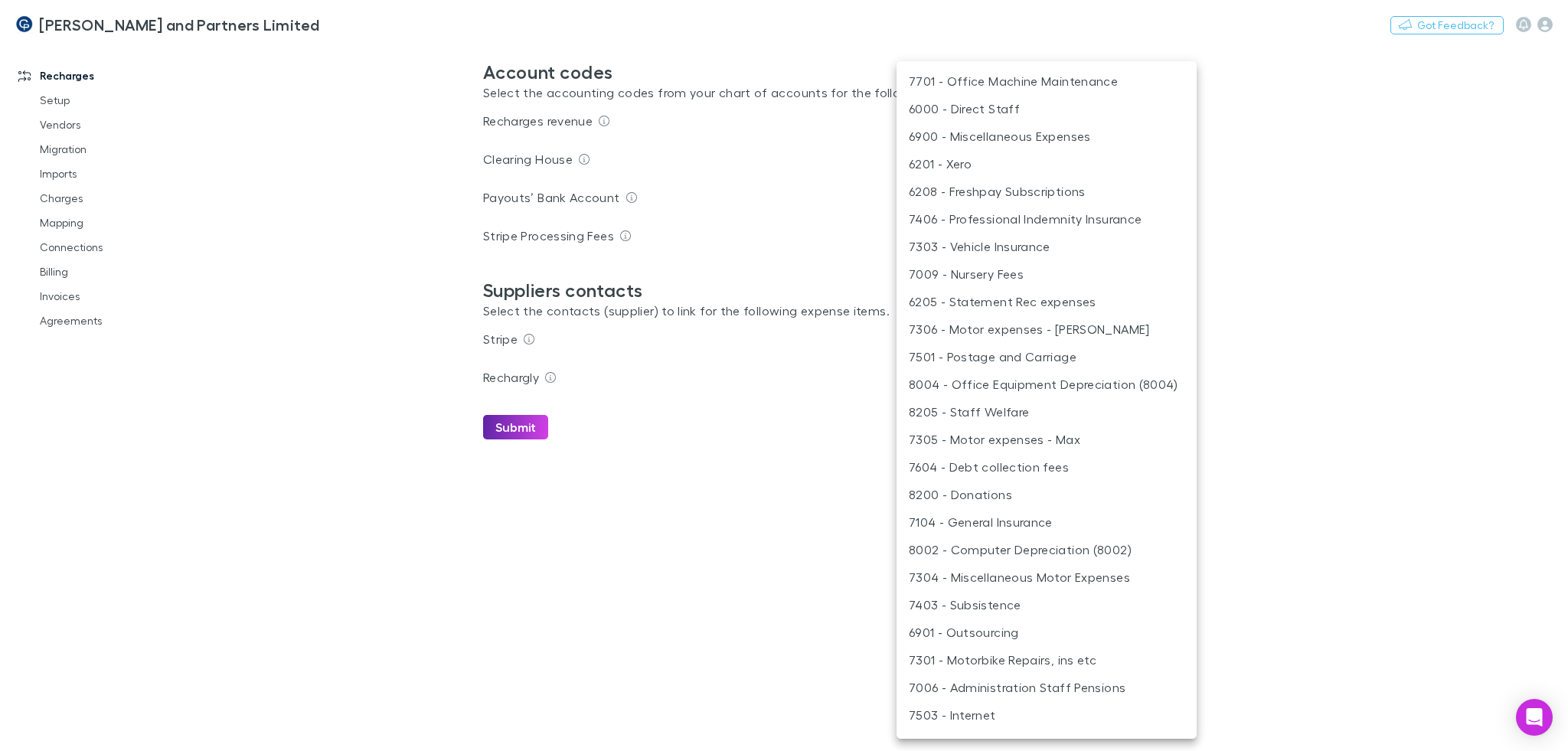
scroll to position [1941, 0]
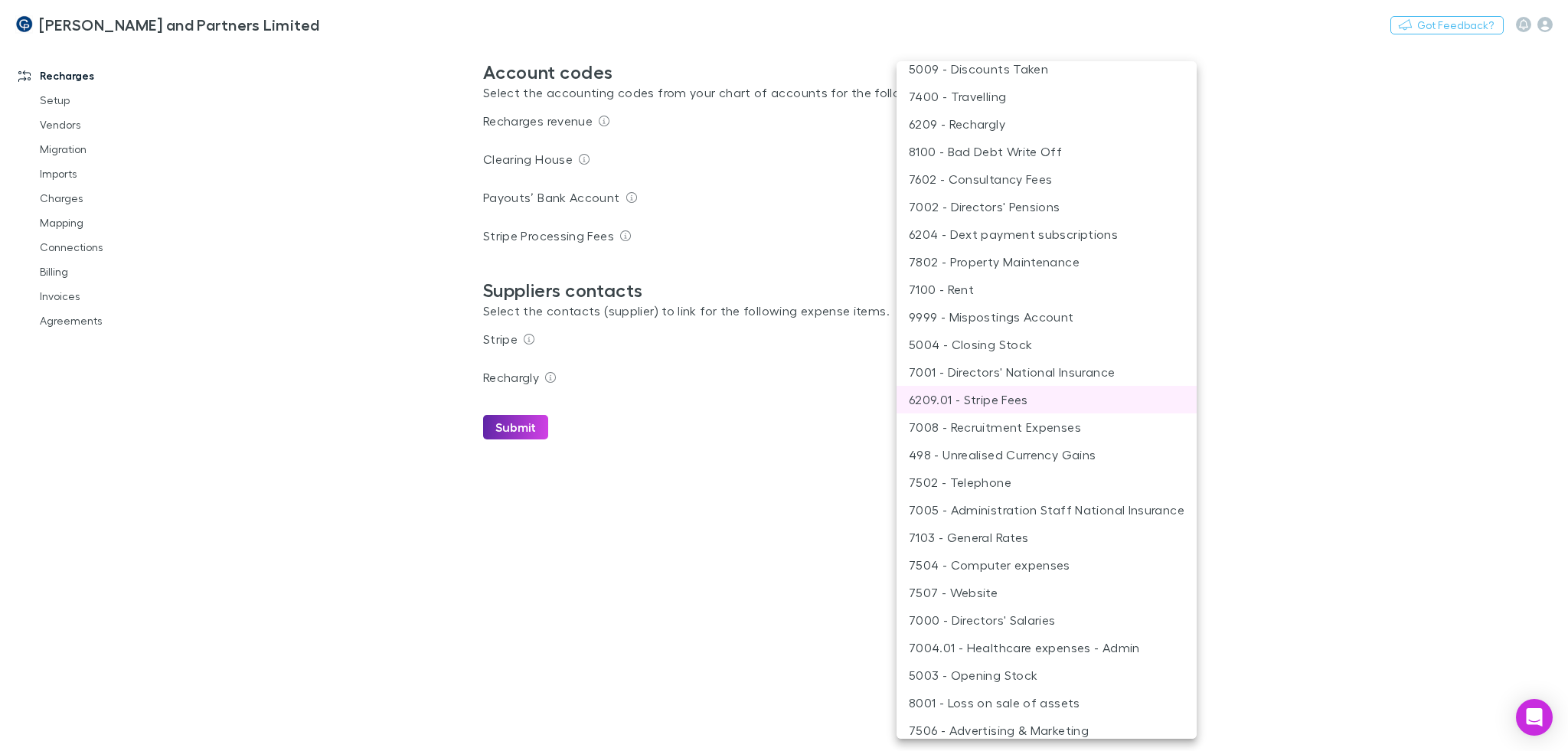
click at [758, 249] on div at bounding box center [784, 375] width 1568 height 751
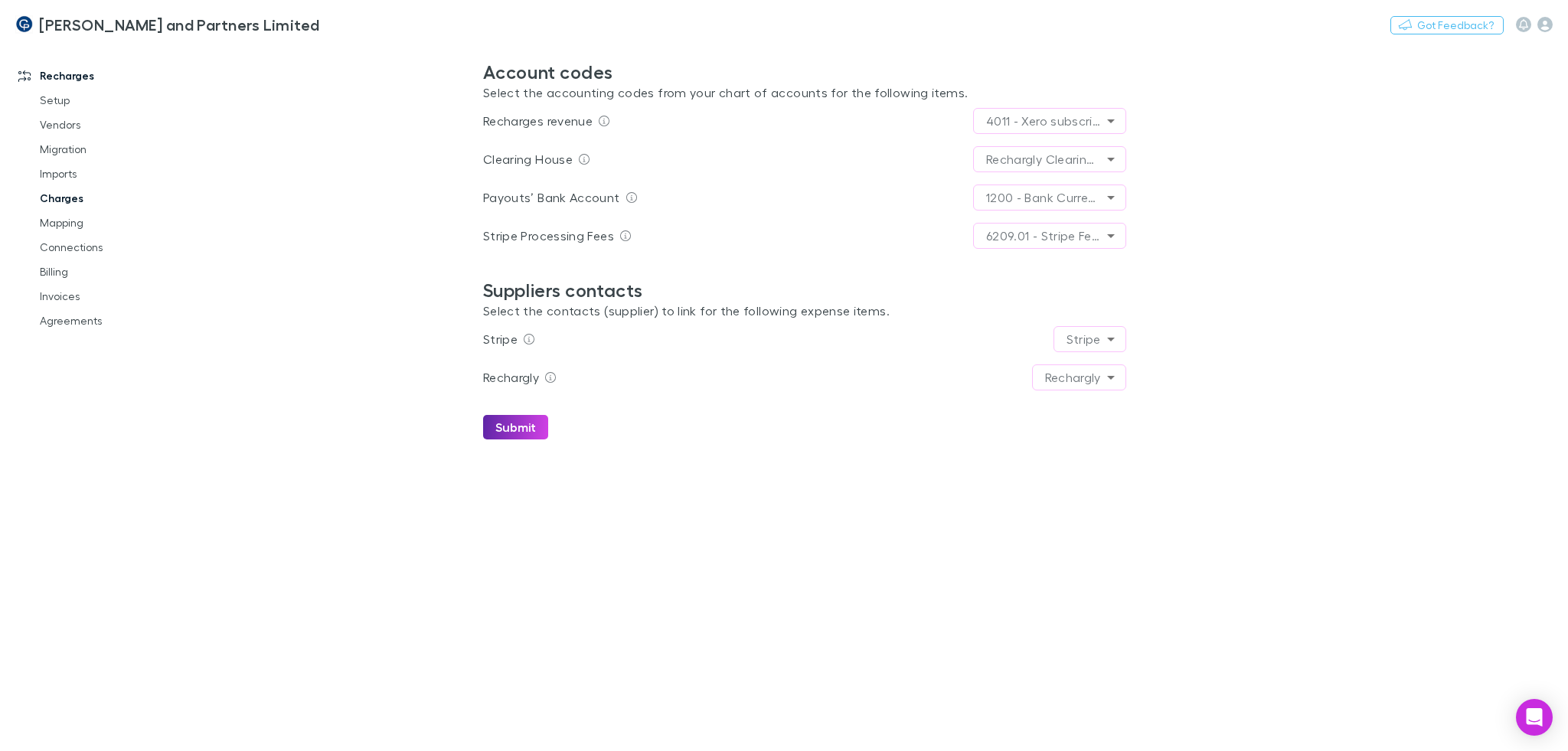
click at [64, 196] on link "Charges" at bounding box center [117, 199] width 185 height 25
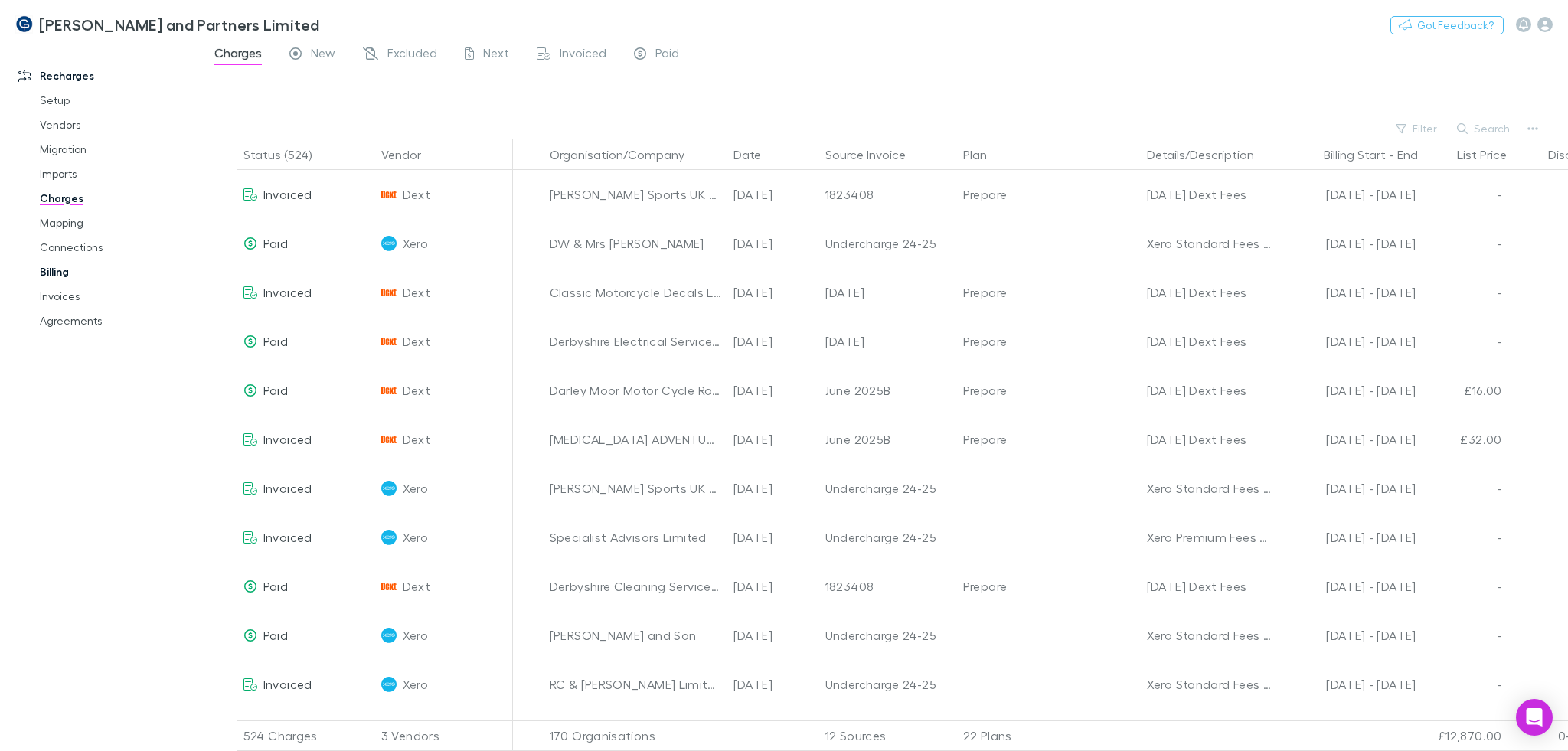
click at [54, 281] on link "Billing" at bounding box center [117, 272] width 185 height 25
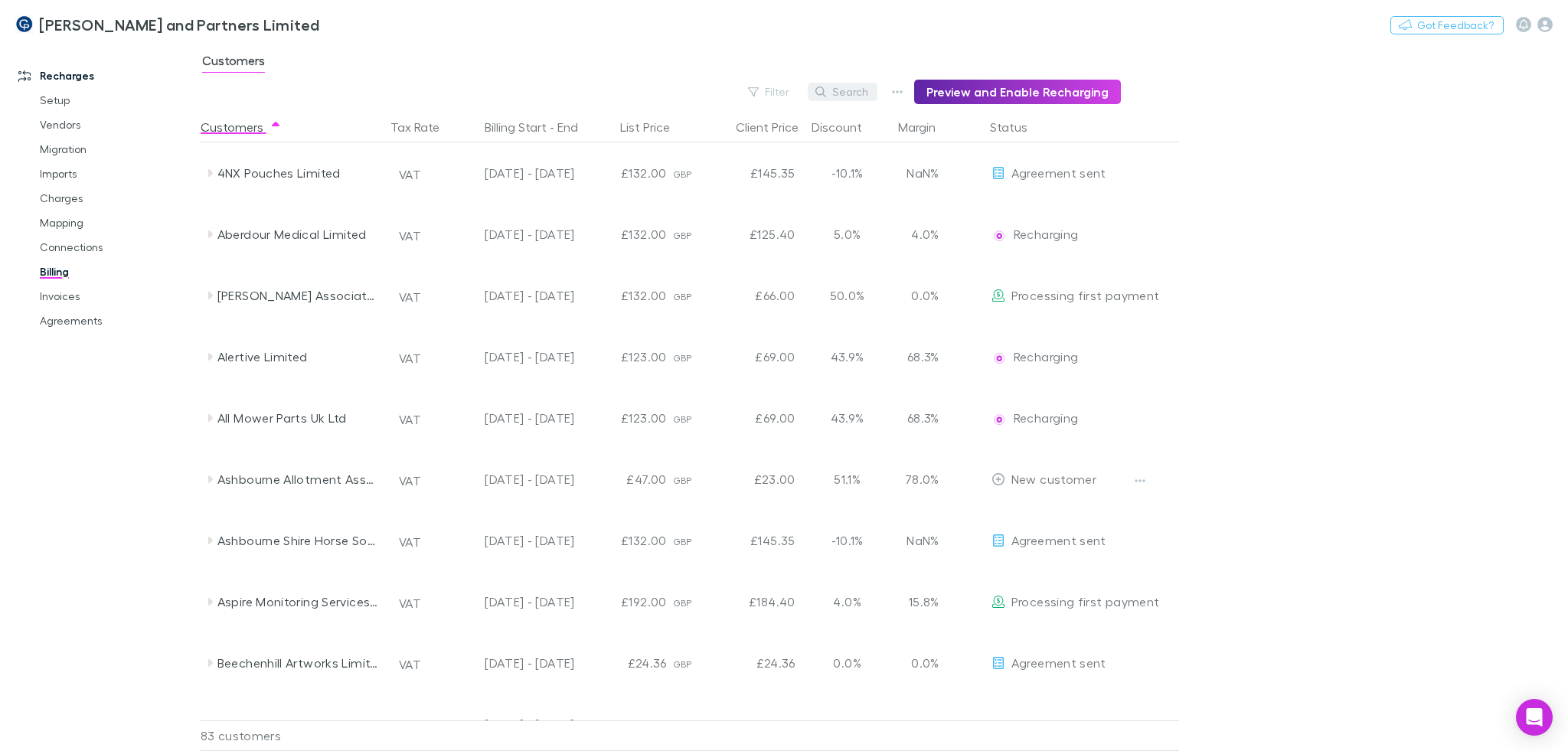
click at [867, 98] on button "Search" at bounding box center [843, 92] width 69 height 18
click at [68, 219] on link "Mapping" at bounding box center [117, 223] width 185 height 25
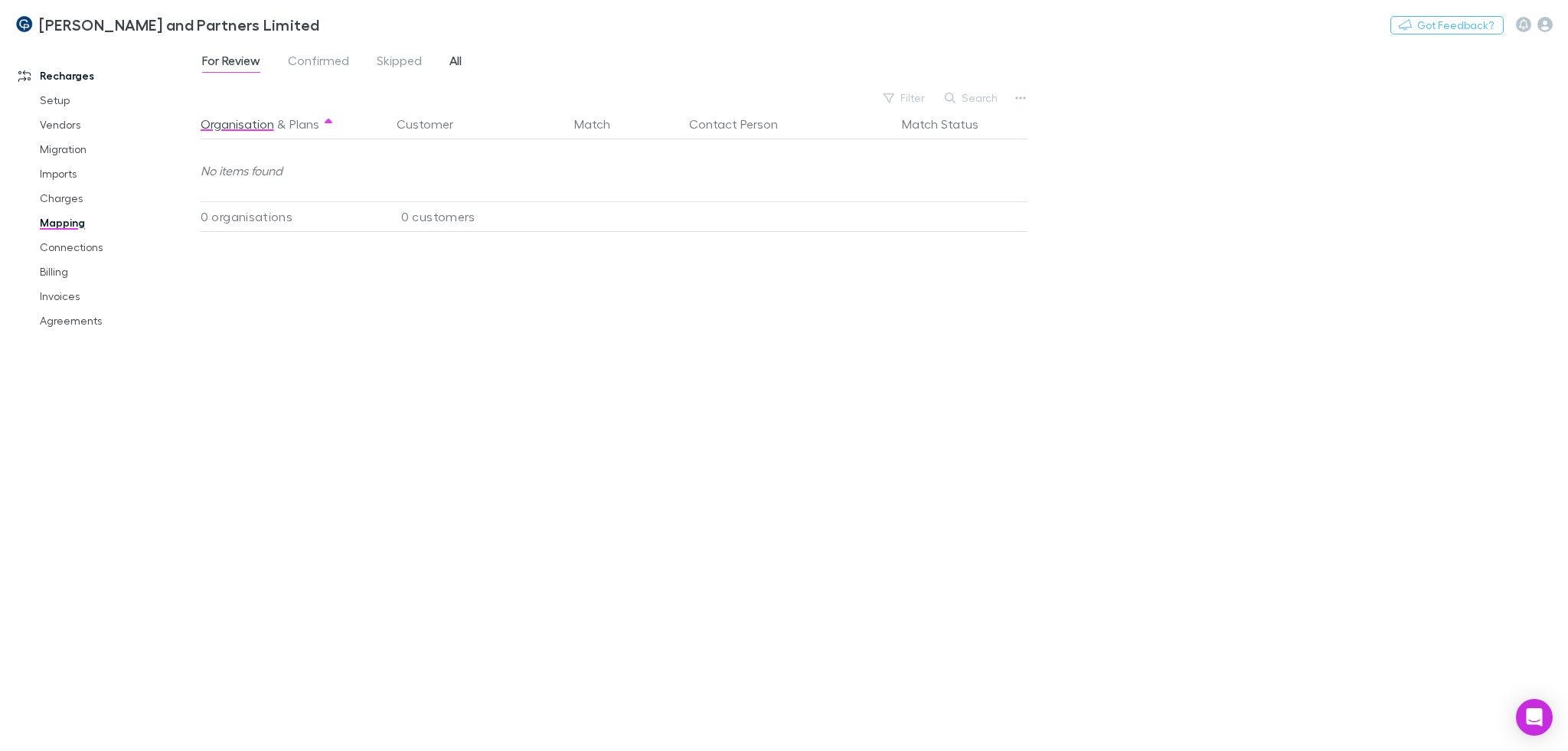
click at [449, 65] on span "All" at bounding box center [455, 63] width 12 height 20
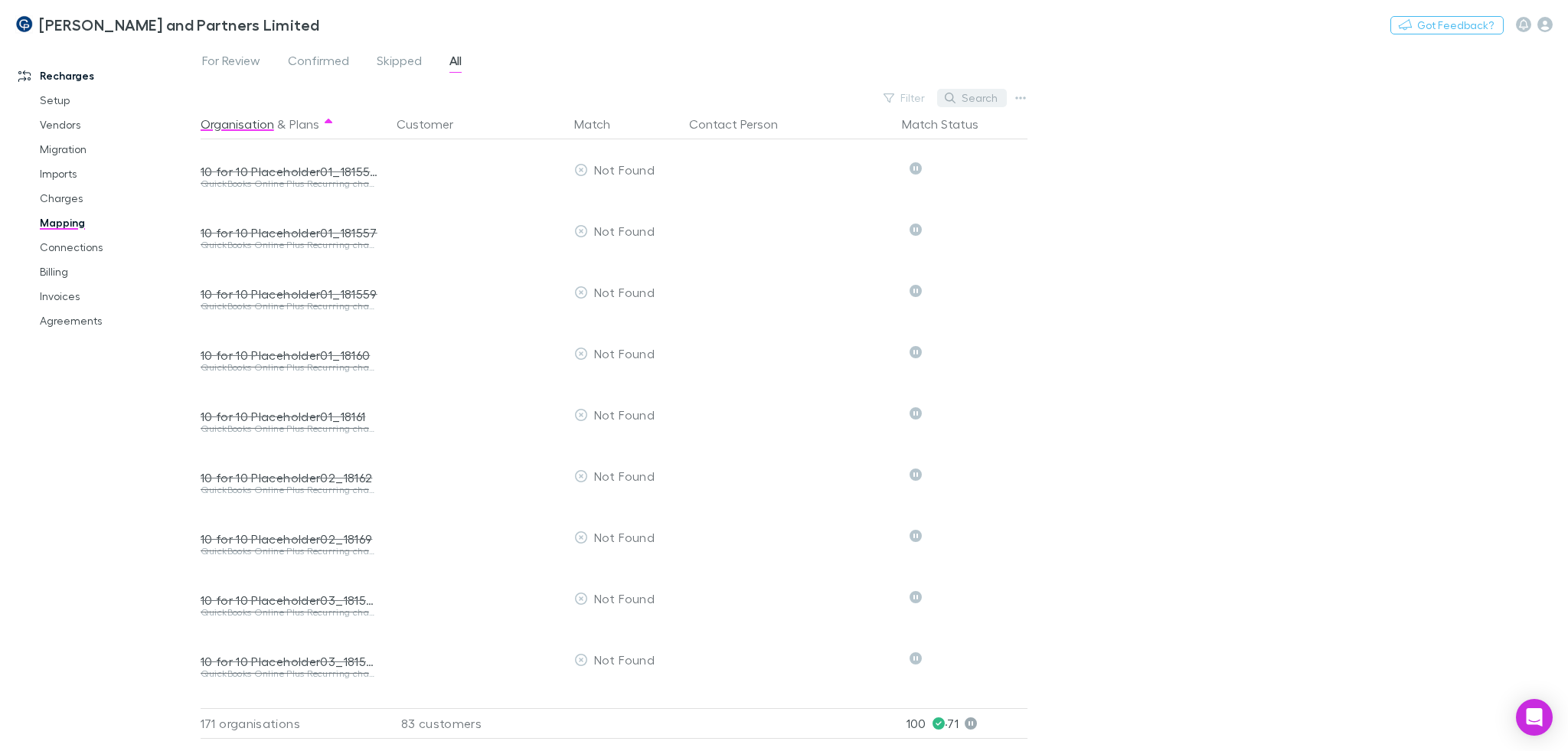
click at [982, 99] on button "Search" at bounding box center [972, 98] width 69 height 18
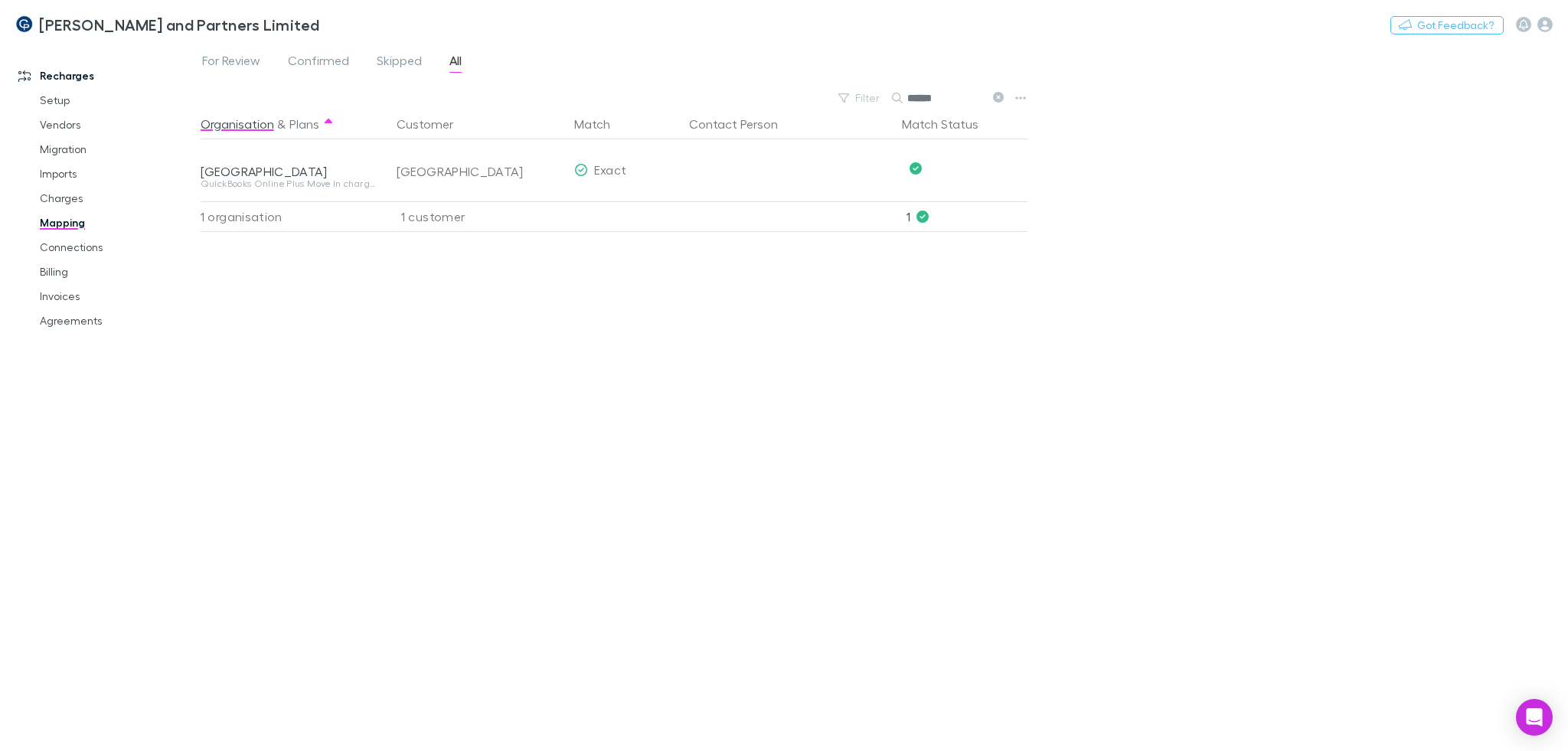
click at [623, 505] on div "Organisation & Plans Customer Match Contact Person Match Status [GEOGRAPHIC_DAT…" at bounding box center [615, 424] width 830 height 630
click at [935, 101] on input "******" at bounding box center [945, 98] width 77 height 21
type input "******"
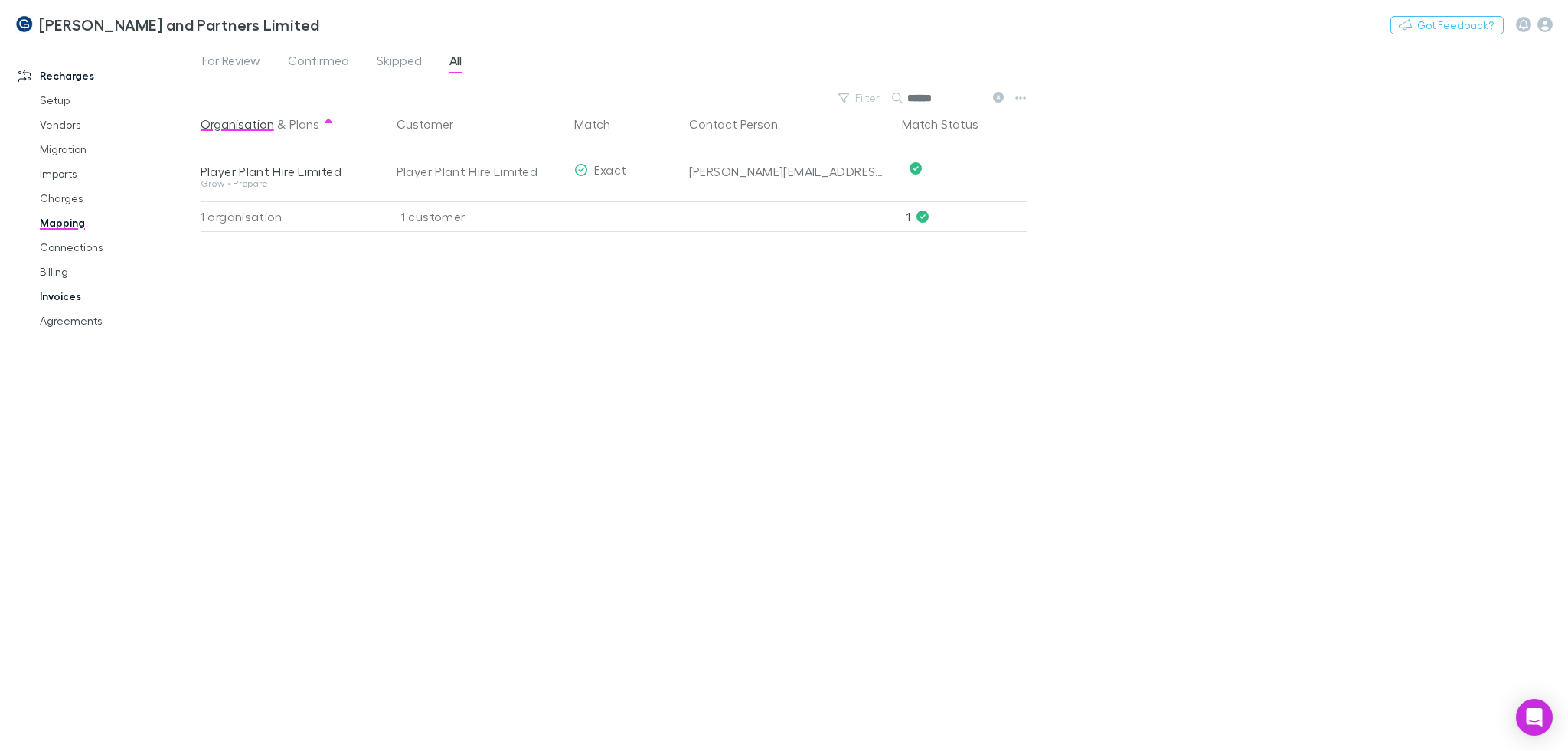
click at [68, 296] on link "Invoices" at bounding box center [117, 296] width 185 height 25
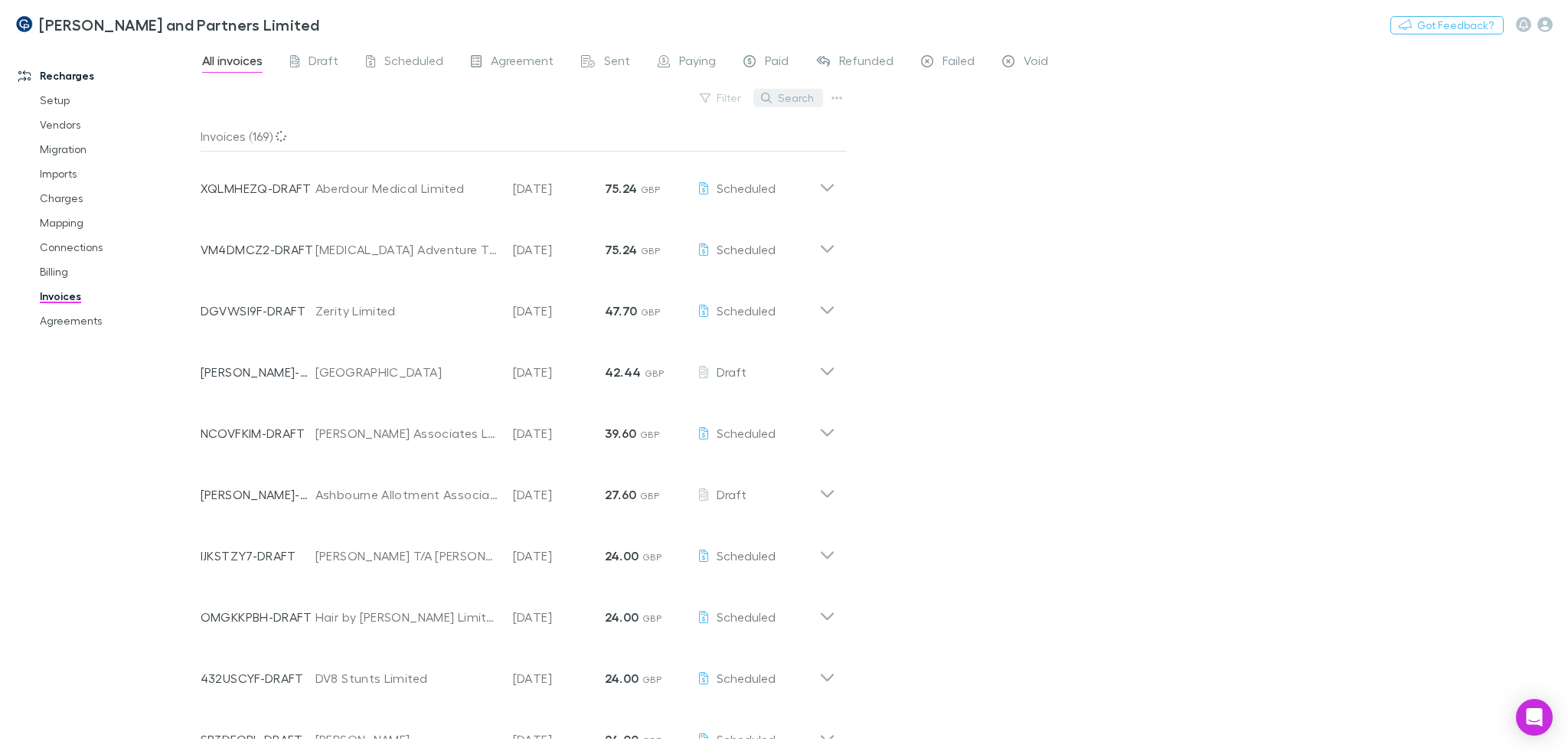
click at [791, 97] on button "Search" at bounding box center [788, 98] width 69 height 18
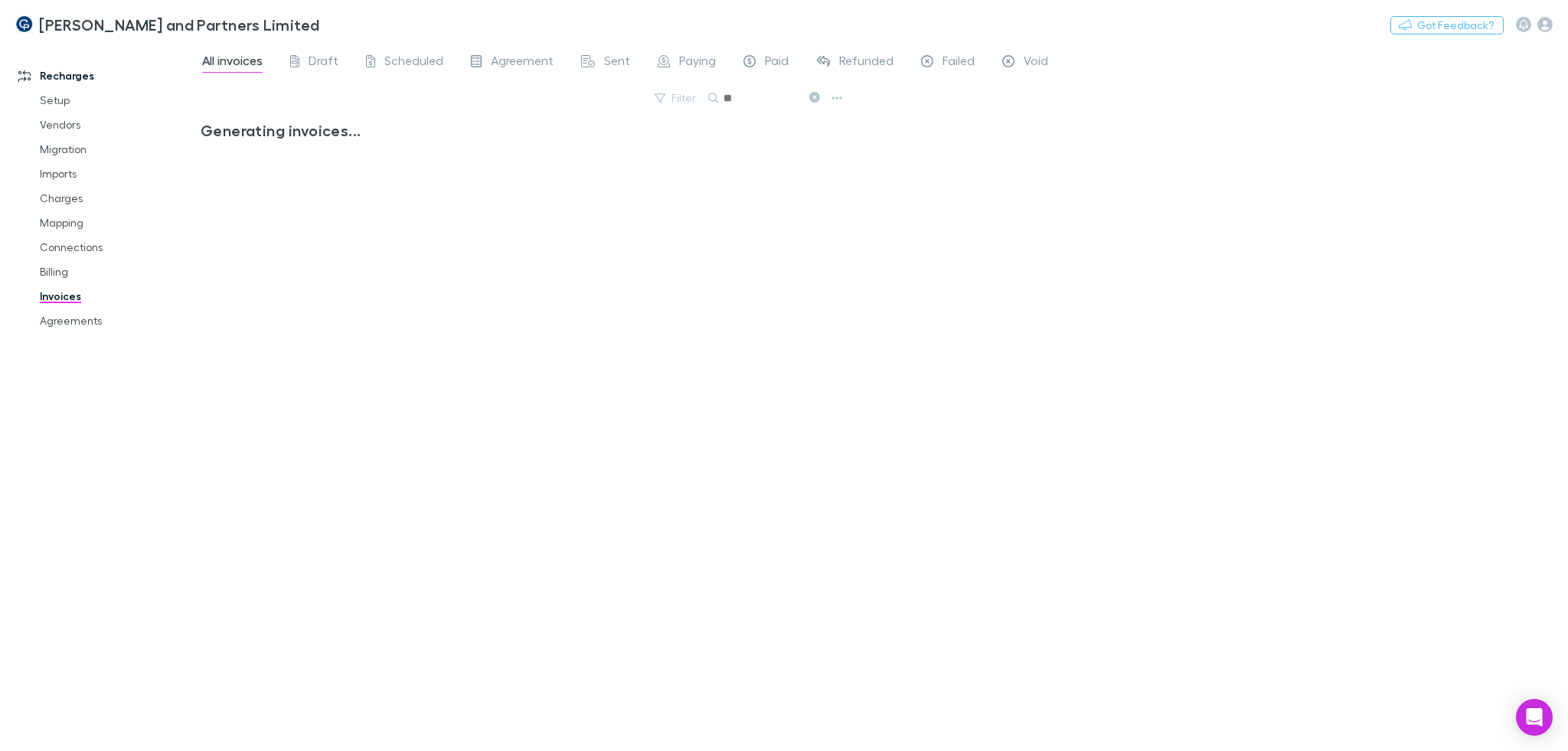
type input "*"
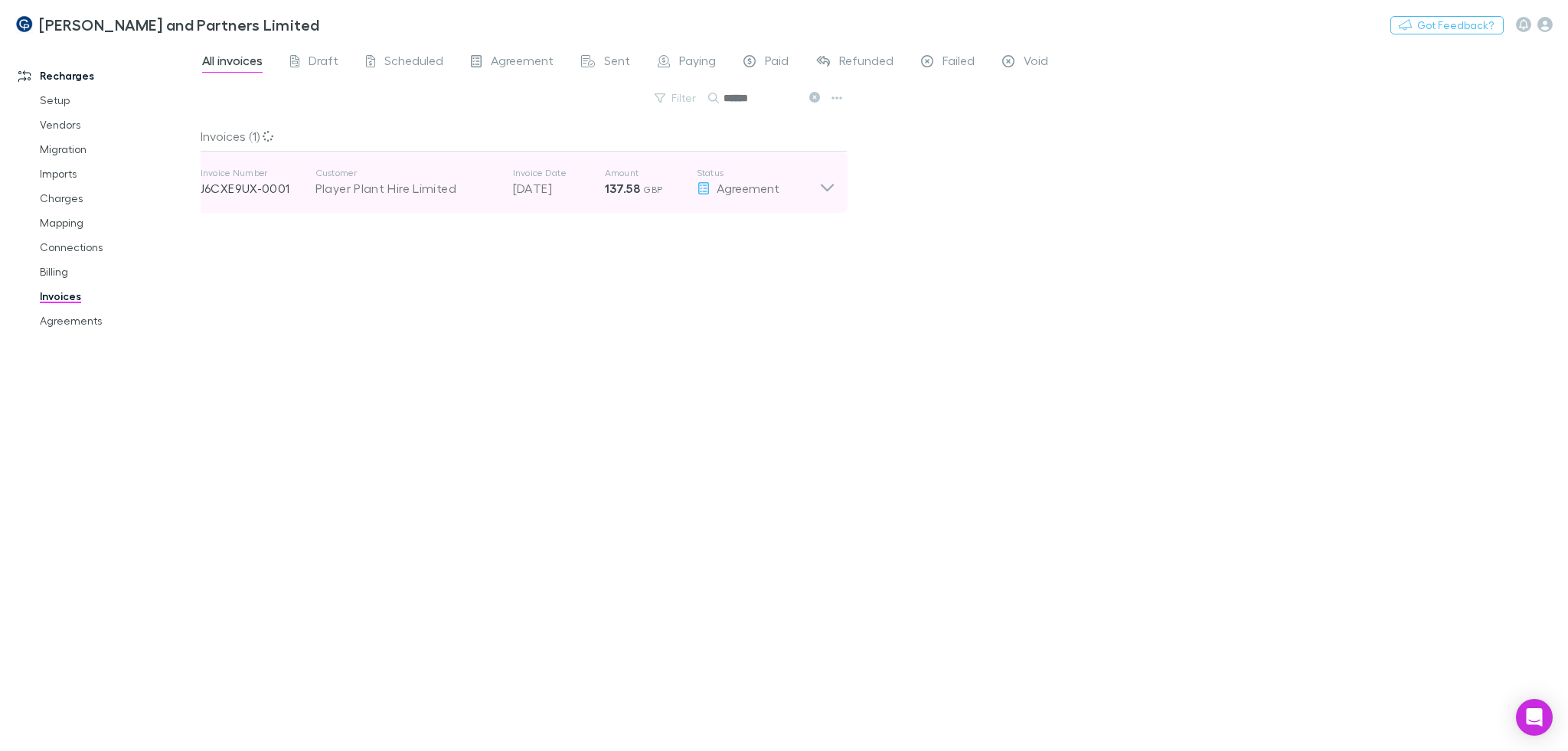
type input "******"
click at [707, 195] on div "Agreement" at bounding box center [758, 188] width 123 height 18
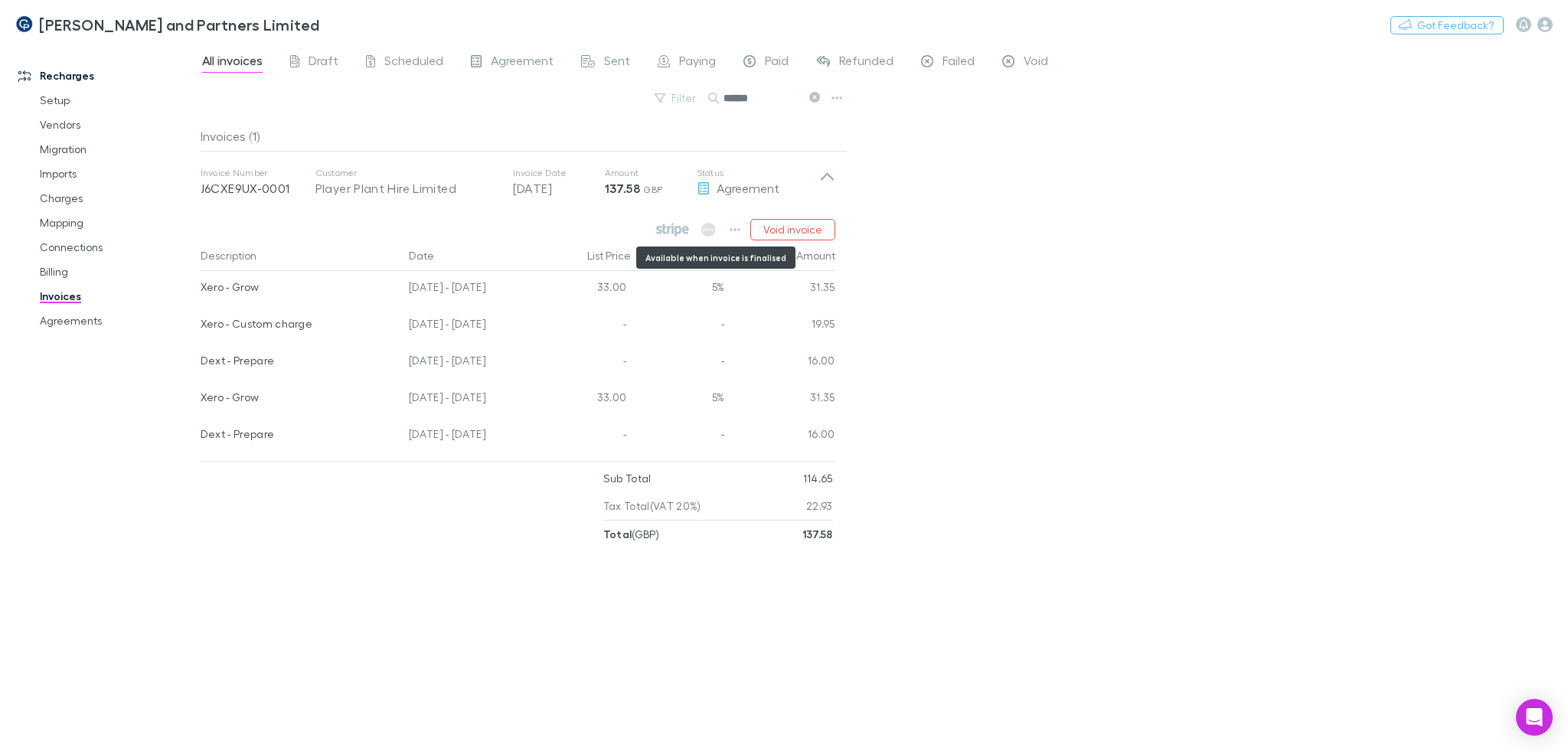
click at [711, 228] on icon "Available when invoice is finalised" at bounding box center [709, 229] width 15 height 14
click at [73, 324] on link "Agreements" at bounding box center [117, 321] width 185 height 25
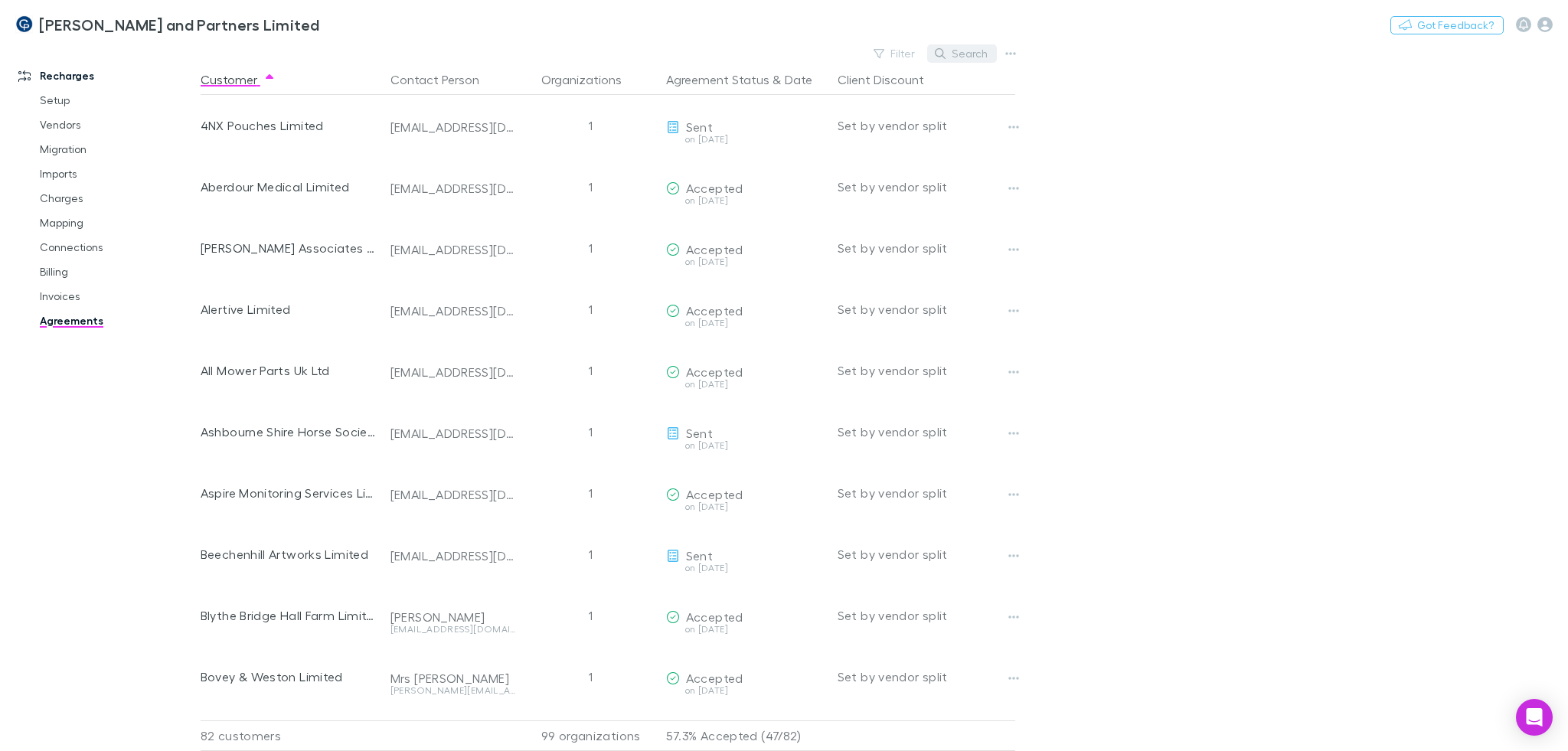
click at [984, 48] on button "Search" at bounding box center [961, 54] width 69 height 18
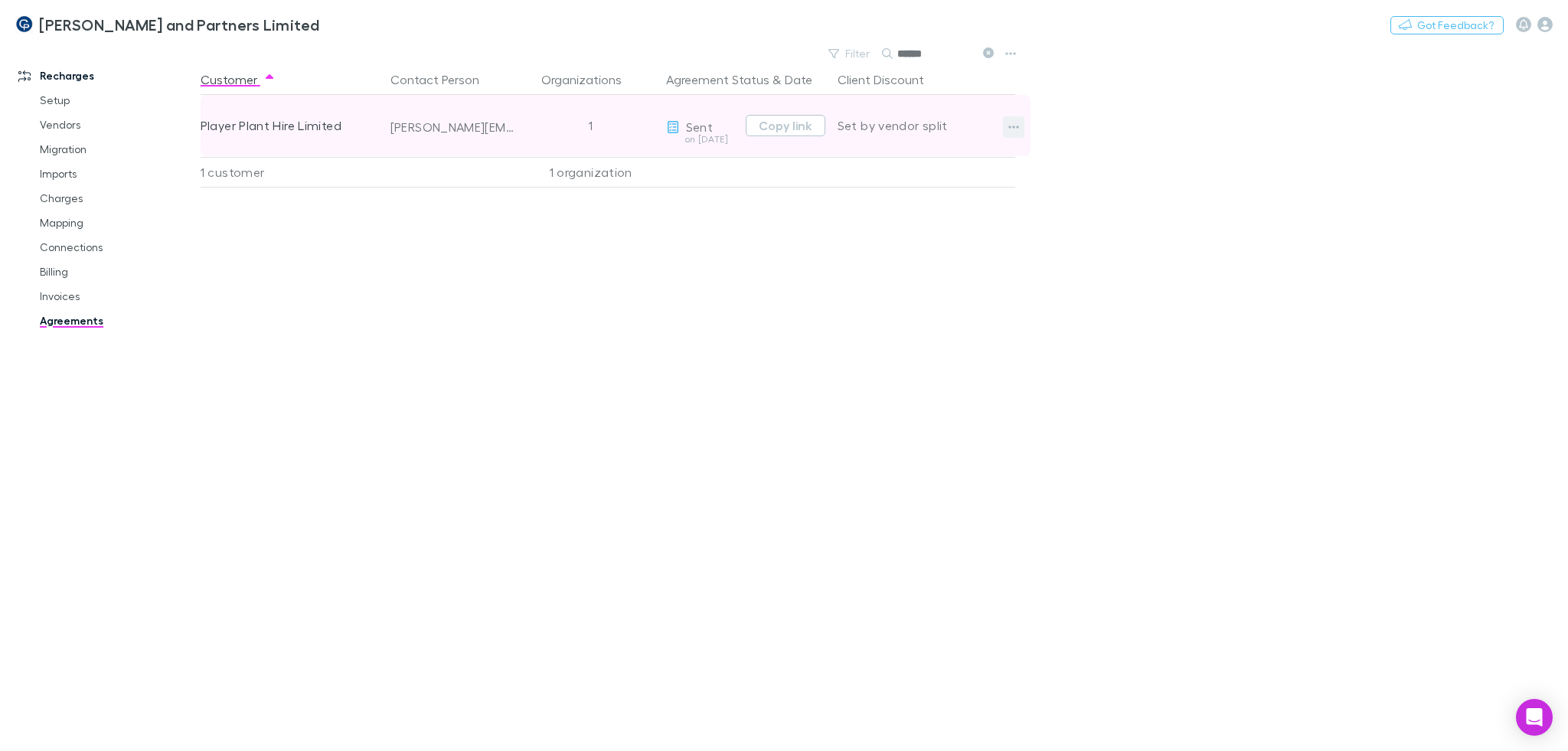
type input "******"
click at [1010, 127] on icon "button" at bounding box center [1013, 127] width 11 height 3
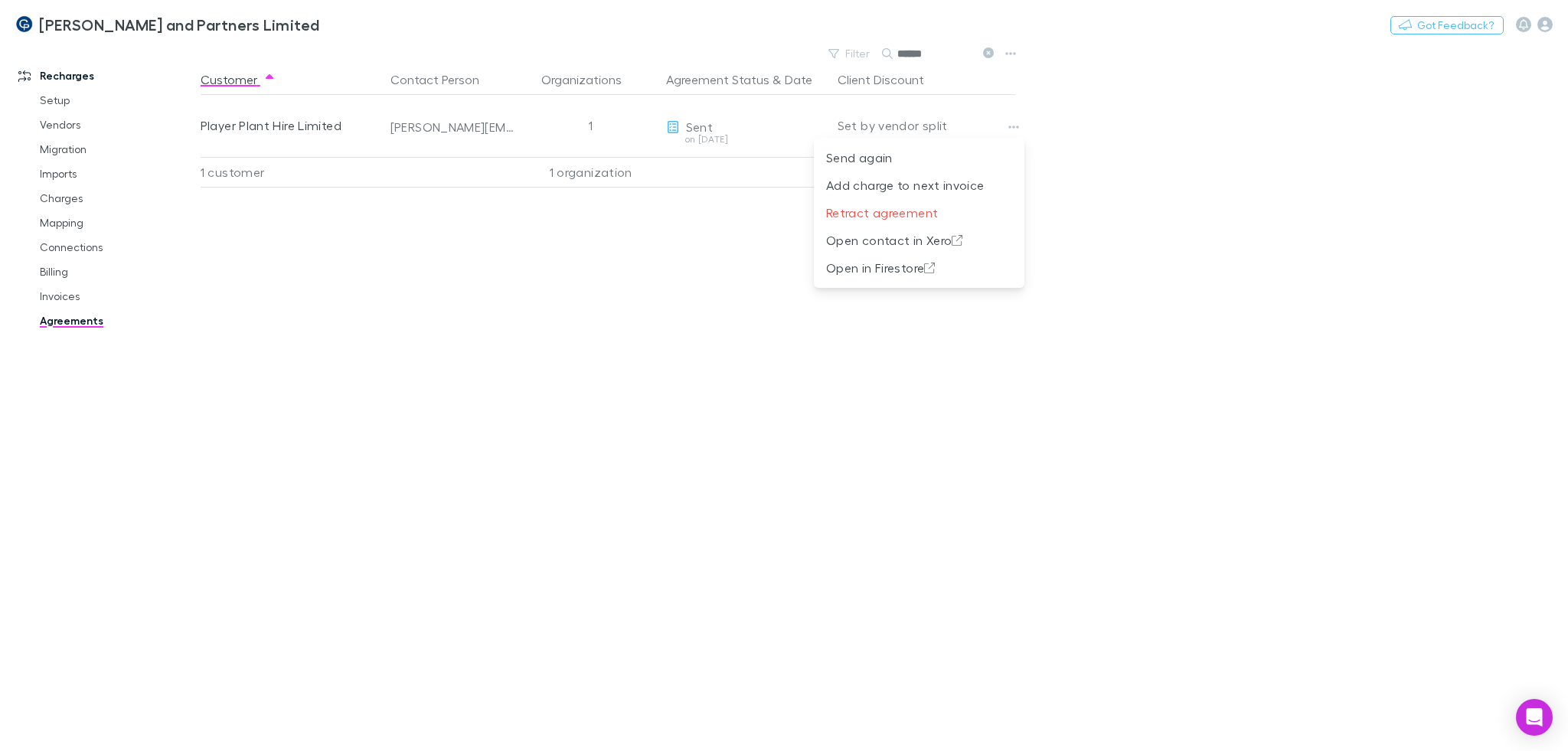
click at [912, 383] on div at bounding box center [784, 375] width 1568 height 751
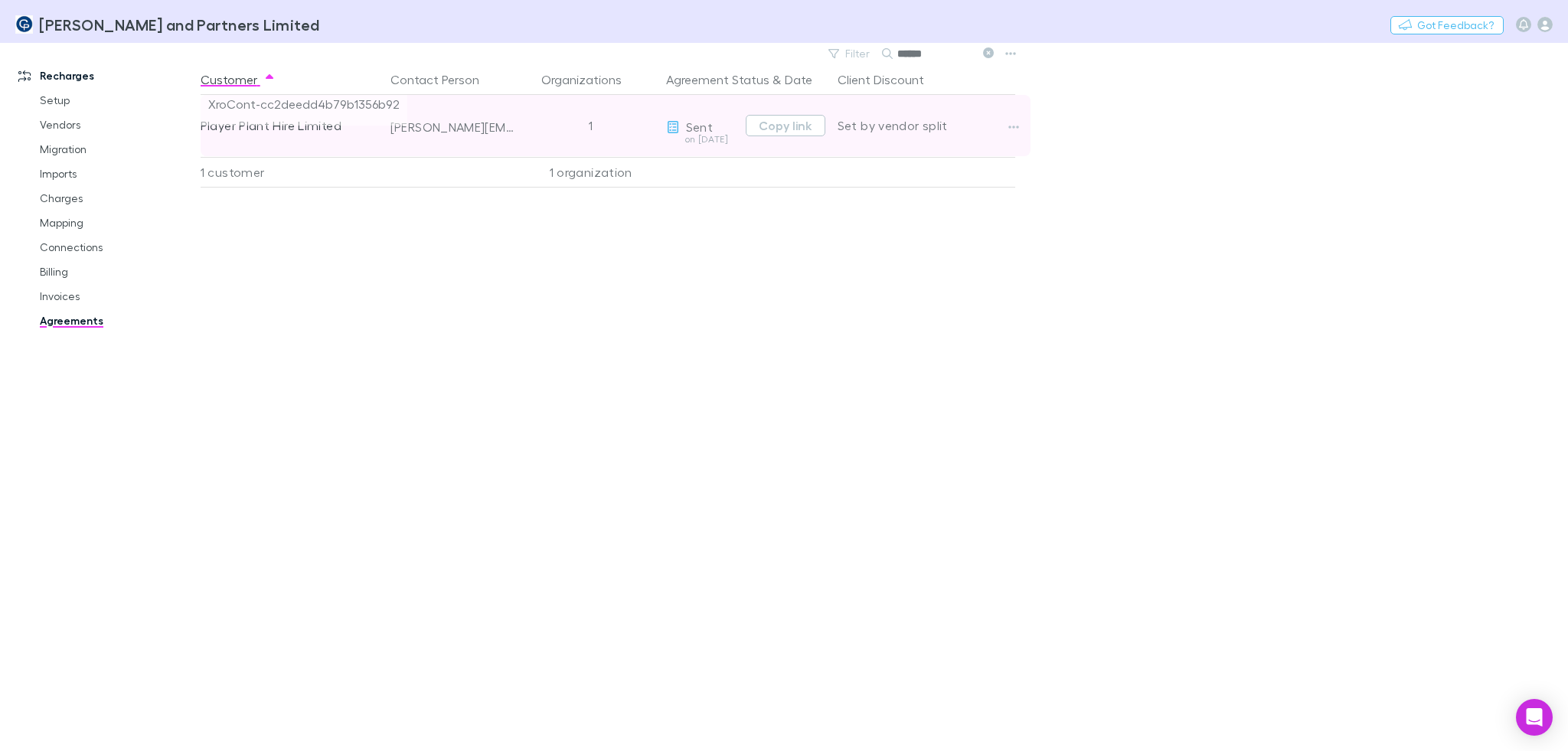
click at [317, 103] on span "XroCont-cc2deedd4b79b1356b92" at bounding box center [303, 110] width 207 height 31
click at [255, 104] on span "XroCont-cc2deedd4b79b1356b92" at bounding box center [303, 110] width 207 height 31
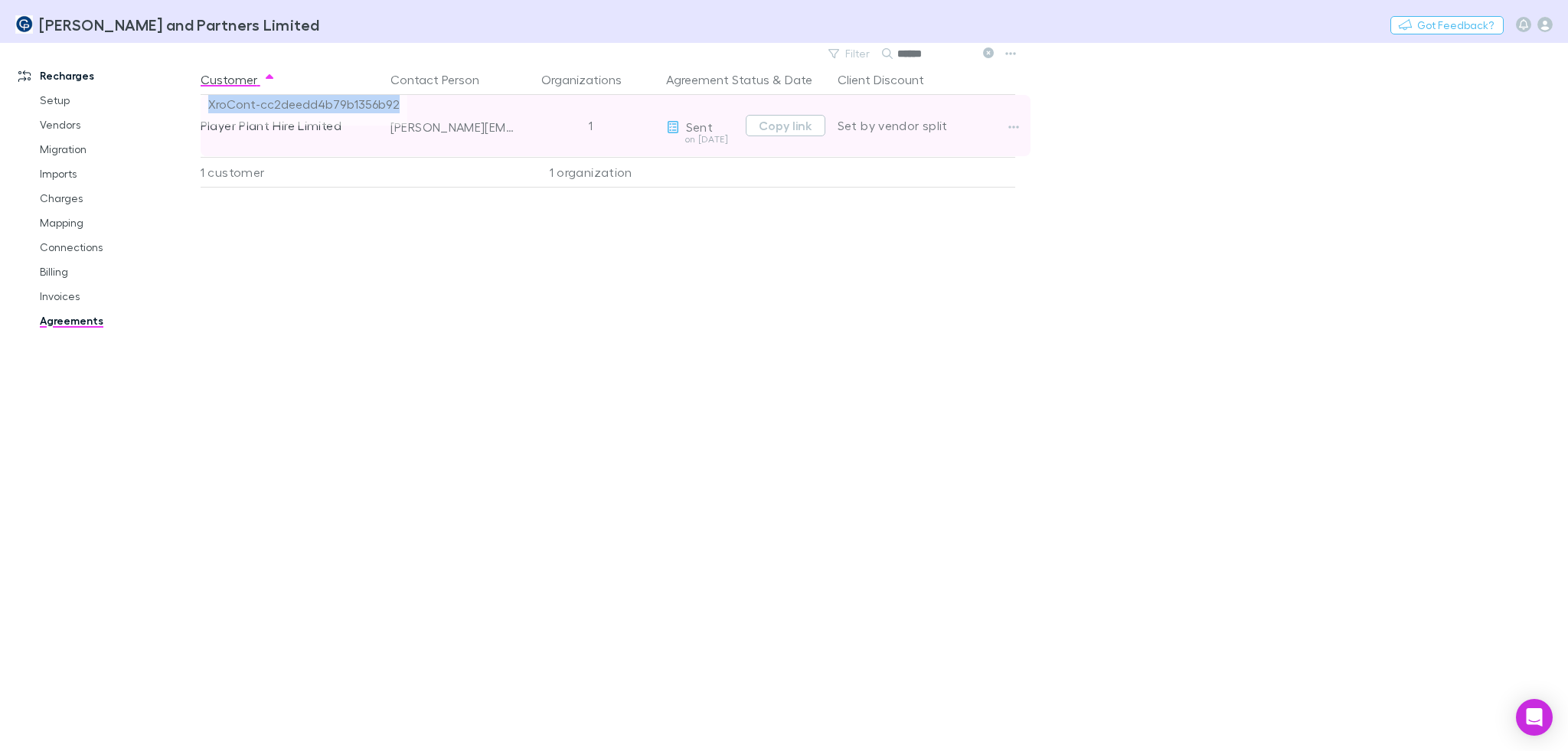
click at [255, 104] on span "XroCont-cc2deedd4b79b1356b92" at bounding box center [303, 110] width 207 height 31
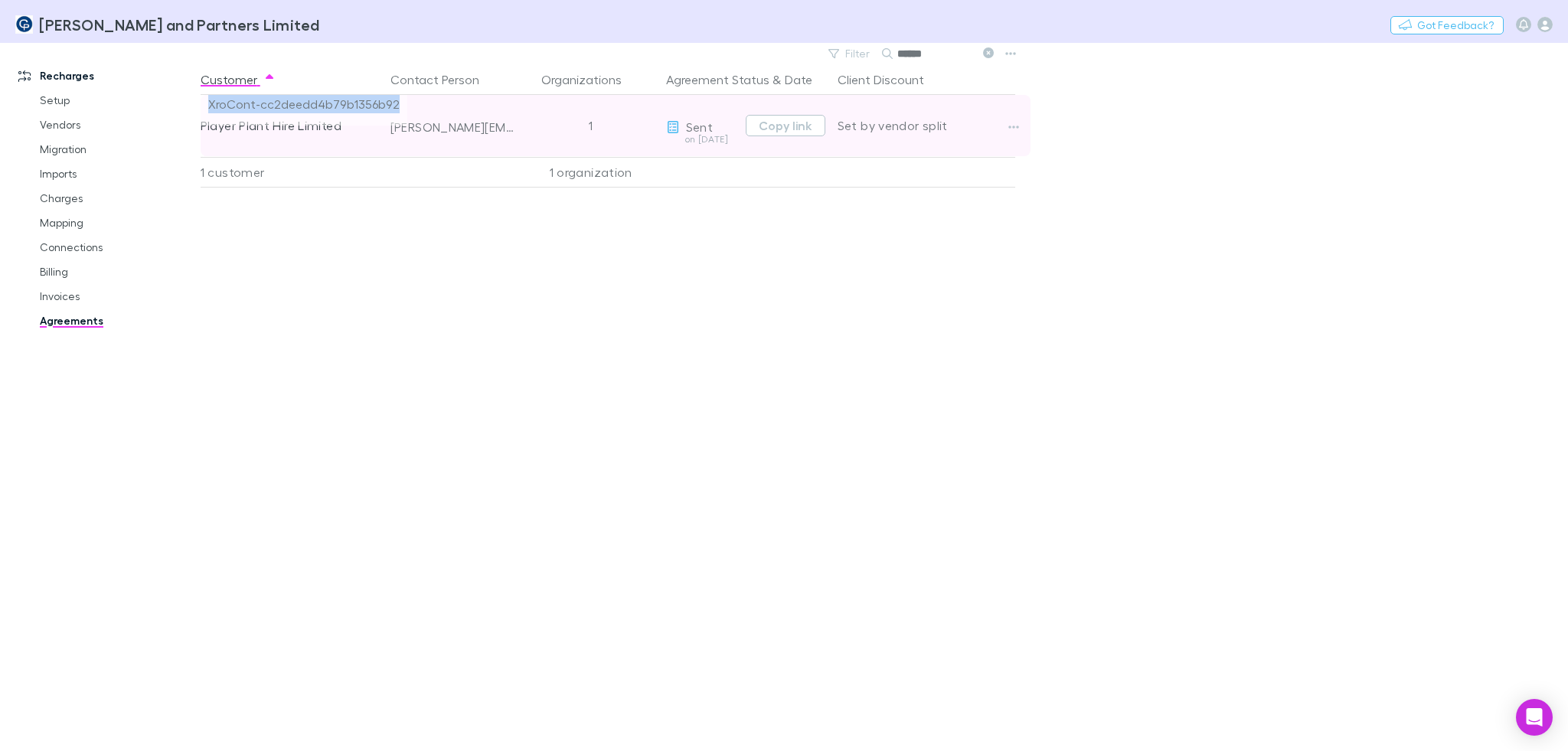
click at [255, 104] on span "XroCont-cc2deedd4b79b1356b92" at bounding box center [303, 110] width 207 height 31
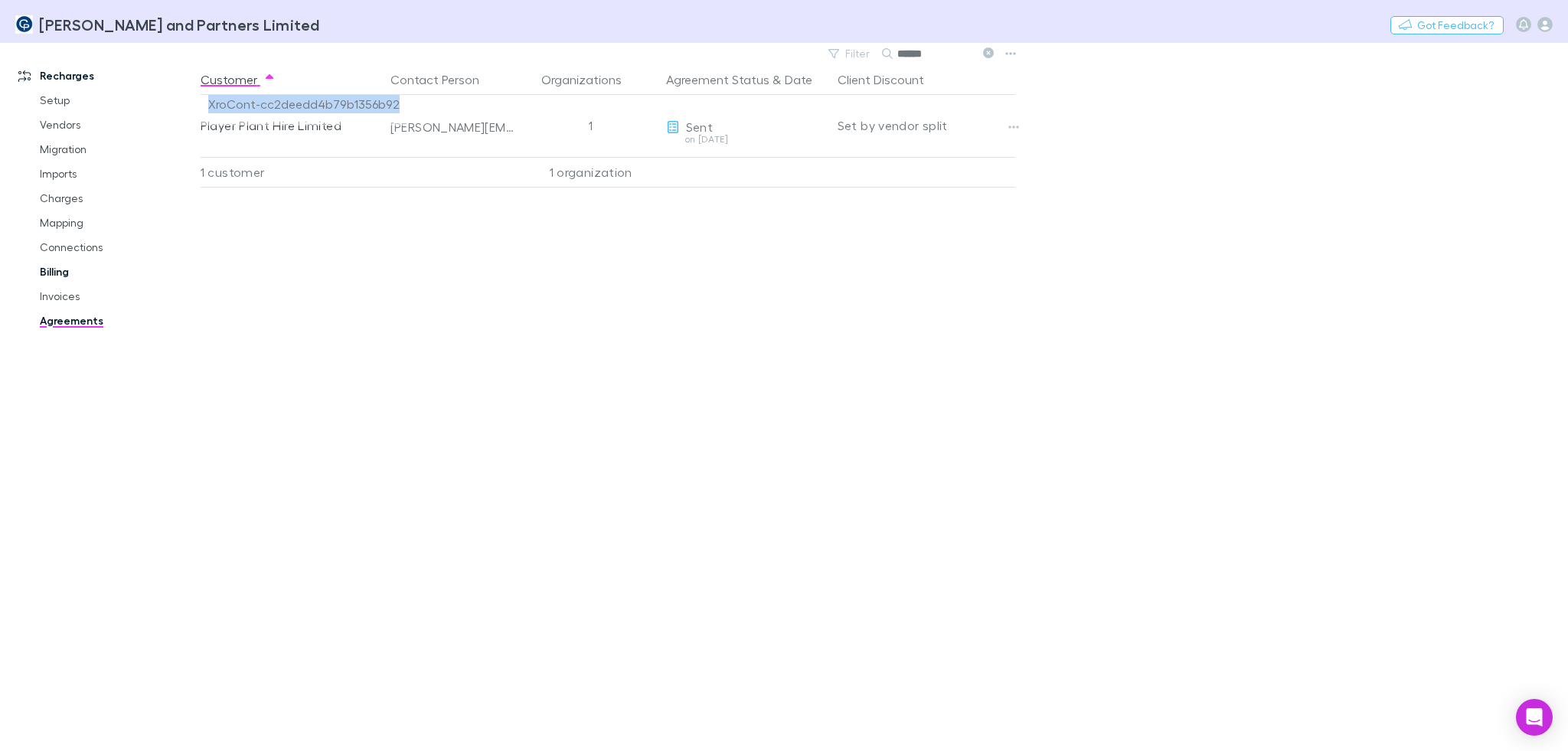
click at [55, 276] on link "Billing" at bounding box center [117, 272] width 185 height 25
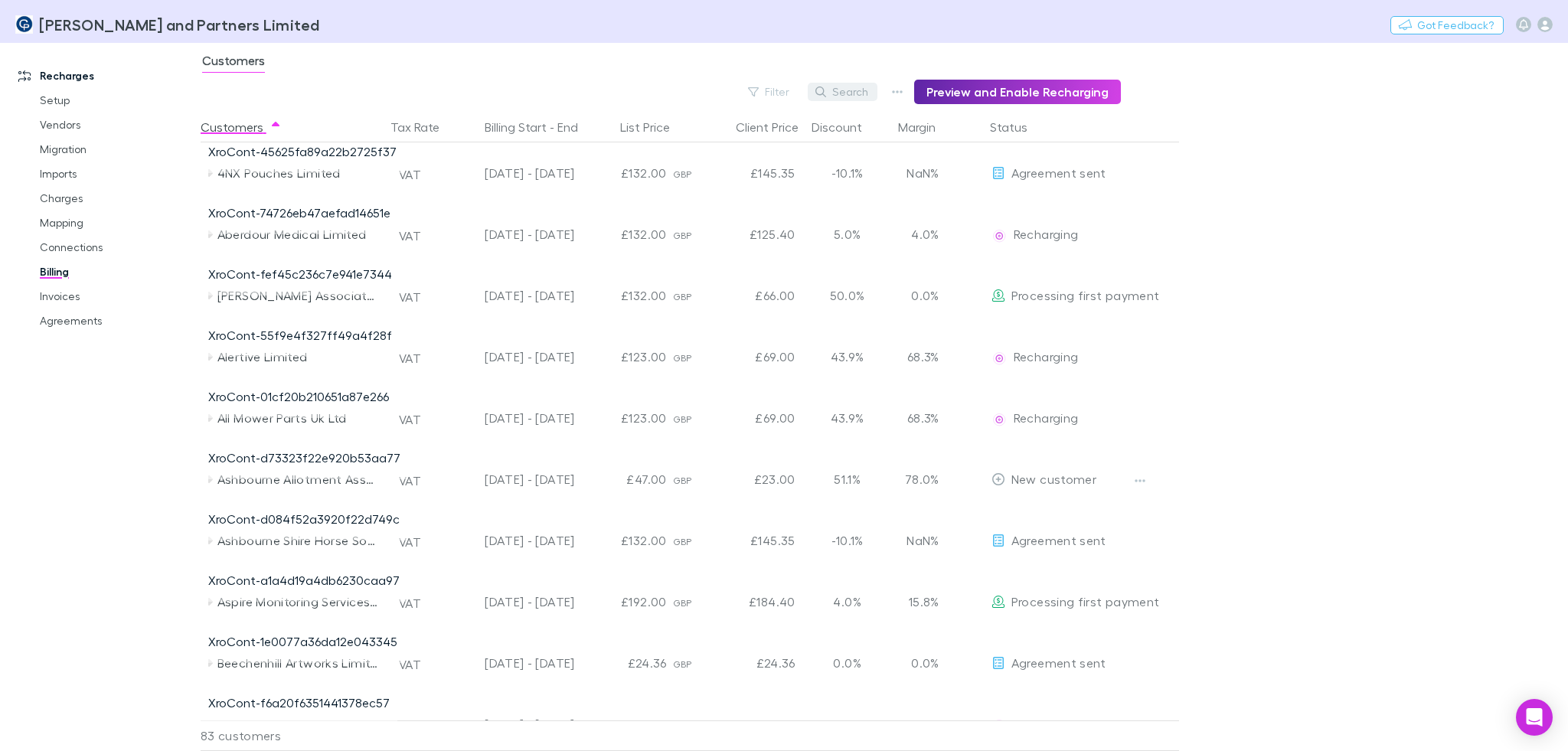
click at [842, 97] on button "Search" at bounding box center [843, 92] width 69 height 18
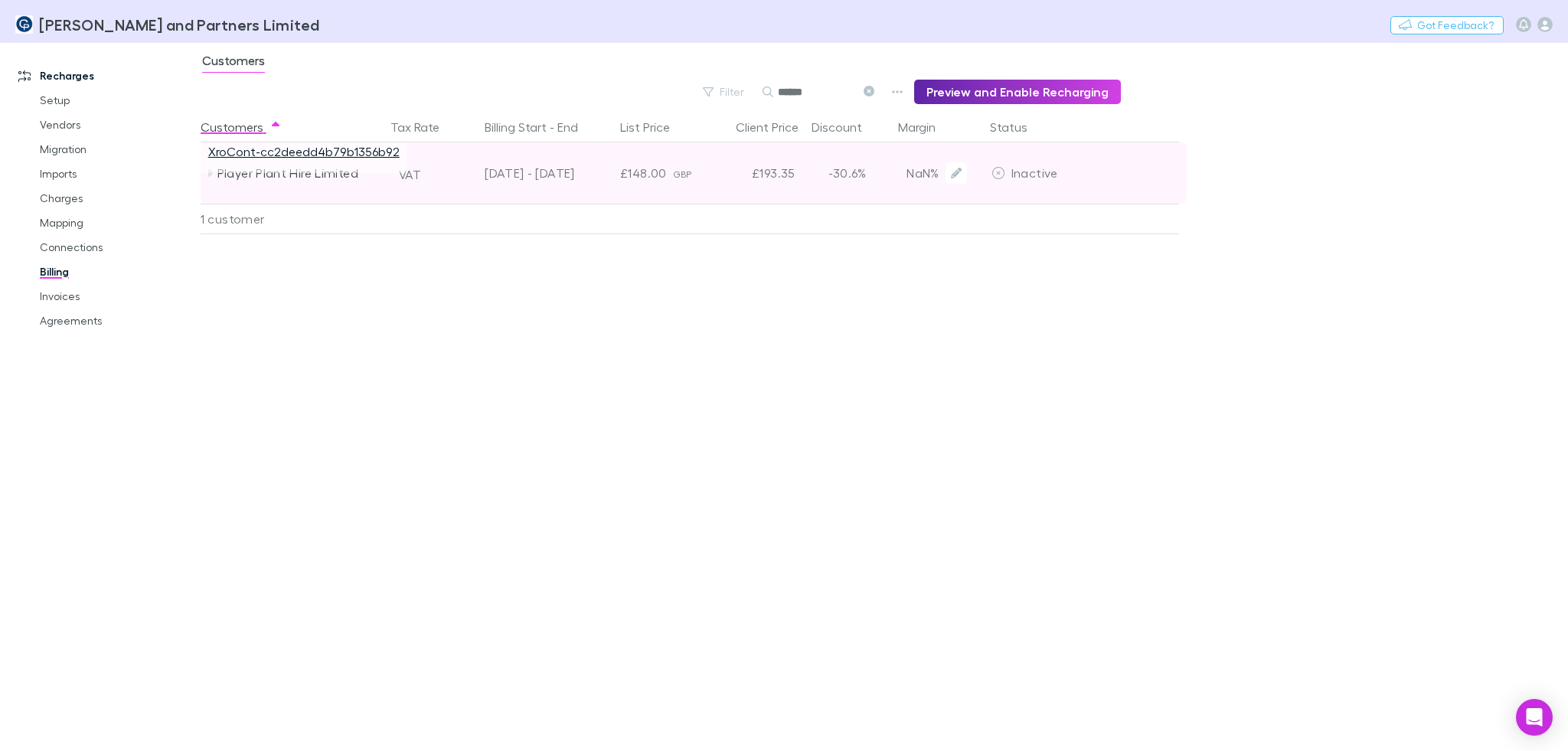
type input "******"
click at [338, 148] on link "XroCont-cc2deedd4b79b1356b92" at bounding box center [304, 152] width 191 height 15
